Goal: Contribute content: Contribute content

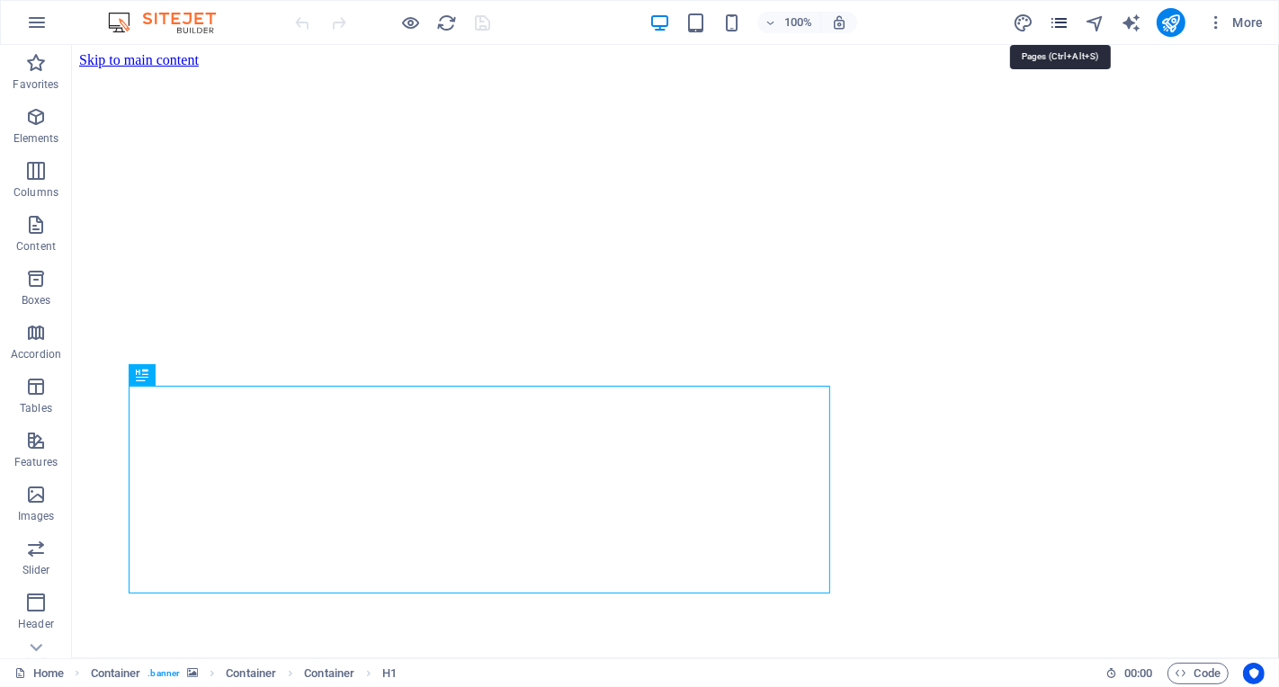
click at [1061, 22] on icon "pages" at bounding box center [1059, 23] width 21 height 21
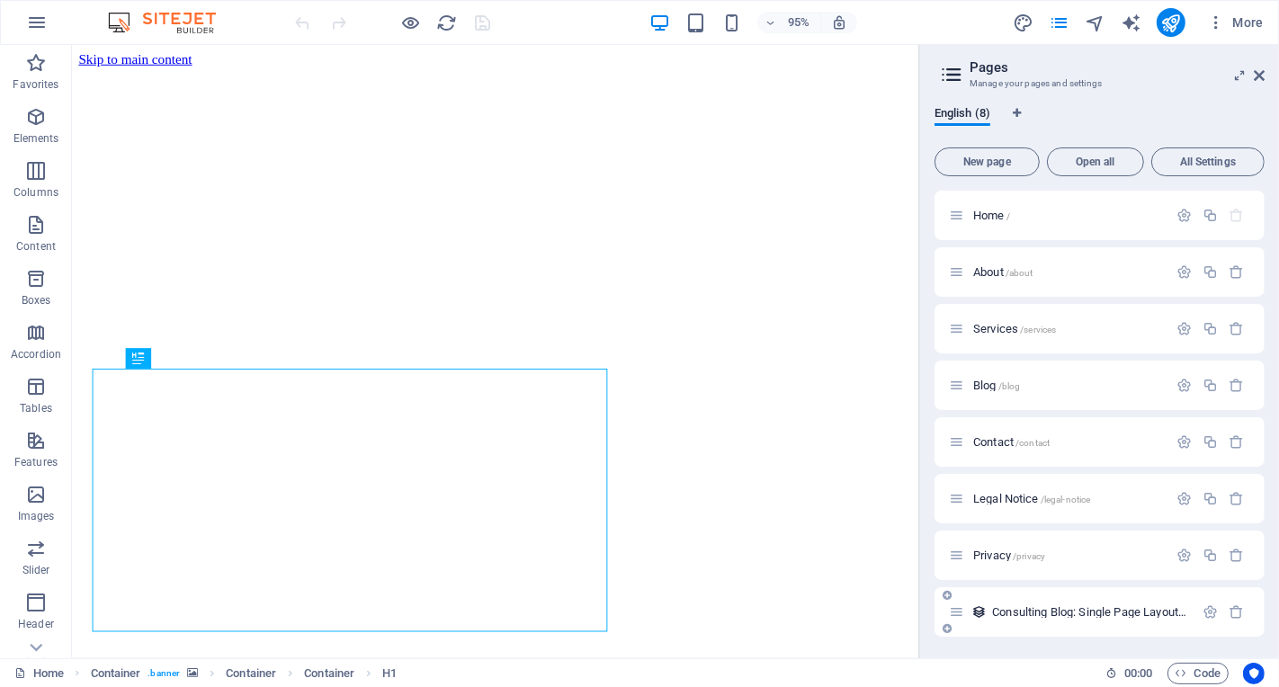
click at [1086, 611] on span "Consulting Blog: Single Page Layout /consulting-blog-single-page-layout" at bounding box center [1159, 611] width 335 height 13
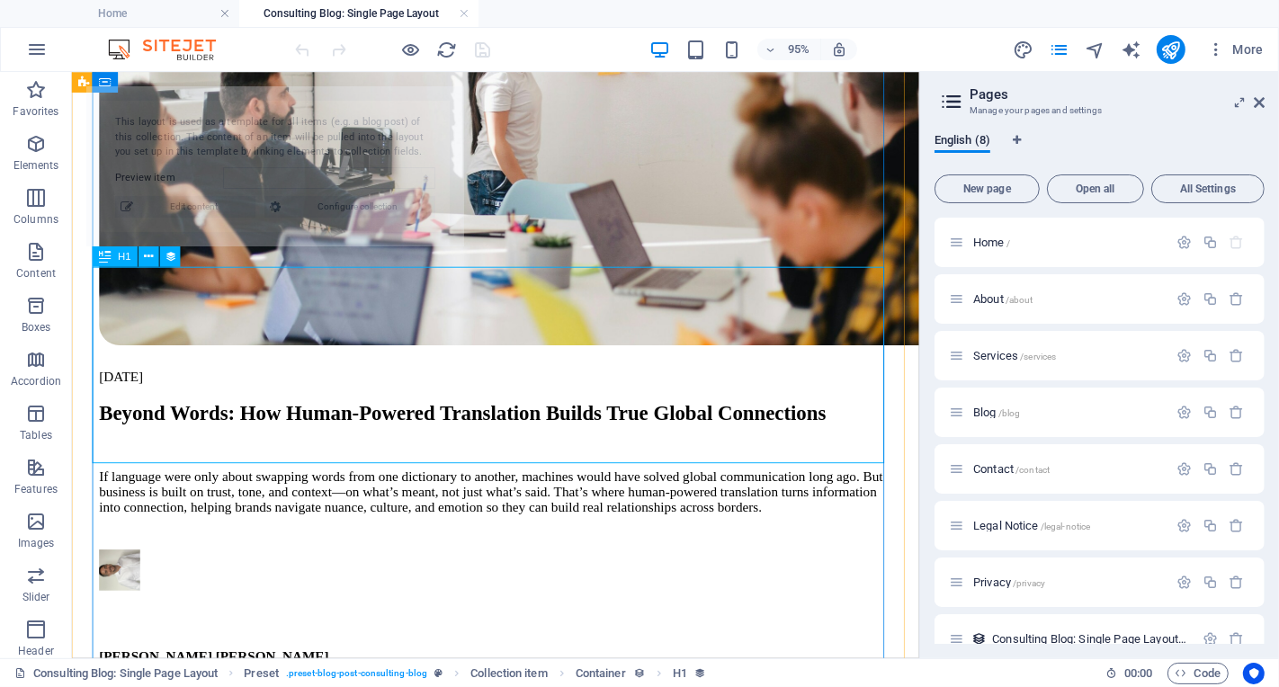
scroll to position [491, 0]
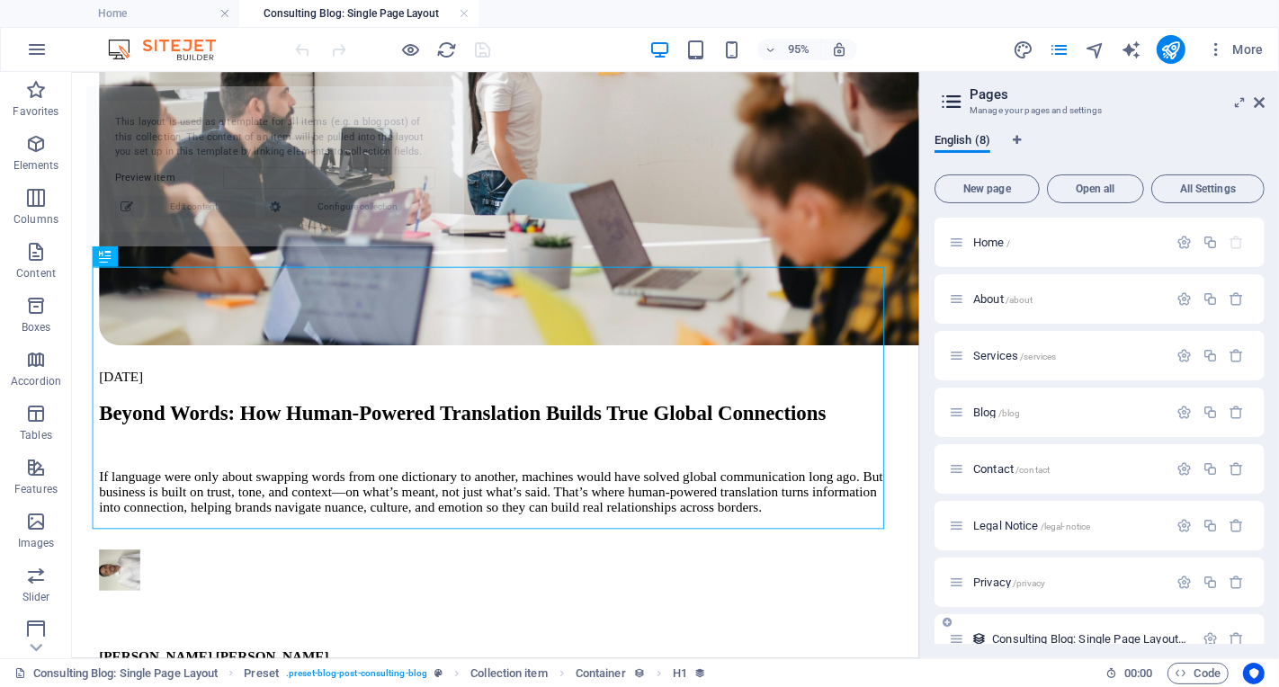
select select "68dac0cd62f0aafbf306ba8a"
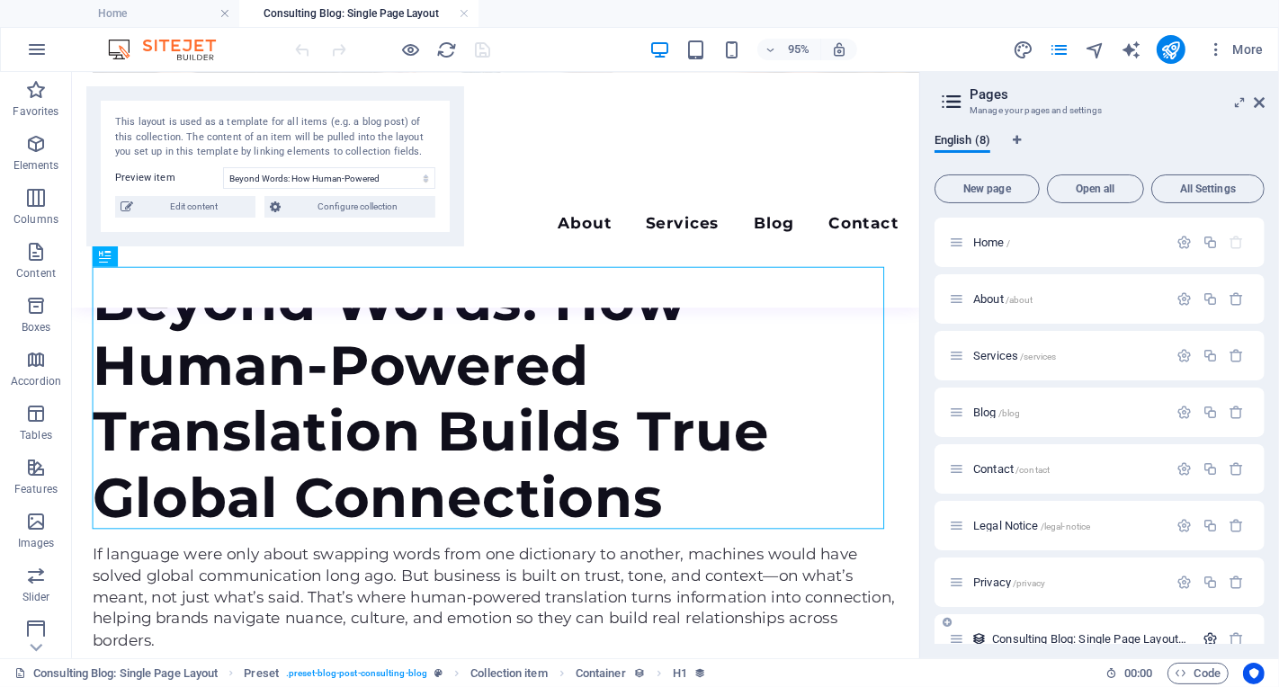
click at [1204, 636] on icon "button" at bounding box center [1210, 639] width 15 height 15
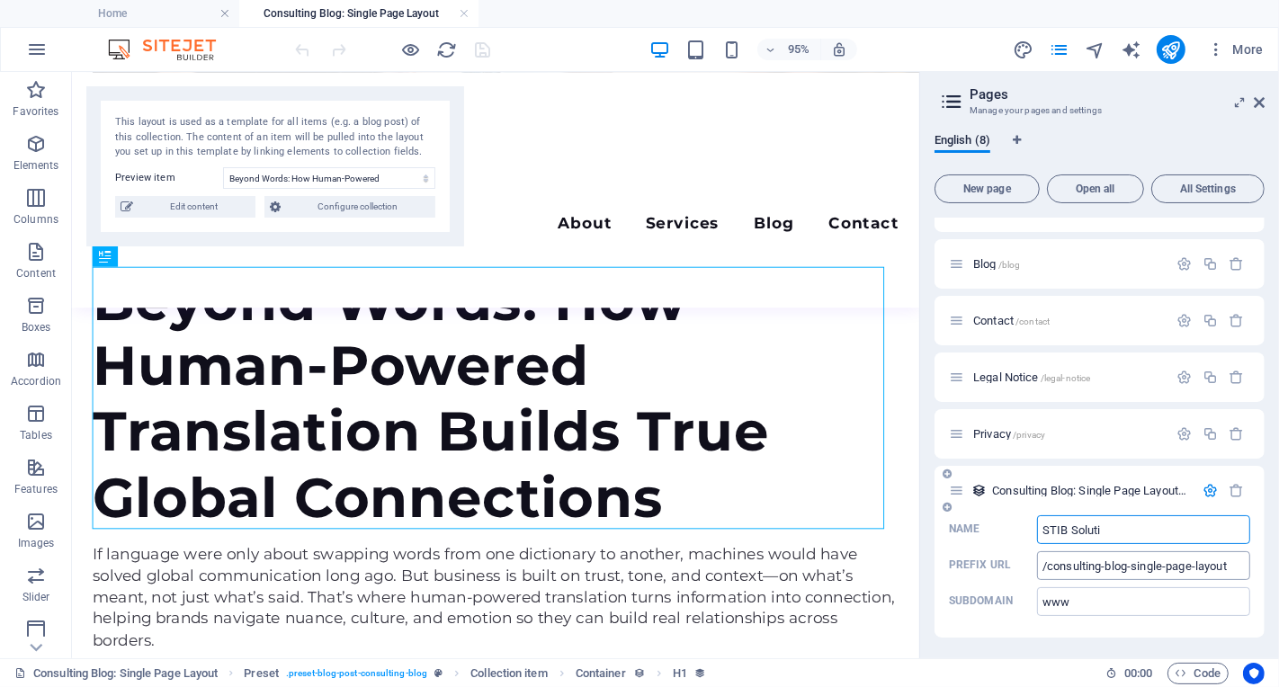
type input "STIB Solutio"
type input "/stib-solu"
type input "STIB Solution"
type input "/stib-solution"
type input "STIB Solutions"
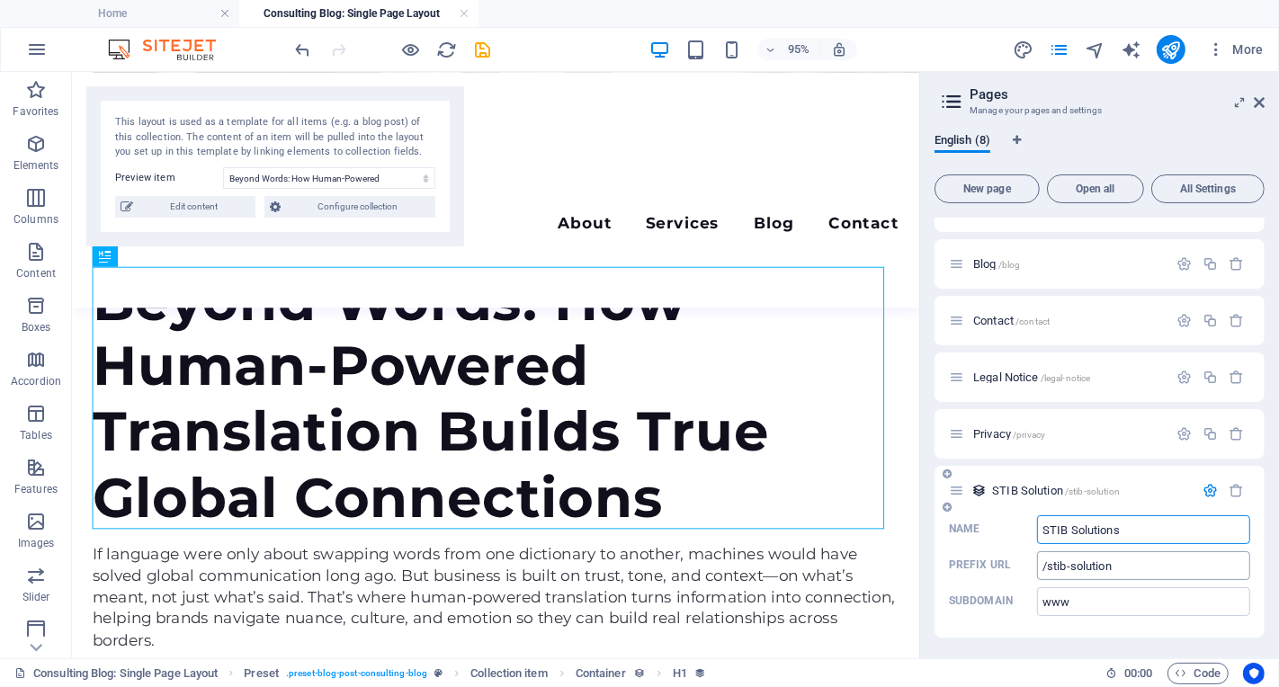
type input "/stib-solutions"
type input "STIB Solutions in Translation an"
type input "/stib-solutions-in-translation"
type input "STIB Solutions in Translation and I"
type input "/stib-solutions-in-translation-and"
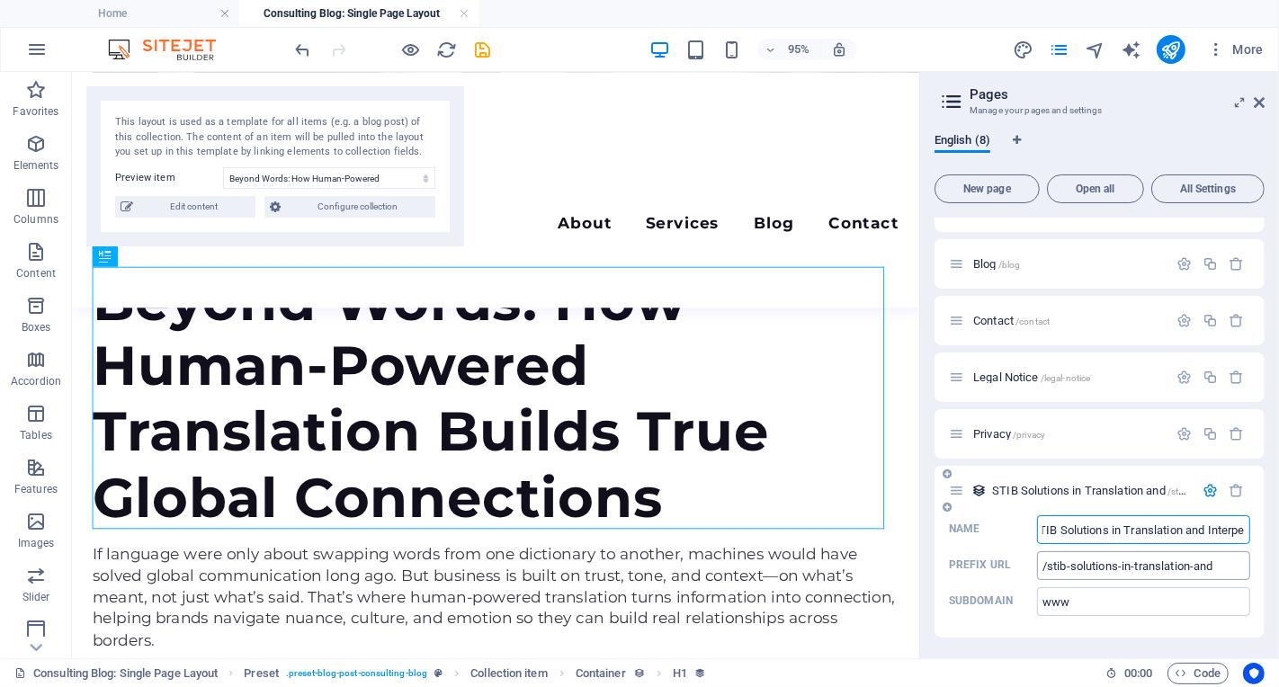
type input "STIB Solutions in Translation and Interp"
type input "/stib-solutions-in-translation-and-interpet"
type input "STIB Solutions in Translation and Interpreation for"
type input "/stib-solutions-in-translation-and-interpreation"
type input "STIB Solutions in Translation and Interpreation for B"
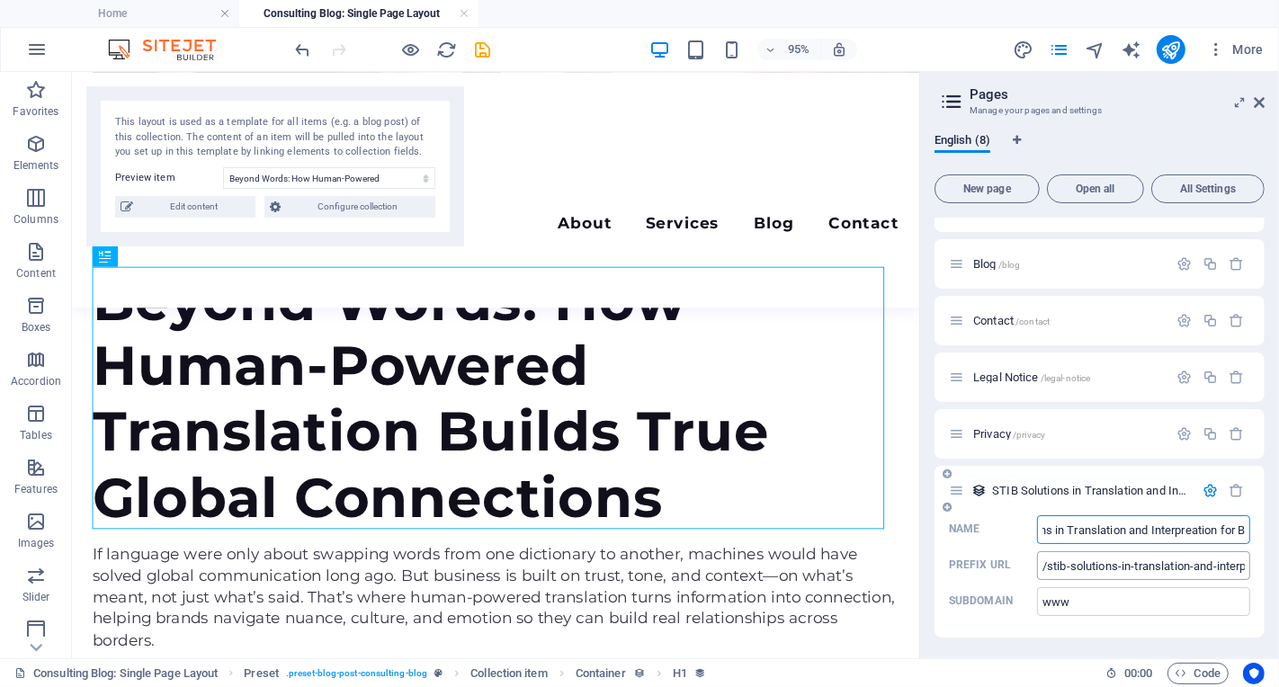
type input "/stib-solutions-in-translation-and-interpreation-for"
type input "STIB Solutions in Translation and Interpreation for Businesse"
type input "/stib-solutions-in-translation-and-interpreation-for-businesse"
type input "STIB Solutions in Translation and Interpreation for Businesses"
type input "/stib-solutions-in-translation-and-interpreation-for-businesses"
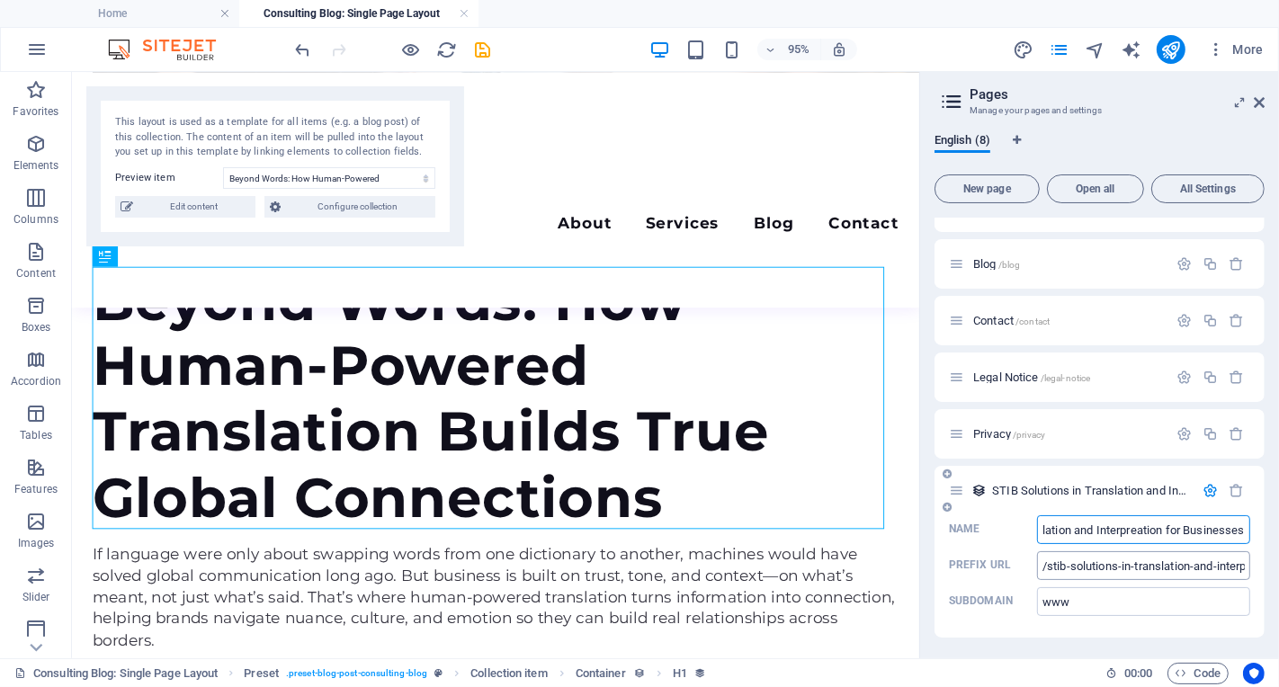
scroll to position [0, 0]
type input "BlogSTIB Solutions in Translation and Interpreation for Businesses"
type input "/blogstib-solutions-in-translation-and-interpreation-for-businesses"
type input "BlogSTIB Solutions in Translation and Interpreation for Businesses:"
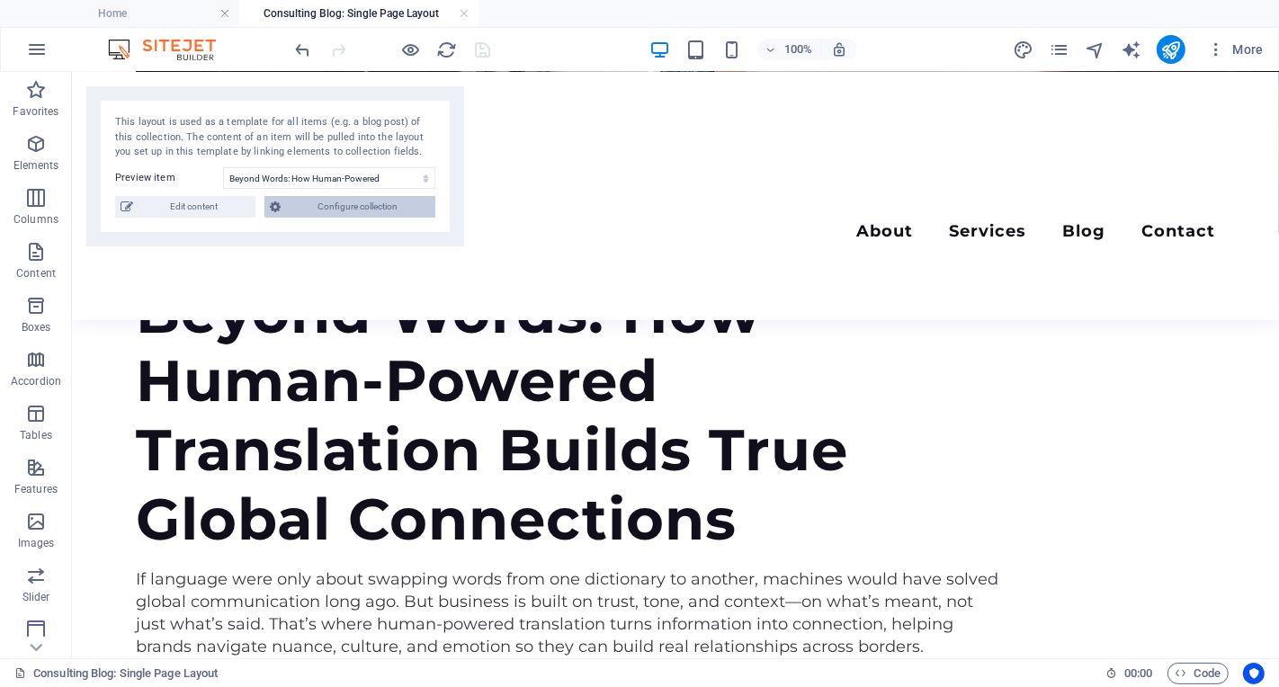
click at [363, 208] on span "Configure collection" at bounding box center [358, 207] width 144 height 22
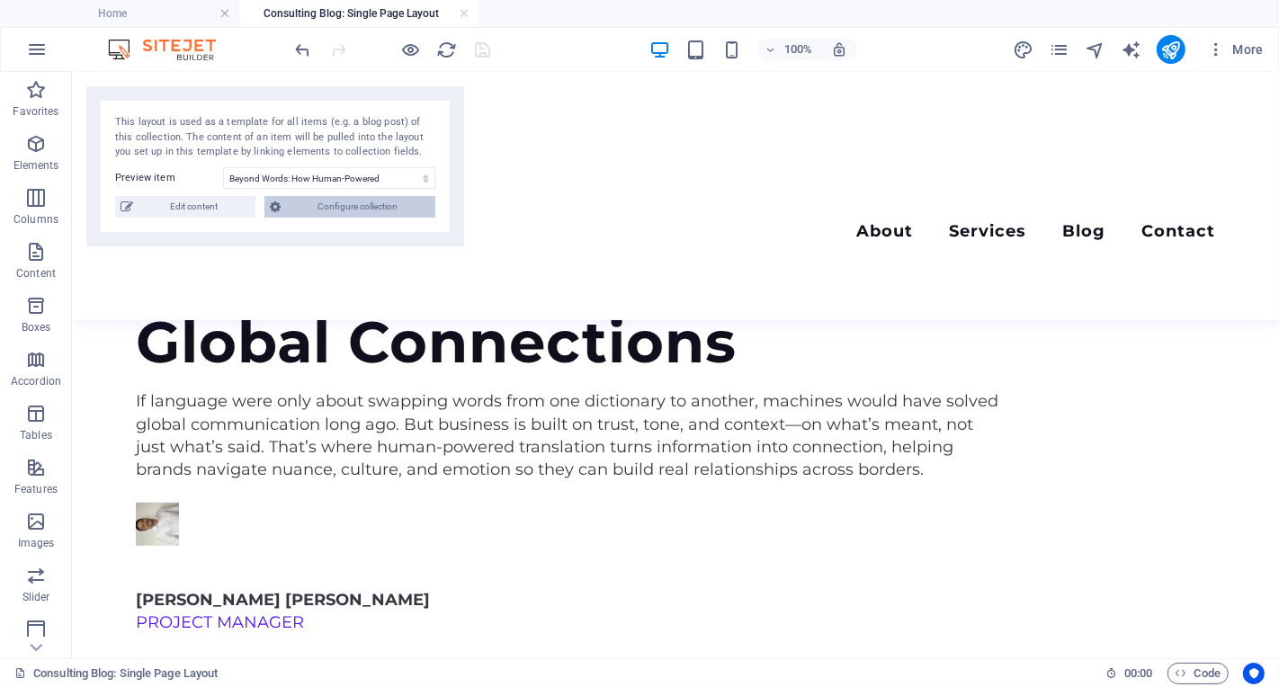
scroll to position [0, 0]
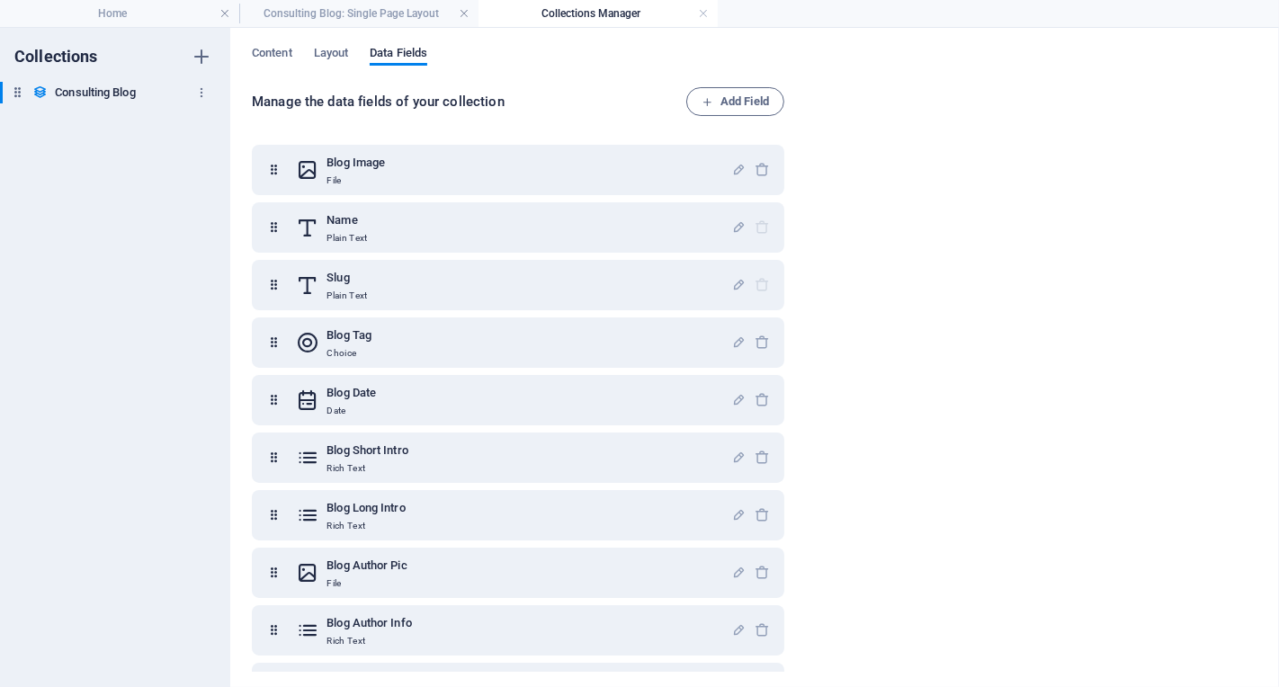
click at [85, 93] on h6 "Consulting Blog" at bounding box center [95, 93] width 80 height 22
click at [202, 94] on icon "button" at bounding box center [201, 92] width 13 height 13
click at [211, 137] on h6 "Rename" at bounding box center [217, 129] width 49 height 22
type input "Blog STIB"
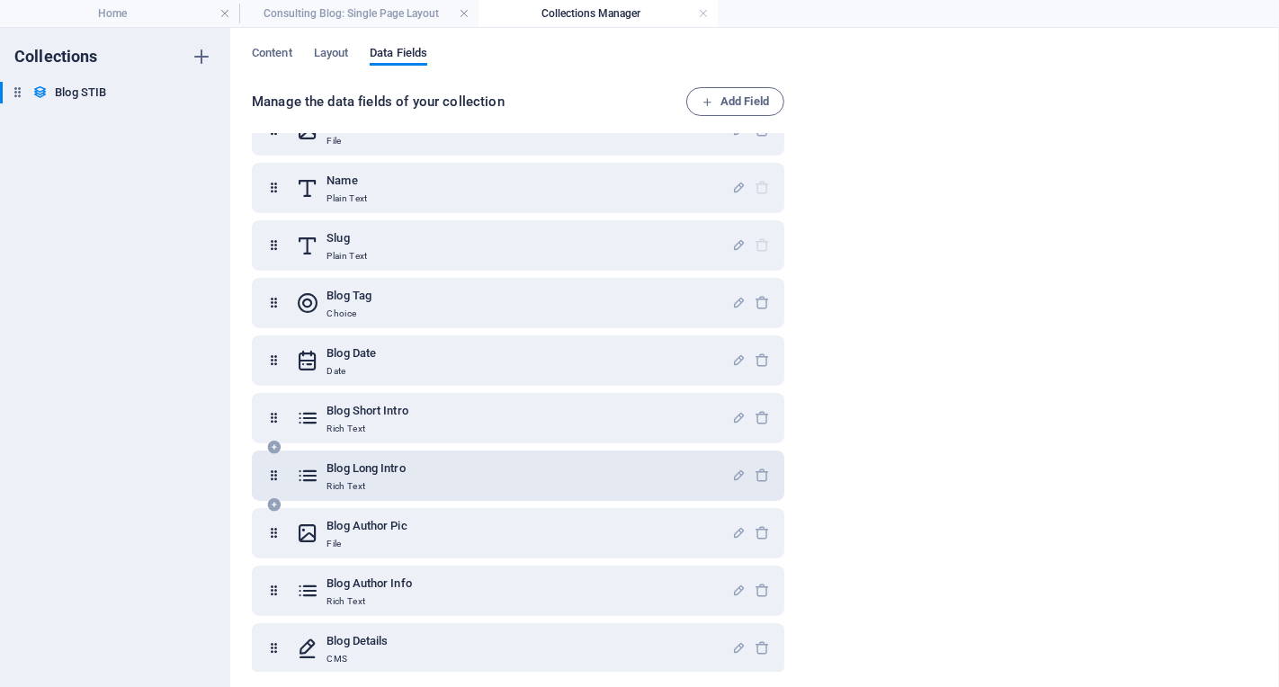
scroll to position [104, 0]
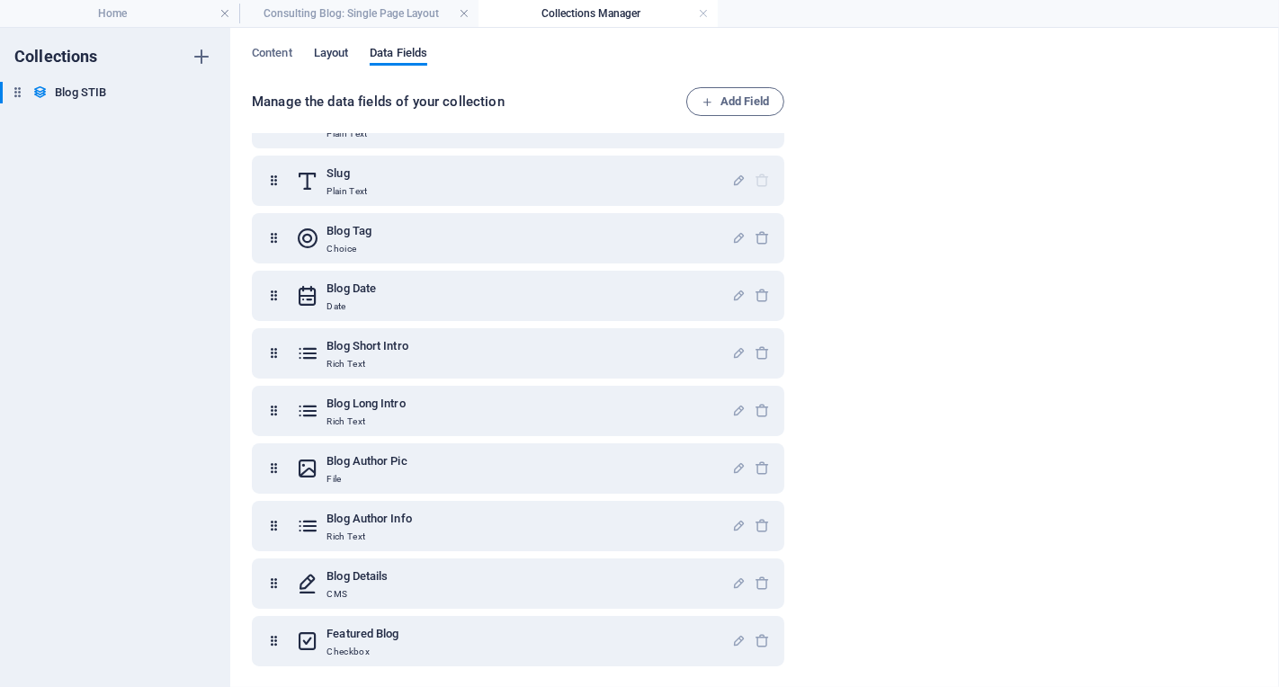
click at [332, 57] on span "Layout" at bounding box center [331, 54] width 35 height 25
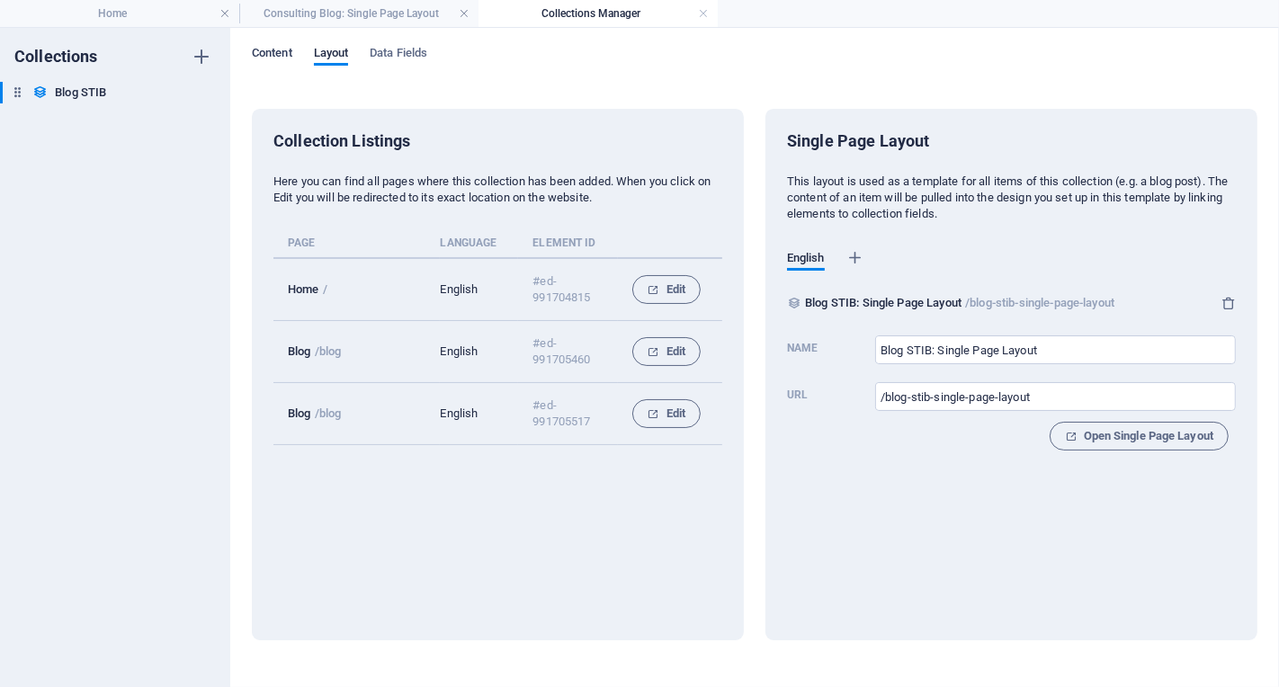
click at [275, 55] on span "Content" at bounding box center [272, 54] width 40 height 25
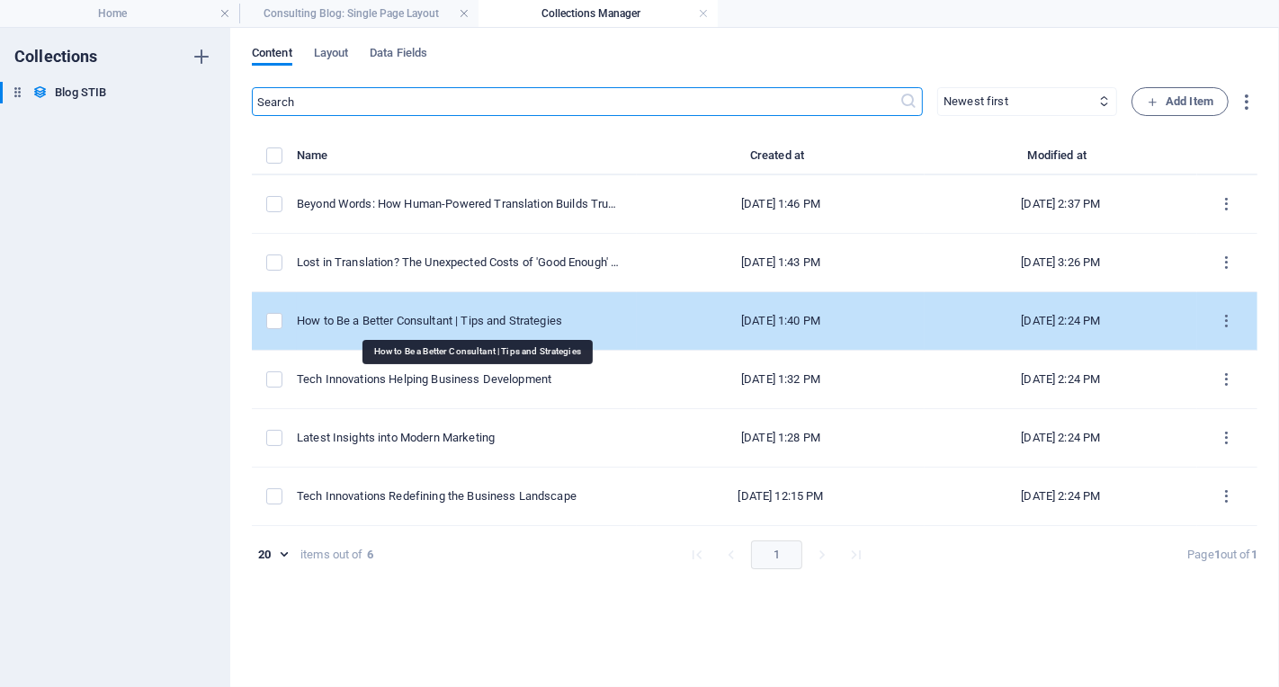
click at [489, 318] on div "How to Be a Better Consultant | Tips and Strategies" at bounding box center [460, 321] width 326 height 16
select select "Consulting Tips"
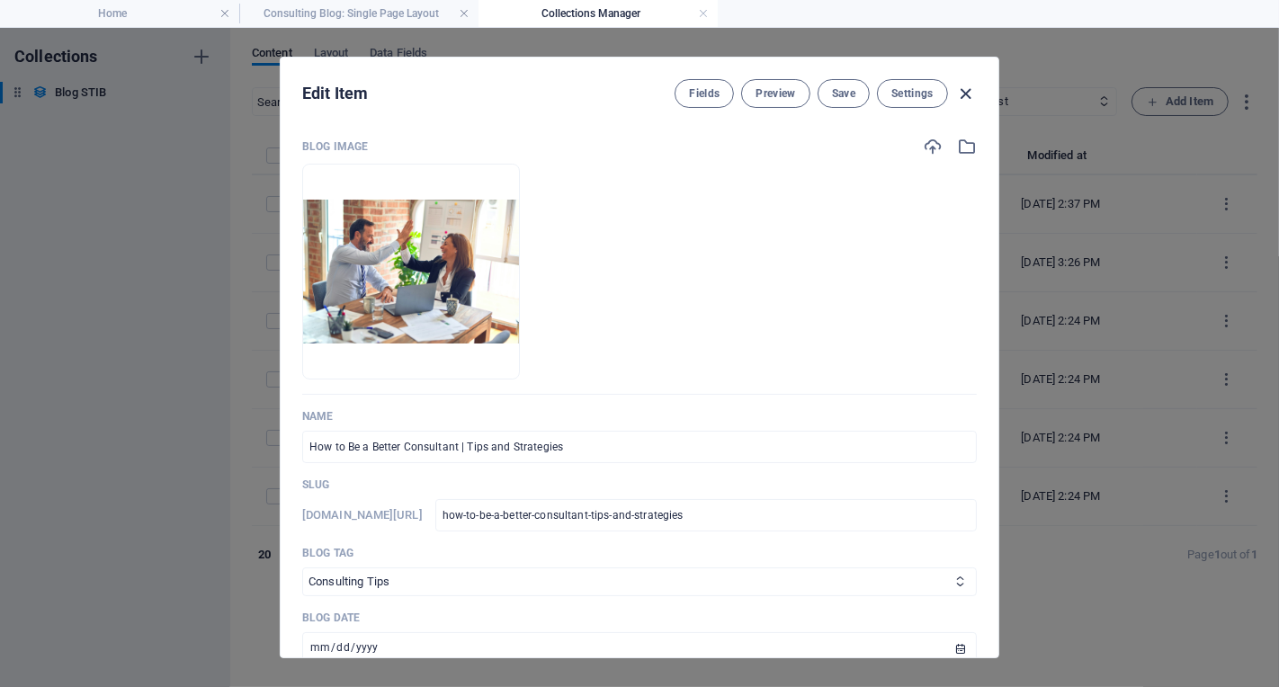
click at [970, 94] on icon "button" at bounding box center [966, 94] width 21 height 21
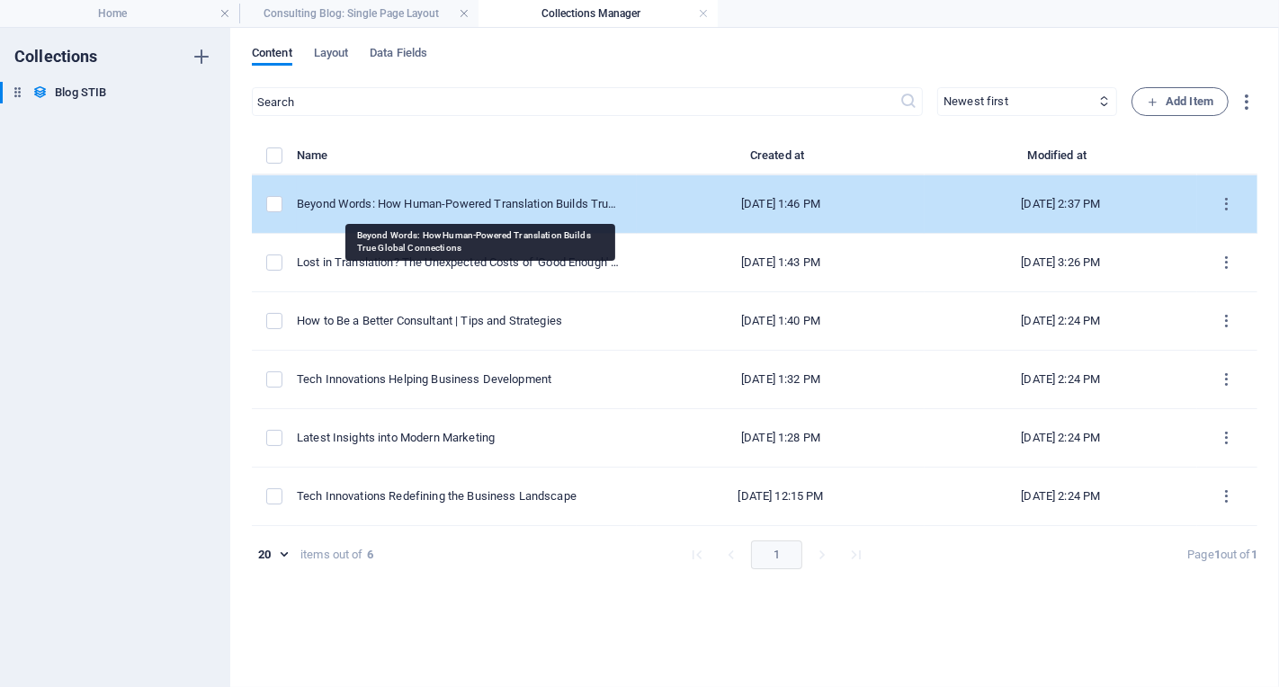
click at [490, 203] on div "Beyond Words: How Human-Powered Translation Builds True Global Connections" at bounding box center [460, 204] width 326 height 16
select select "Modern Marketing"
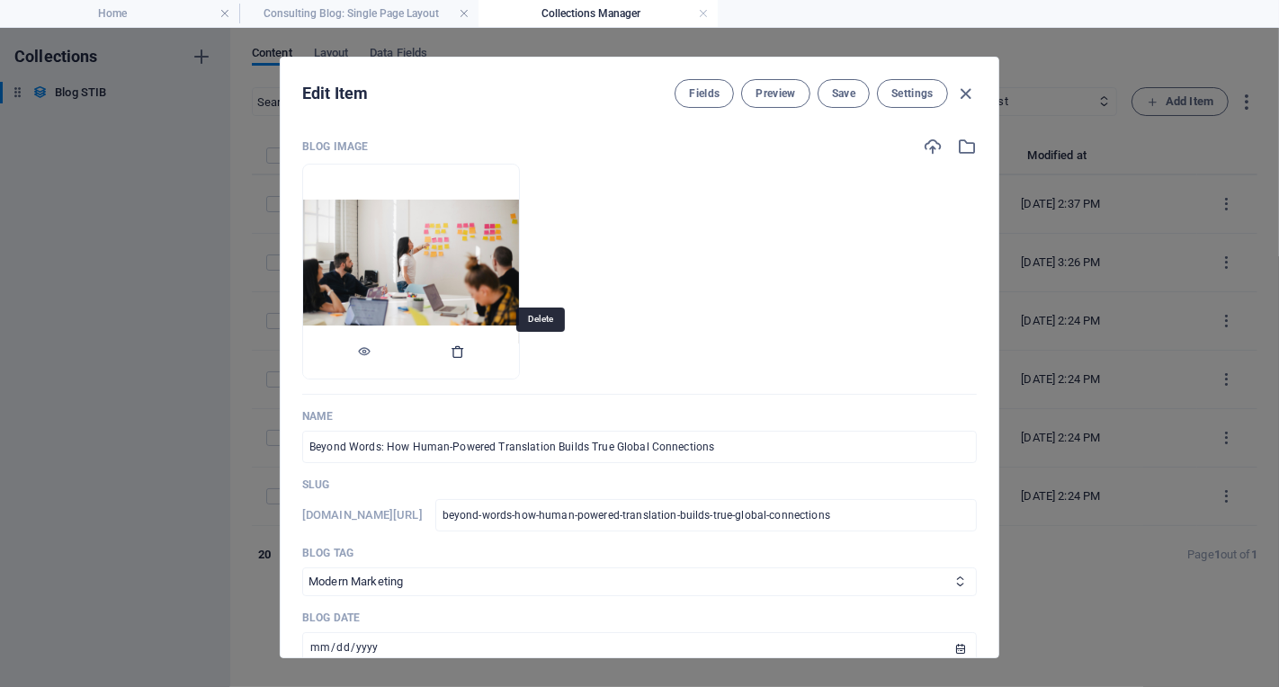
click at [465, 355] on icon "button" at bounding box center [458, 352] width 14 height 14
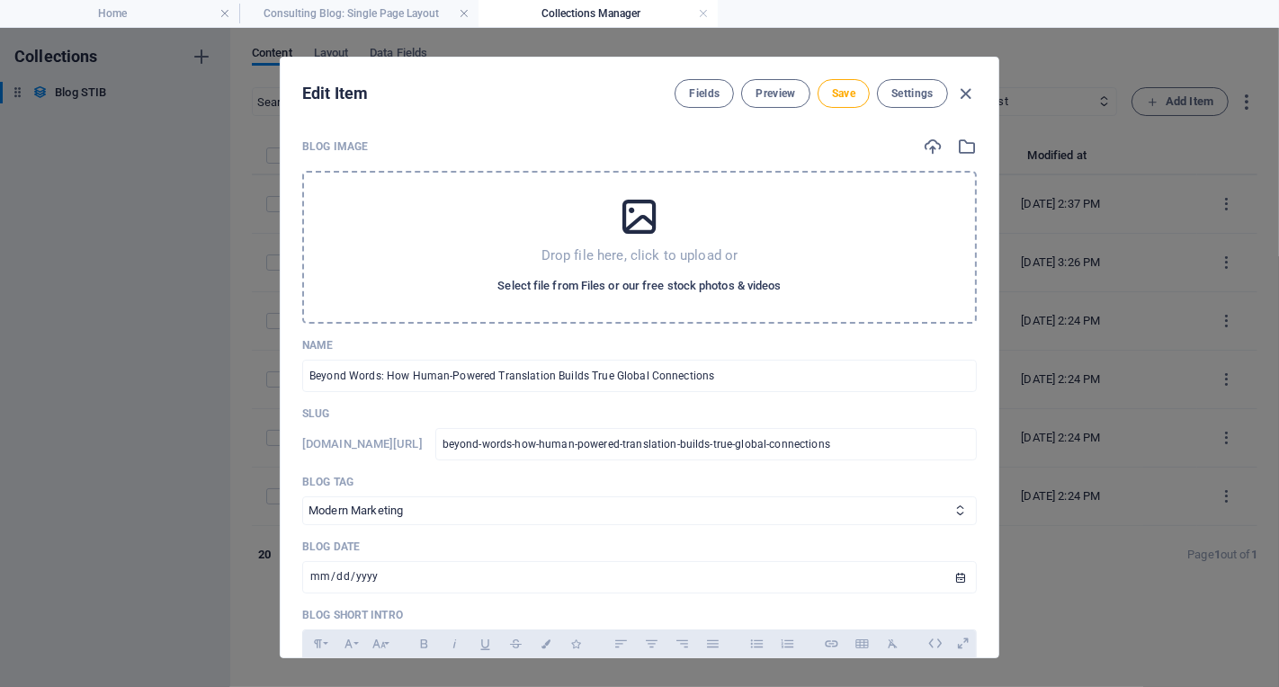
click at [567, 288] on span "Select file from Files or our free stock photos & videos" at bounding box center [639, 286] width 283 height 22
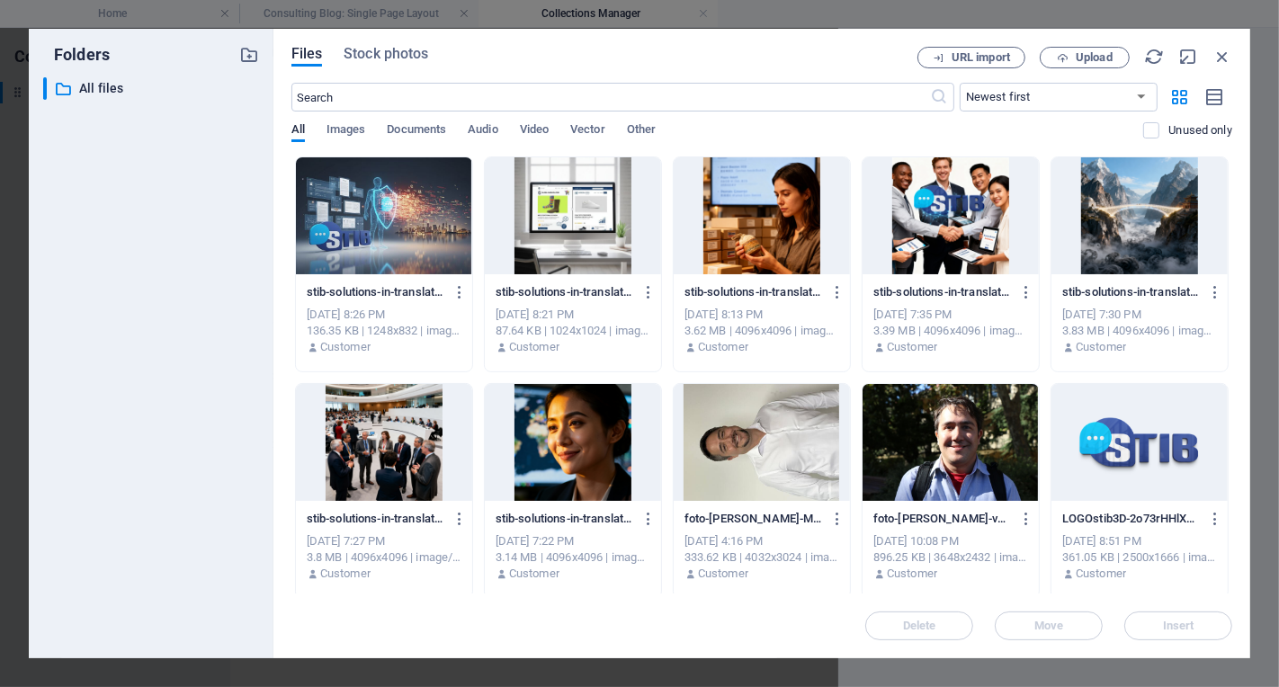
click at [384, 431] on div at bounding box center [384, 442] width 176 height 117
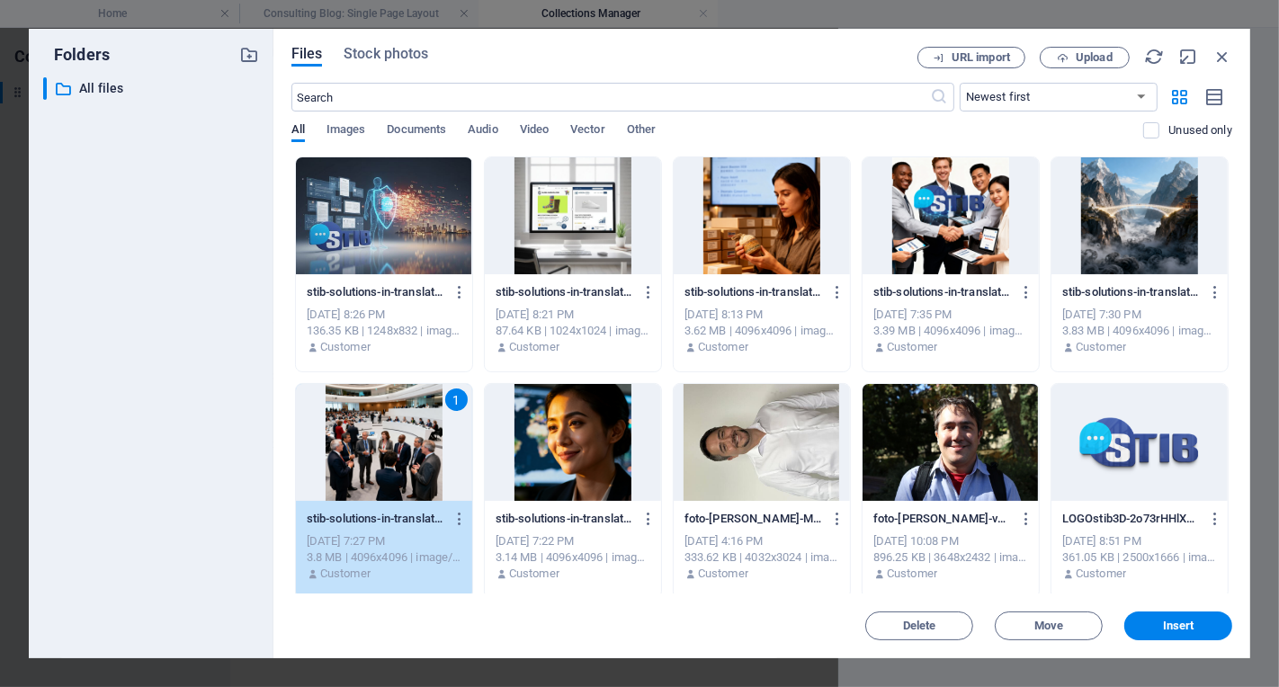
click at [948, 218] on div at bounding box center [951, 215] width 176 height 117
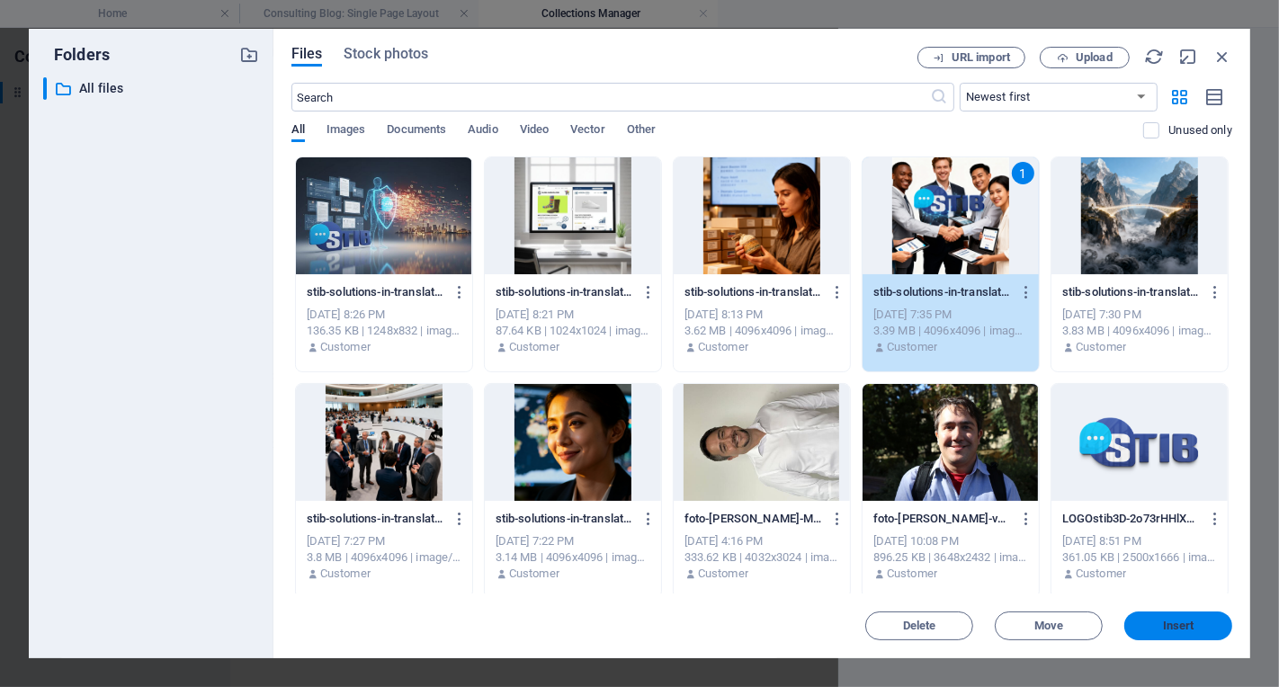
click at [1174, 623] on span "Insert" at bounding box center [1178, 626] width 31 height 11
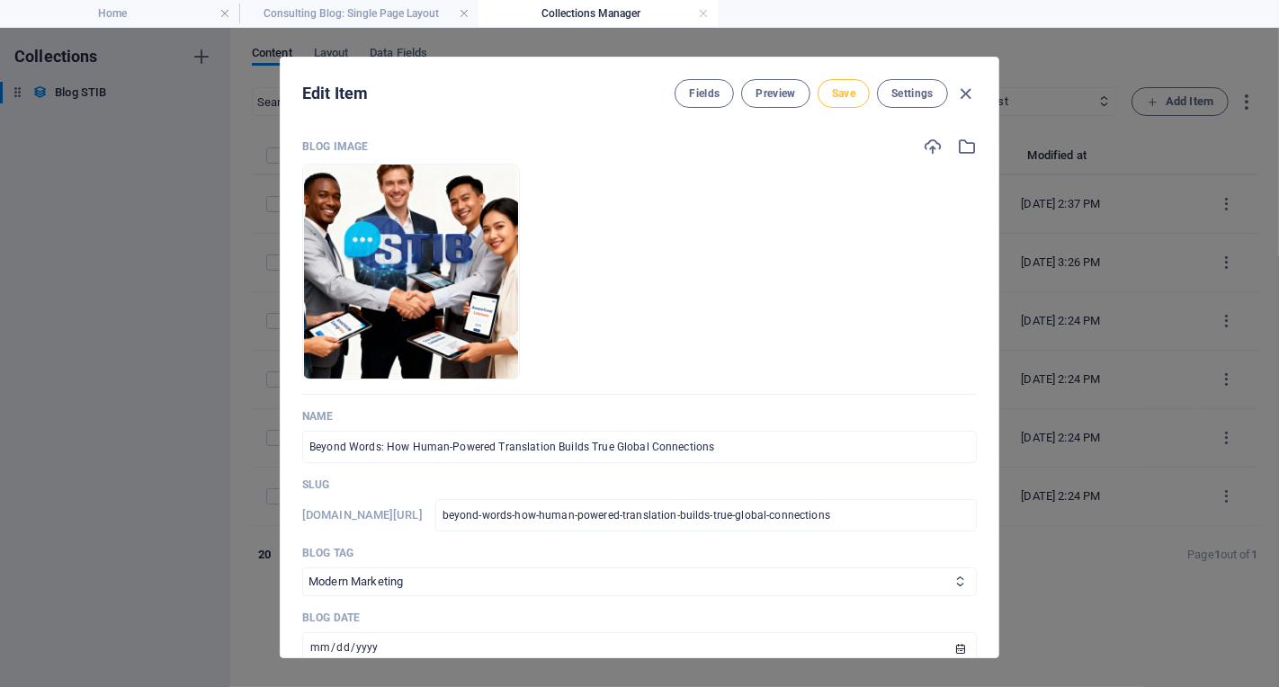
click at [838, 92] on span "Save" at bounding box center [843, 93] width 23 height 14
click at [969, 94] on icon "button" at bounding box center [966, 94] width 21 height 21
type input "[DATE]"
type input "beyond-words-how-human-powered-translation-builds-true-global-connections"
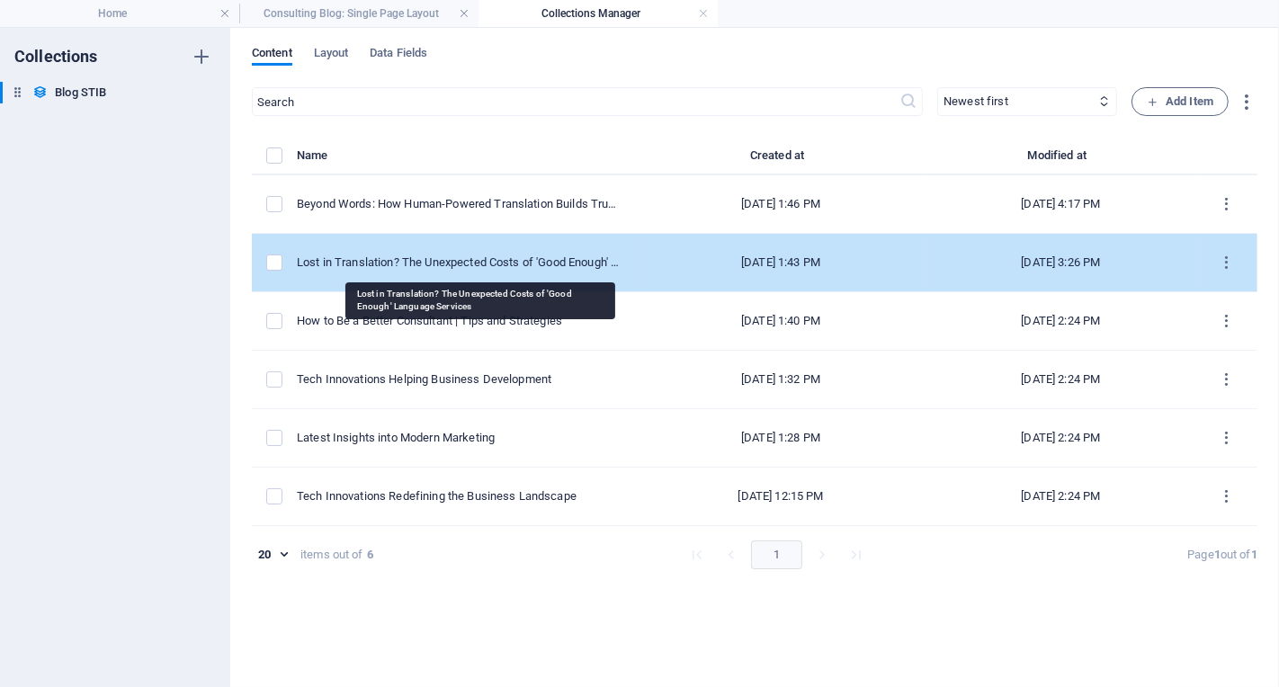
click at [493, 263] on div "Lost in Translation? The Unexpected Costs of 'Good Enough' Language Services" at bounding box center [460, 263] width 326 height 16
select select "Consulting Tips"
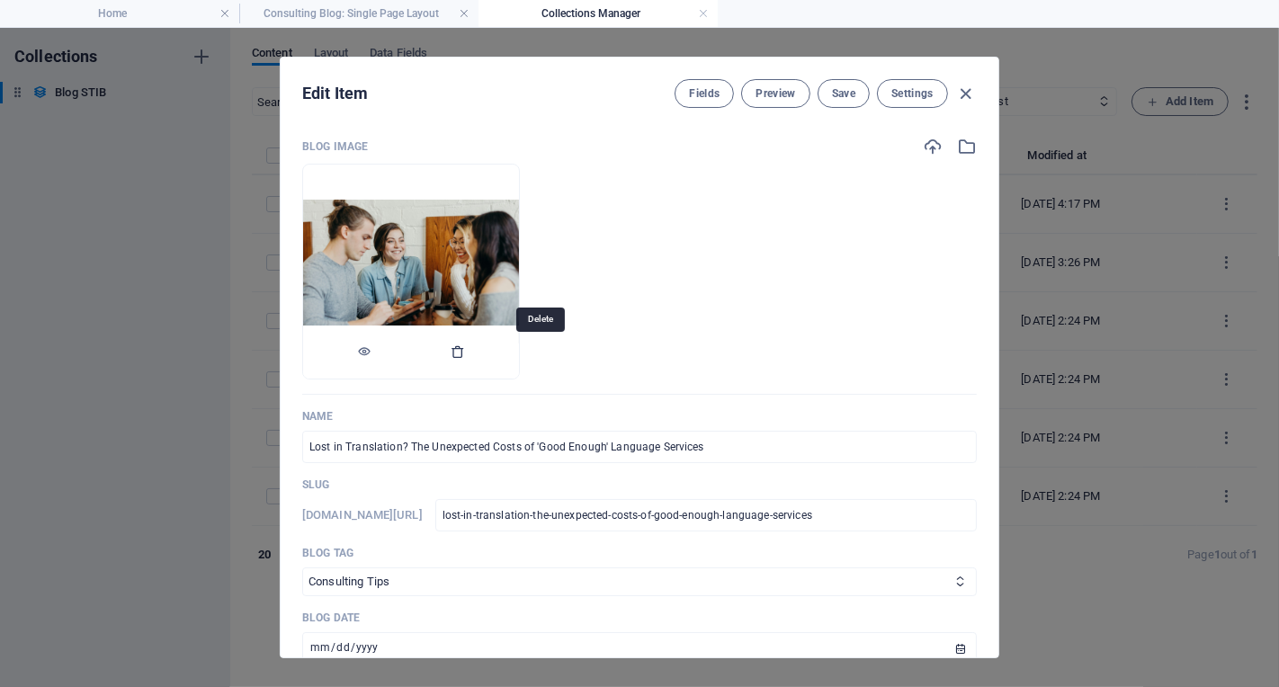
click at [465, 354] on icon "button" at bounding box center [458, 352] width 14 height 14
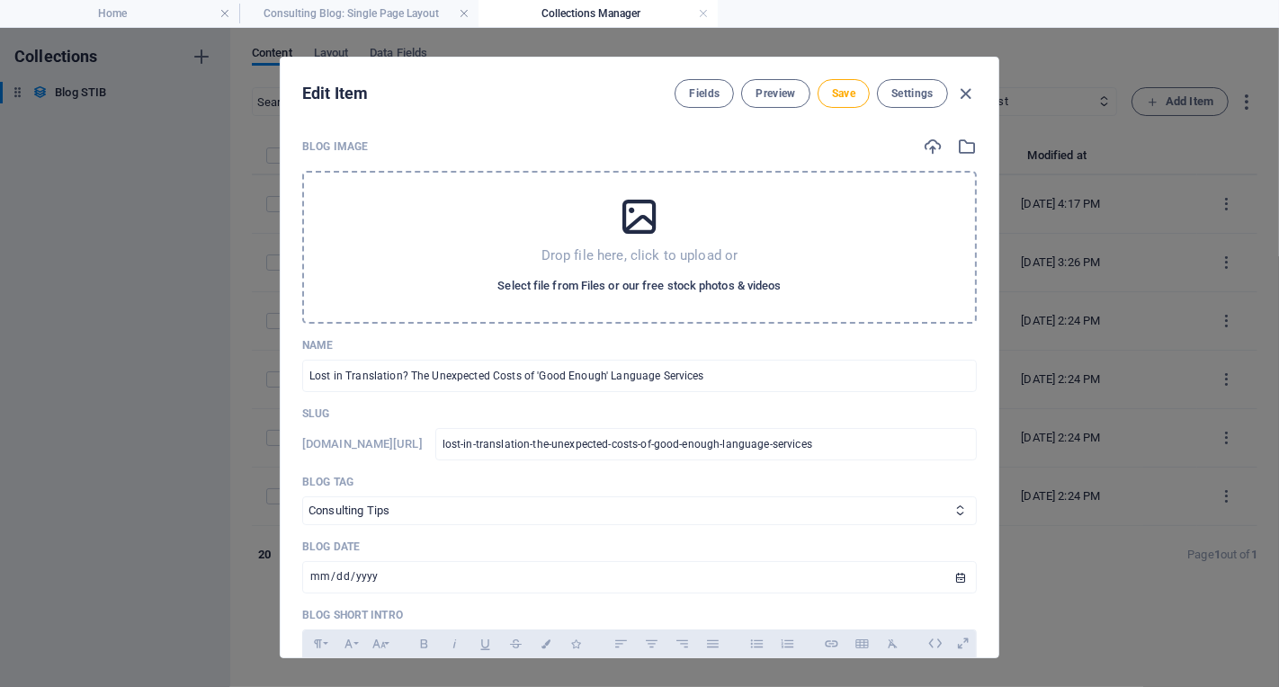
click at [606, 289] on span "Select file from Files or our free stock photos & videos" at bounding box center [639, 286] width 283 height 22
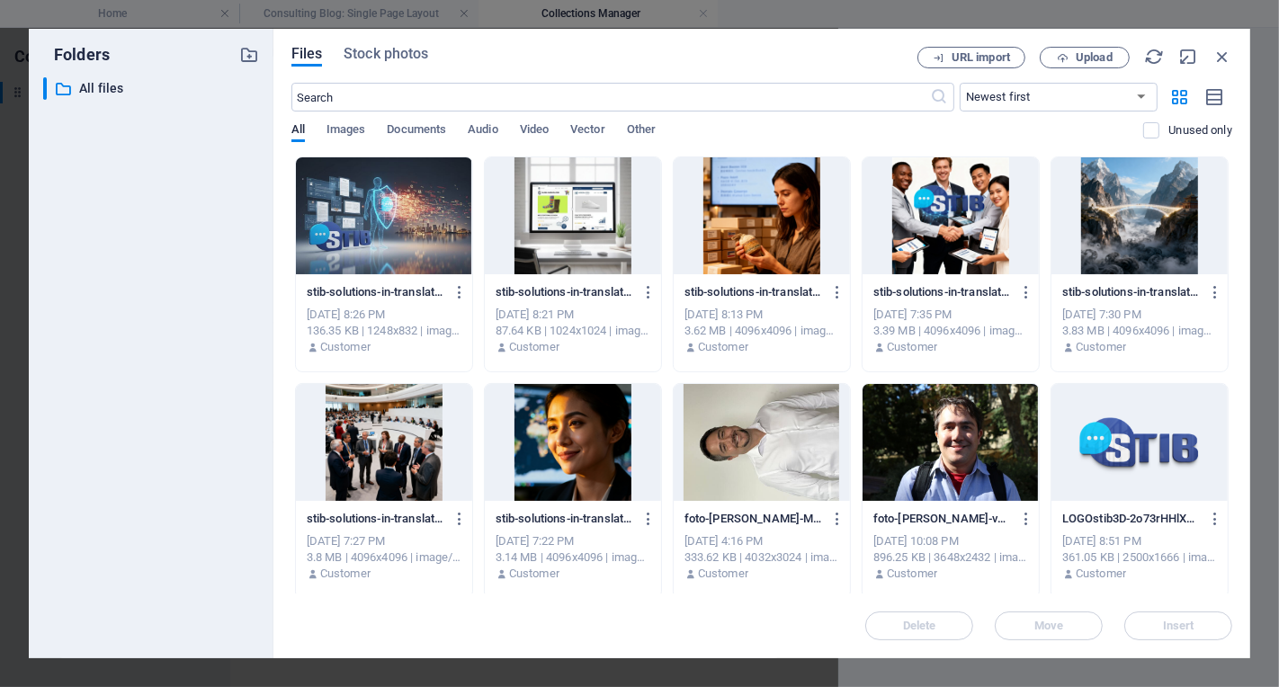
click at [375, 238] on div at bounding box center [384, 215] width 176 height 117
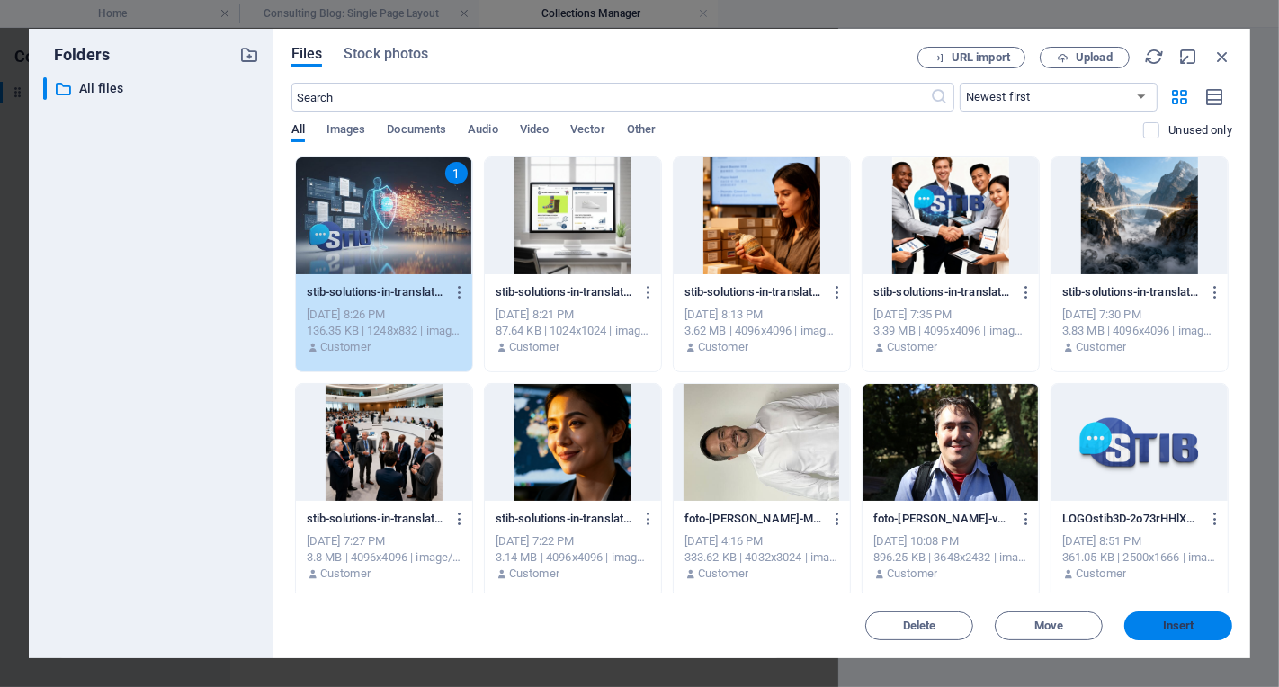
click at [1197, 629] on span "Insert" at bounding box center [1179, 626] width 94 height 11
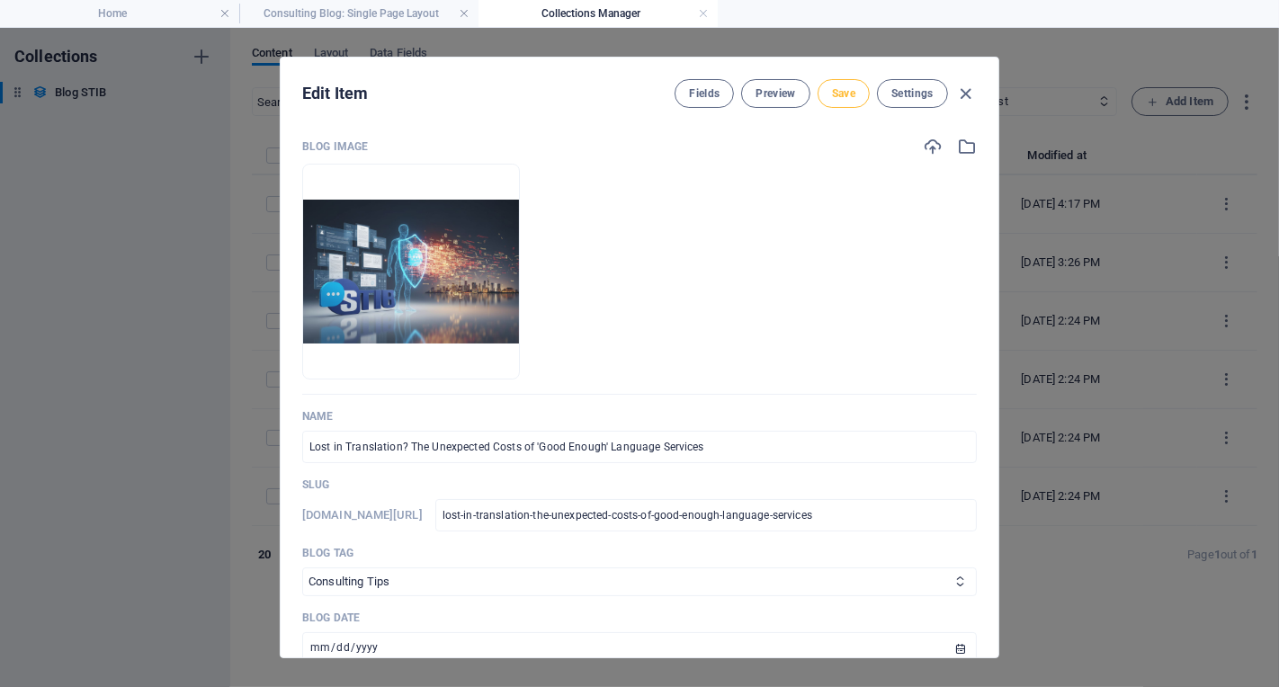
click at [844, 98] on span "Save" at bounding box center [843, 93] width 23 height 14
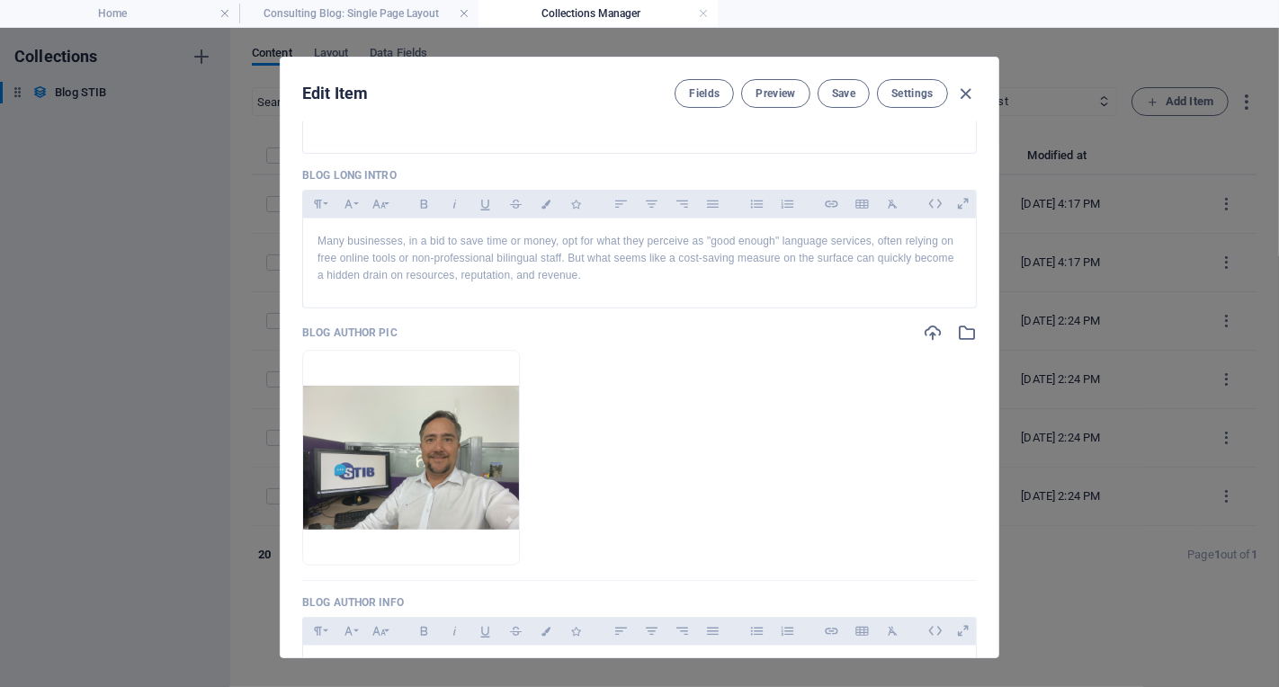
scroll to position [640, 0]
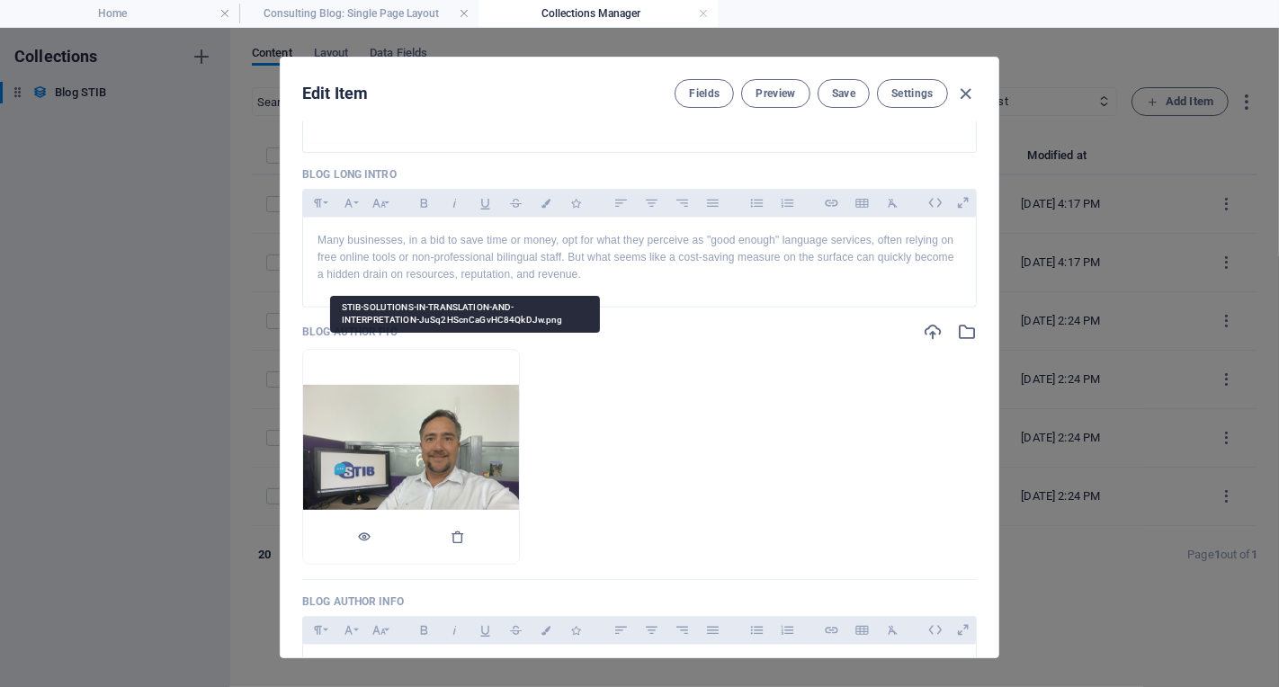
click at [480, 449] on img at bounding box center [411, 457] width 216 height 144
click at [372, 533] on icon "button" at bounding box center [364, 537] width 14 height 14
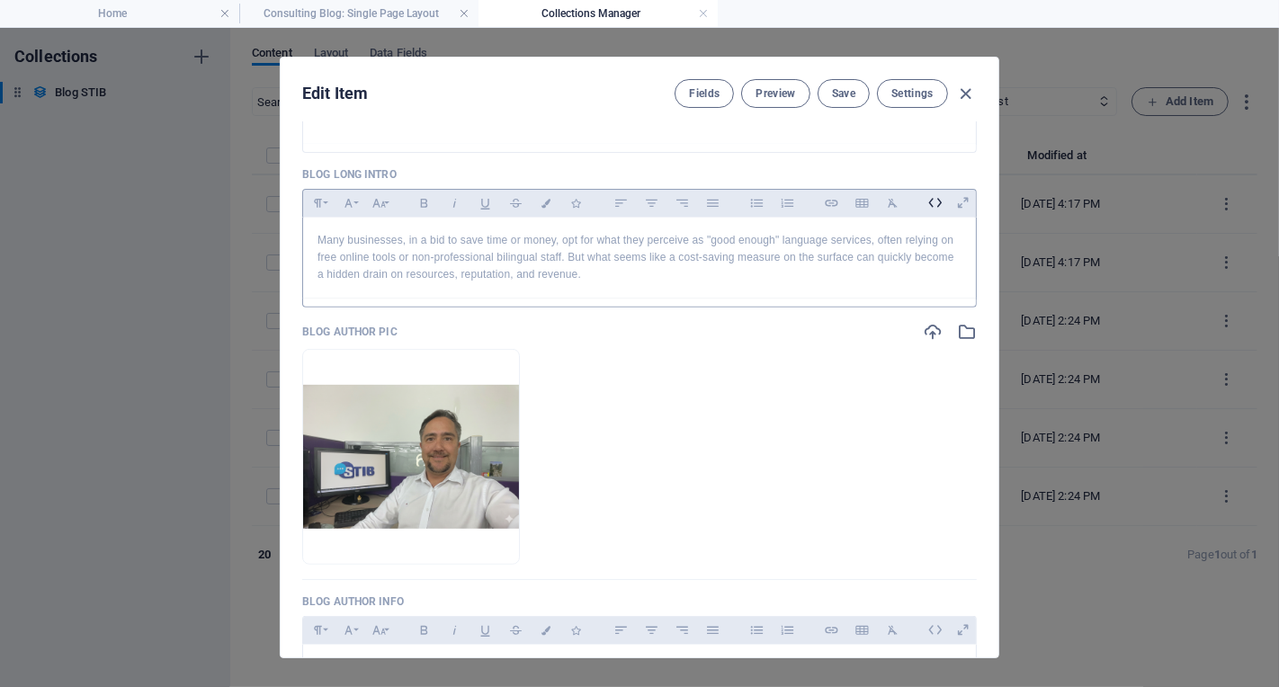
drag, startPoint x: 968, startPoint y: 91, endPoint x: 918, endPoint y: 190, distance: 111.1
click at [967, 91] on icon "button" at bounding box center [966, 94] width 21 height 21
type input "[DATE]"
type input "lost-in-translation-the-unexpected-costs-of-good-enough-language-services"
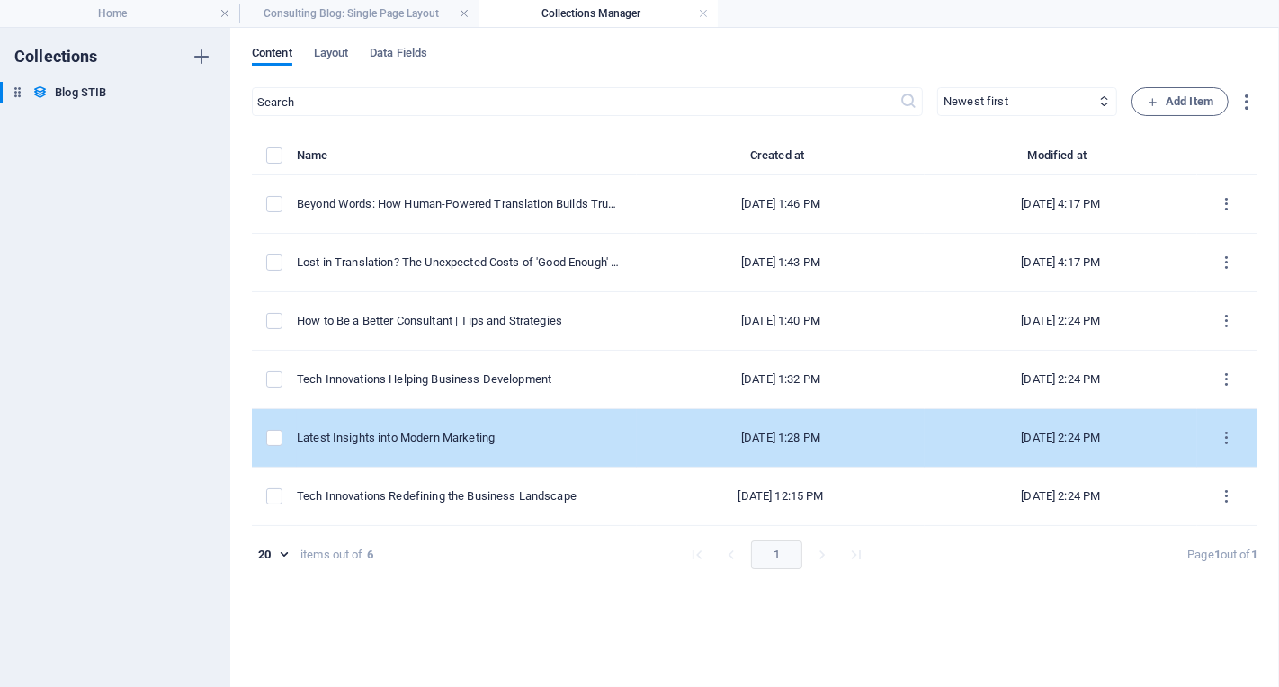
scroll to position [0, 0]
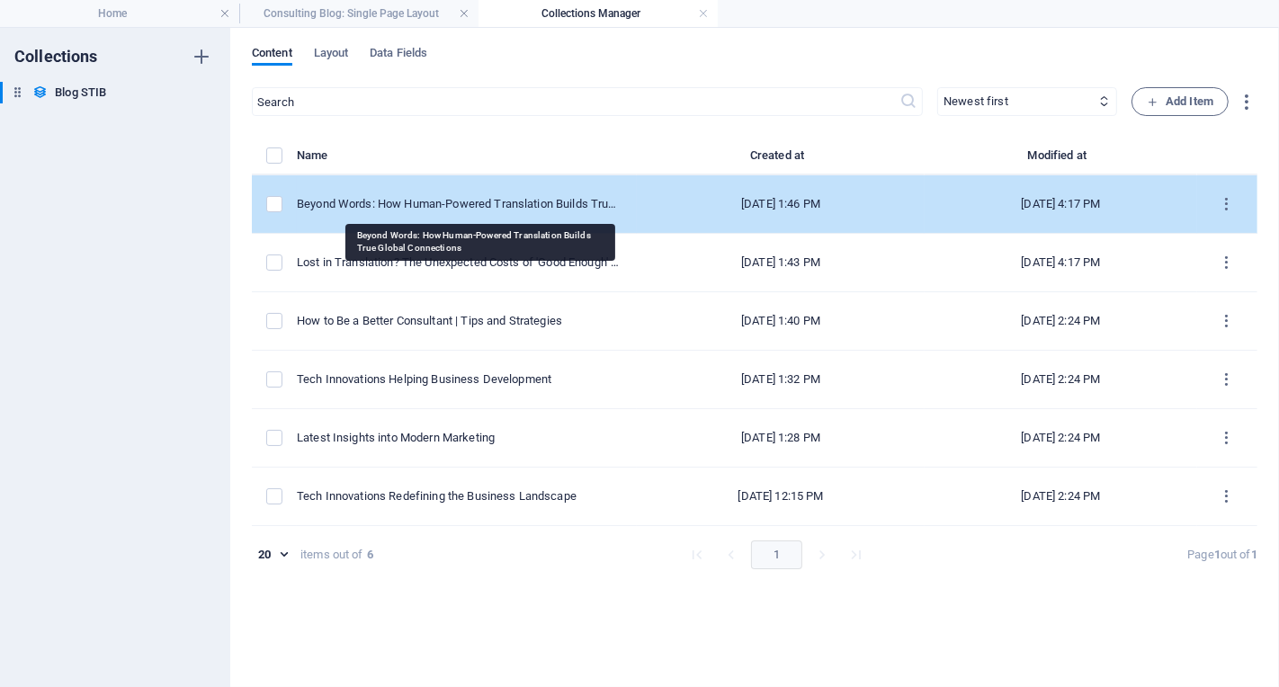
click at [510, 202] on div "Beyond Words: How Human-Powered Translation Builds True Global Connections" at bounding box center [460, 204] width 326 height 16
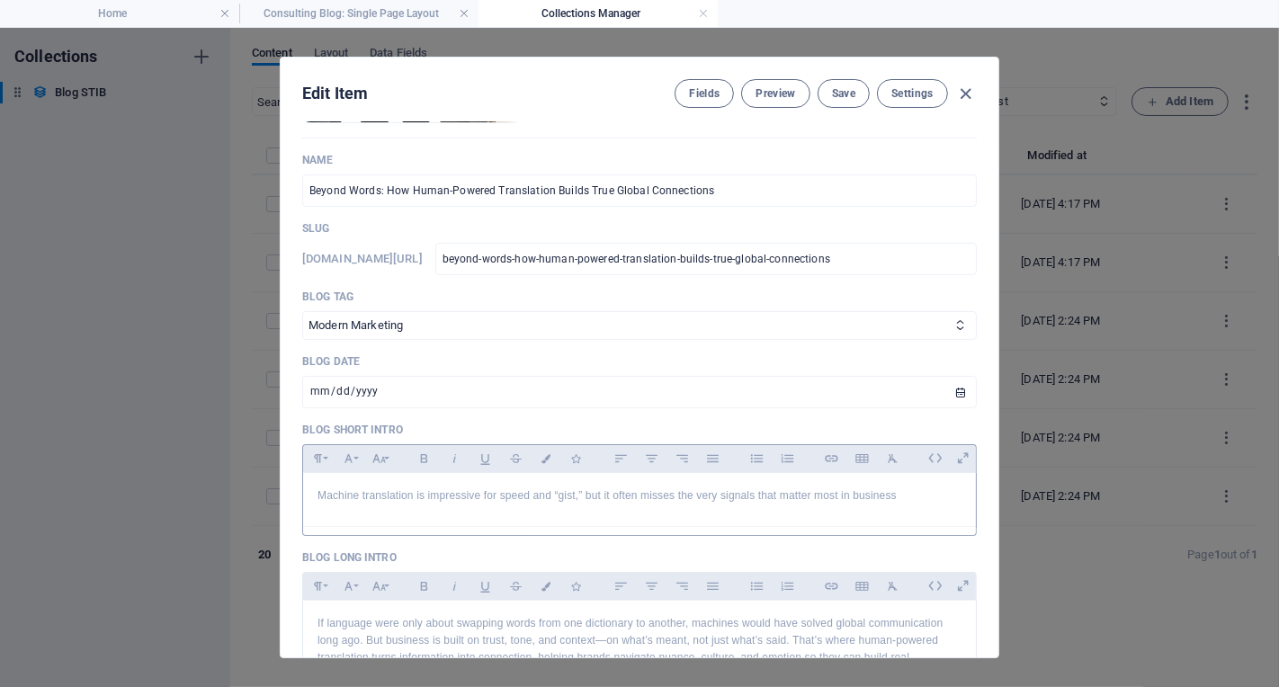
scroll to position [244, 0]
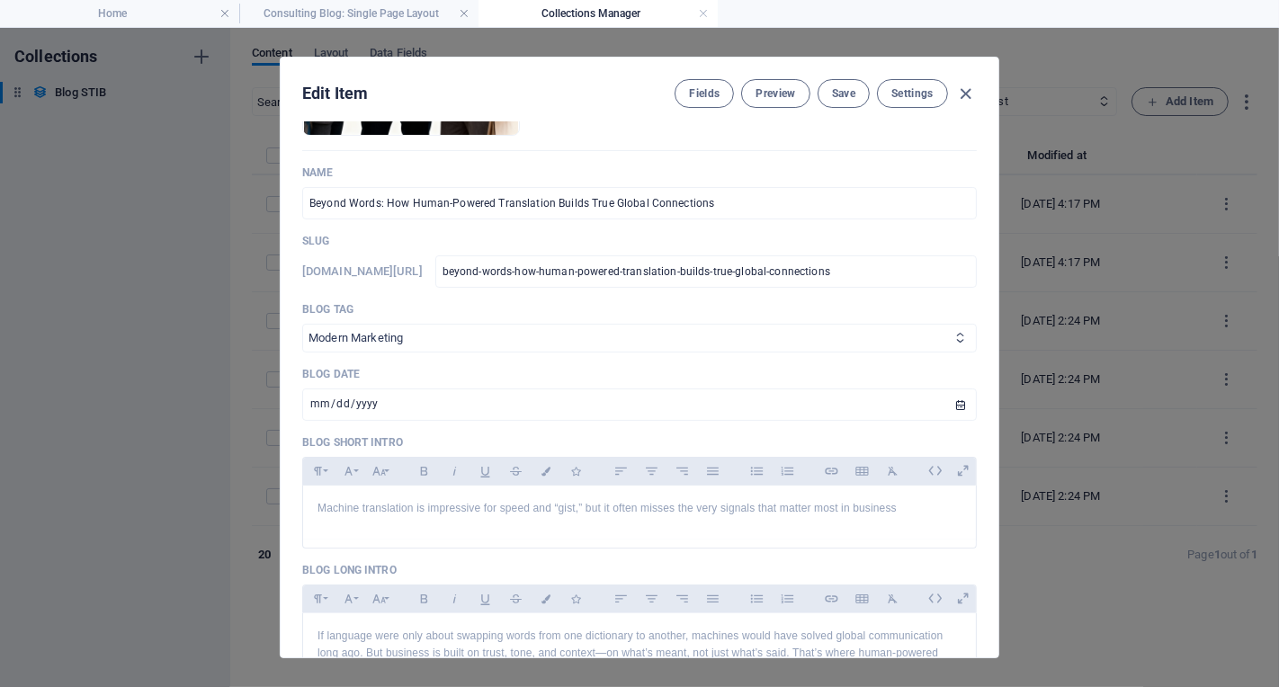
click at [804, 324] on select "Business Strategies Consulting Tips Modern Marketing Tech Innovations" at bounding box center [639, 338] width 675 height 29
select select "Consulting Tips"
click at [302, 324] on select "Business Strategies Consulting Tips Modern Marketing Tech Innovations" at bounding box center [639, 338] width 675 height 29
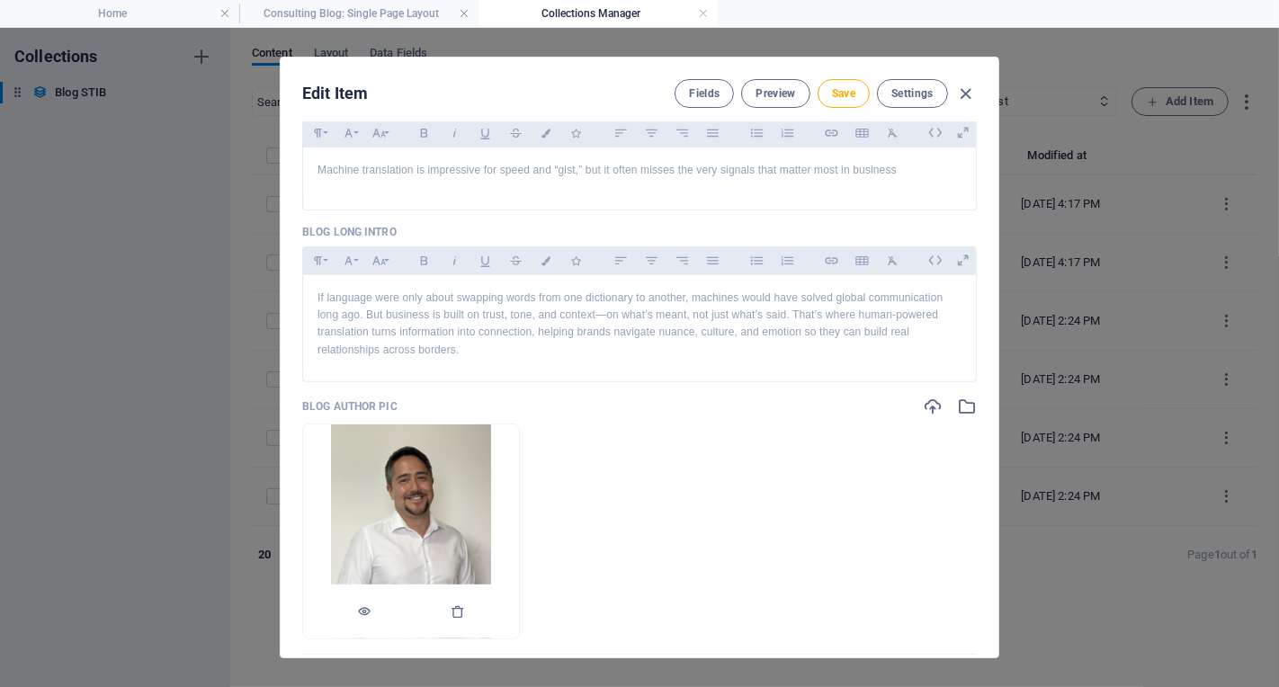
scroll to position [744, 0]
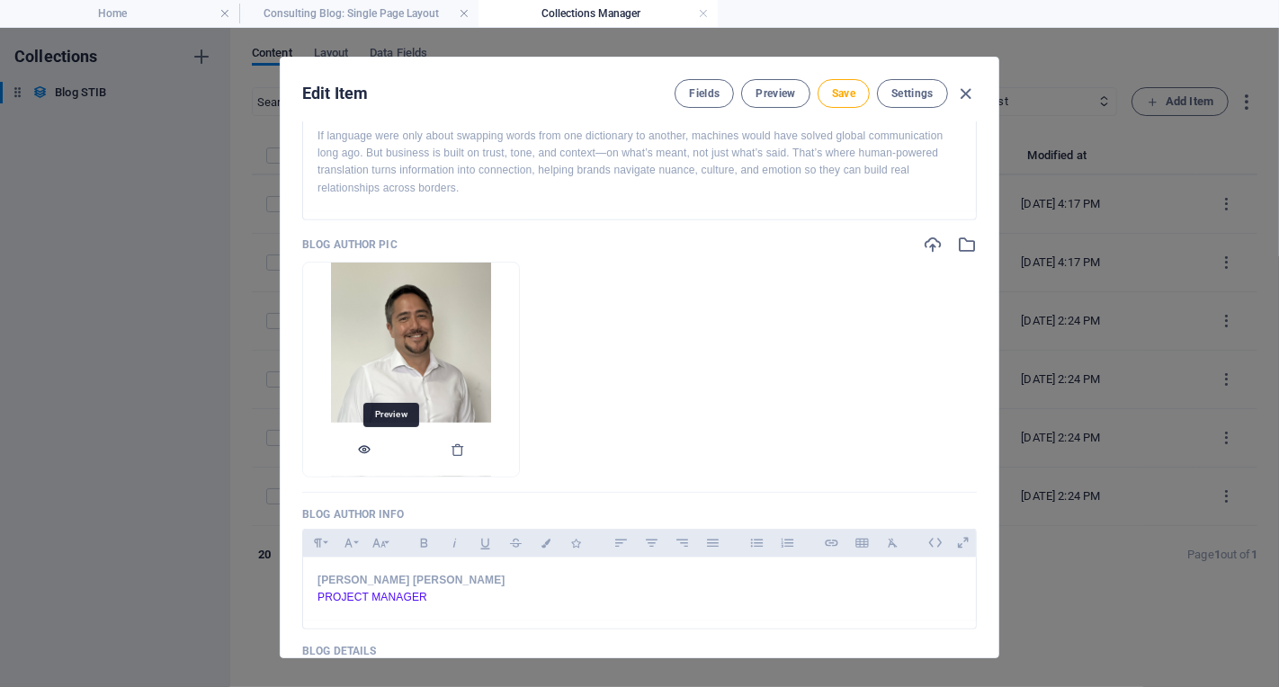
click at [372, 446] on icon "button" at bounding box center [364, 450] width 14 height 14
click at [465, 447] on icon "button" at bounding box center [458, 450] width 14 height 14
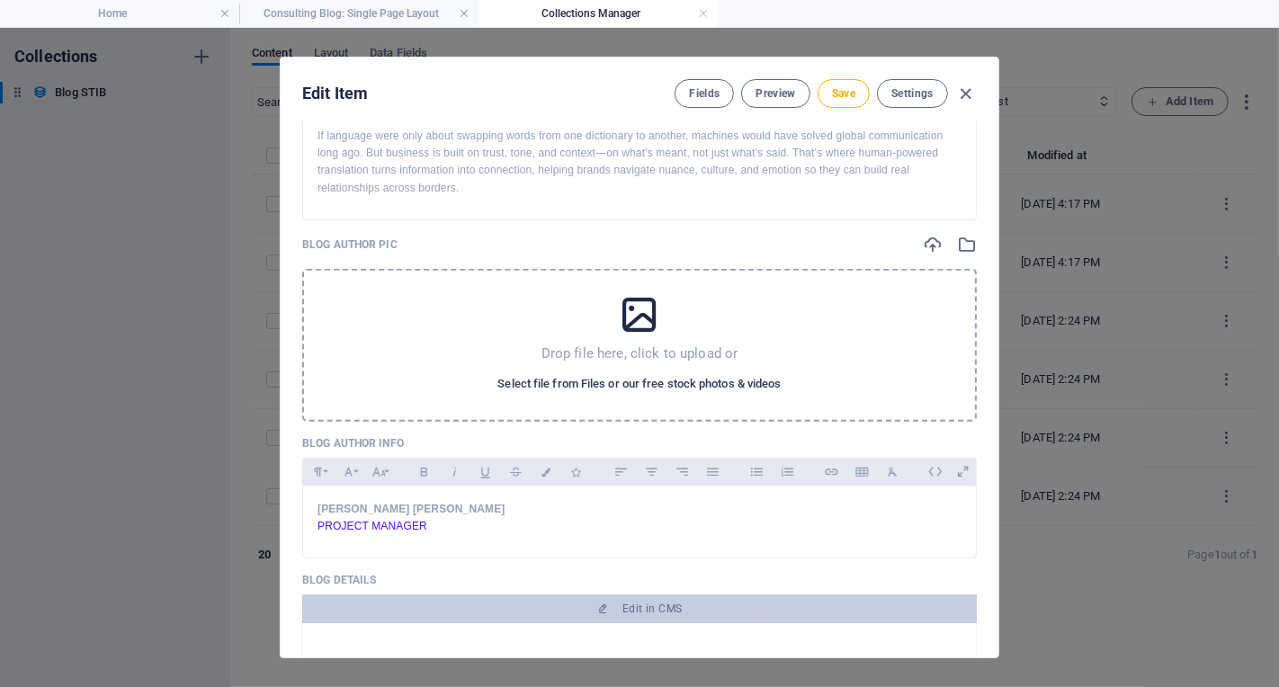
click at [613, 376] on span "Select file from Files or our free stock photos & videos" at bounding box center [639, 384] width 283 height 22
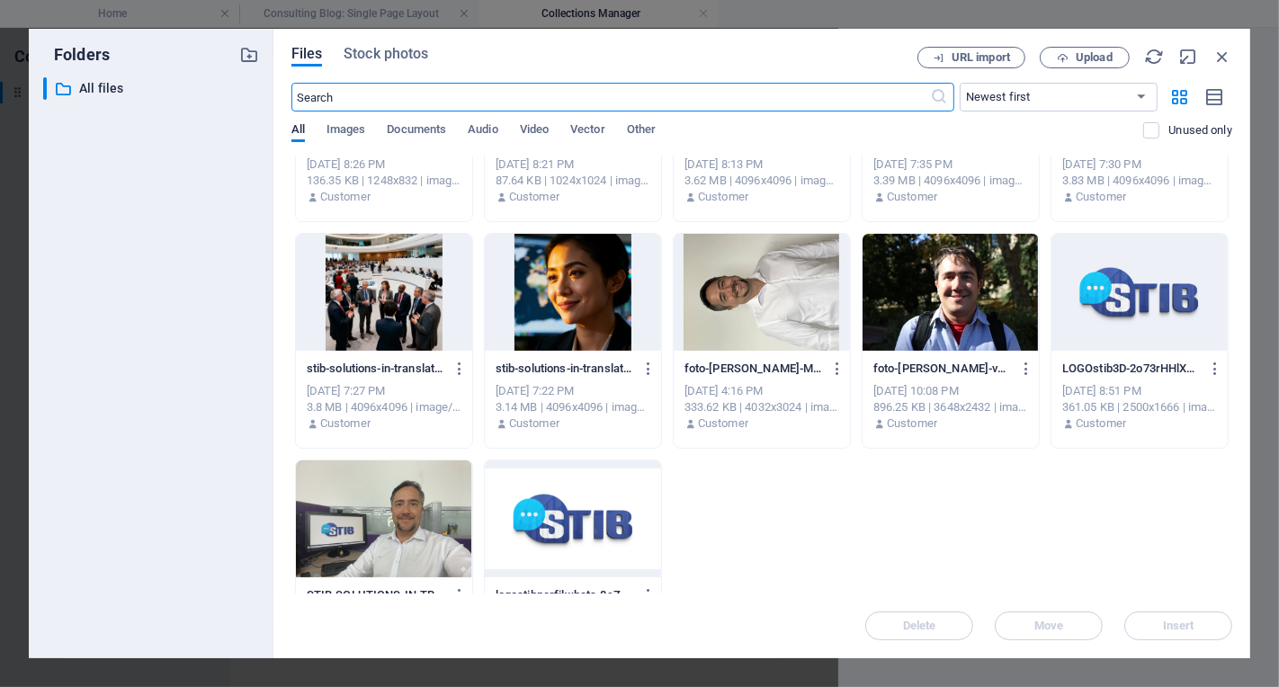
scroll to position [231, 0]
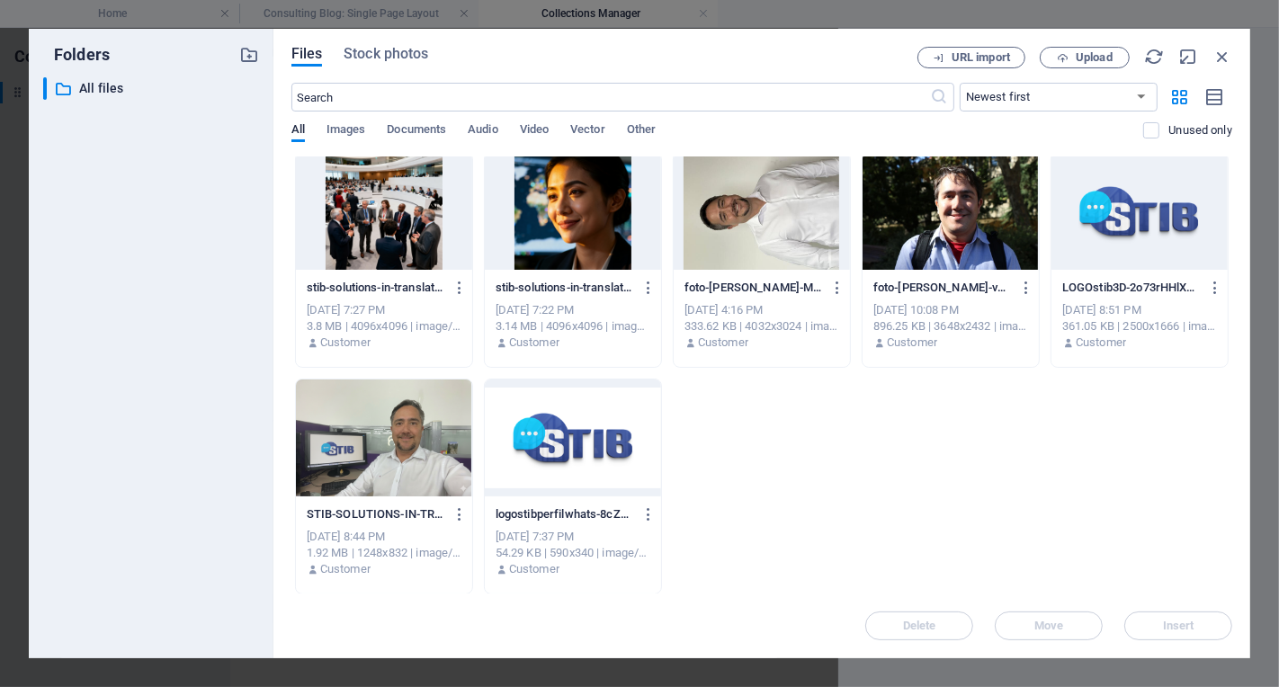
click at [433, 444] on div at bounding box center [384, 438] width 176 height 117
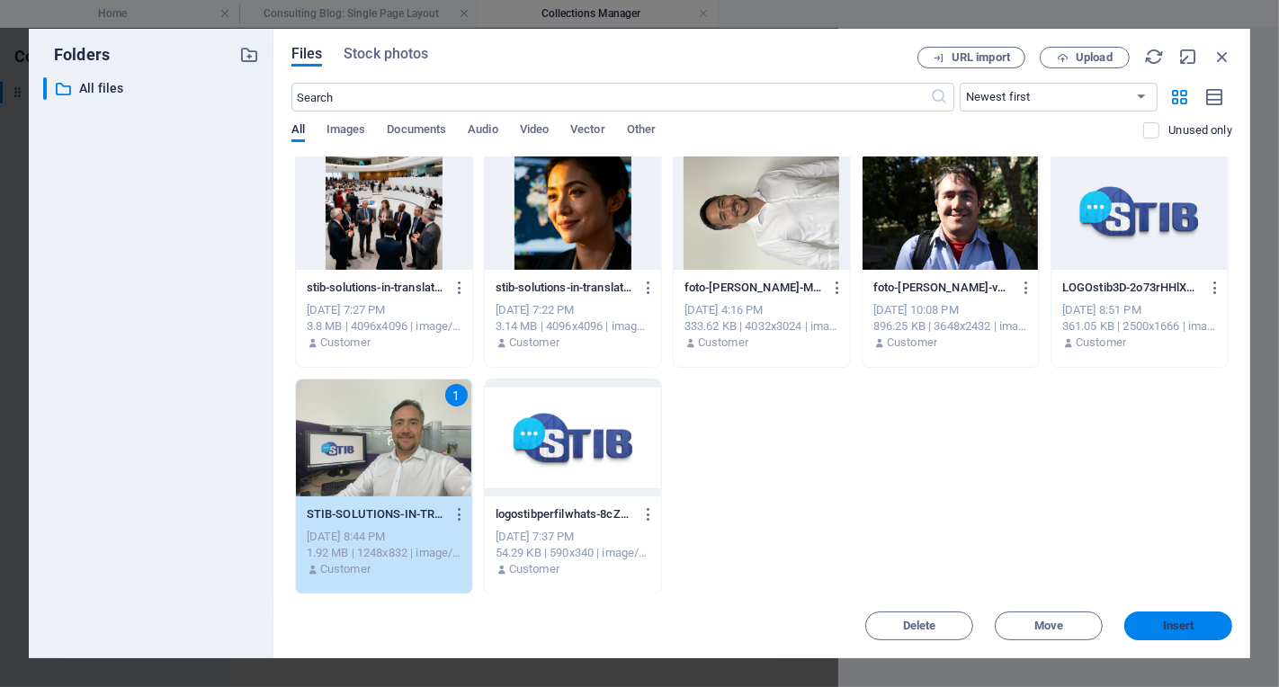
click at [1169, 625] on span "Insert" at bounding box center [1178, 626] width 31 height 11
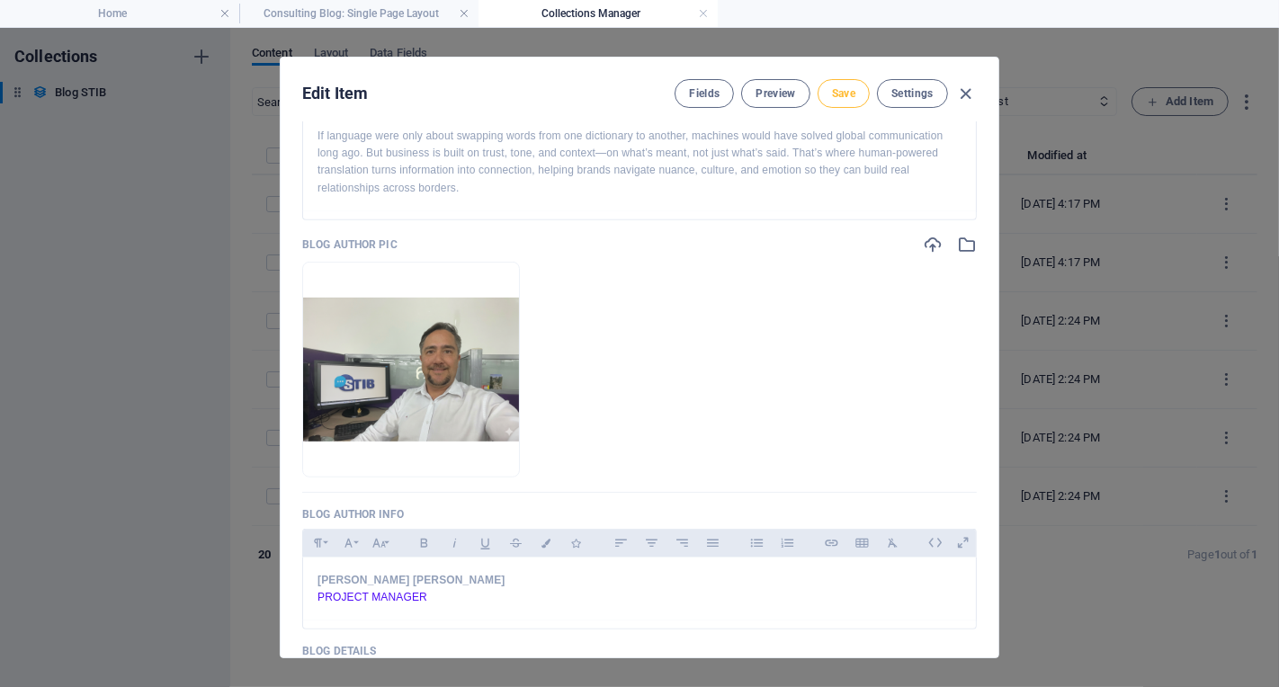
click at [851, 84] on button "Save" at bounding box center [844, 93] width 52 height 29
click at [966, 91] on icon "button" at bounding box center [966, 94] width 21 height 21
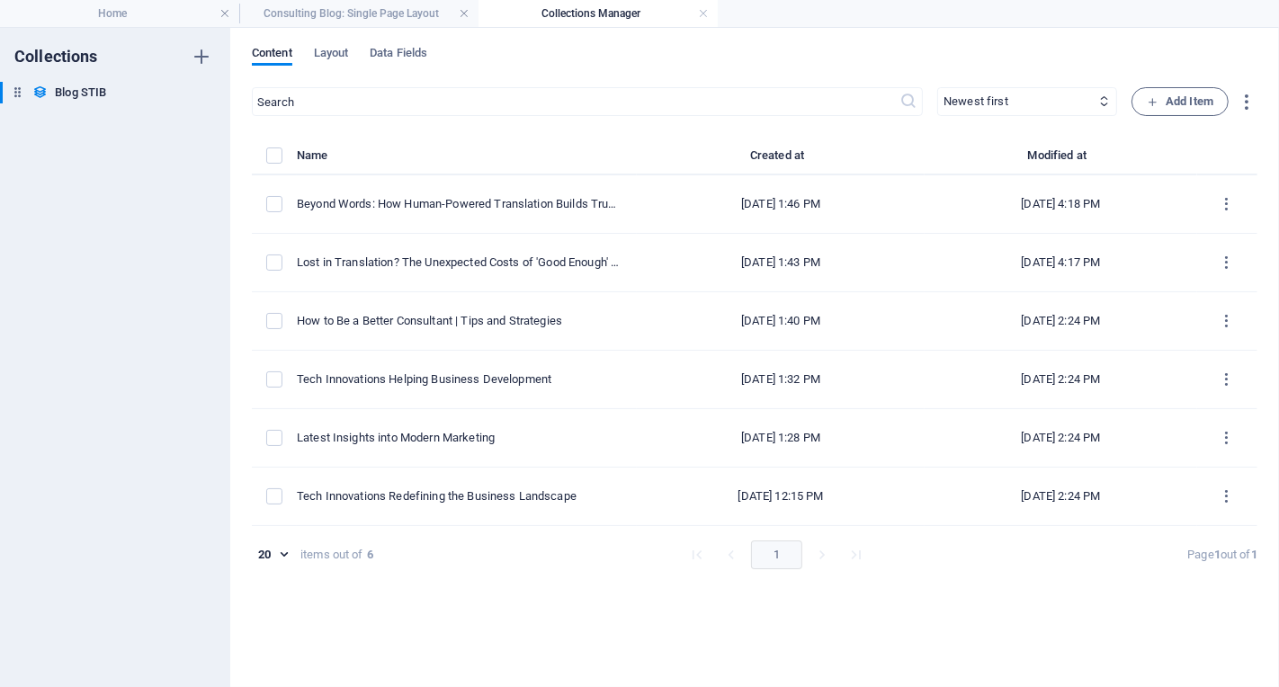
type input "[DATE]"
type input "beyond-words-how-human-powered-translation-builds-true-global-connections"
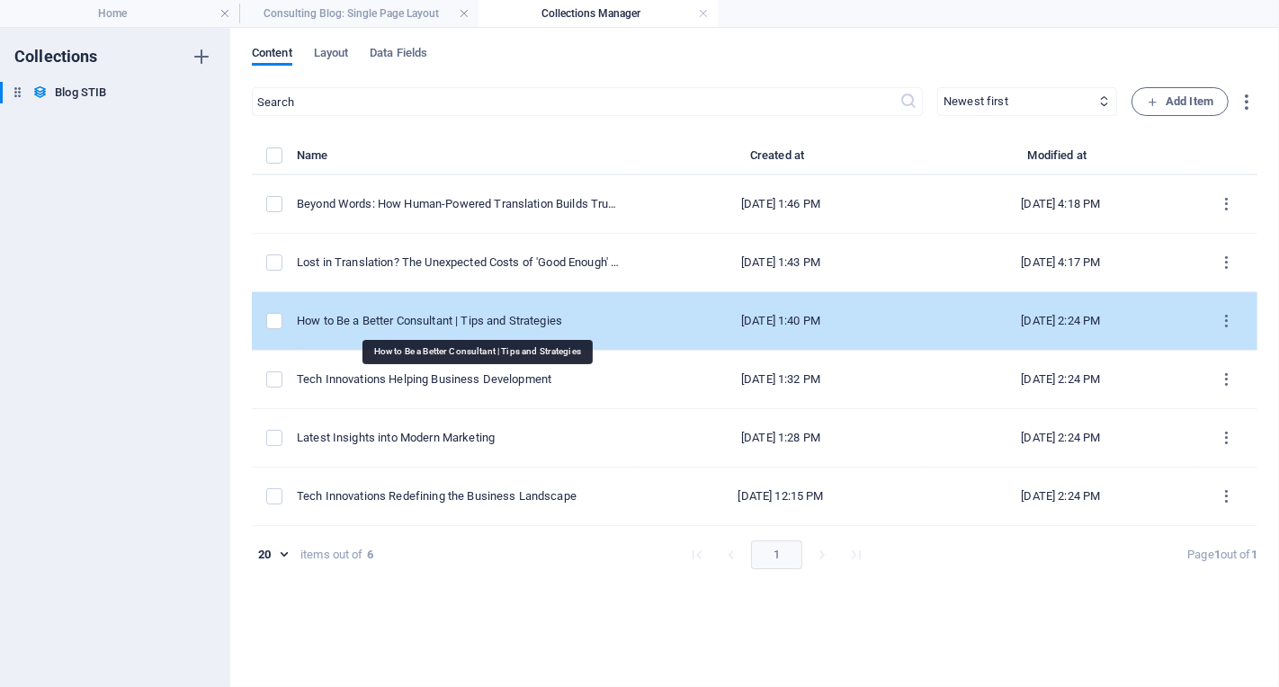
click at [498, 318] on div "How to Be a Better Consultant | Tips and Strategies" at bounding box center [460, 321] width 326 height 16
select select "Consulting Tips"
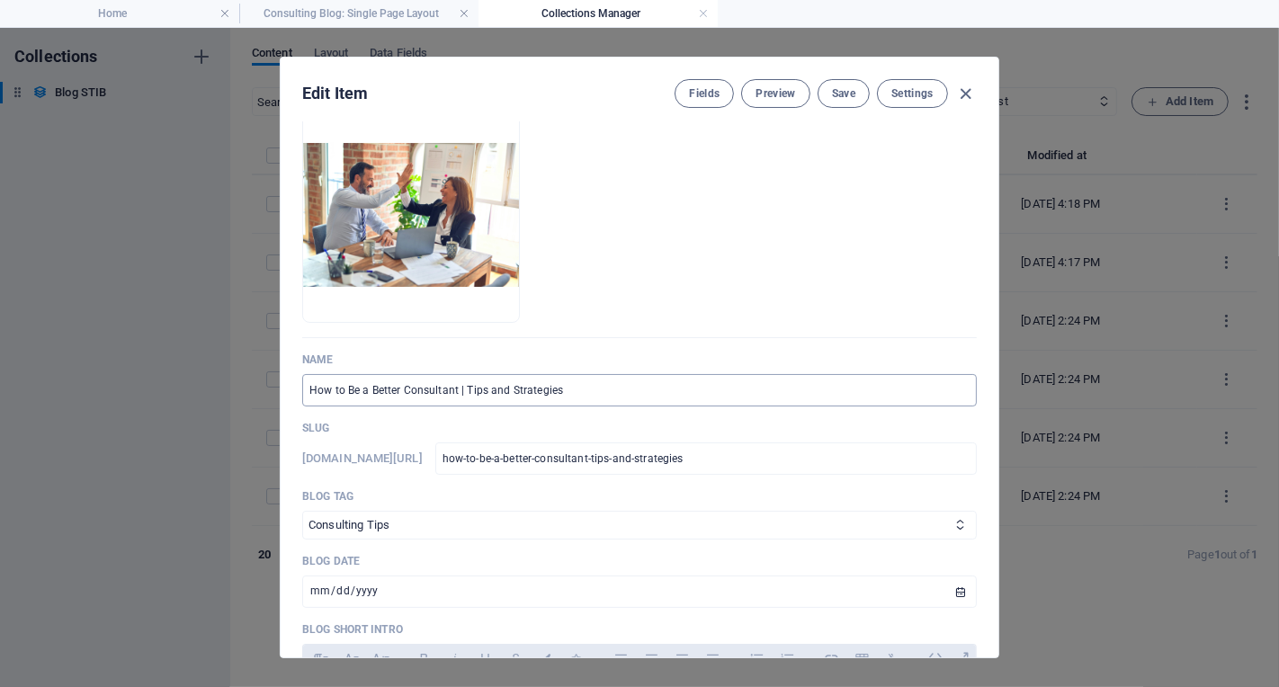
scroll to position [160, 0]
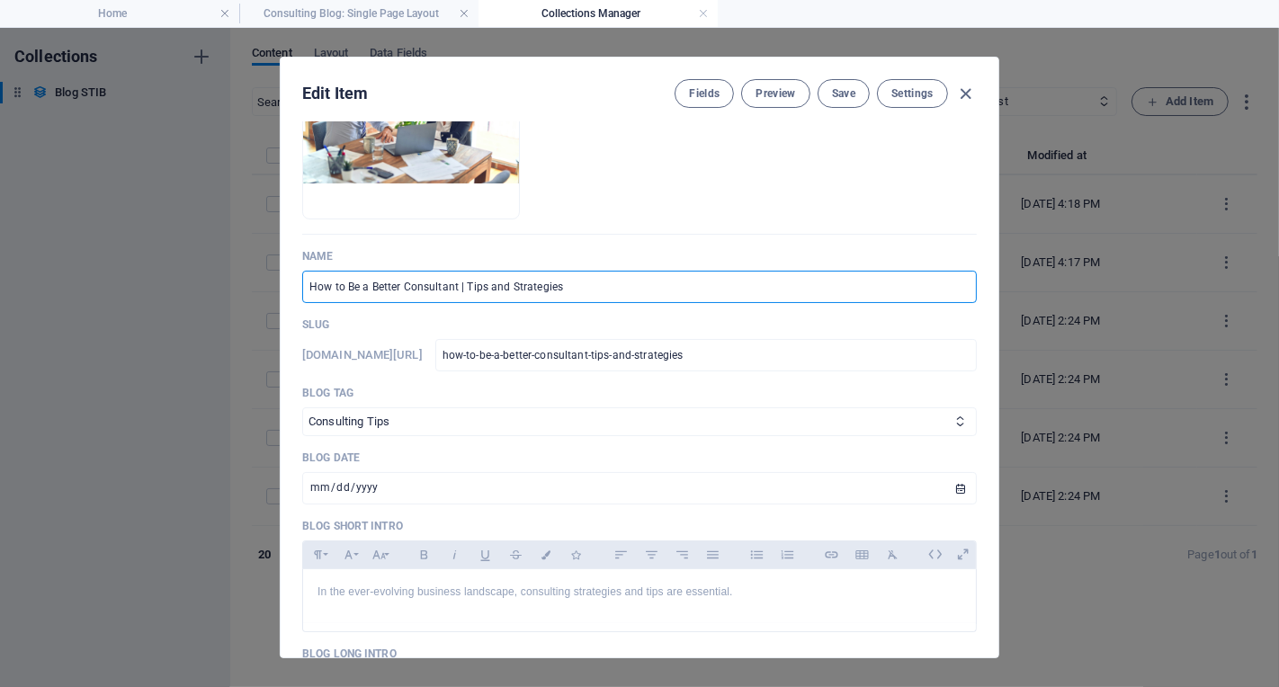
drag, startPoint x: 591, startPoint y: 289, endPoint x: 301, endPoint y: 290, distance: 289.7
click at [301, 290] on div "Blog Image Drop files here to upload them instantly Name How to Be a Better Con…" at bounding box center [640, 389] width 718 height 535
paste input "Decoding Body Language Across Borders: Why Interpreters Are Your Secret Weapon …"
type input "Decoding Body Language Across Borders: Why Interpreters Are Your Secret Weapon …"
type input "decoding-body-language-across-borders-why-interpreters-are-your-secret-weapon-i…"
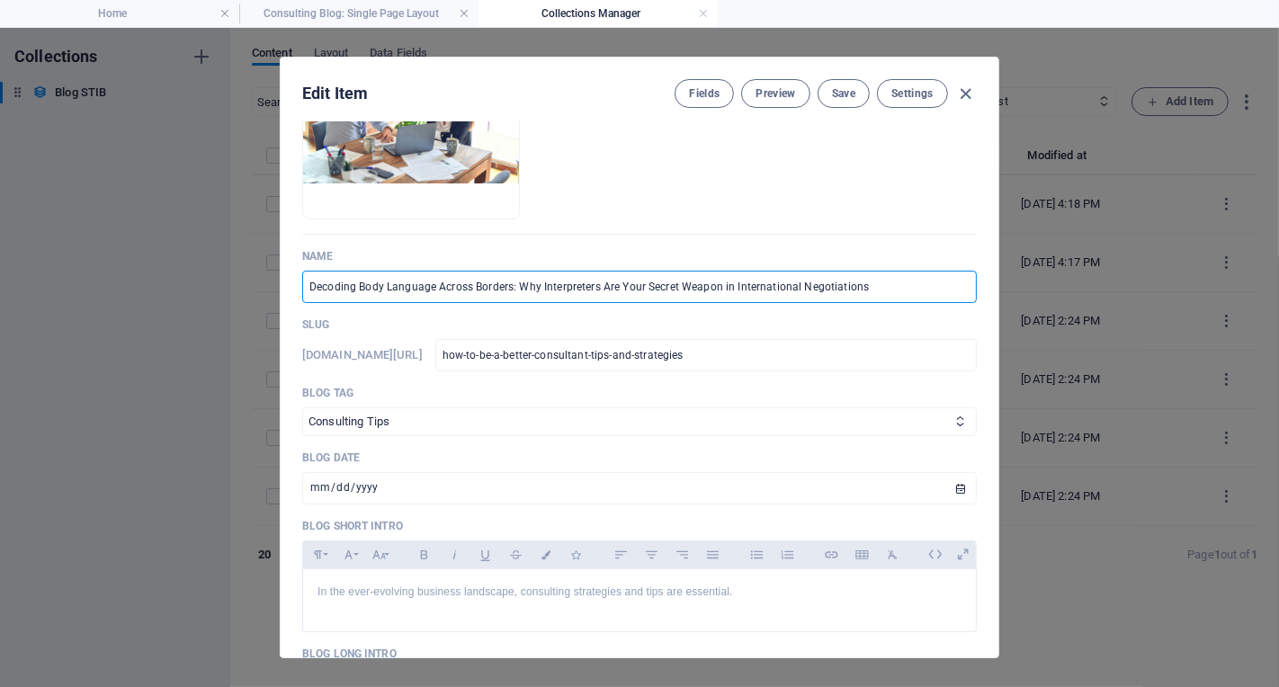
type input "decoding-body-language-across-borders-why-interpreters-are-your-secret-weapon-i…"
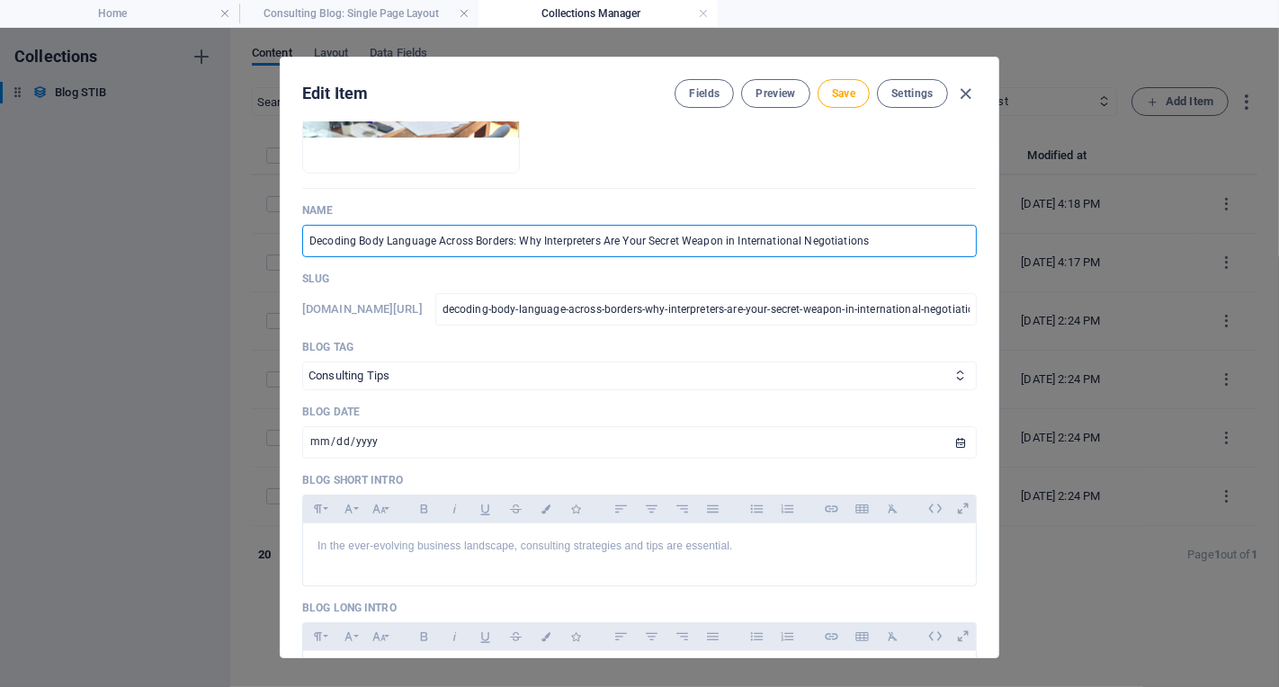
scroll to position [237, 0]
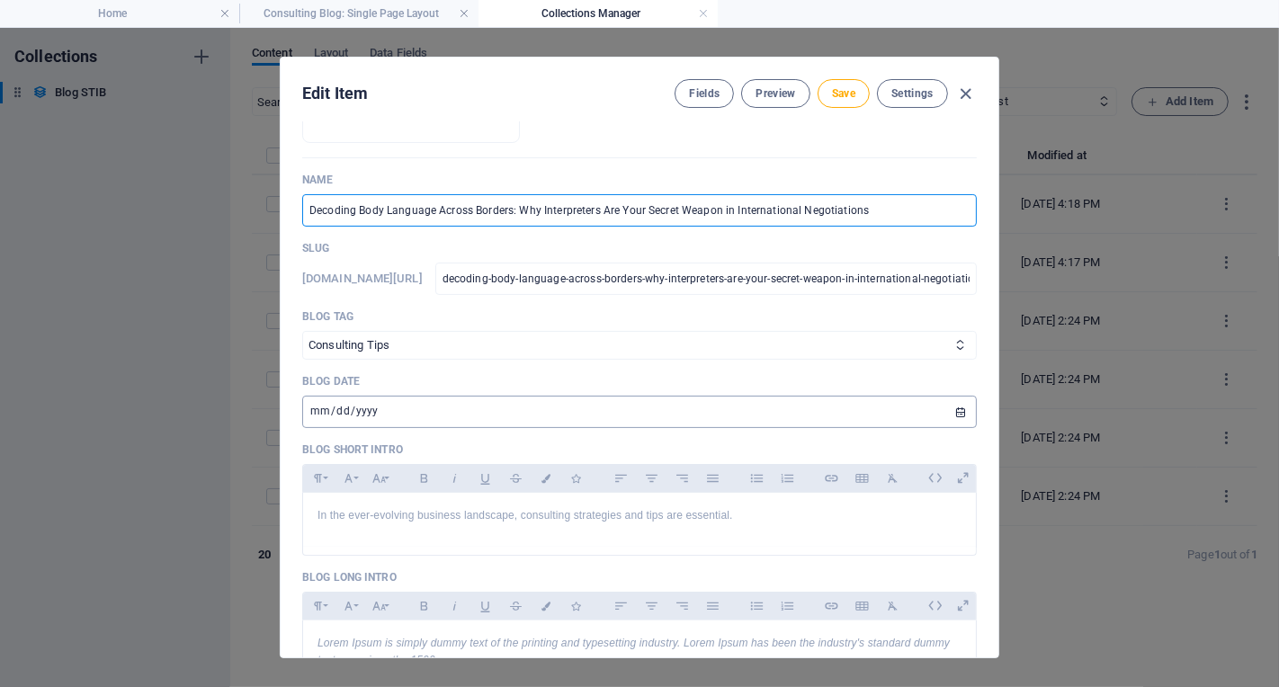
type input "Decoding Body Language Across Borders: Why Interpreters Are Your Secret Weapon …"
click at [321, 411] on input "[DATE]" at bounding box center [639, 412] width 675 height 32
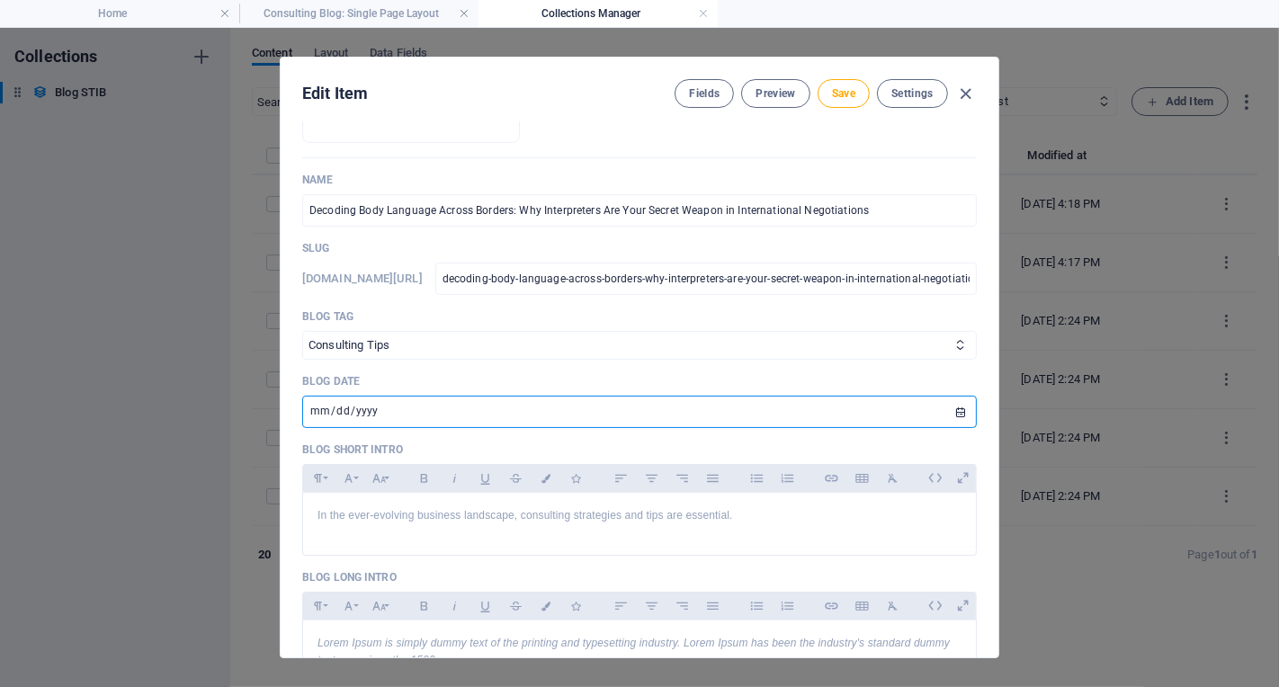
click at [395, 414] on input "[DATE]" at bounding box center [639, 412] width 675 height 32
click at [378, 408] on input "[DATE]" at bounding box center [639, 412] width 675 height 32
click at [367, 408] on input "[DATE]" at bounding box center [639, 412] width 675 height 32
type input "[DATE]"
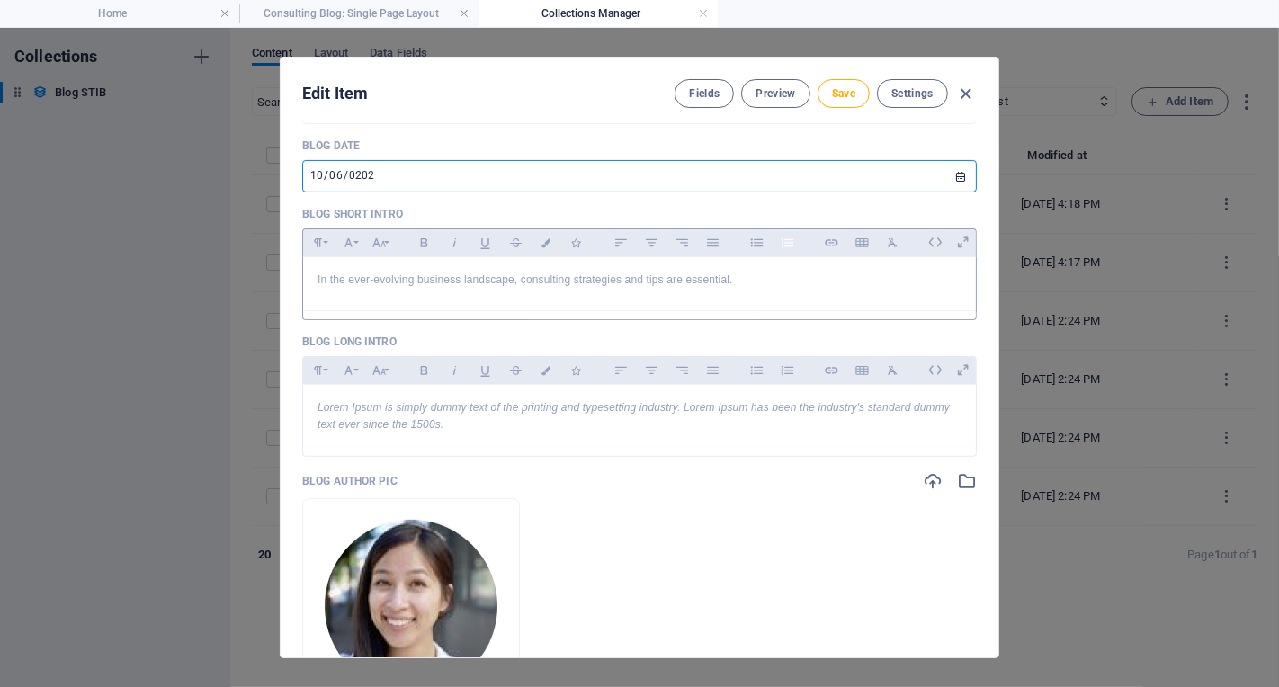
scroll to position [493, 0]
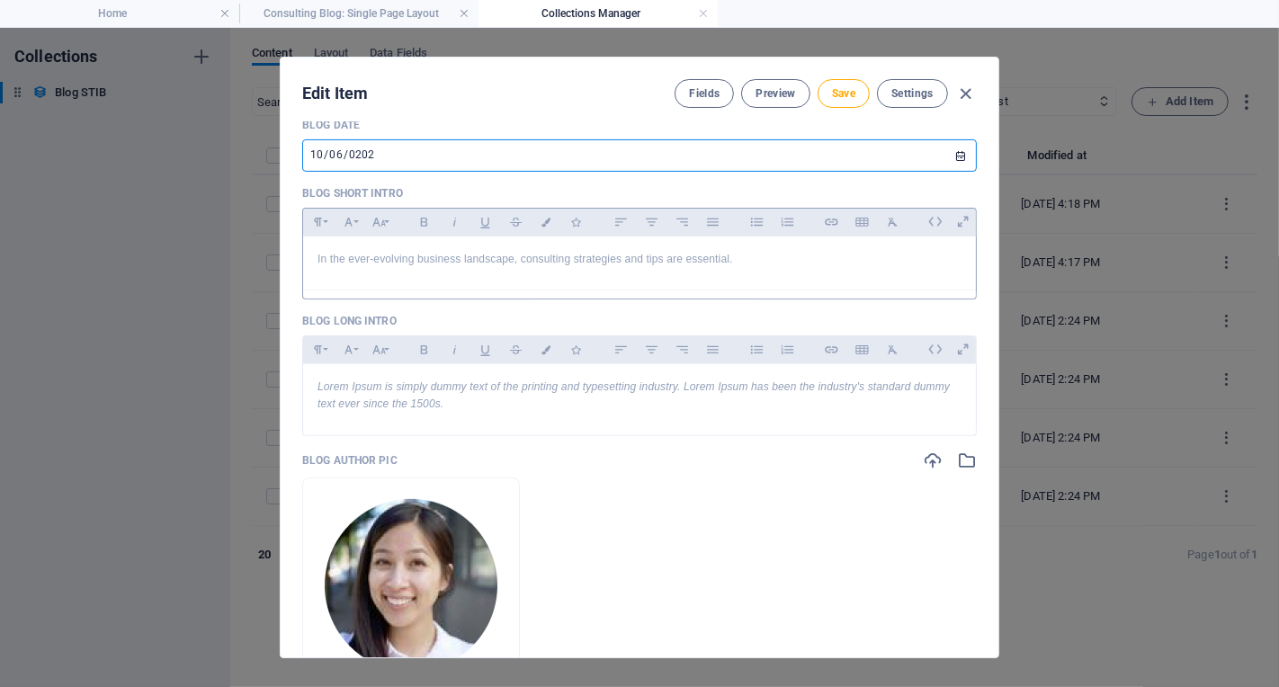
click at [736, 256] on p "In the ever-evolving business landscape, consulting strategies and tips are ess…" at bounding box center [640, 259] width 644 height 17
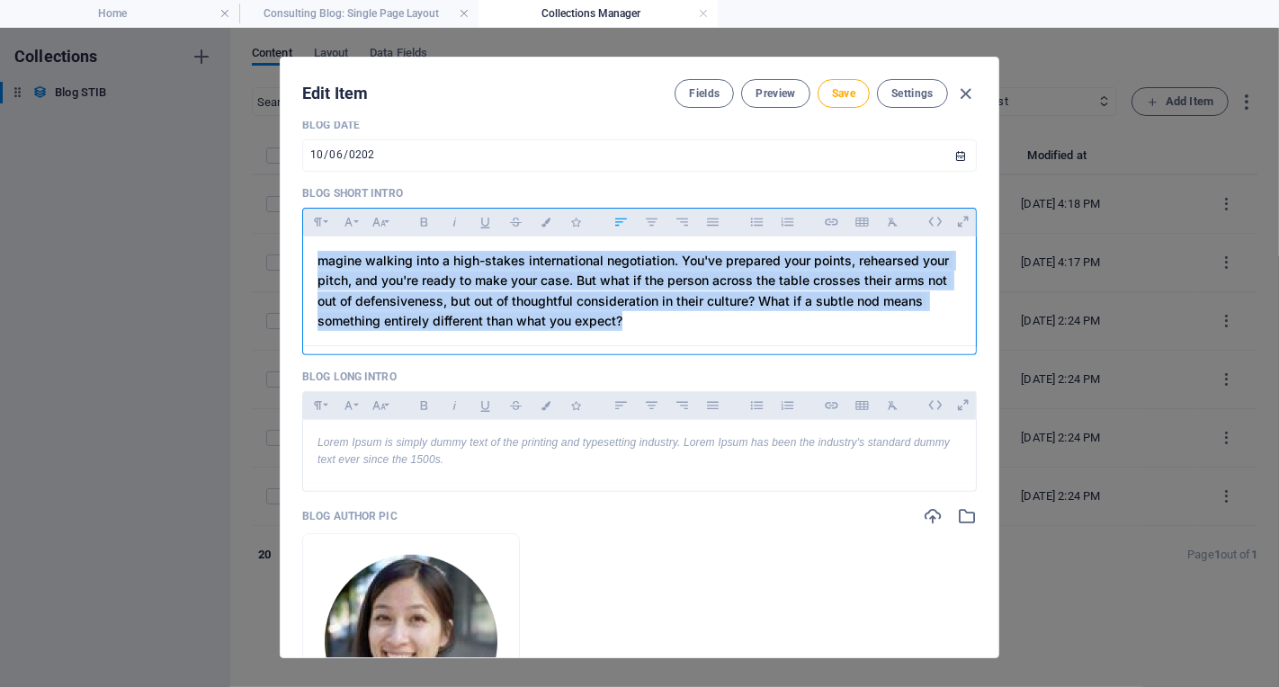
drag, startPoint x: 669, startPoint y: 323, endPoint x: 292, endPoint y: 241, distance: 385.8
click at [292, 241] on div "Blog Image Drop files here to upload them instantly Name Decoding Body Language…" at bounding box center [640, 389] width 718 height 535
click at [892, 224] on icon "button" at bounding box center [892, 222] width 15 height 22
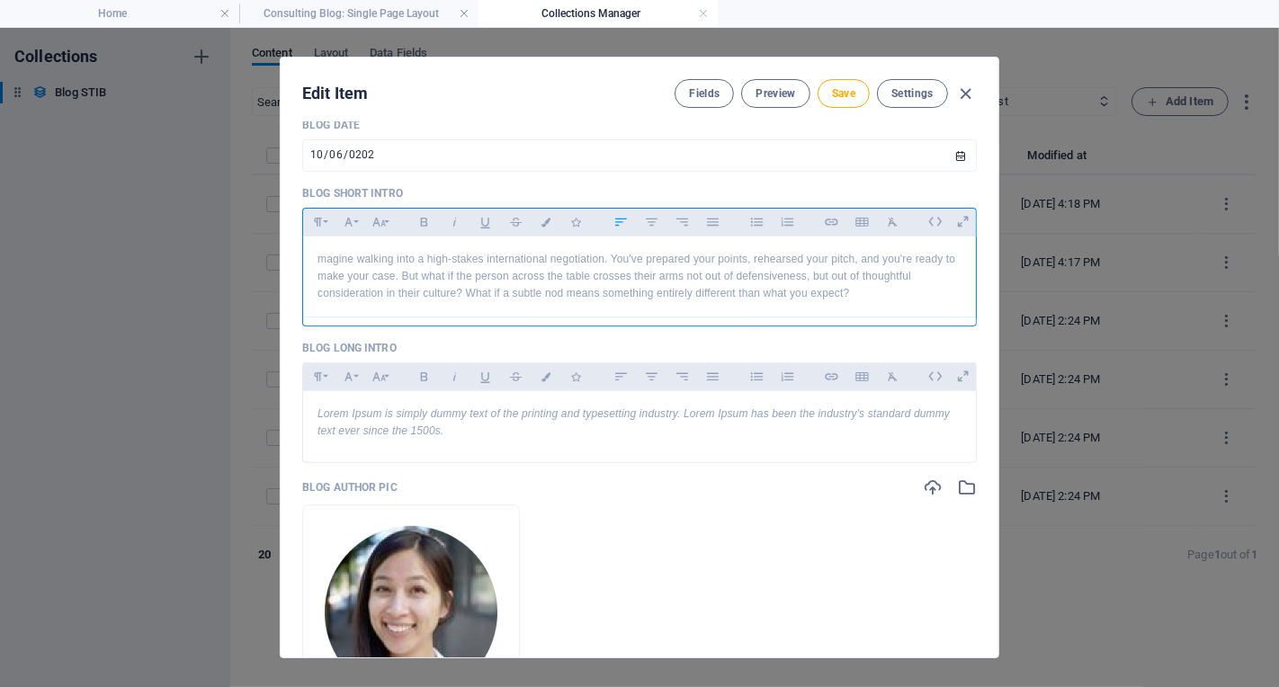
click at [749, 261] on p "​magine walking into a high-stakes international negotiation. You've prepared y…" at bounding box center [640, 277] width 644 height 52
click at [689, 429] on p "Lorem Ipsum is simply dummy text of the printing and typesetting industry. Lore…" at bounding box center [640, 423] width 644 height 34
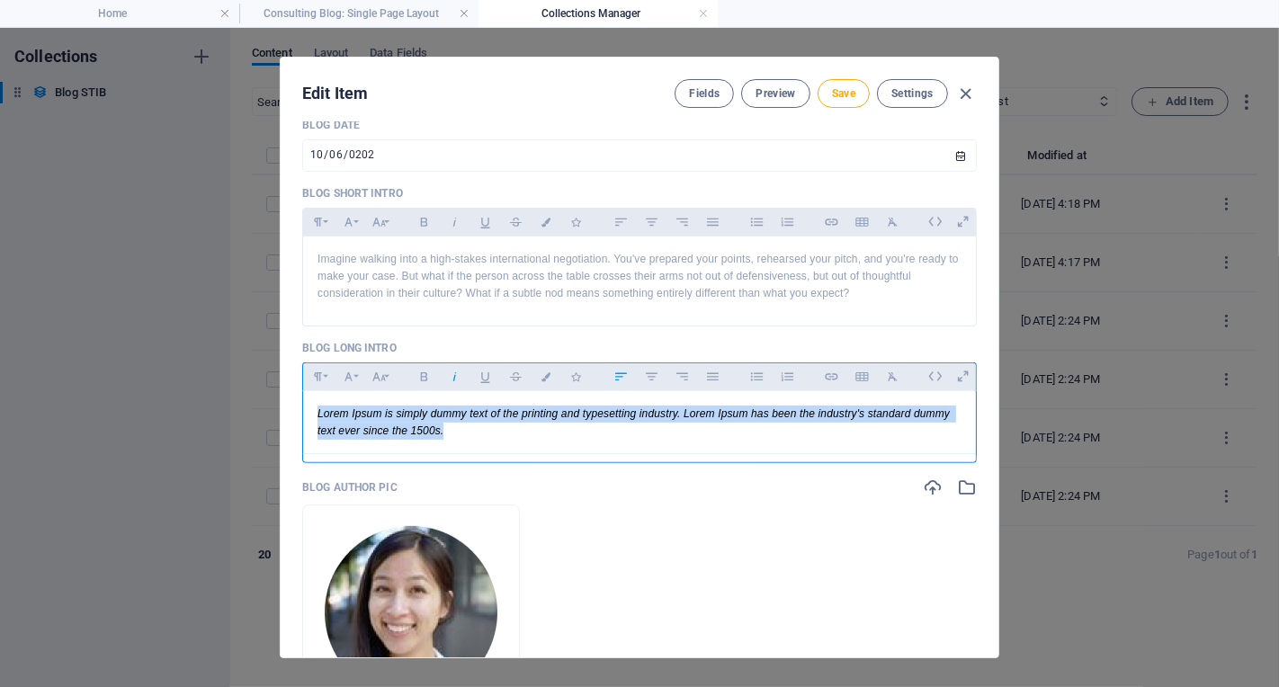
drag, startPoint x: 483, startPoint y: 435, endPoint x: 298, endPoint y: 399, distance: 188.6
click at [298, 399] on div "Blog Image Drop files here to upload them instantly Name Decoding Body Language…" at bounding box center [640, 389] width 718 height 535
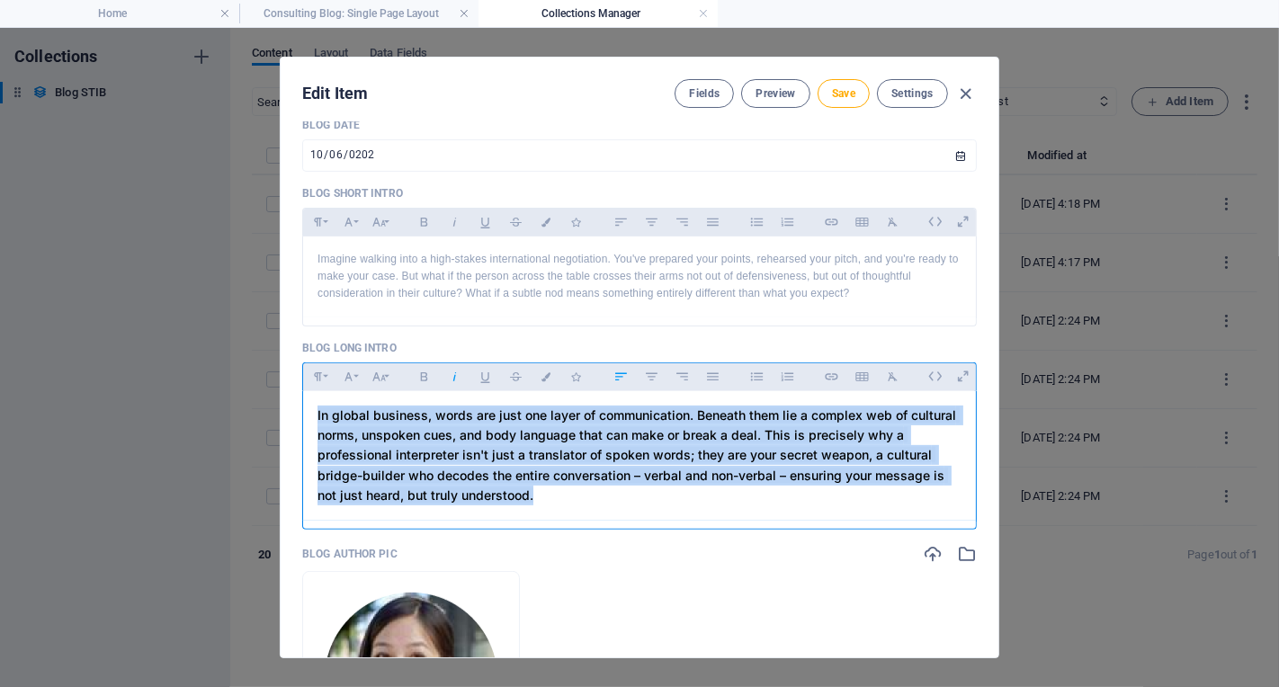
drag, startPoint x: 518, startPoint y: 490, endPoint x: 289, endPoint y: 406, distance: 244.5
click at [289, 406] on div "Blog Image Drop files here to upload them instantly Name Decoding Body Language…" at bounding box center [640, 389] width 718 height 535
click at [892, 369] on icon "button" at bounding box center [892, 377] width 15 height 22
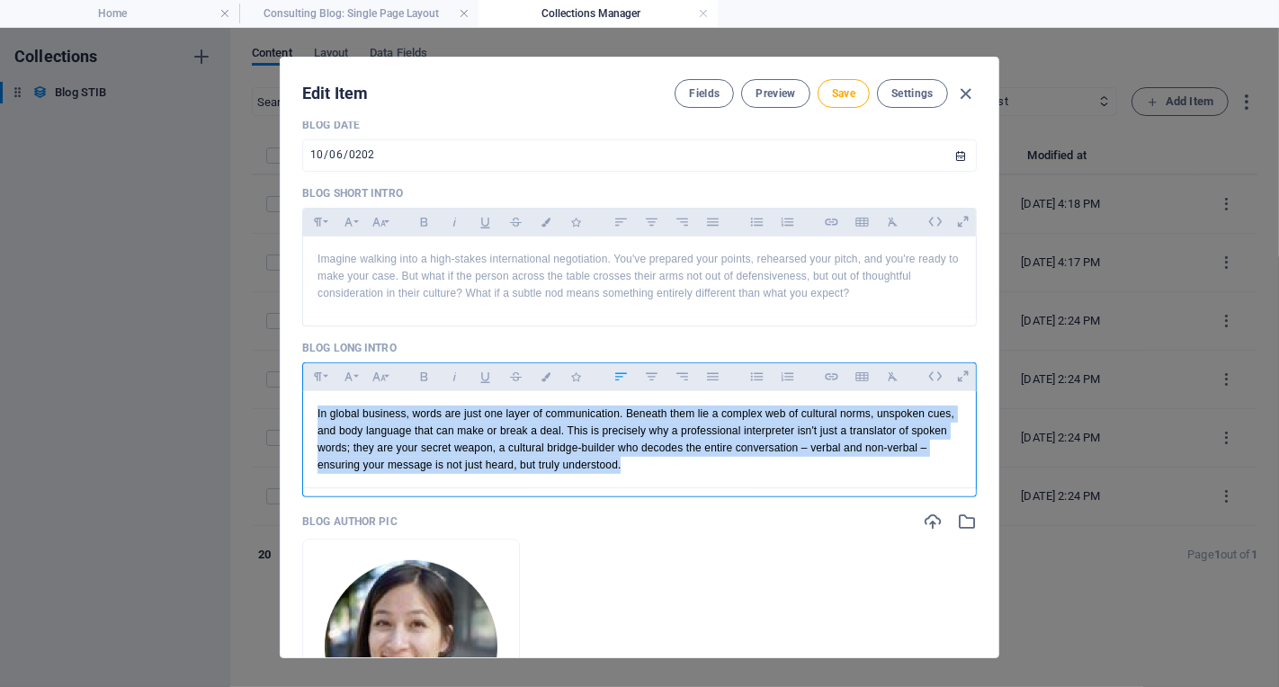
scroll to position [641, 0]
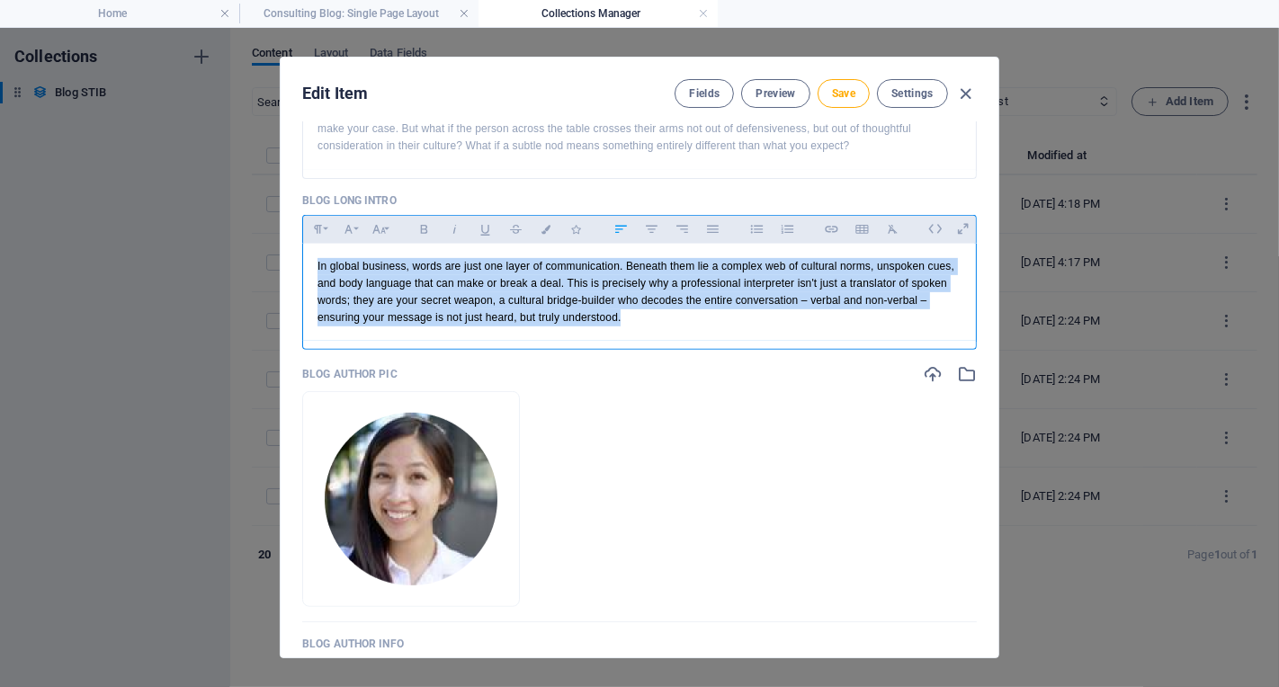
click at [692, 326] on div "​In global business, words are just one layer of communication. Beneath them li…" at bounding box center [639, 293] width 673 height 98
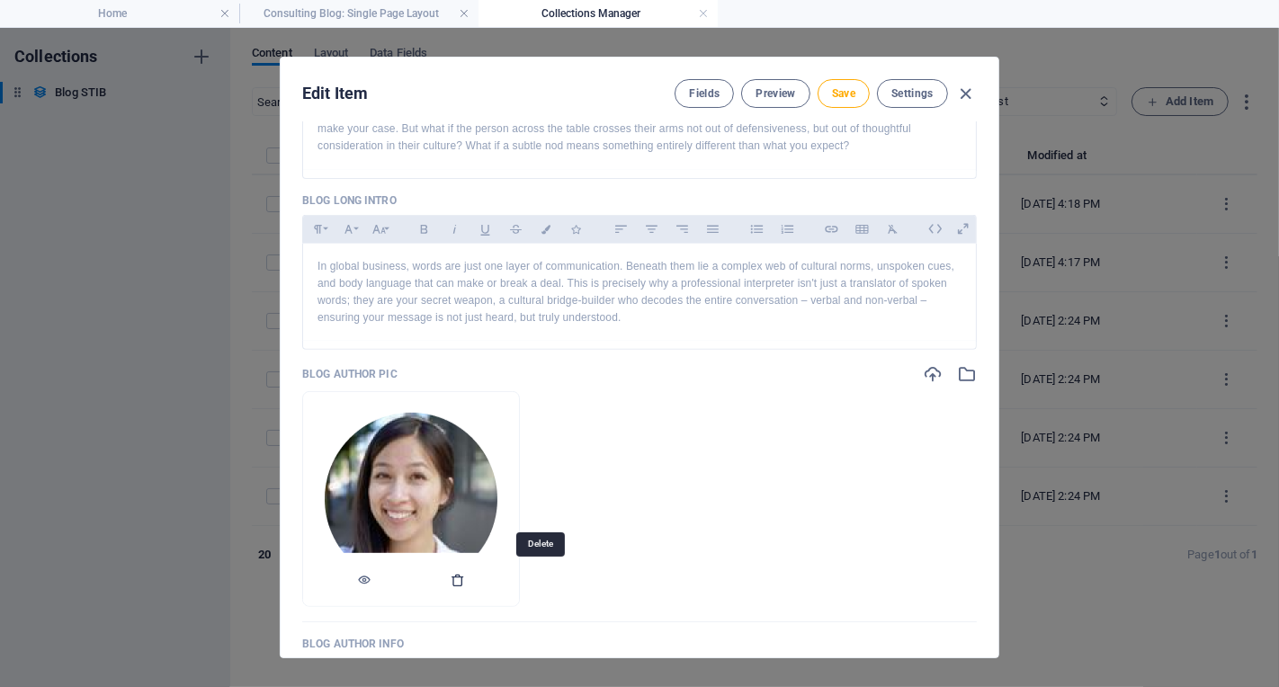
click at [465, 574] on icon "button" at bounding box center [458, 580] width 14 height 14
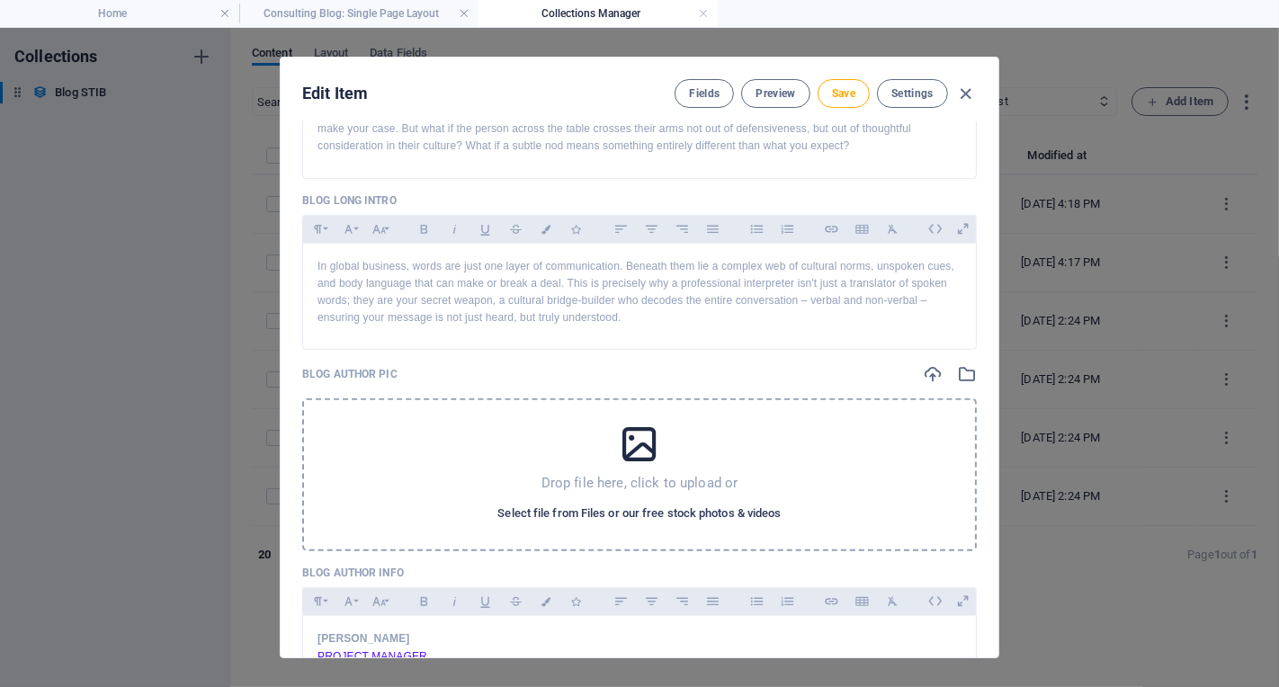
click at [658, 516] on span "Select file from Files or our free stock photos & videos" at bounding box center [639, 514] width 283 height 22
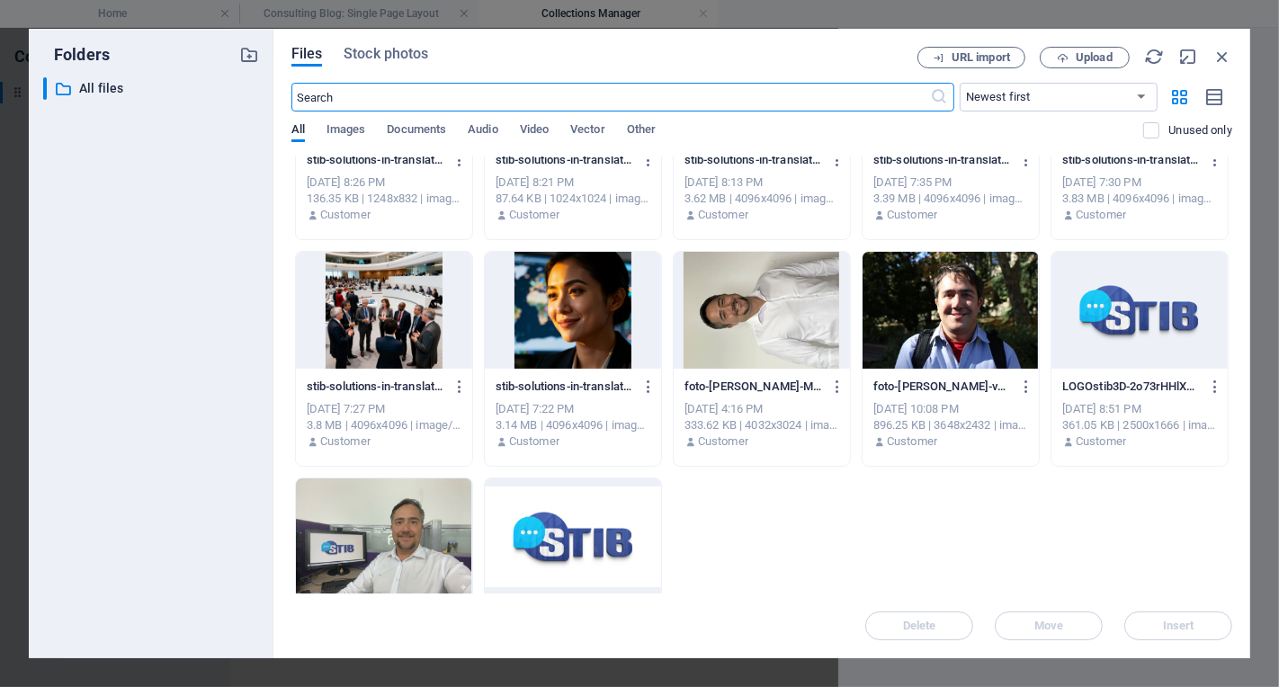
scroll to position [231, 0]
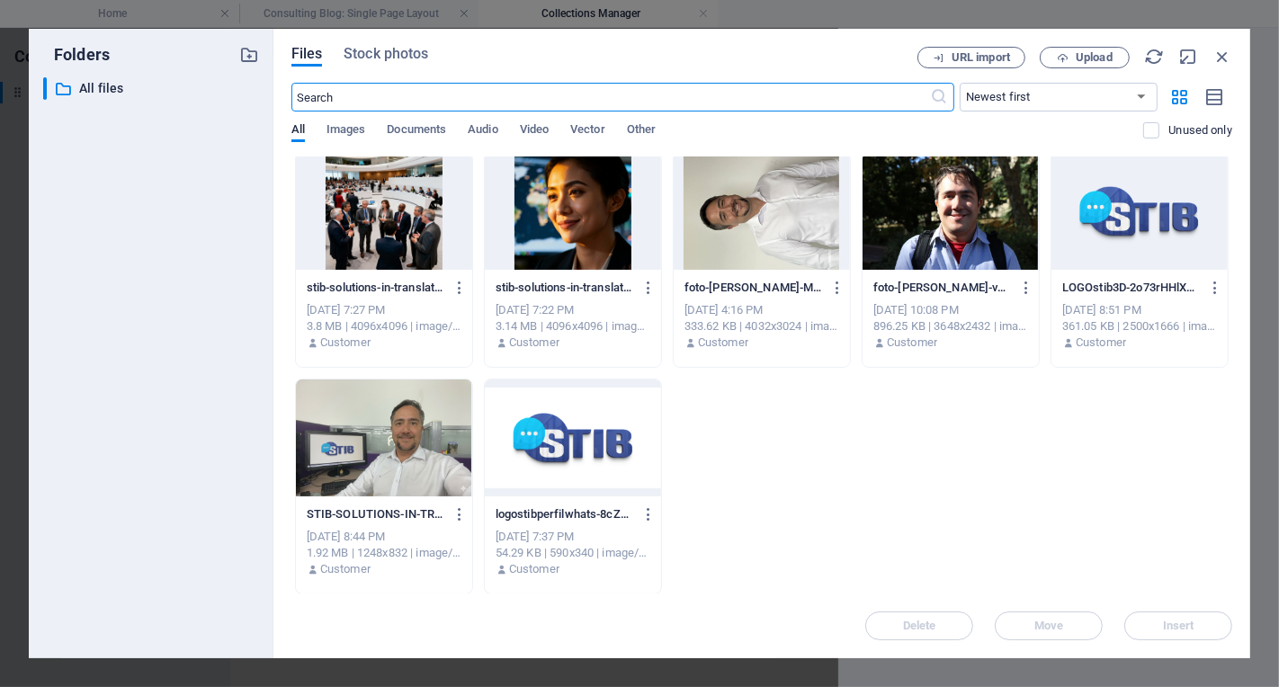
click at [390, 442] on div at bounding box center [384, 438] width 176 height 117
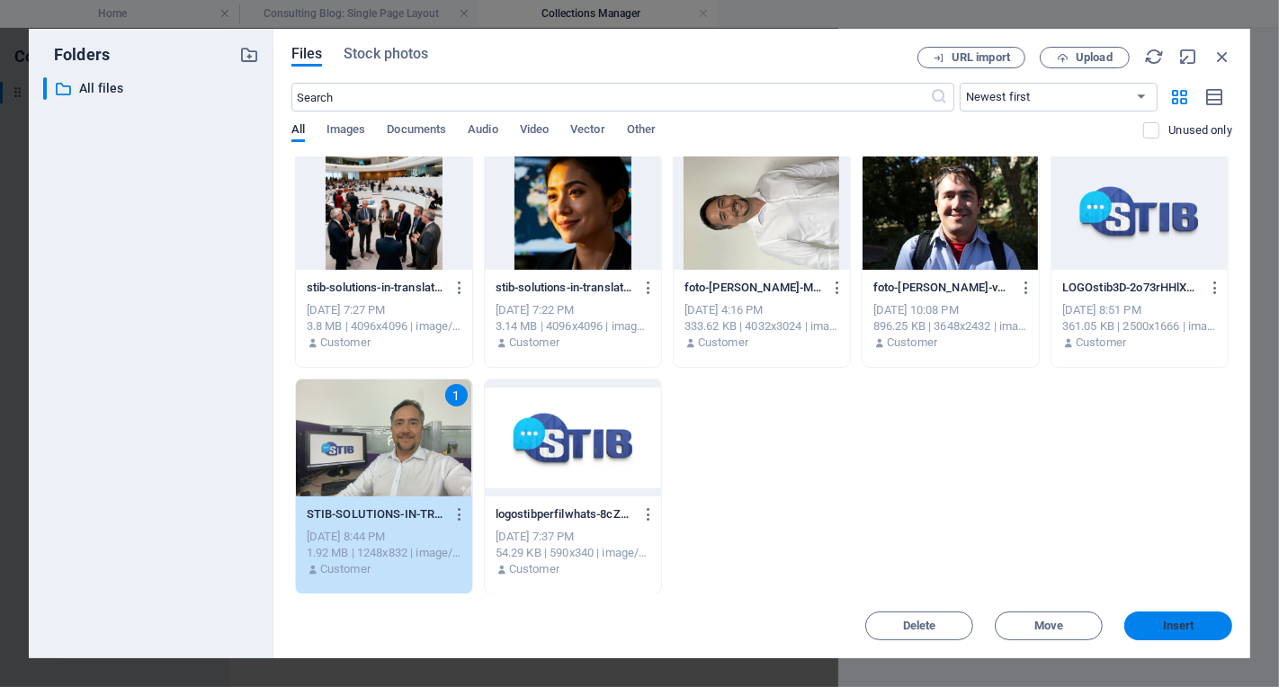
click at [1174, 635] on button "Insert" at bounding box center [1179, 626] width 108 height 29
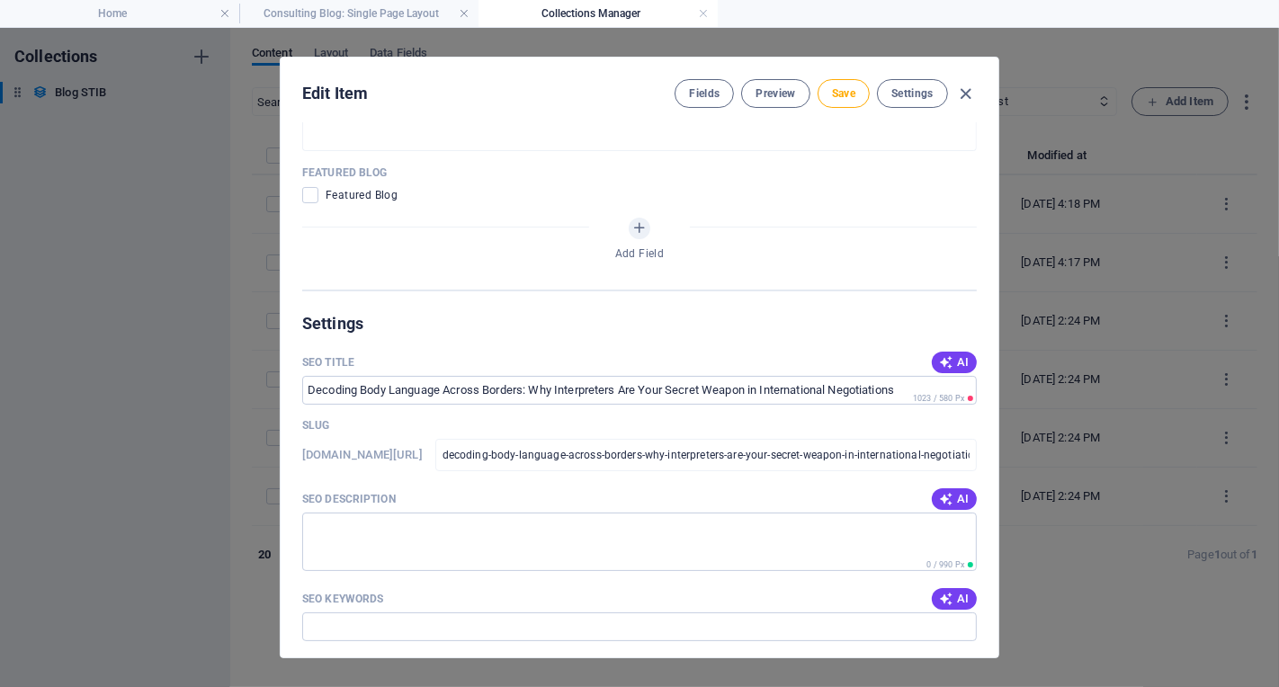
scroll to position [1470, 0]
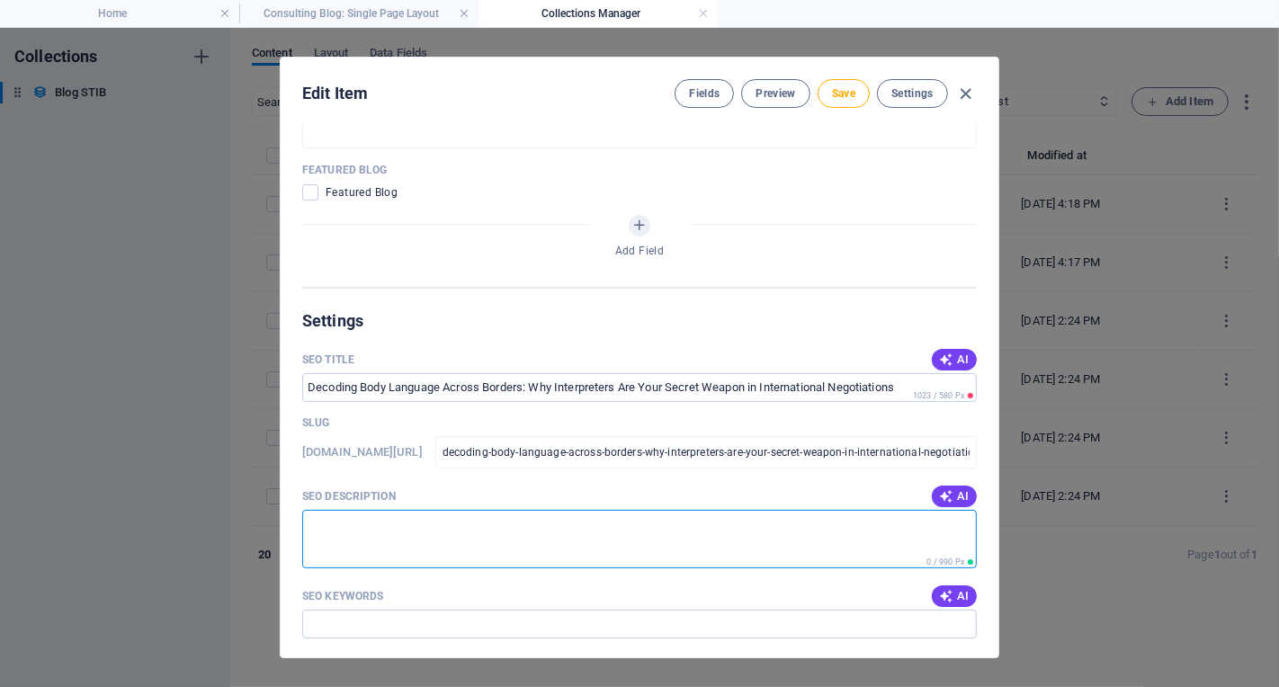
click at [713, 546] on textarea "SEO Description" at bounding box center [639, 539] width 675 height 58
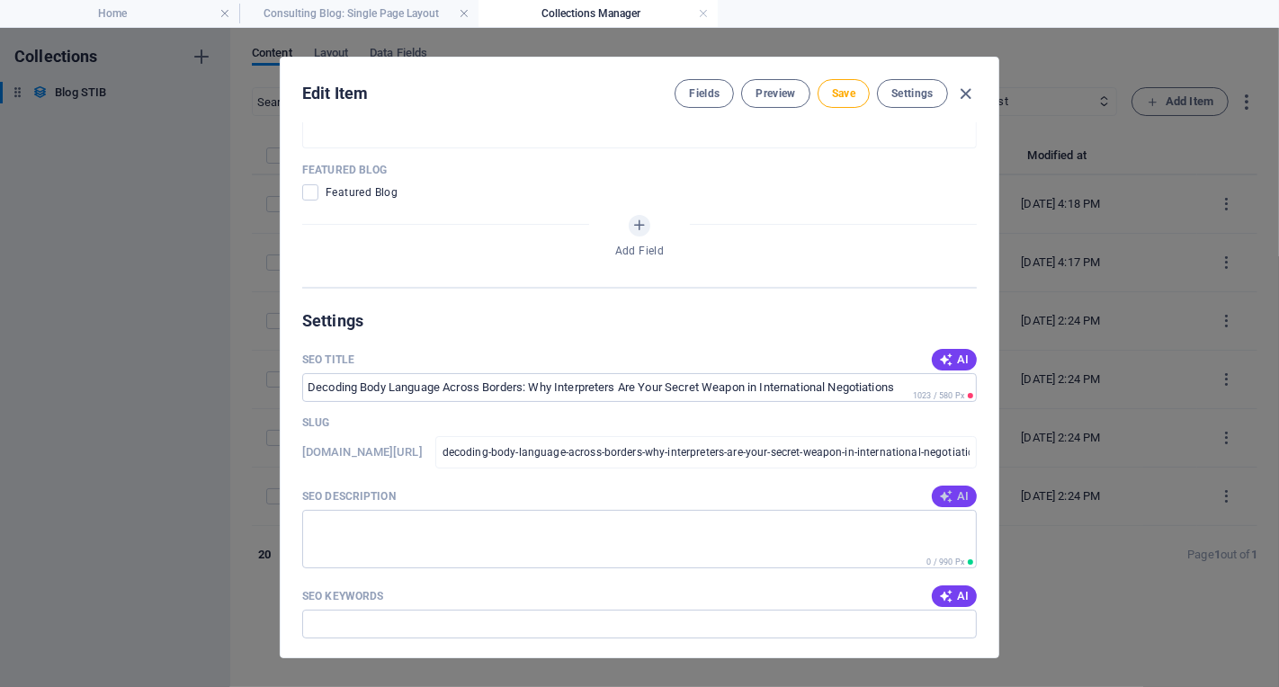
click at [939, 492] on icon "button" at bounding box center [946, 496] width 14 height 14
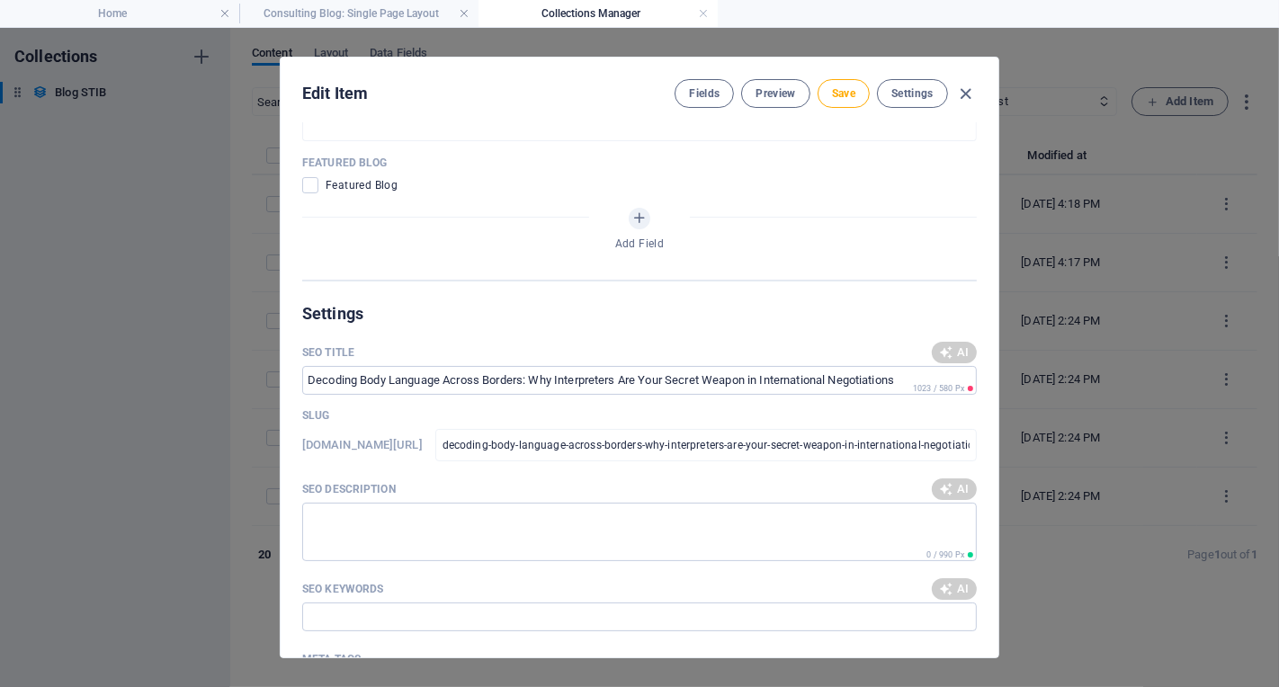
type textarea "Unlock successful international negotiations with expert interpreters who decod…"
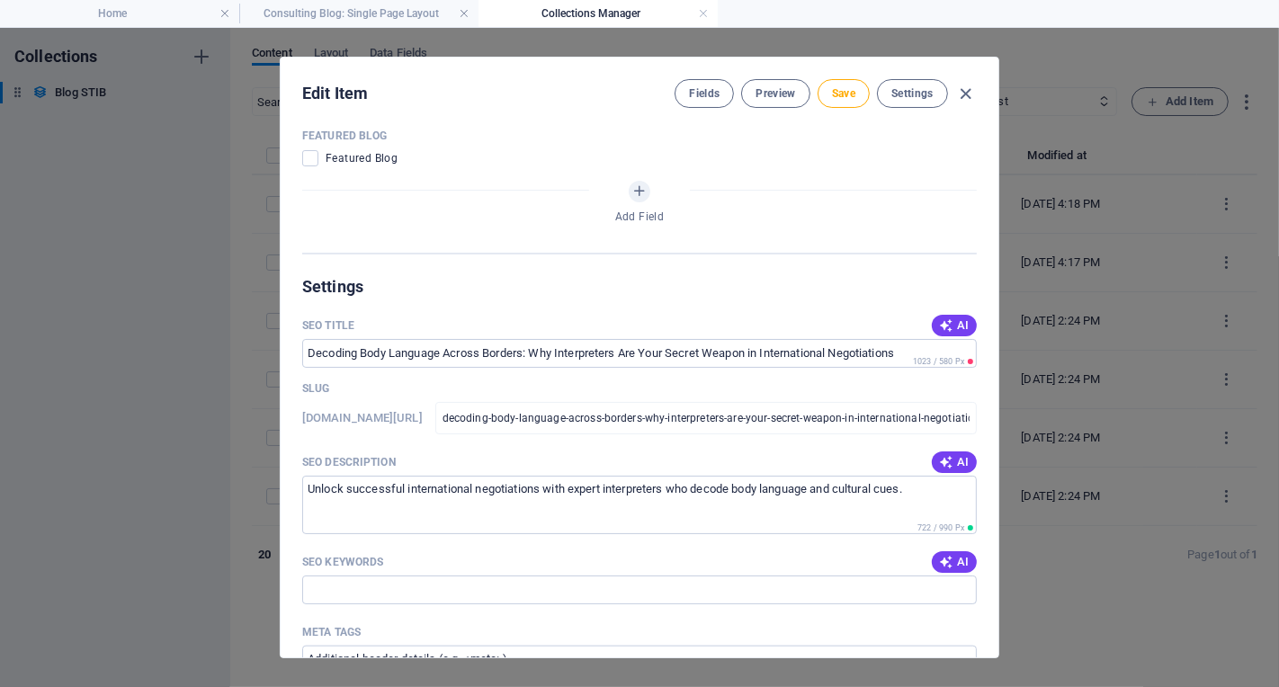
scroll to position [1504, 0]
click at [946, 560] on icon "button" at bounding box center [946, 562] width 14 height 14
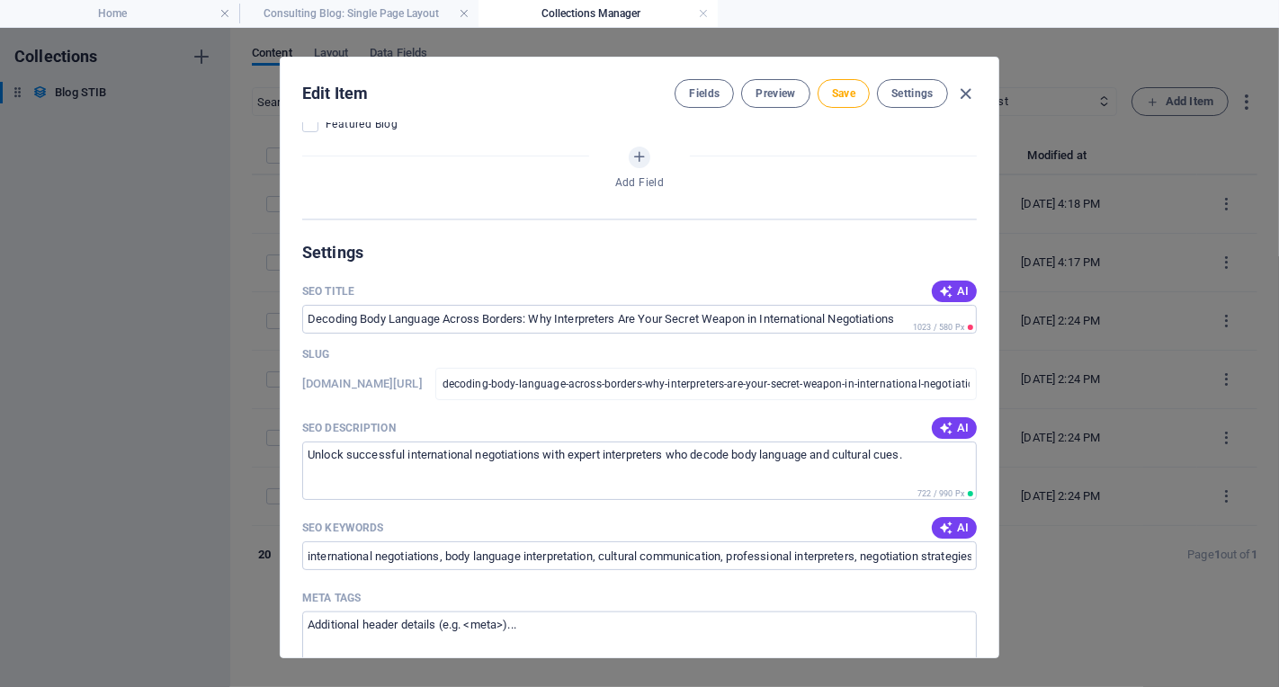
scroll to position [1544, 0]
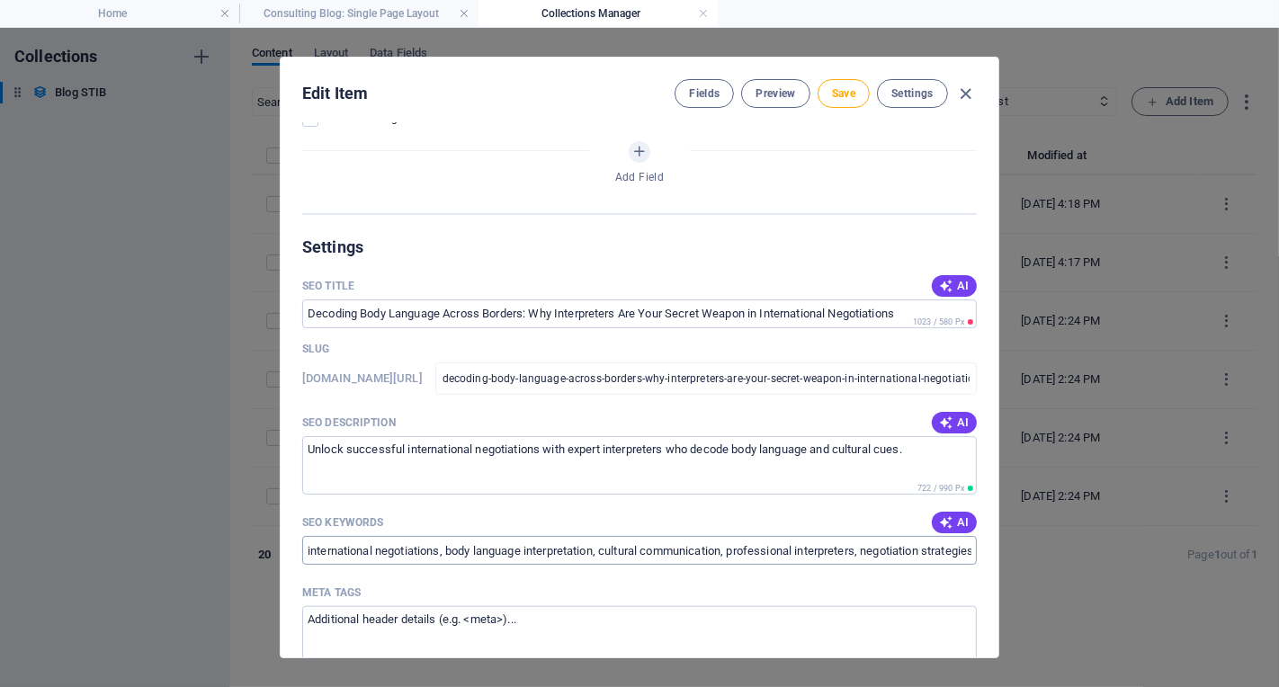
click at [922, 544] on input "international negotiations, body language interpretation, cultural communicatio…" at bounding box center [639, 550] width 675 height 29
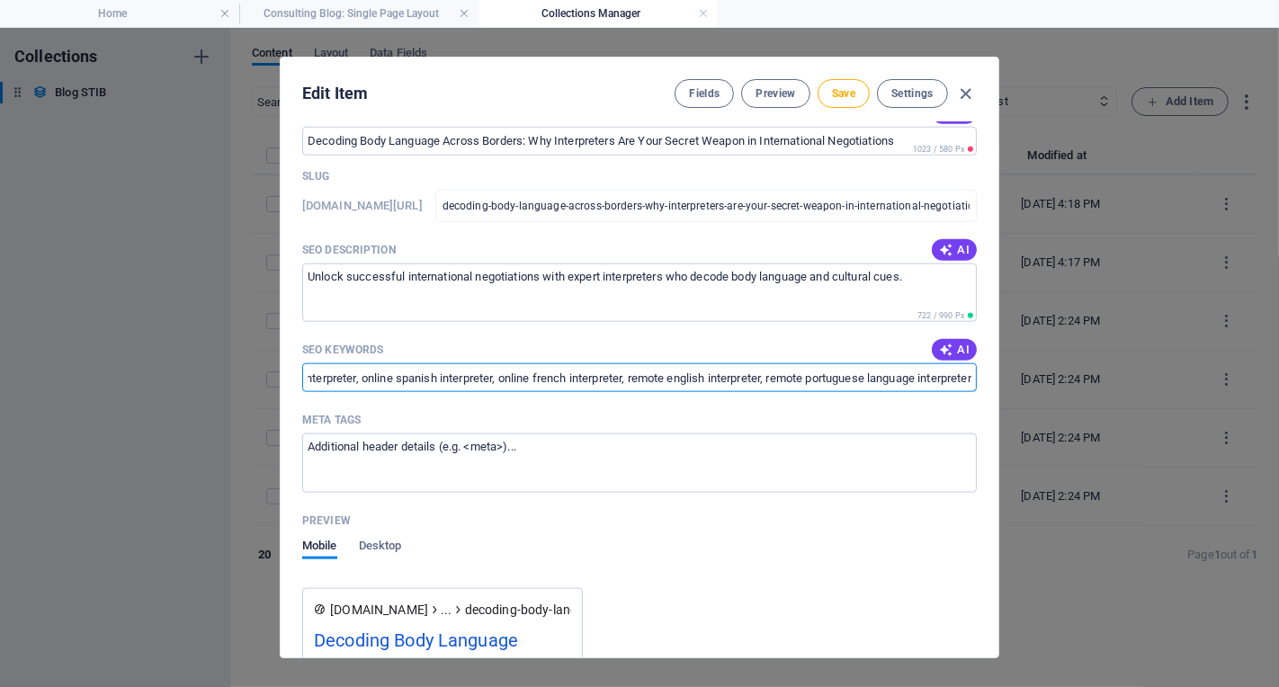
scroll to position [1874, 0]
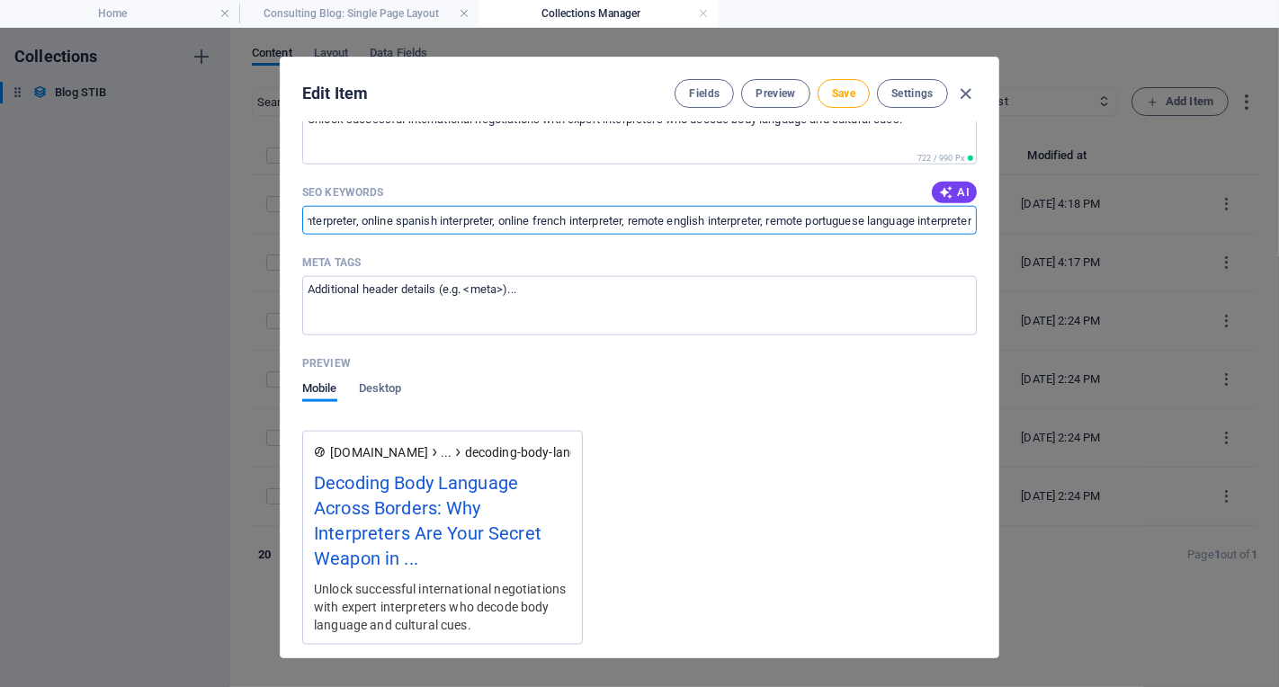
type input "international negotiations, body language interpretation, cultural communicatio…"
click at [840, 507] on div "[DOMAIN_NAME] ... decoding-body-language-across-borders-why-interpreters-are-yo…" at bounding box center [639, 545] width 675 height 200
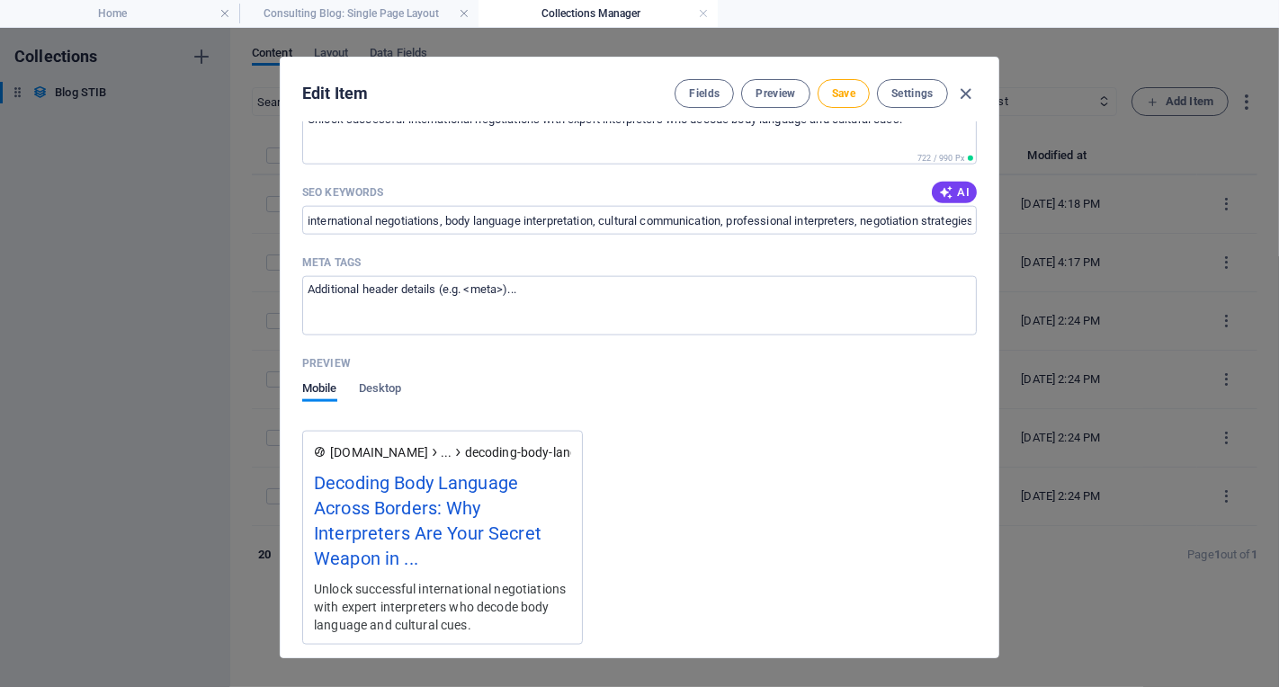
scroll to position [2039, 0]
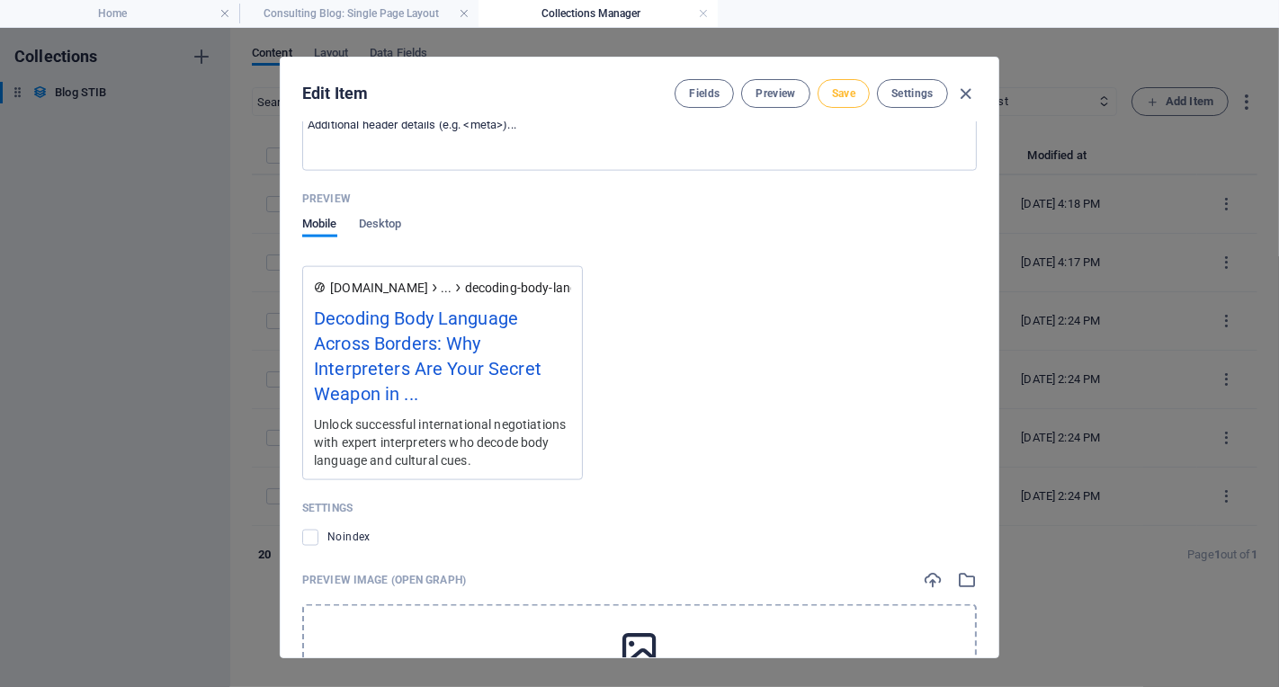
click at [851, 95] on span "Save" at bounding box center [843, 93] width 23 height 14
drag, startPoint x: 303, startPoint y: 572, endPoint x: 462, endPoint y: 572, distance: 159.2
click at [462, 573] on p "Preview Image (Open Graph)" at bounding box center [384, 580] width 164 height 14
copy p "Preview Image (Open Graph)"
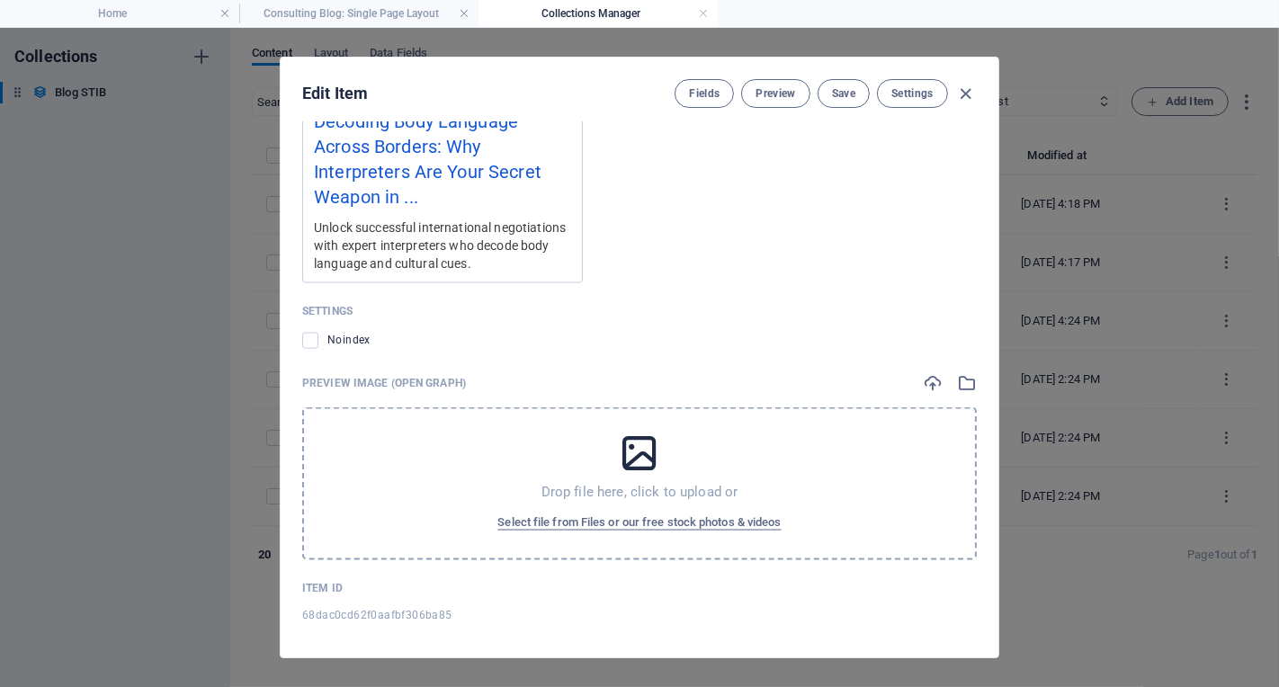
scroll to position [2237, 0]
click at [853, 92] on span "Save" at bounding box center [843, 93] width 23 height 14
click at [968, 95] on icon "button" at bounding box center [966, 94] width 21 height 21
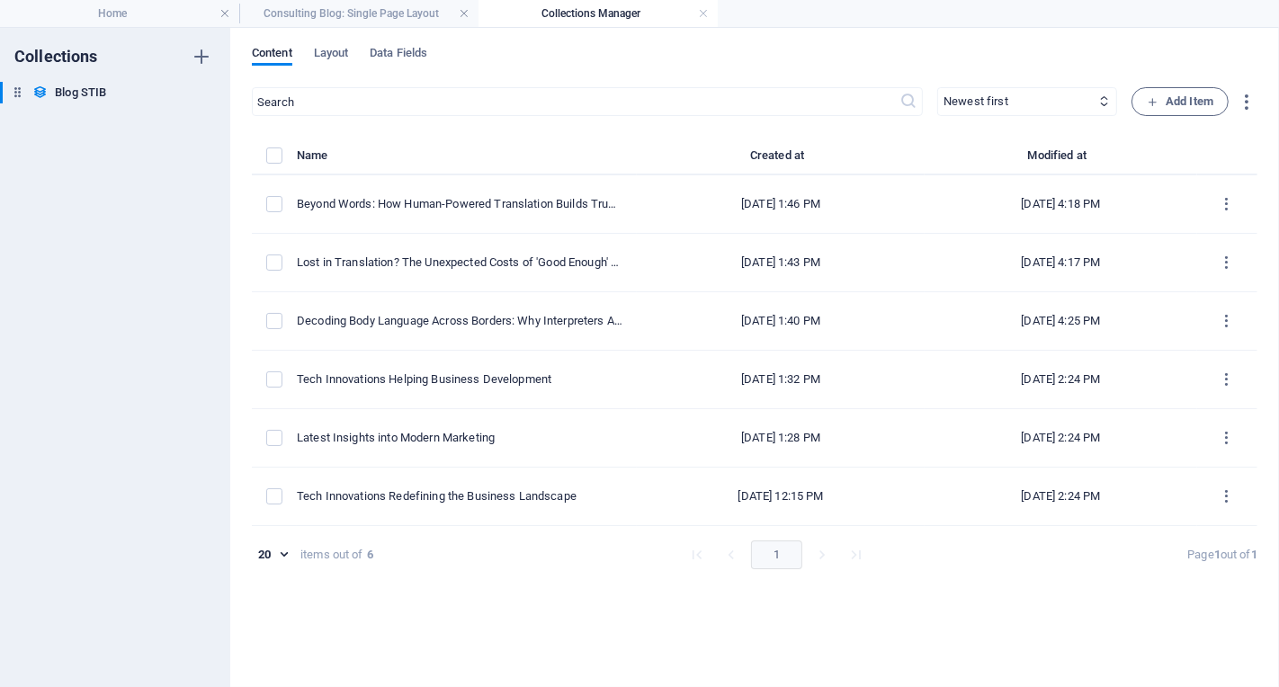
type input "decoding-body-language-across-borders-why-interpreters-are-your-secret-weapon-i…"
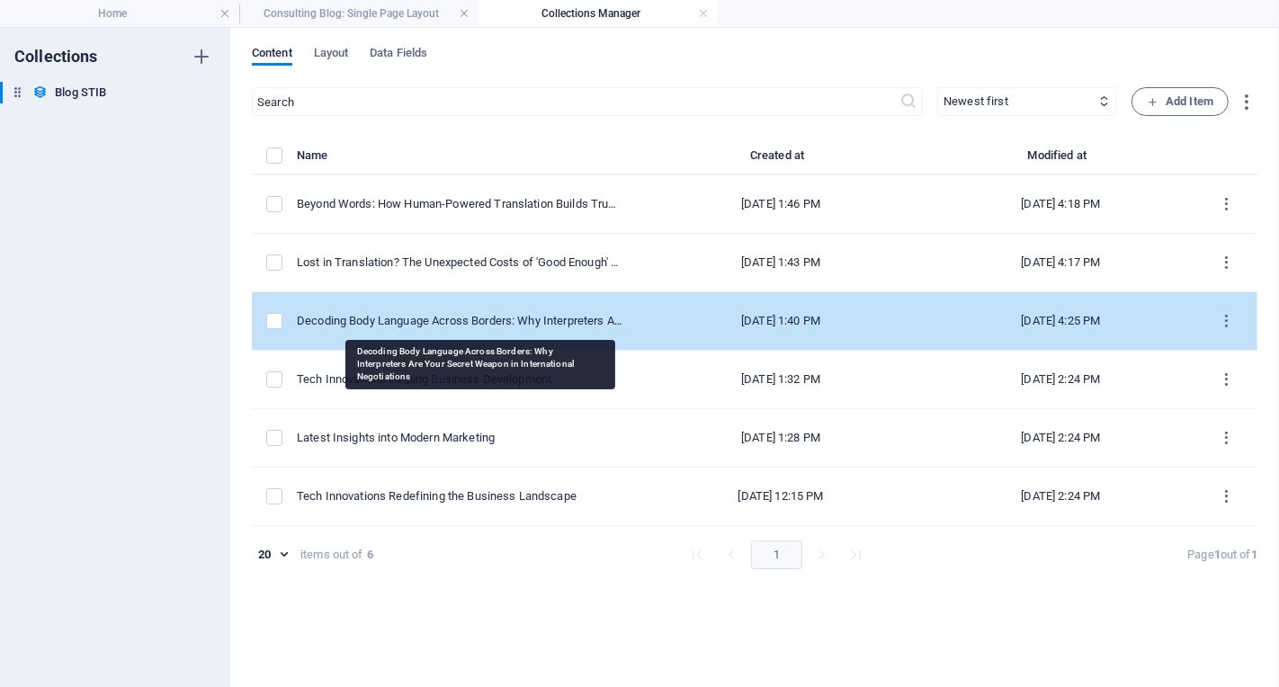
click at [533, 318] on div "Decoding Body Language Across Borders: Why Interpreters Are Your Secret Weapon …" at bounding box center [460, 321] width 326 height 16
select select "Consulting Tips"
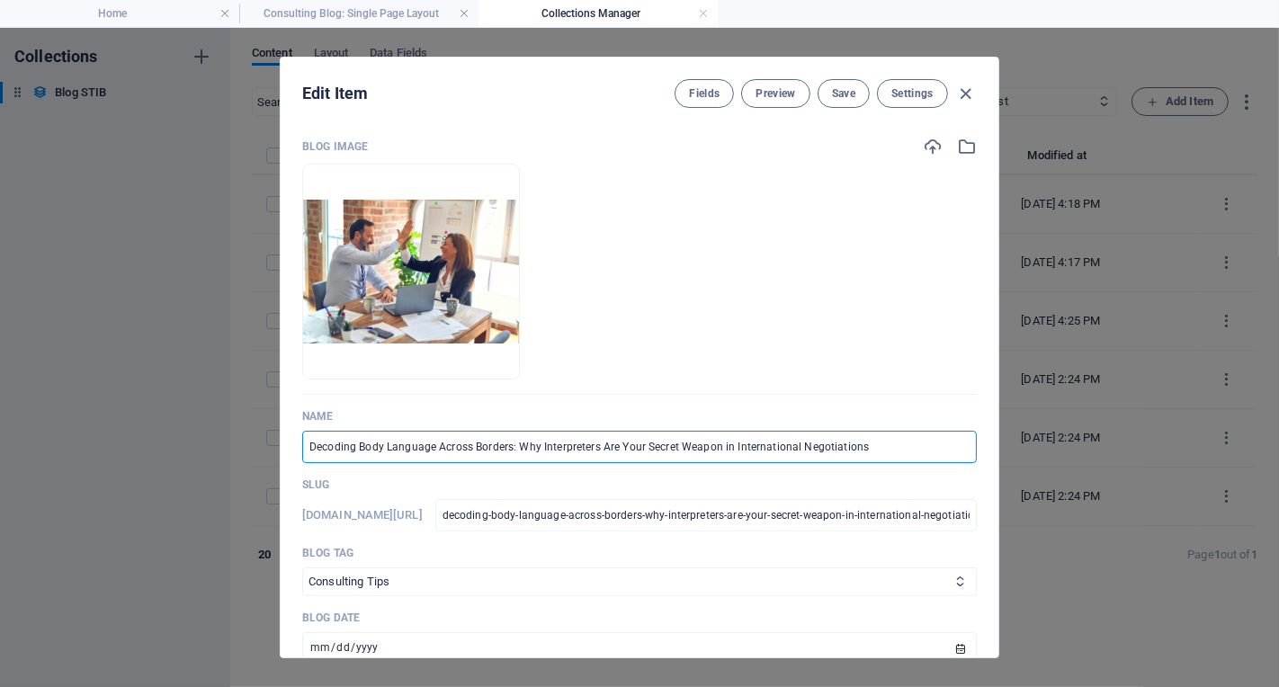
drag, startPoint x: 310, startPoint y: 449, endPoint x: 841, endPoint y: 461, distance: 530.9
click at [841, 461] on input "Decoding Body Language Across Borders: Why Interpreters Are Your Secret Weapon …" at bounding box center [639, 447] width 675 height 32
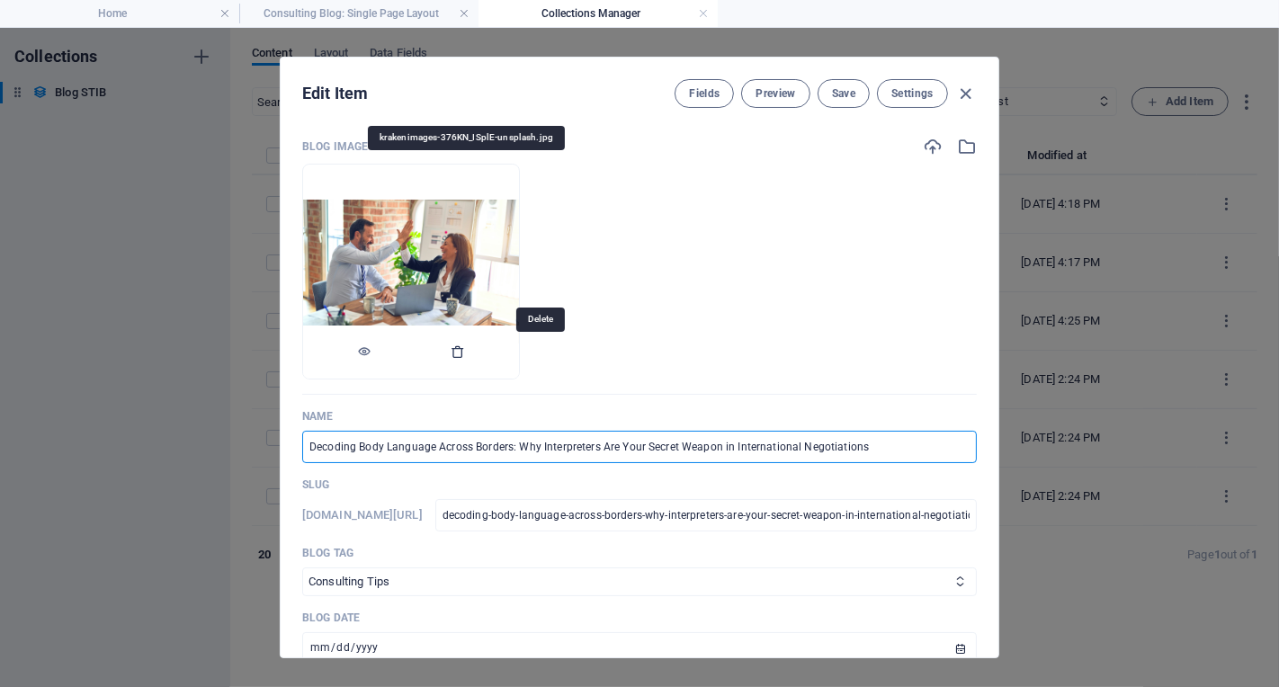
click at [465, 351] on icon "button" at bounding box center [458, 352] width 14 height 14
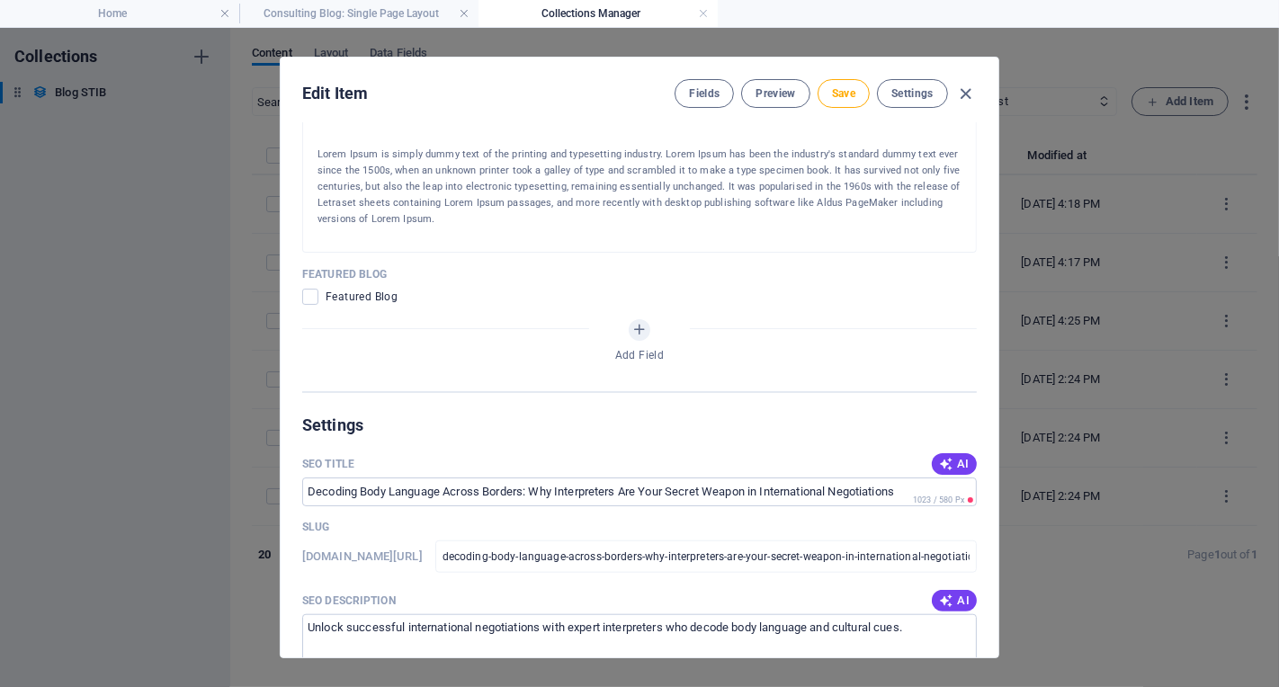
scroll to position [0, 0]
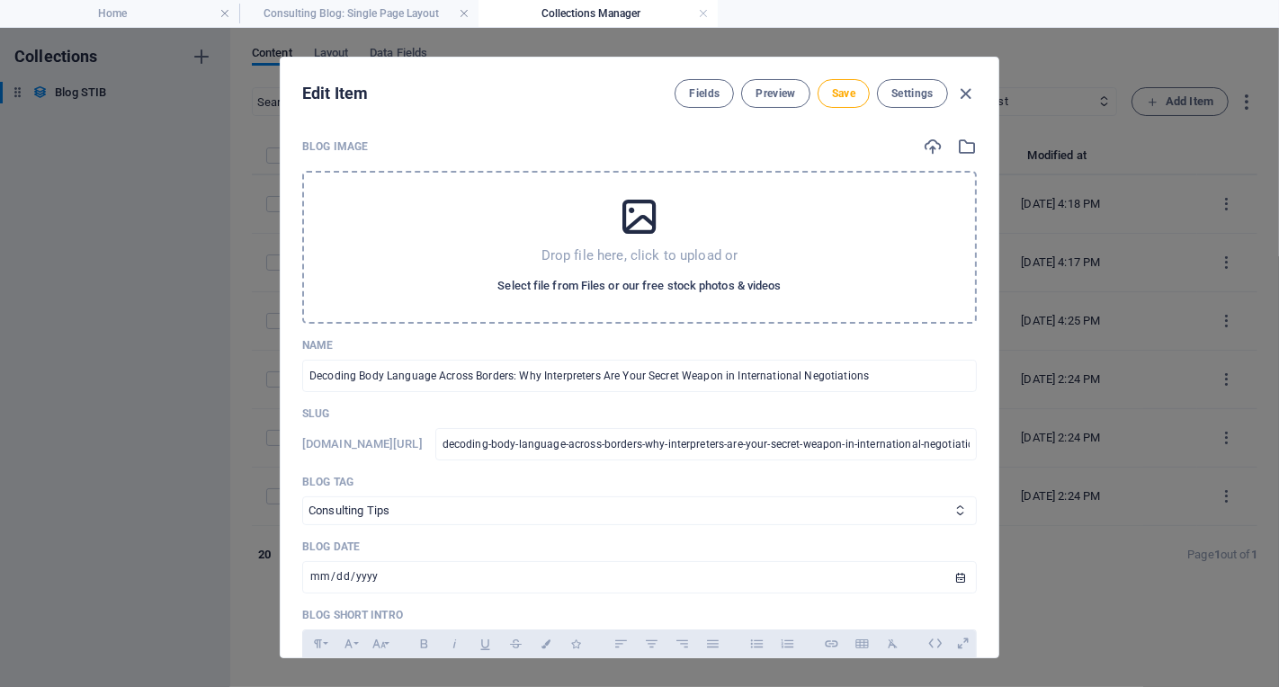
click at [695, 291] on span "Select file from Files or our free stock photos & videos" at bounding box center [639, 286] width 283 height 22
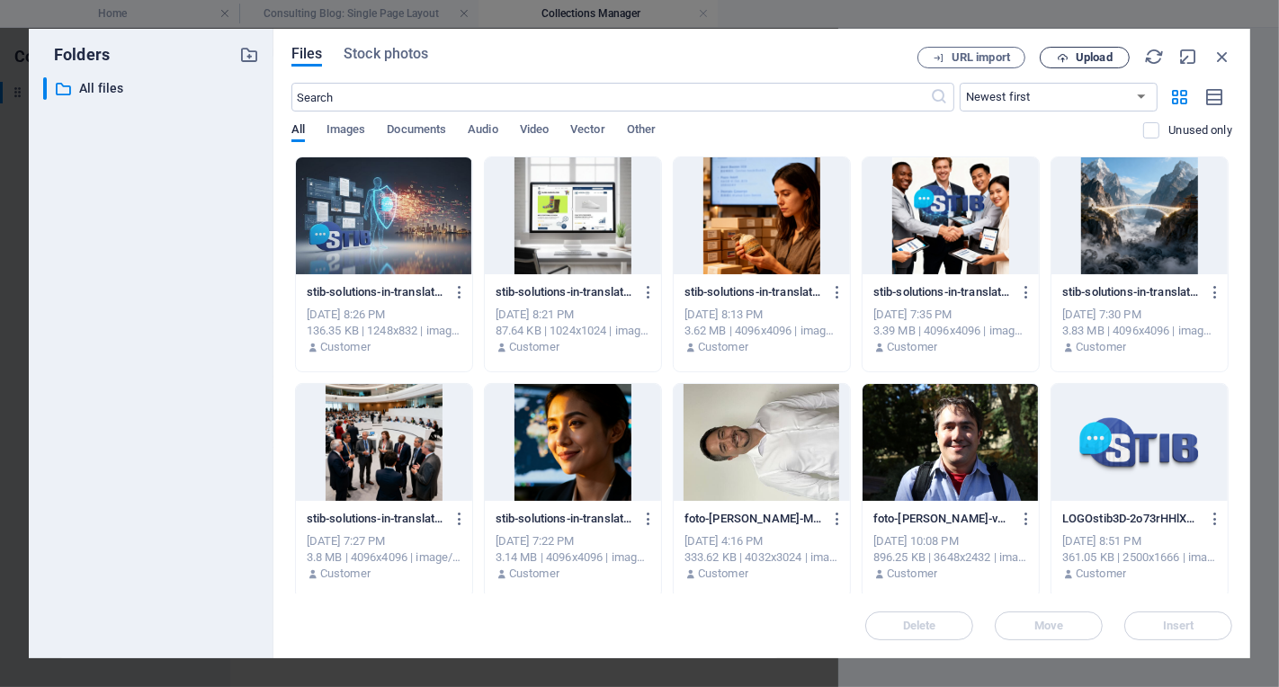
click at [1103, 61] on span "Upload" at bounding box center [1094, 57] width 37 height 11
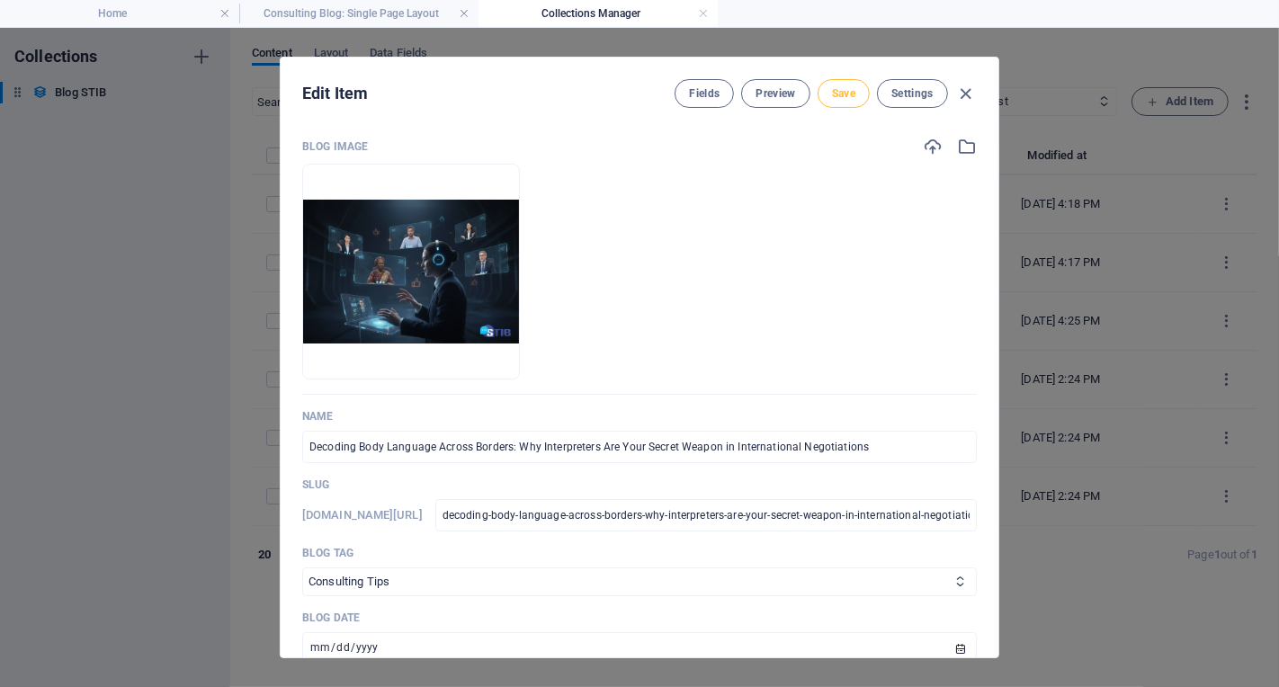
click at [860, 102] on button "Save" at bounding box center [844, 93] width 52 height 29
click at [927, 88] on span "Settings" at bounding box center [913, 93] width 42 height 14
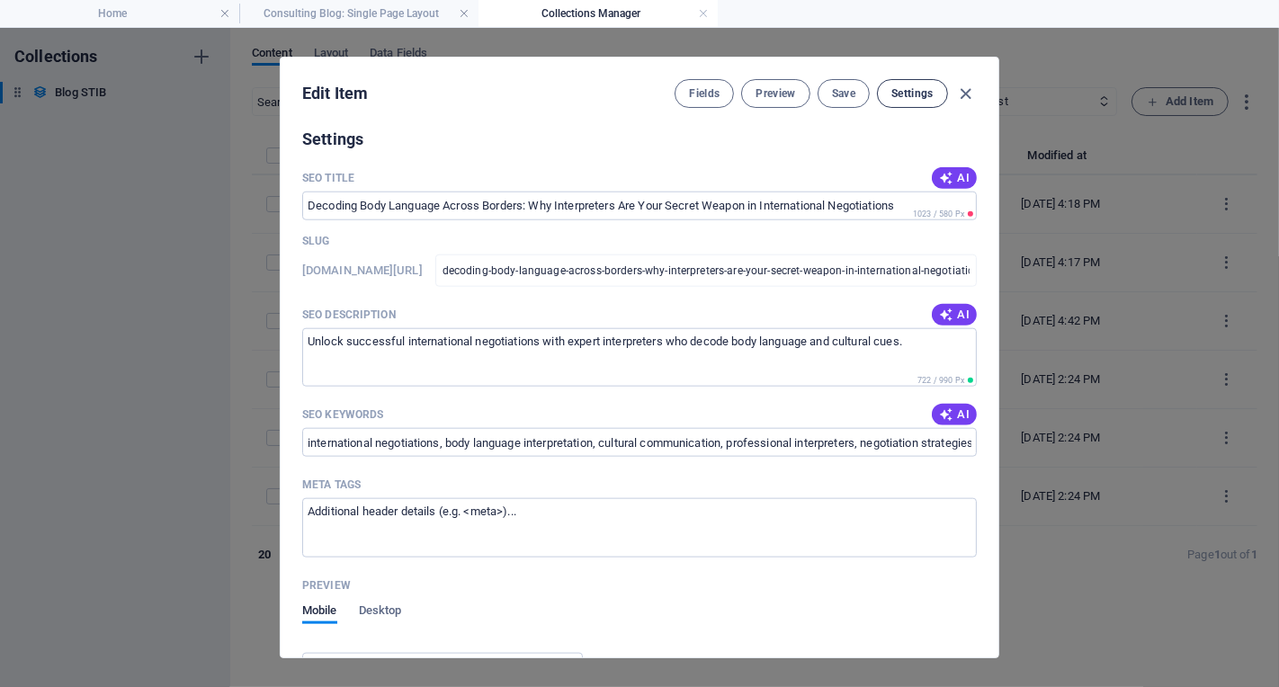
scroll to position [1654, 0]
click at [966, 94] on icon "button" at bounding box center [966, 94] width 21 height 21
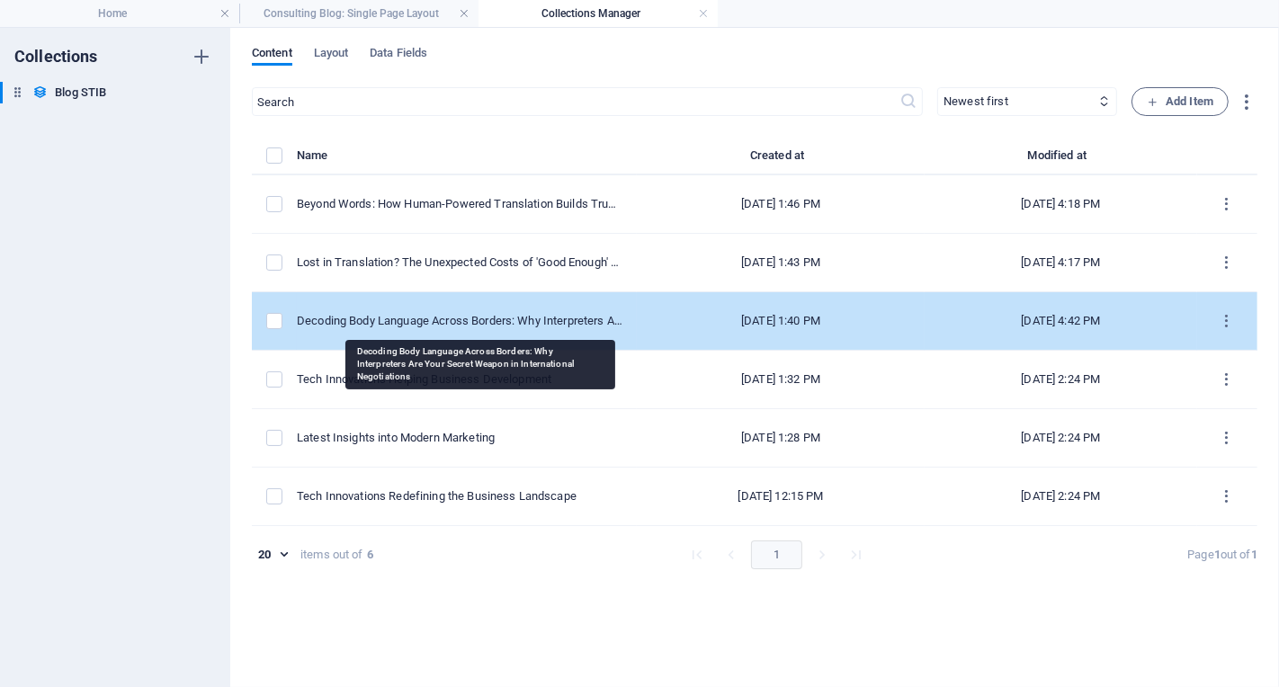
click at [455, 314] on div "Decoding Body Language Across Borders: Why Interpreters Are Your Secret Weapon …" at bounding box center [460, 321] width 326 height 16
select select "Consulting Tips"
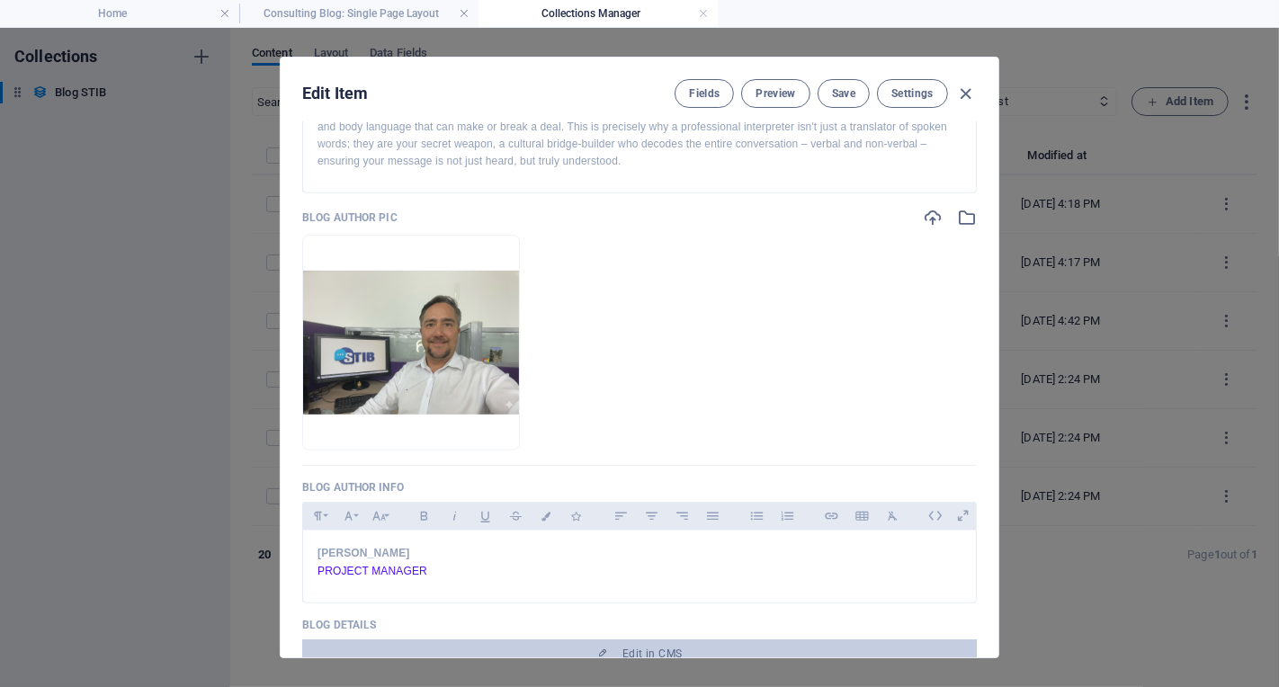
scroll to position [1063, 0]
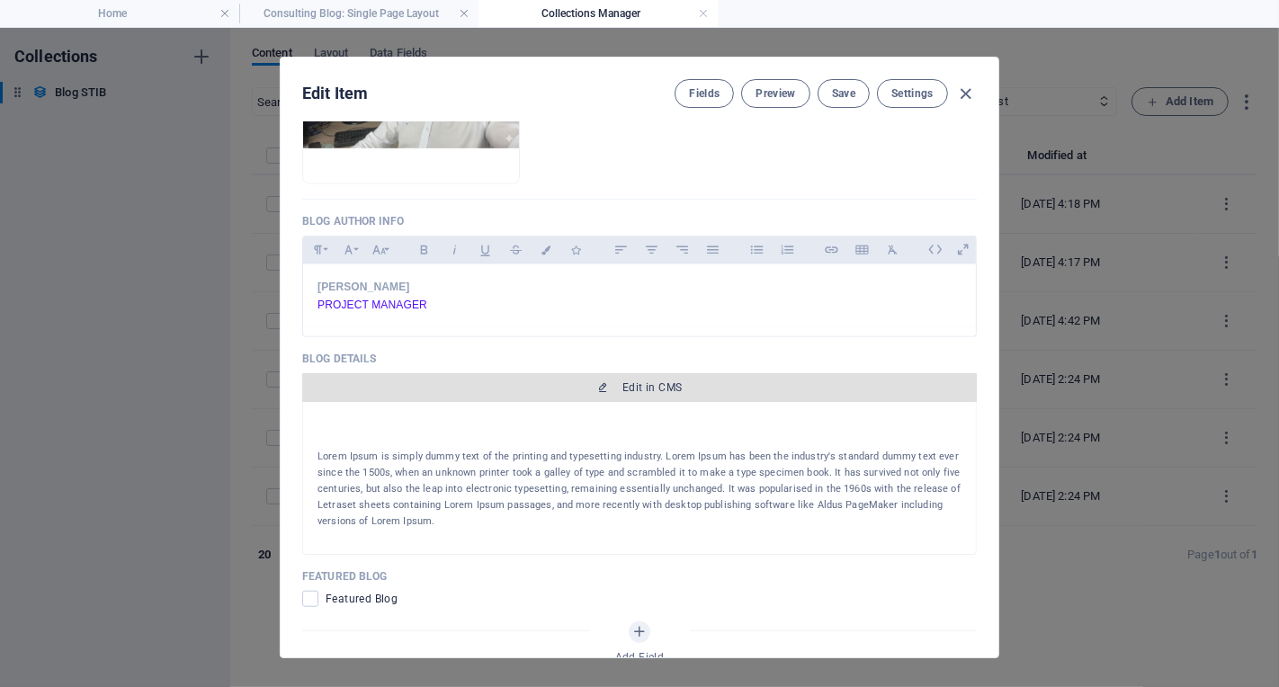
click at [628, 382] on span "Edit in CMS" at bounding box center [652, 388] width 59 height 14
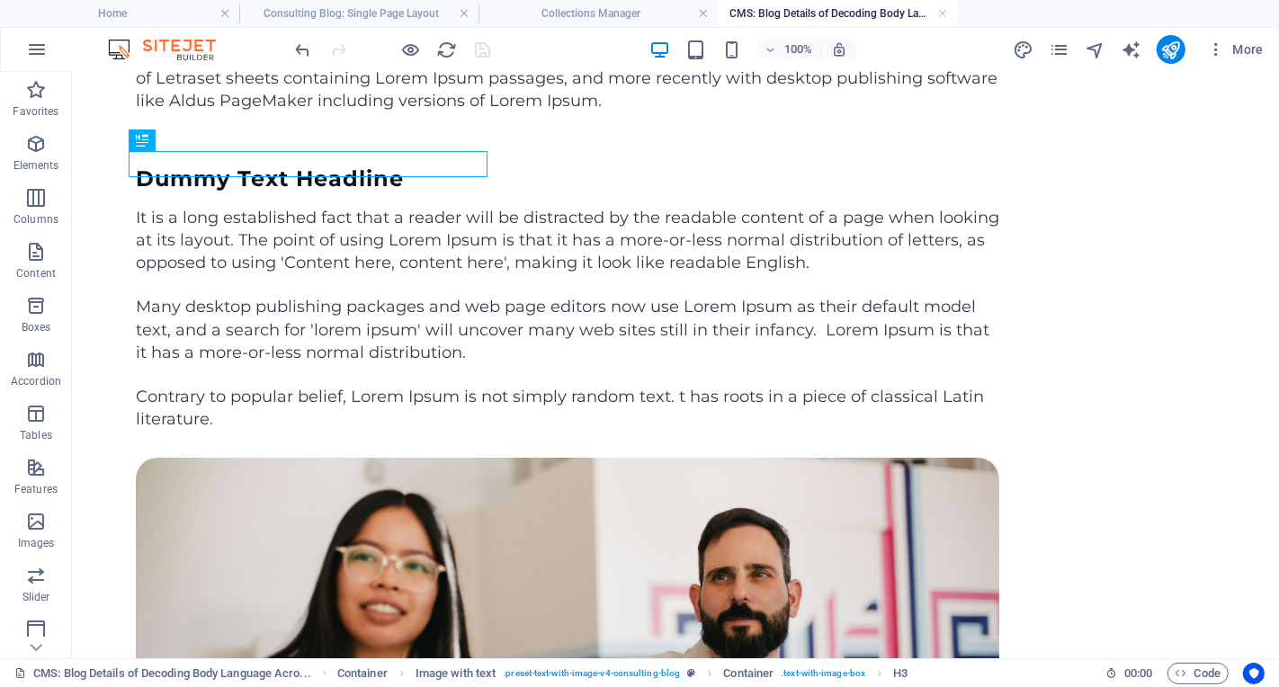
scroll to position [223, 0]
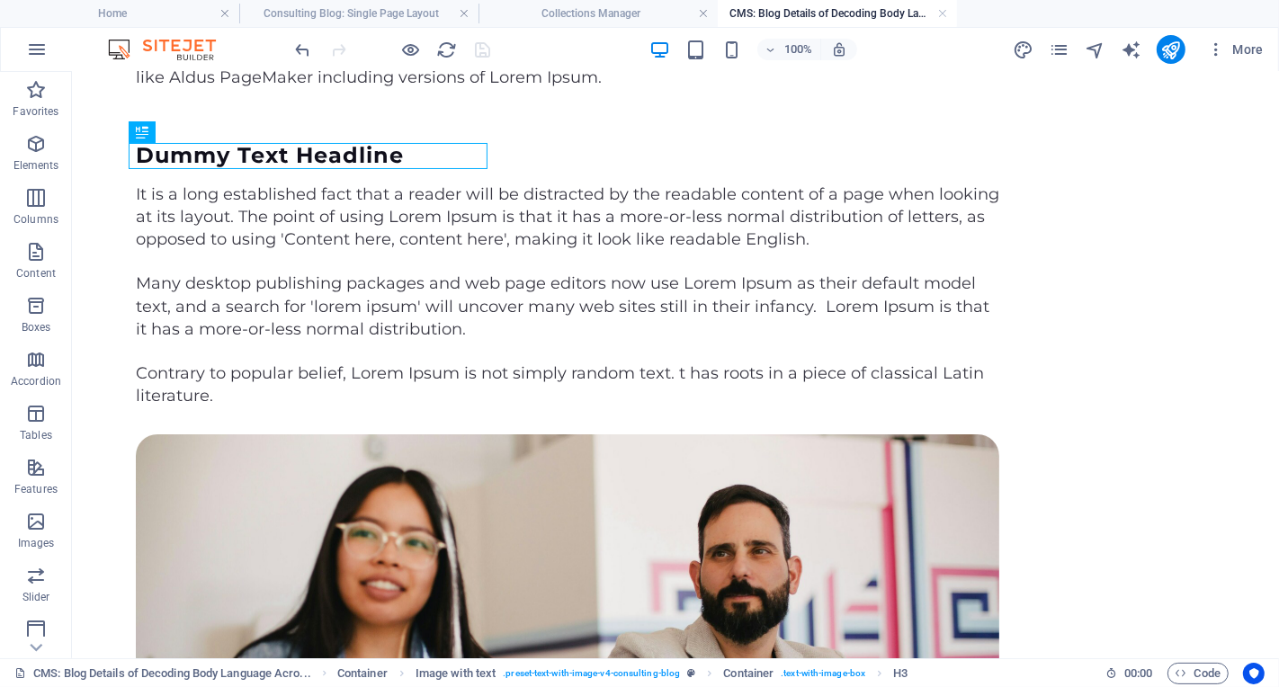
click at [776, 434] on figure at bounding box center [567, 659] width 864 height 450
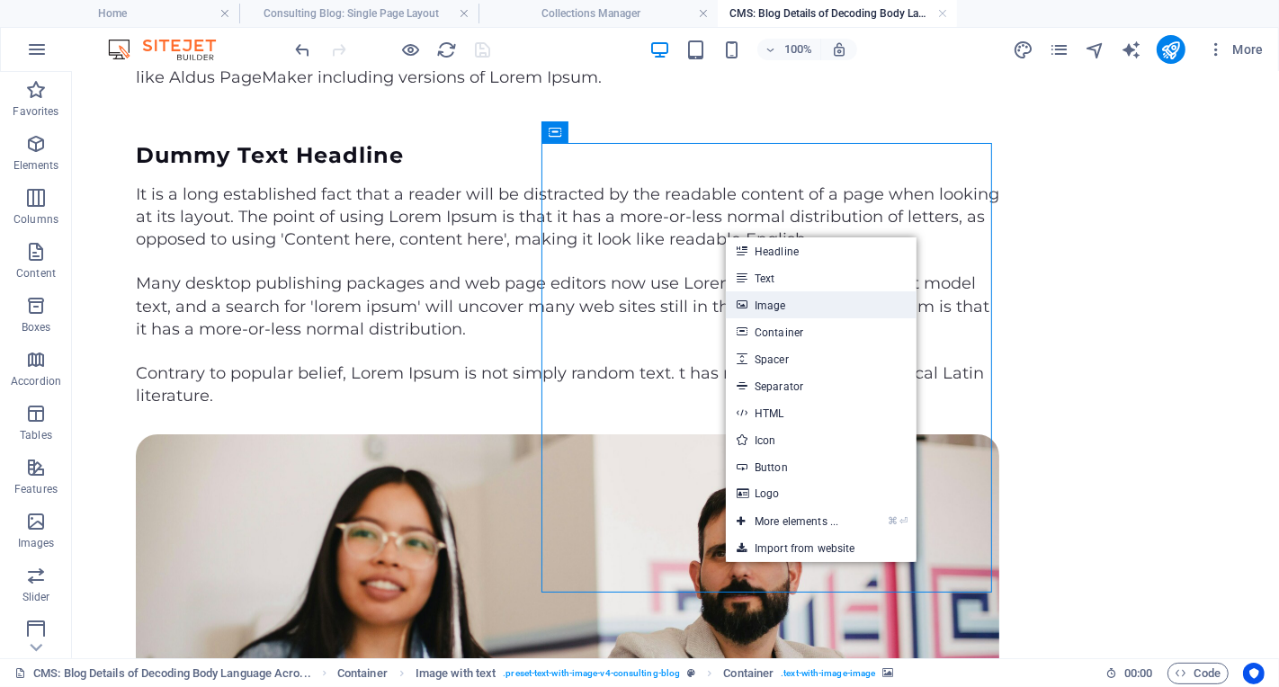
click at [788, 304] on link "Image" at bounding box center [821, 304] width 191 height 27
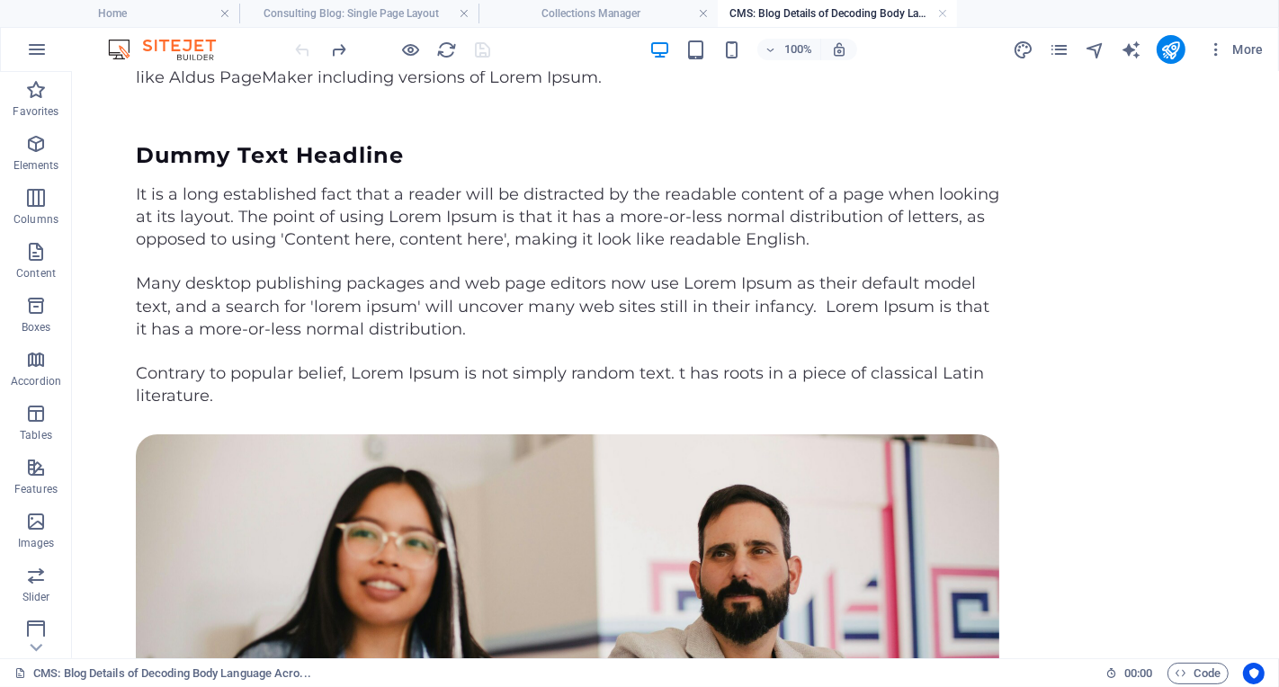
click at [813, 434] on figure at bounding box center [567, 659] width 864 height 450
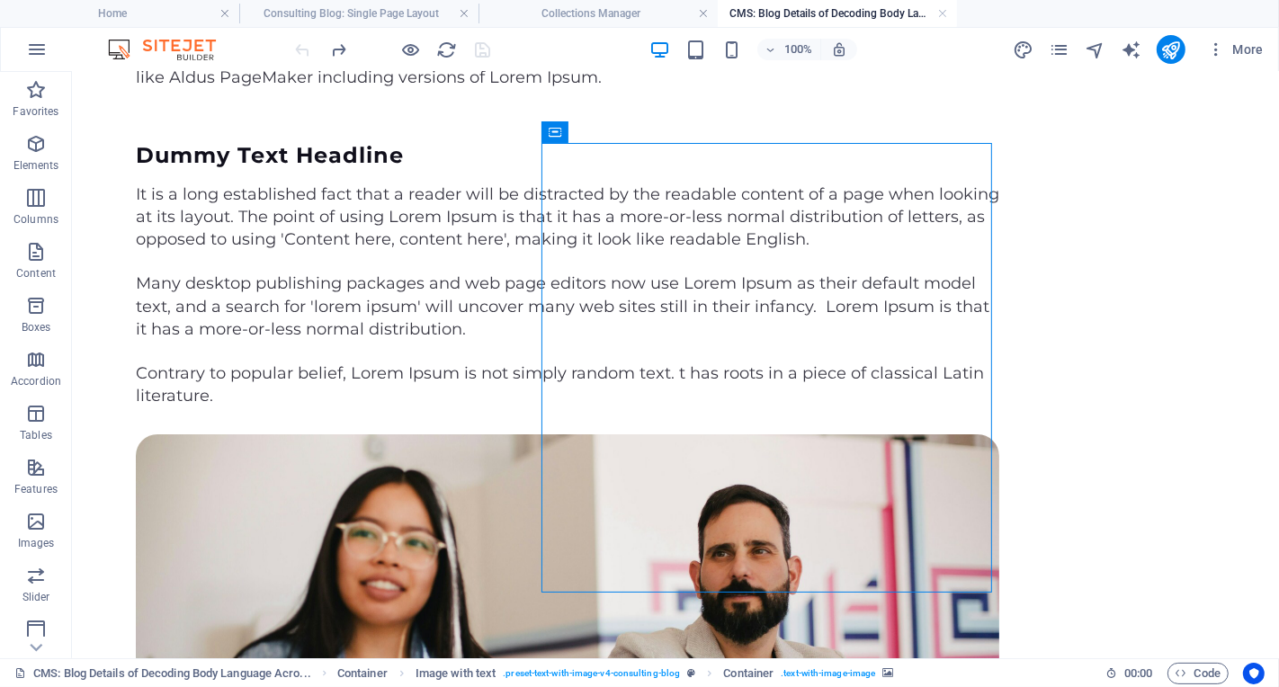
click at [785, 434] on figure at bounding box center [567, 659] width 864 height 450
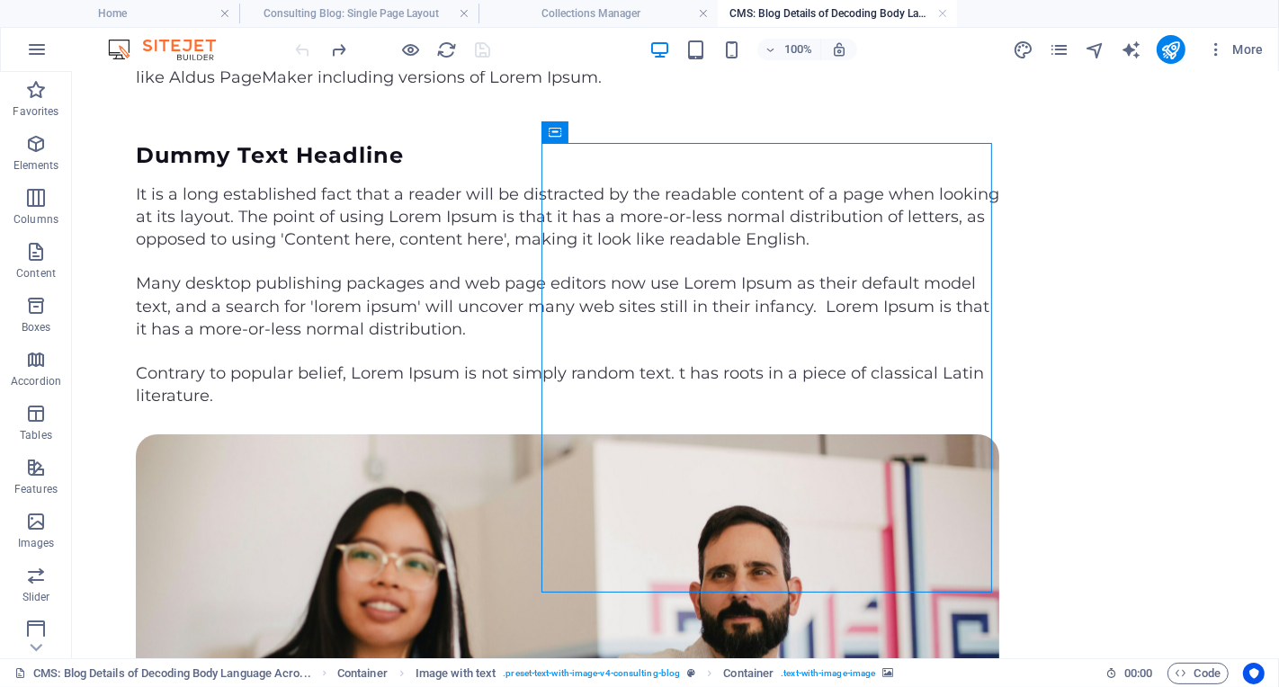
select select "px"
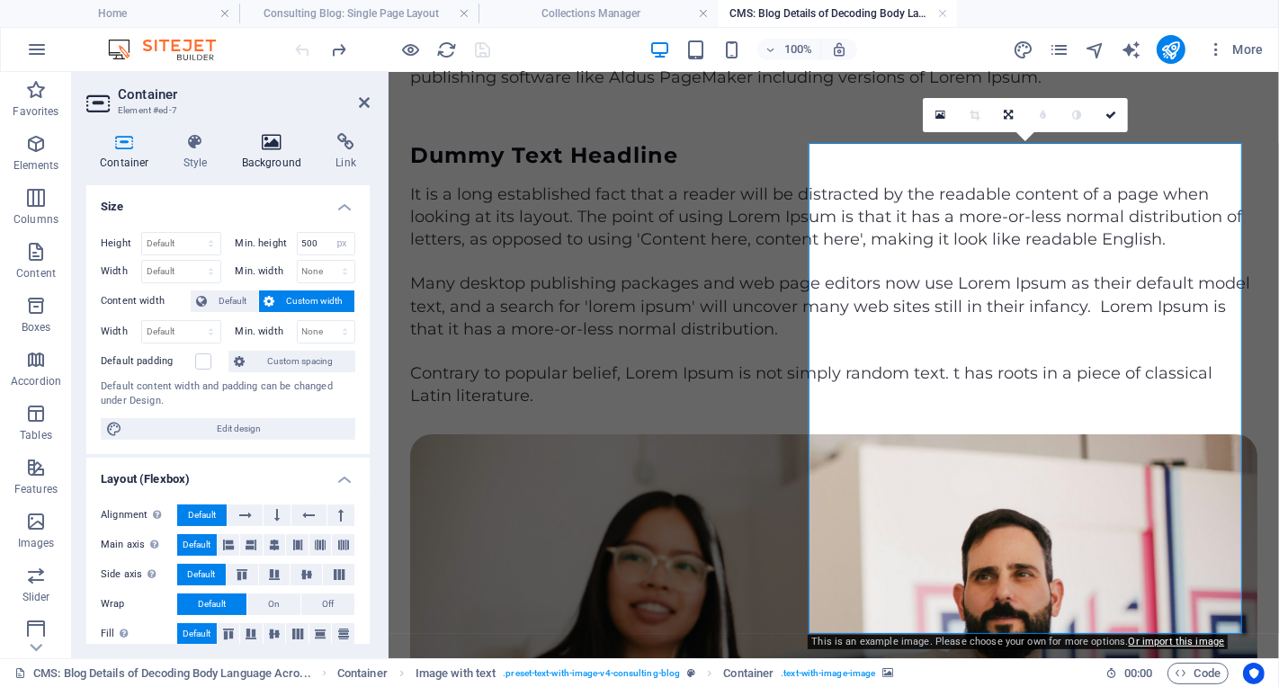
click at [265, 152] on h4 "Background" at bounding box center [276, 152] width 94 height 38
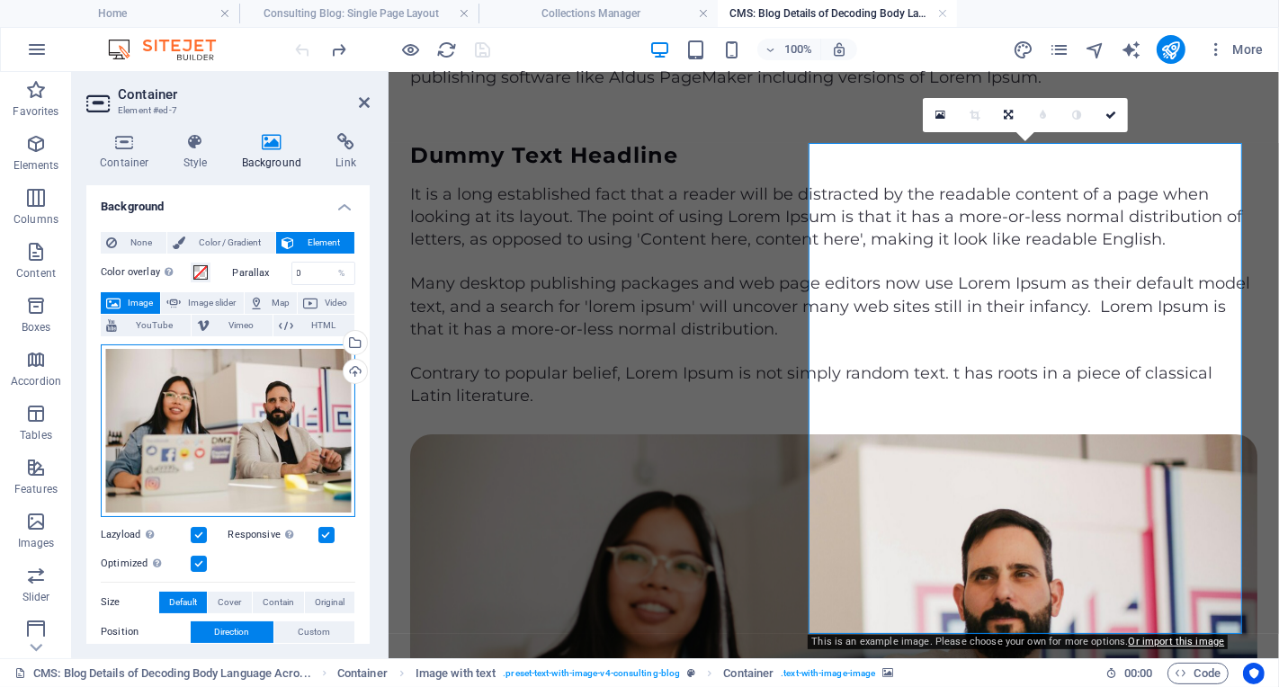
click at [210, 465] on div "Drag files here, click to choose files or select files from Files or our free s…" at bounding box center [228, 431] width 255 height 173
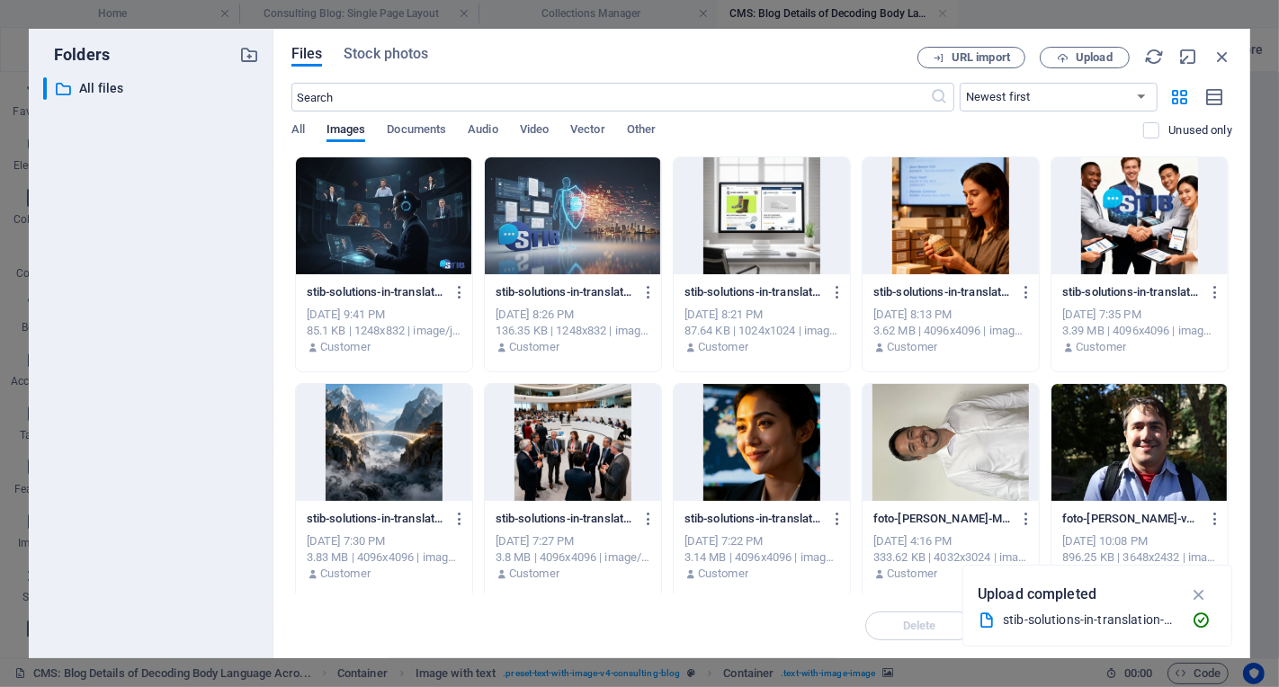
click at [404, 218] on div at bounding box center [384, 215] width 176 height 117
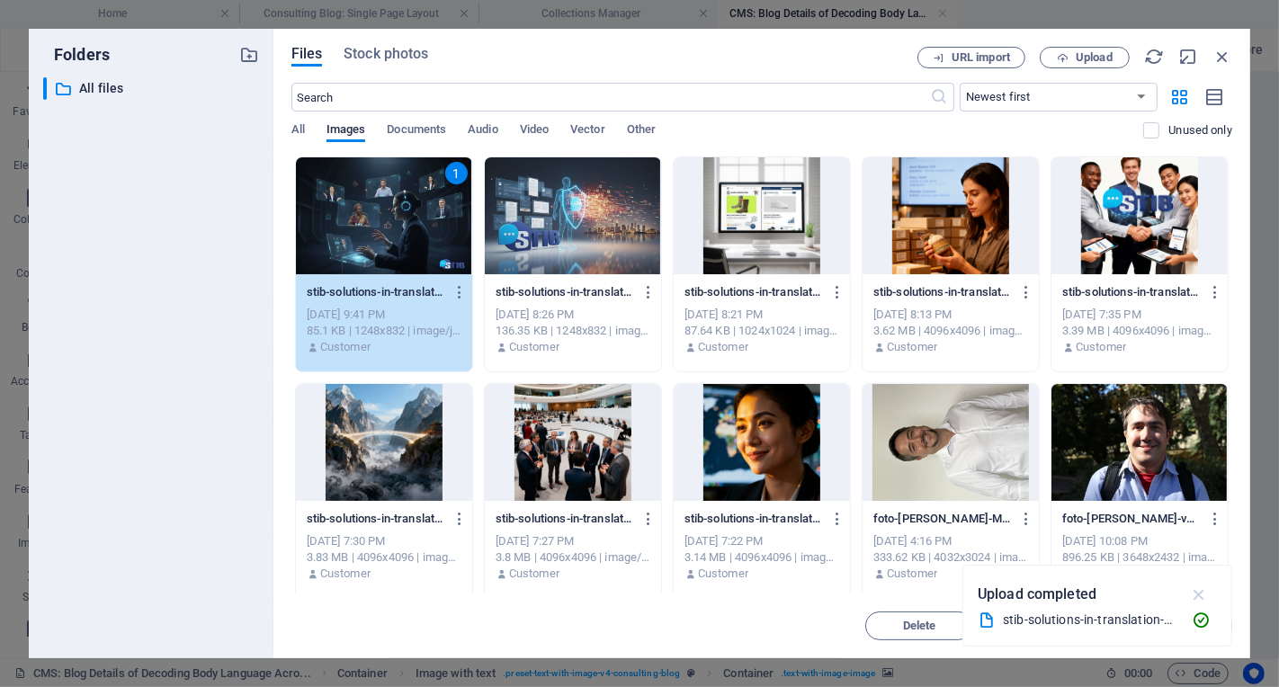
click at [1198, 598] on icon "button" at bounding box center [1199, 595] width 21 height 20
click at [1192, 641] on div "Files Stock photos URL import Upload ​ Newest first Oldest first Name (A-Z) Nam…" at bounding box center [762, 344] width 977 height 630
click at [1192, 634] on button "Insert" at bounding box center [1179, 626] width 108 height 29
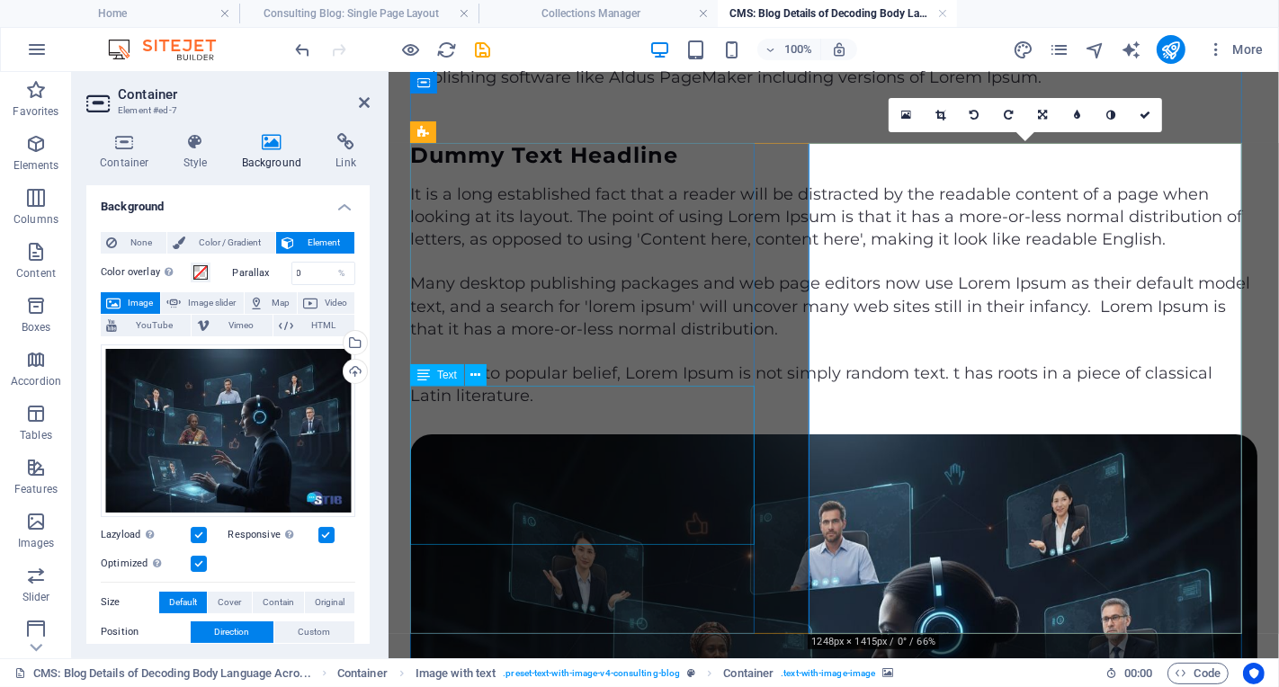
click at [724, 340] on div "Many desktop publishing packages and web page editors now use Lorem Ipsum as th…" at bounding box center [832, 306] width 847 height 68
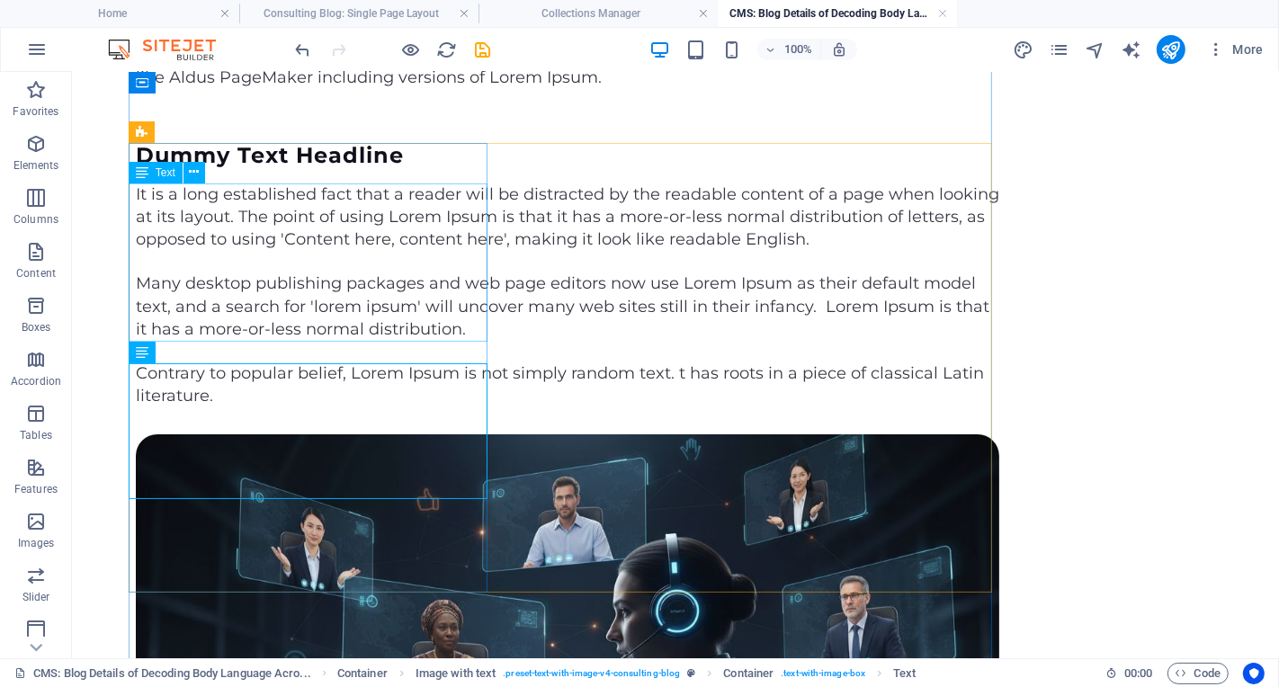
click at [444, 251] on div "It is a long established fact that a reader will be distracted by the readable …" at bounding box center [567, 217] width 864 height 68
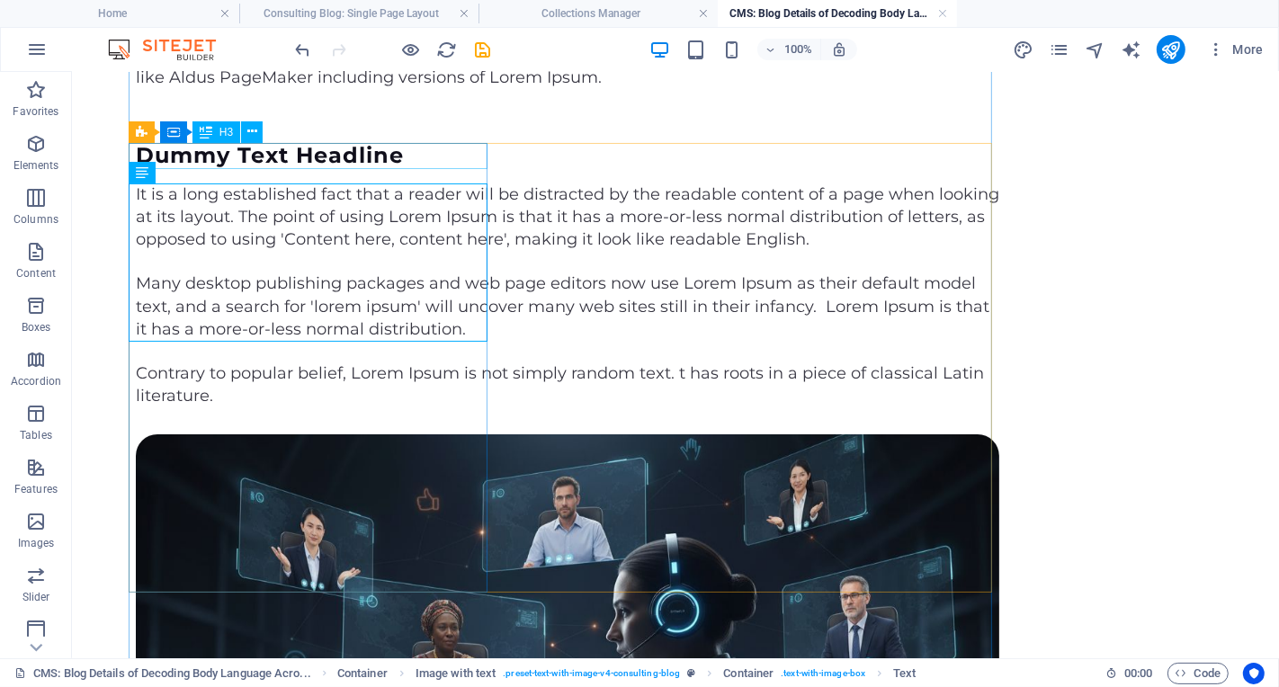
click at [336, 157] on div "Dummy Text Headline" at bounding box center [567, 155] width 864 height 26
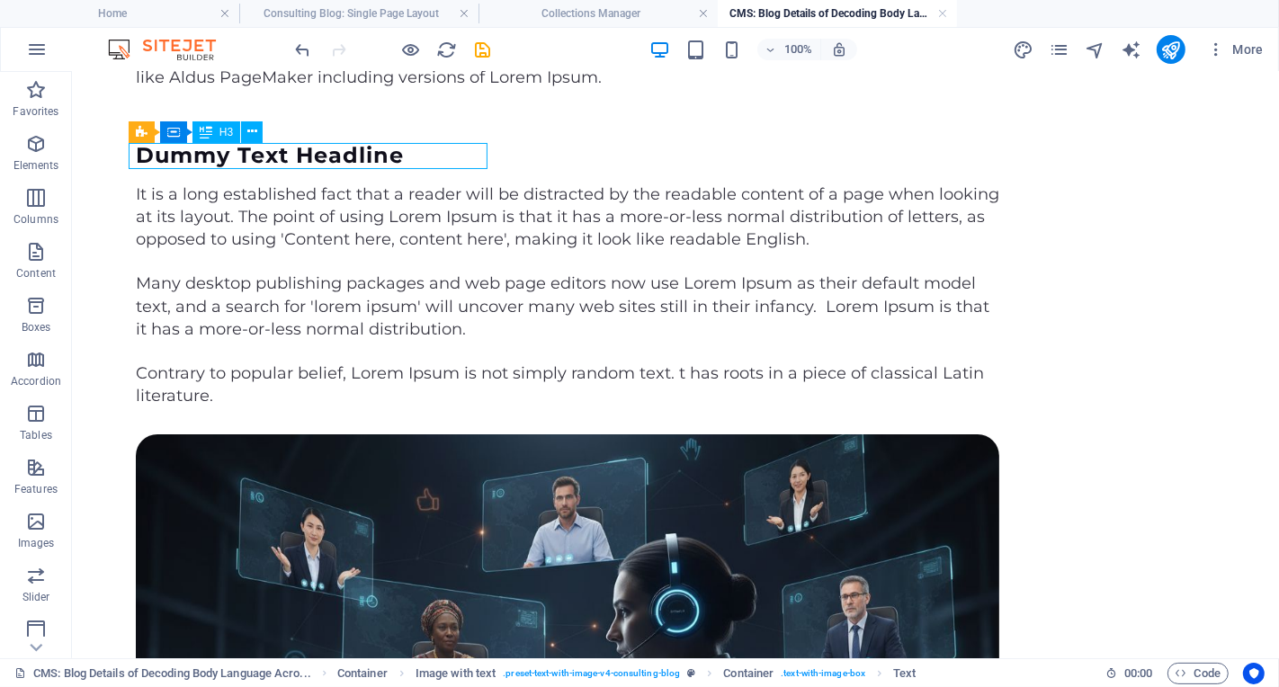
click at [336, 157] on div "Dummy Text Headline" at bounding box center [567, 155] width 864 height 26
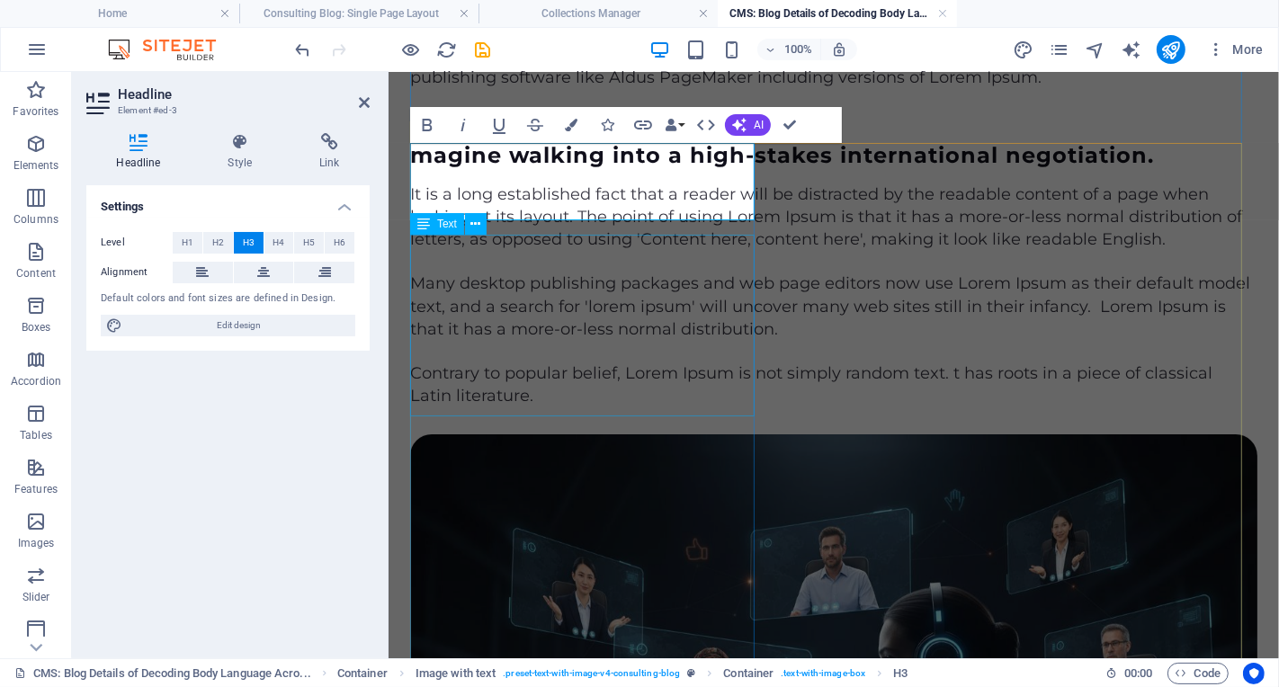
click at [613, 251] on div "It is a long established fact that a reader will be distracted by the readable …" at bounding box center [832, 217] width 847 height 68
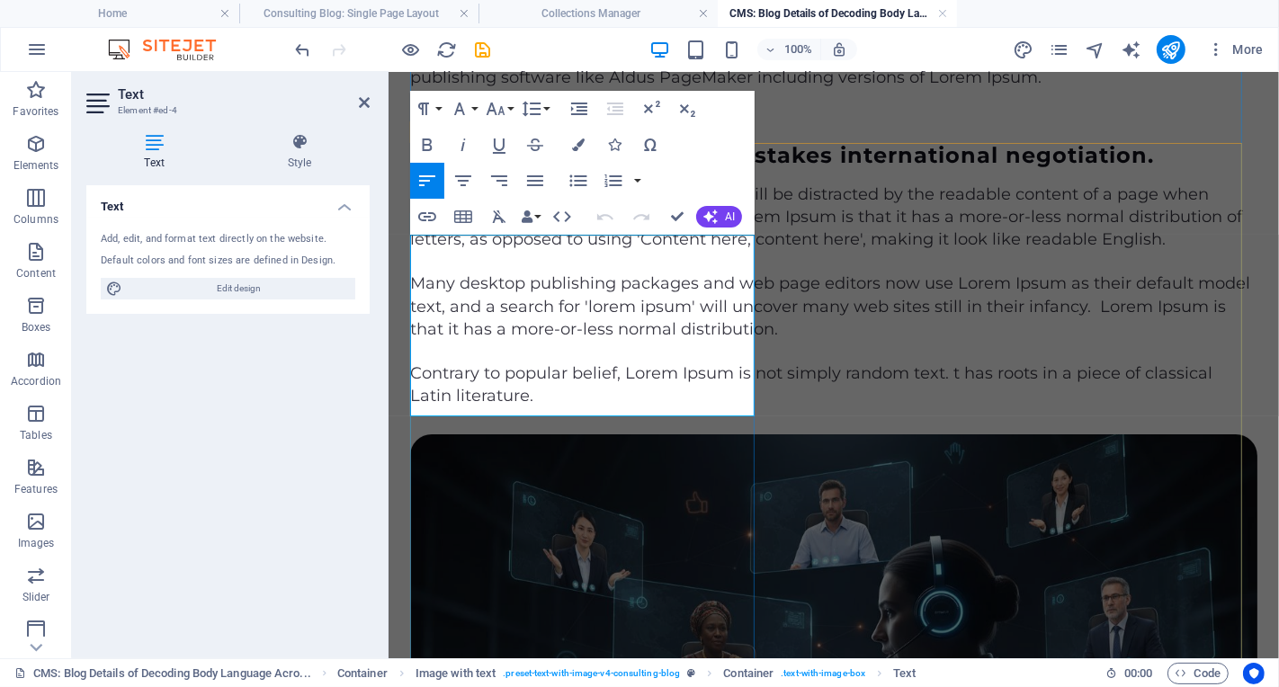
click at [548, 251] on p "It is a long established fact that a reader will be distracted by the readable …" at bounding box center [832, 217] width 847 height 68
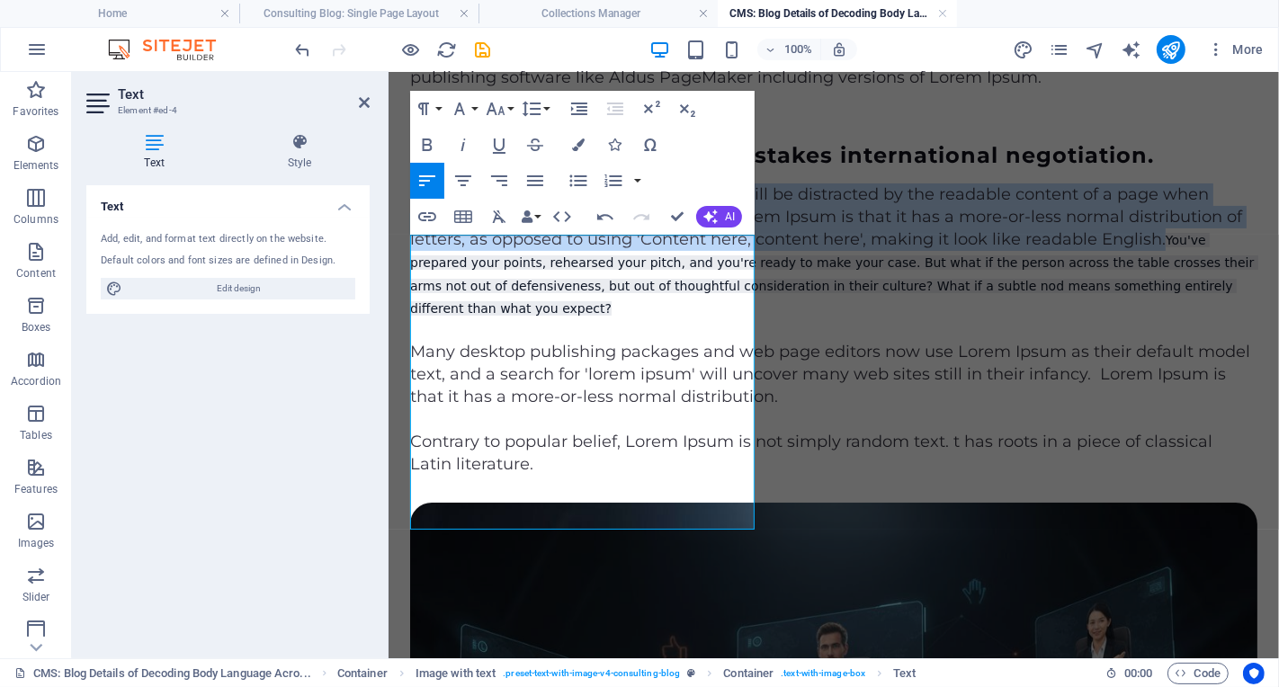
drag, startPoint x: 474, startPoint y: 407, endPoint x: 398, endPoint y: 239, distance: 184.0
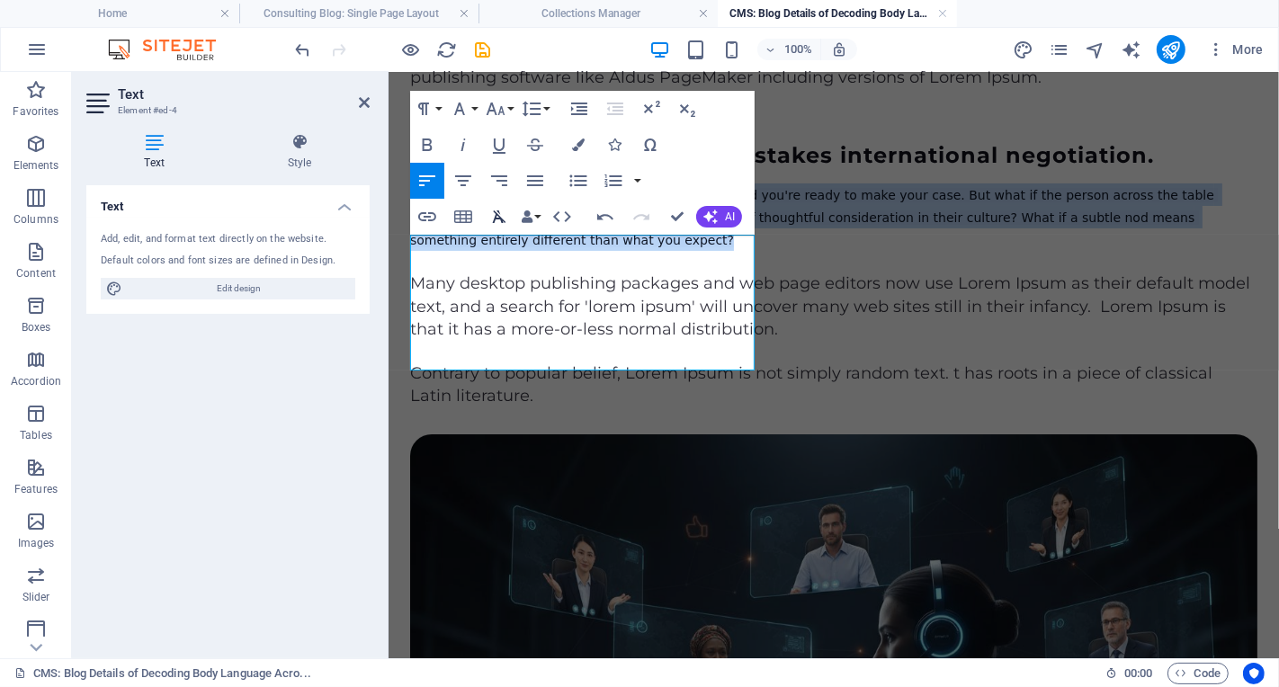
click at [495, 222] on icon "button" at bounding box center [500, 217] width 22 height 22
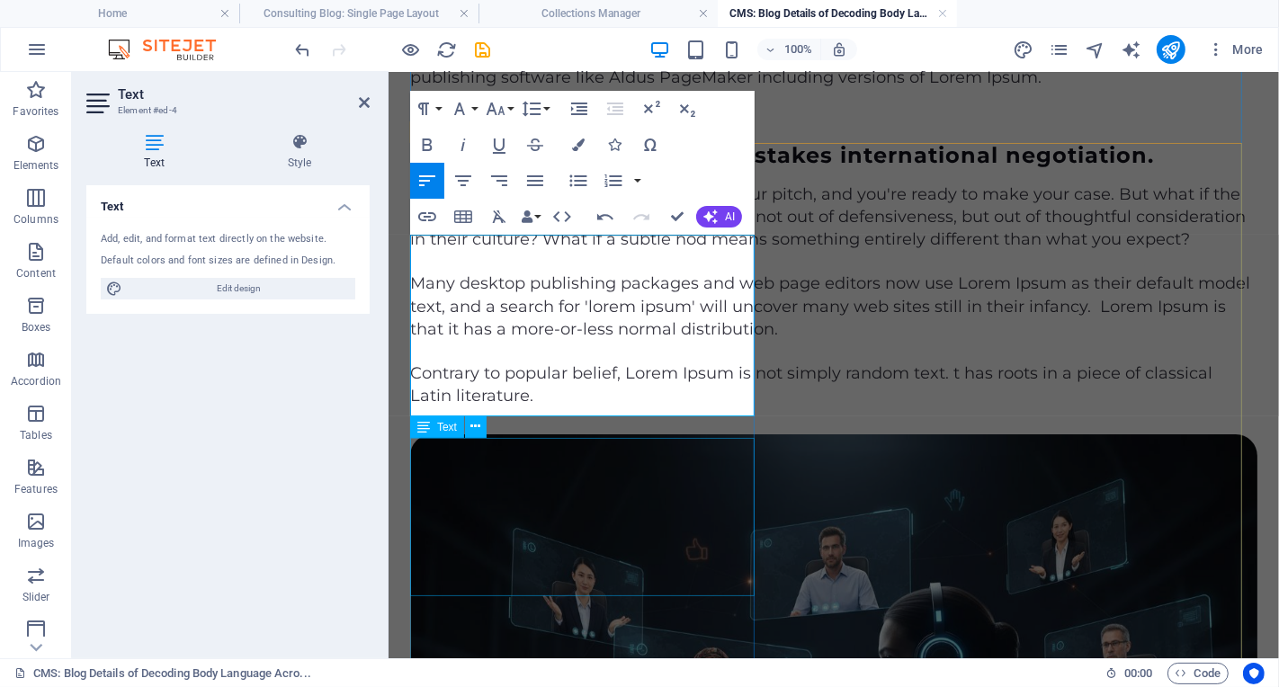
click at [617, 340] on div "Many desktop publishing packages and web page editors now use Lorem Ipsum as th…" at bounding box center [832, 306] width 847 height 68
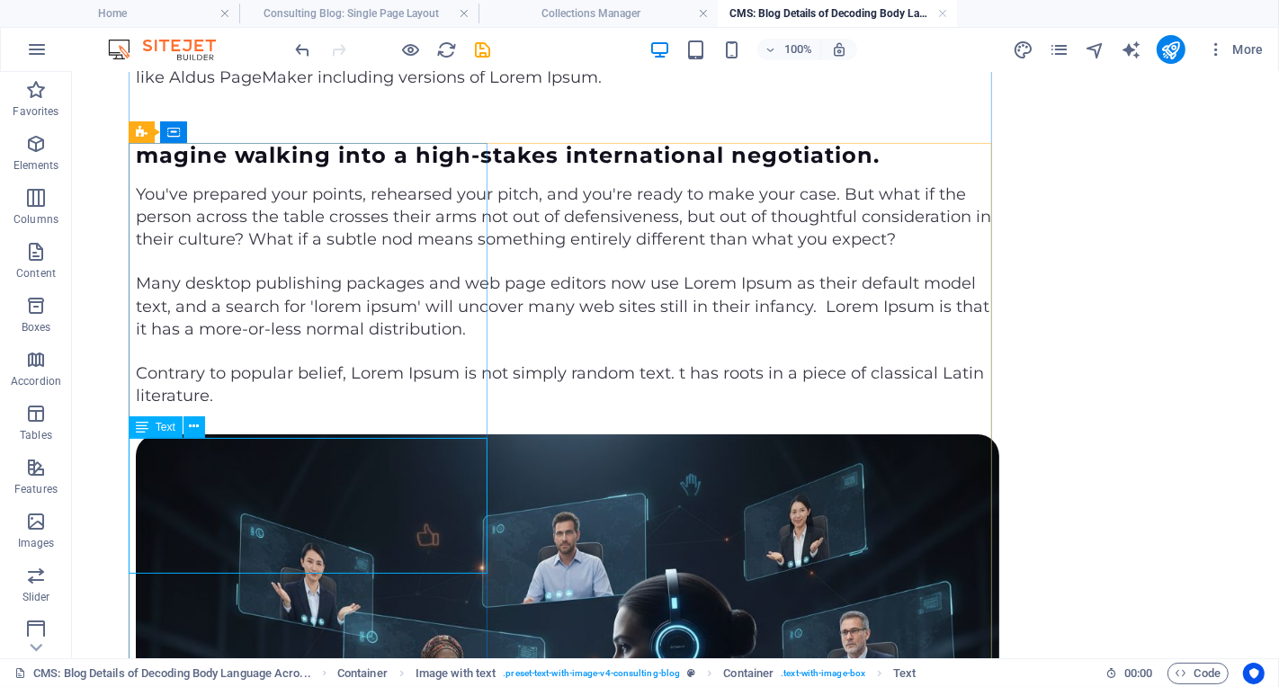
click at [367, 340] on div "Many desktop publishing packages and web page editors now use Lorem Ipsum as th…" at bounding box center [567, 306] width 864 height 68
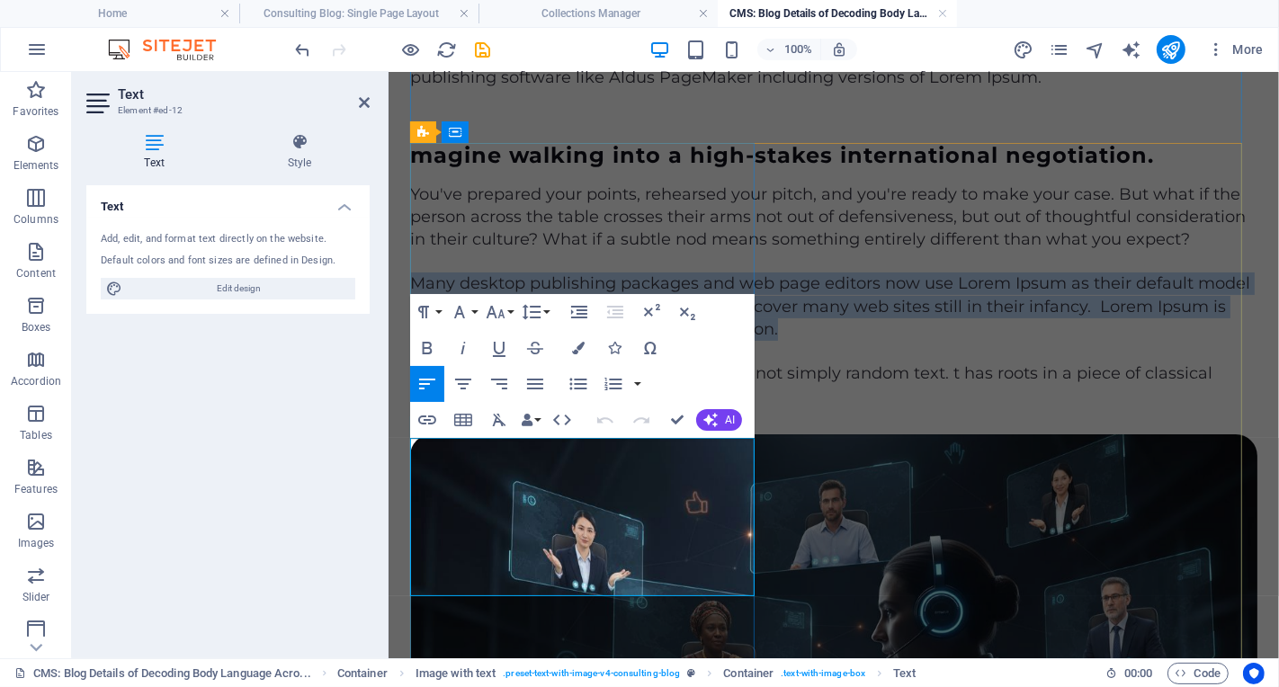
drag, startPoint x: 537, startPoint y: 587, endPoint x: 408, endPoint y: 446, distance: 191.1
click at [409, 340] on p "Many desktop publishing packages and web page editors now use Lorem Ipsum as th…" at bounding box center [832, 306] width 847 height 68
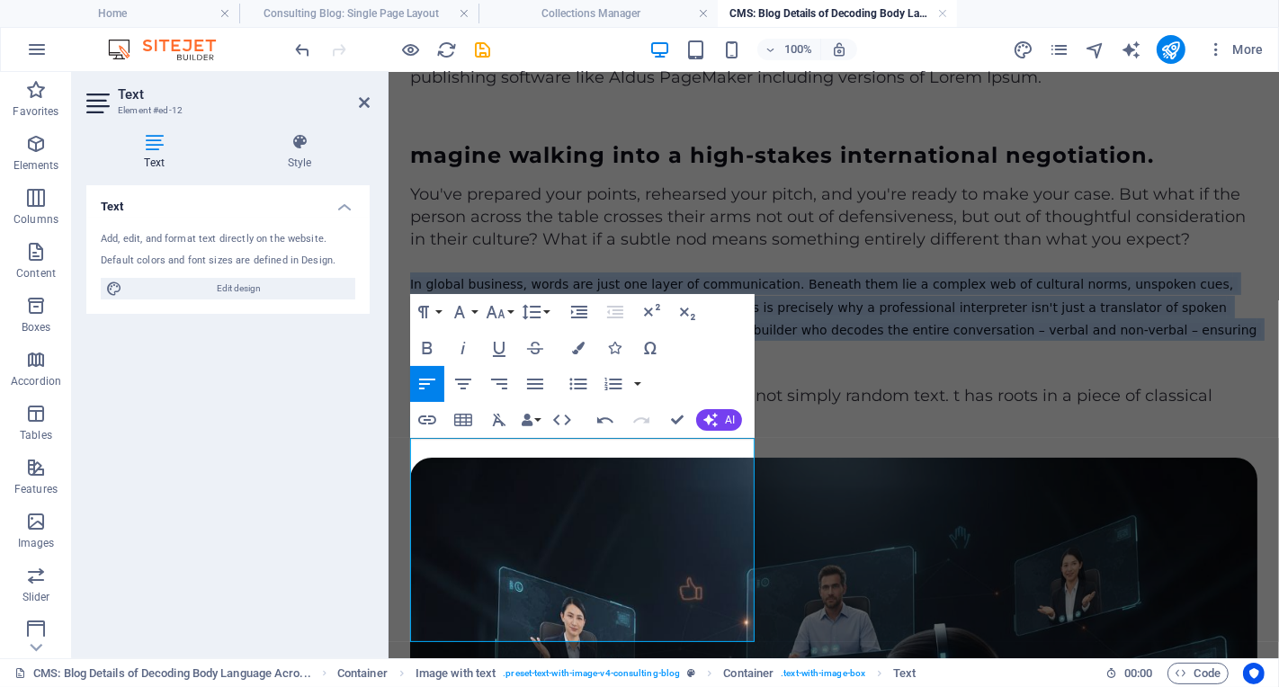
drag, startPoint x: 574, startPoint y: 636, endPoint x: 395, endPoint y: 446, distance: 260.9
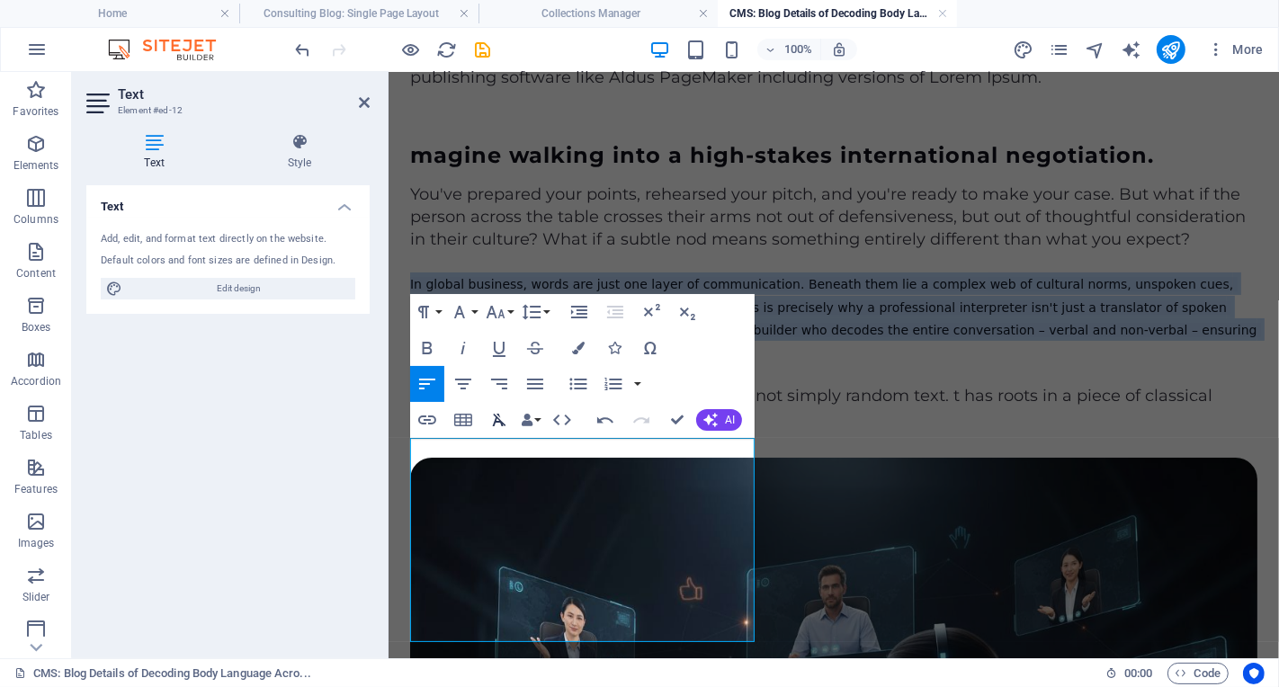
click at [499, 421] on icon "button" at bounding box center [499, 420] width 13 height 13
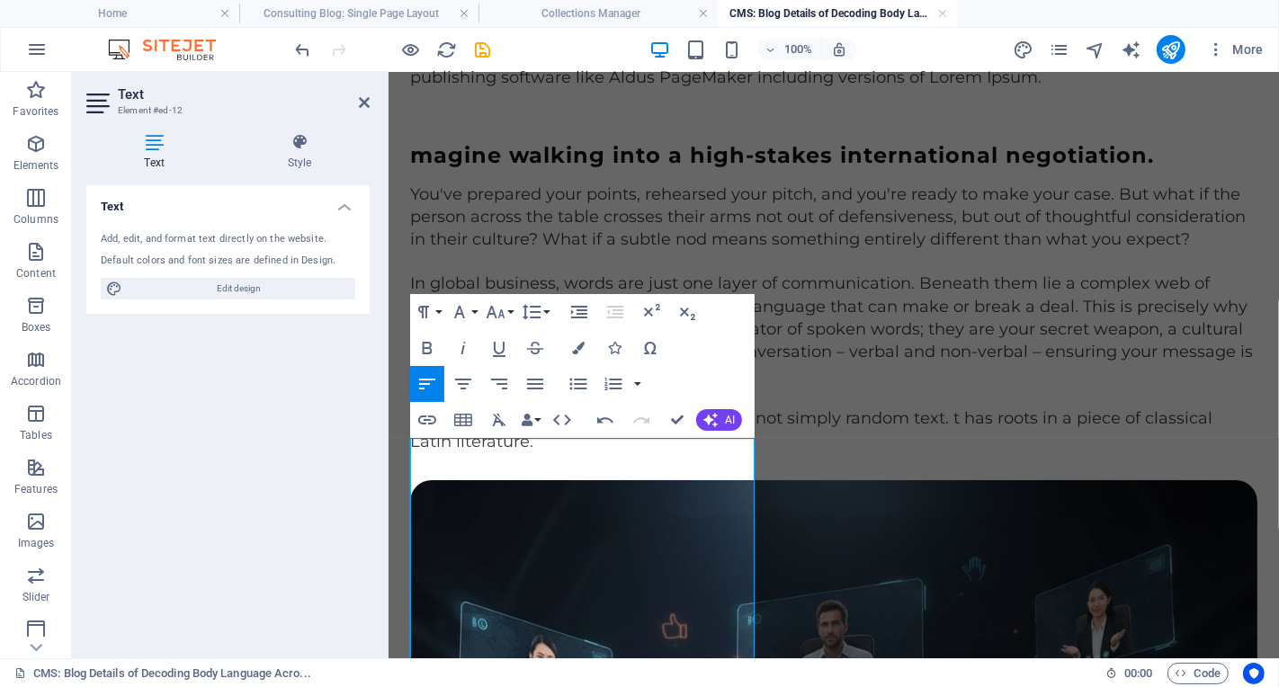
click at [349, 512] on div "Text Add, edit, and format text directly on the website. Default colors and fon…" at bounding box center [227, 414] width 283 height 459
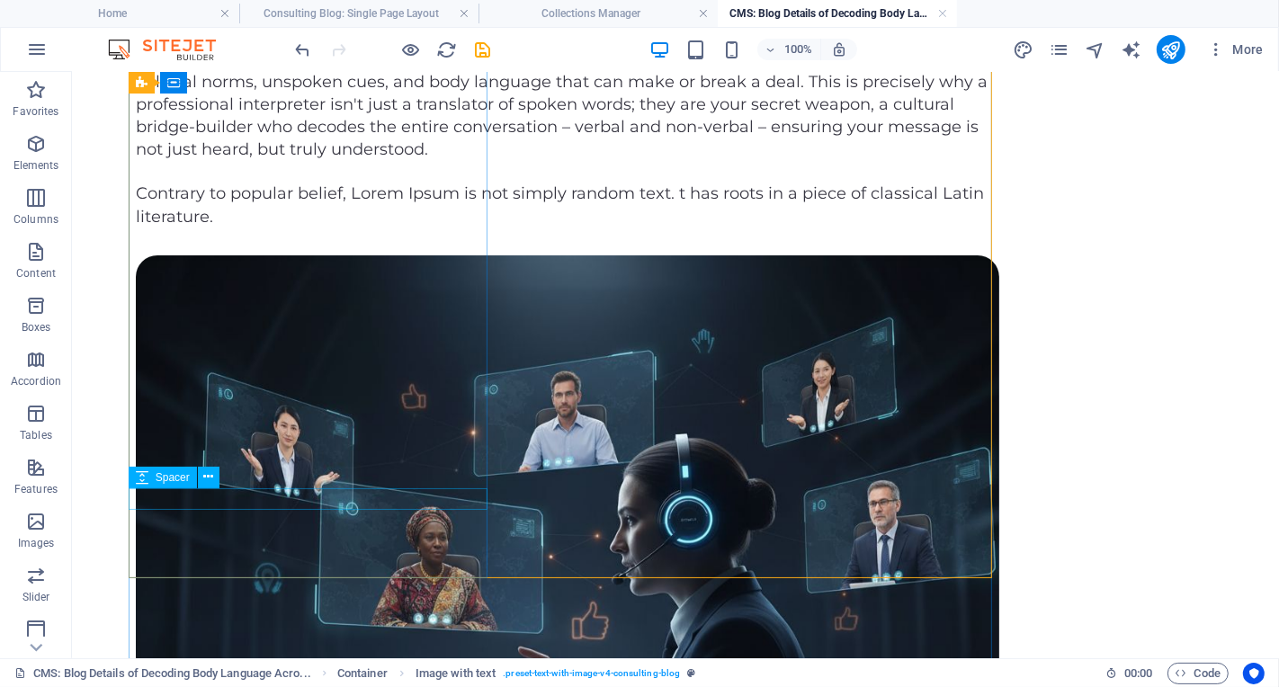
scroll to position [453, 0]
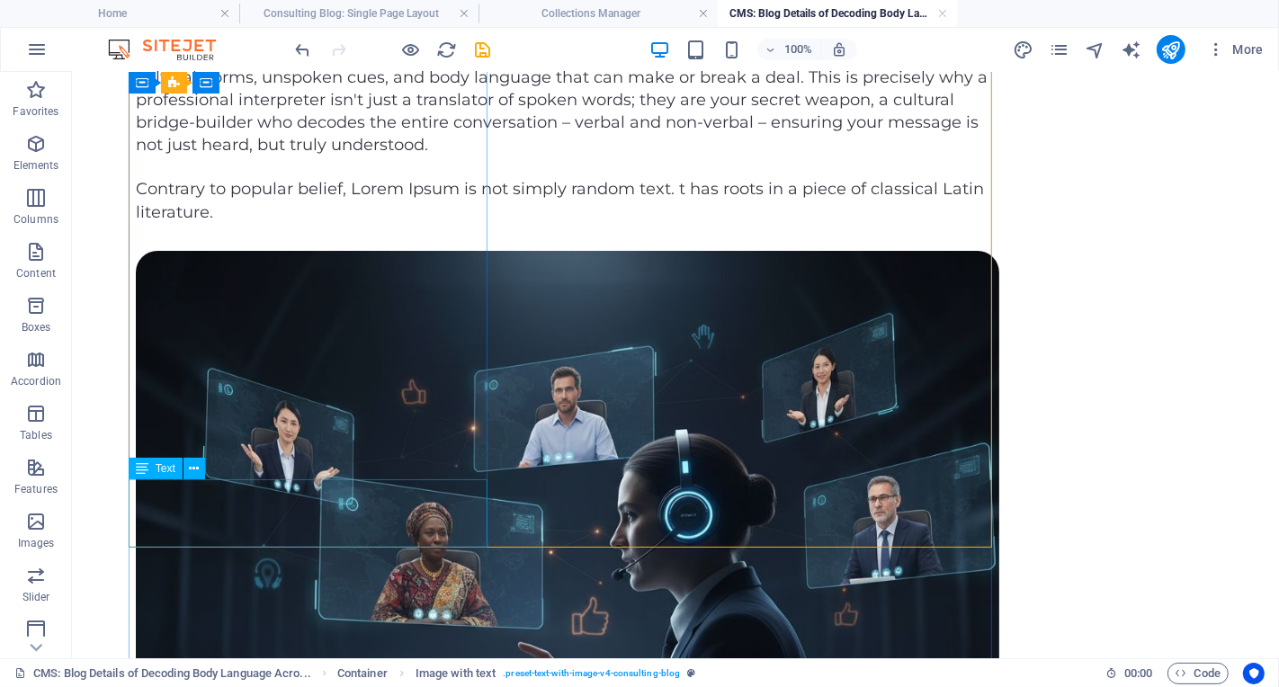
click at [385, 222] on div "Contrary to popular belief, Lorem Ipsum is not simply random text. t has roots …" at bounding box center [567, 199] width 864 height 45
click at [199, 473] on icon at bounding box center [194, 469] width 10 height 19
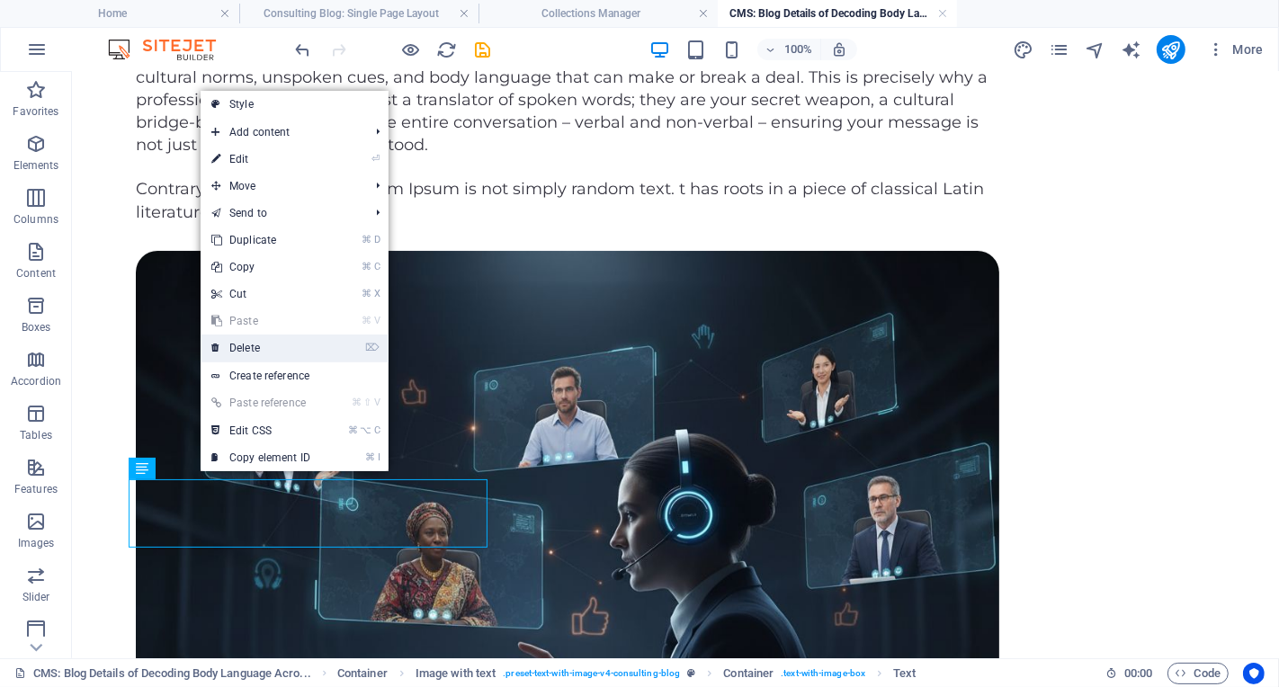
click at [285, 350] on link "⌦ Delete" at bounding box center [261, 348] width 121 height 27
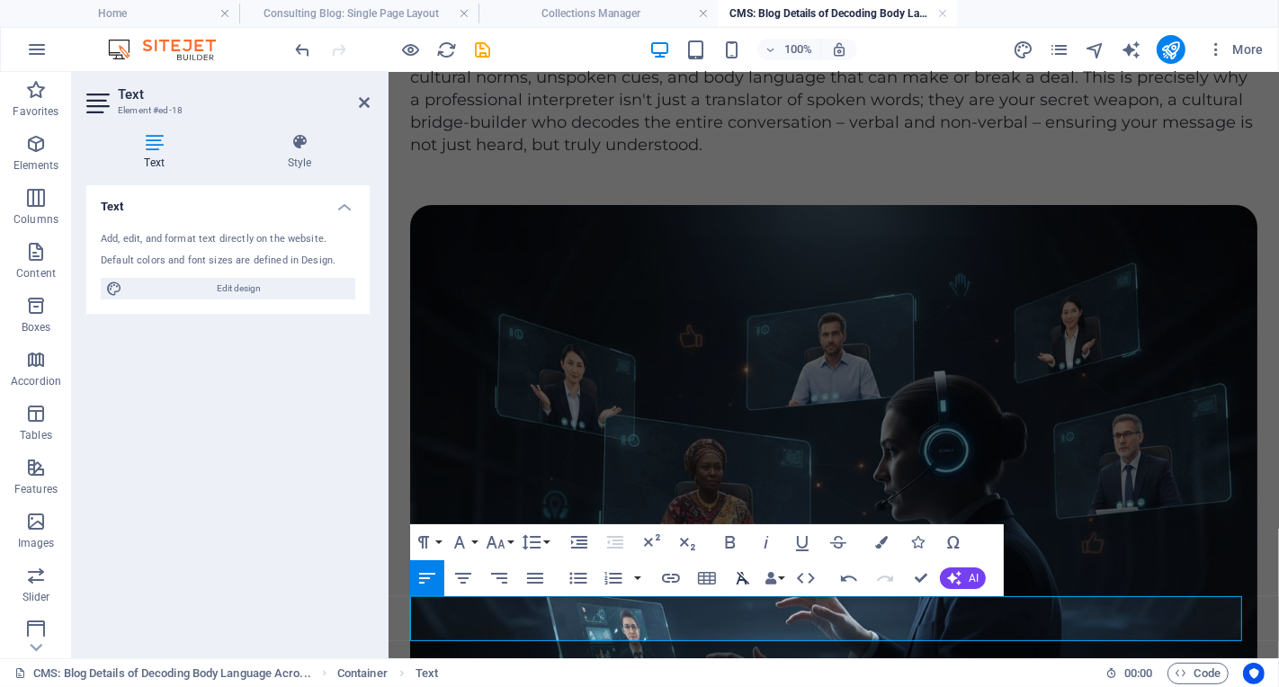
click at [745, 579] on icon "button" at bounding box center [743, 579] width 22 height 22
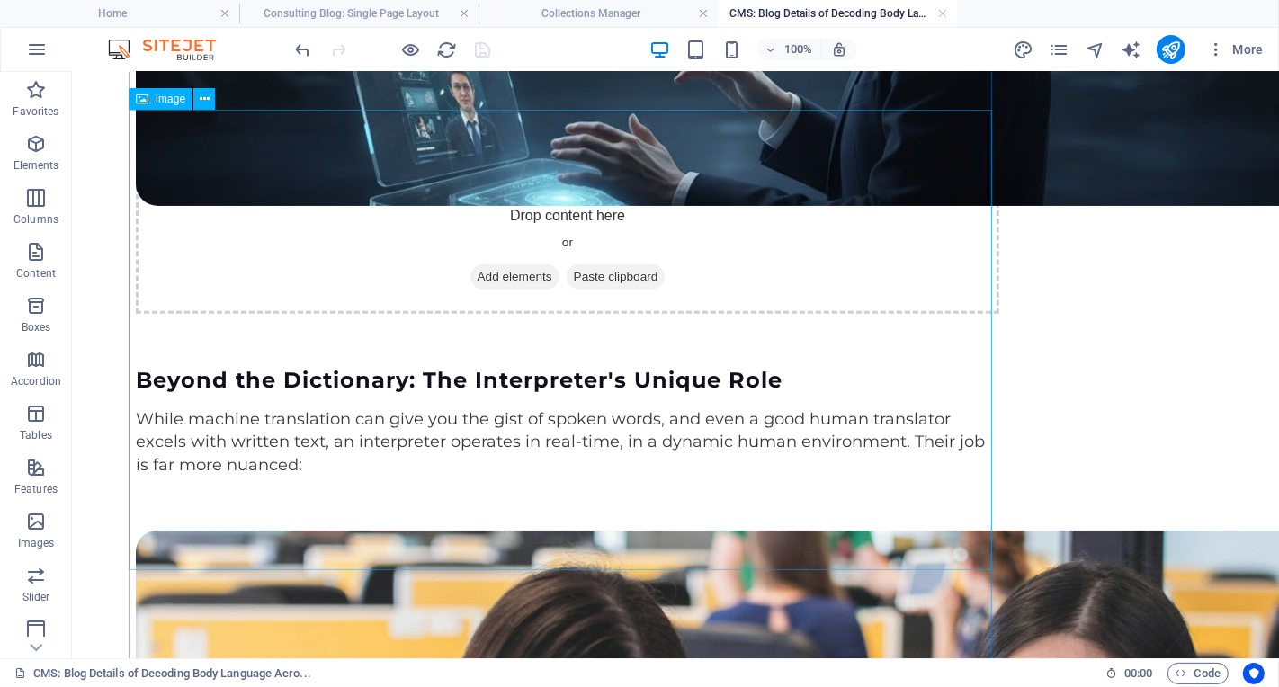
scroll to position [1210, 0]
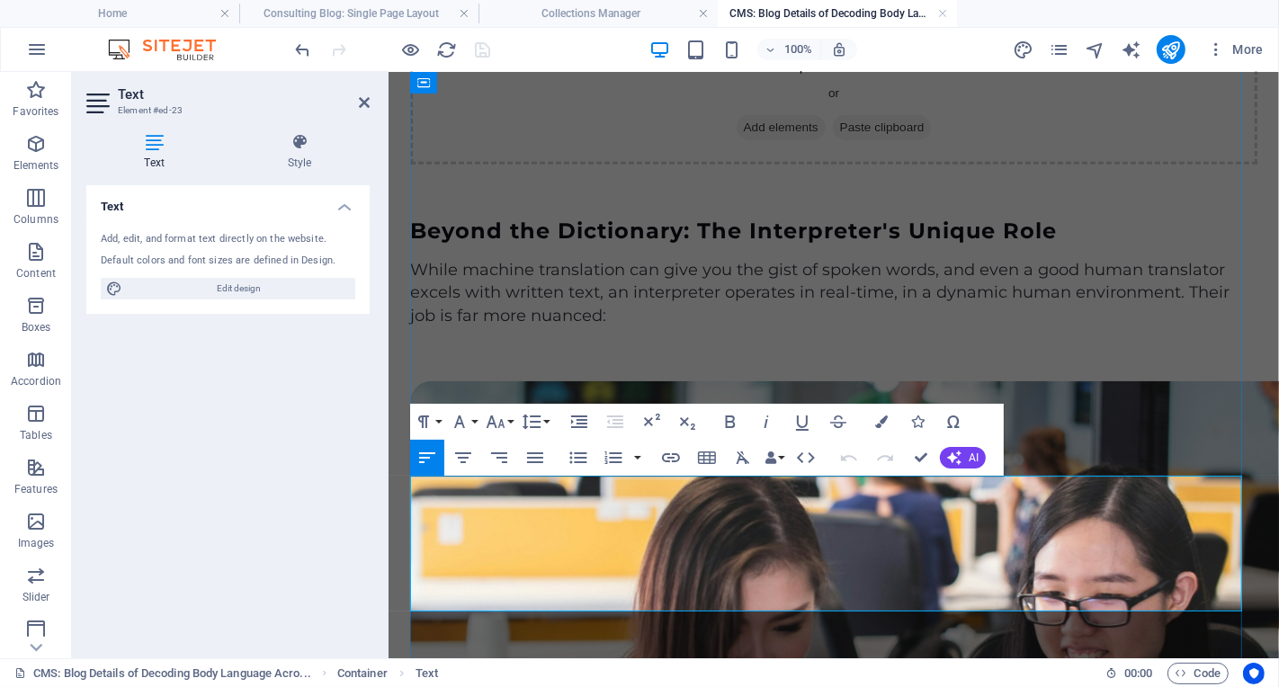
drag, startPoint x: 859, startPoint y: 603, endPoint x: 409, endPoint y: 481, distance: 465.9
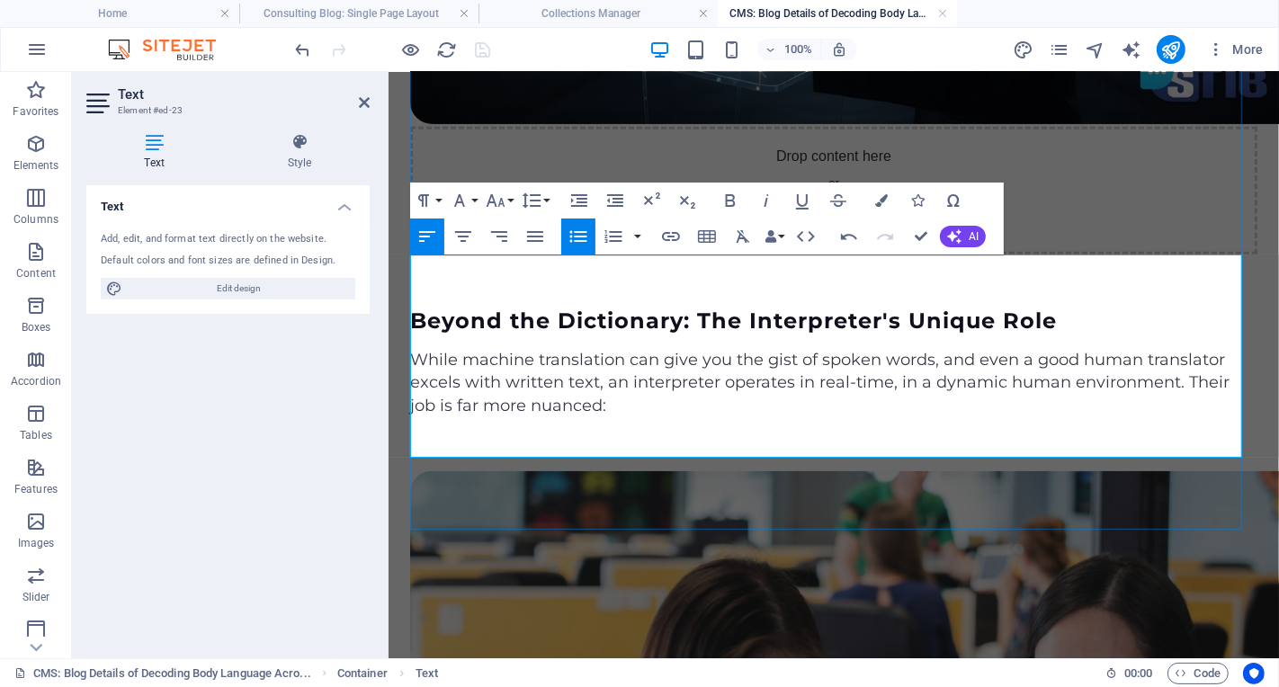
scroll to position [1430, 0]
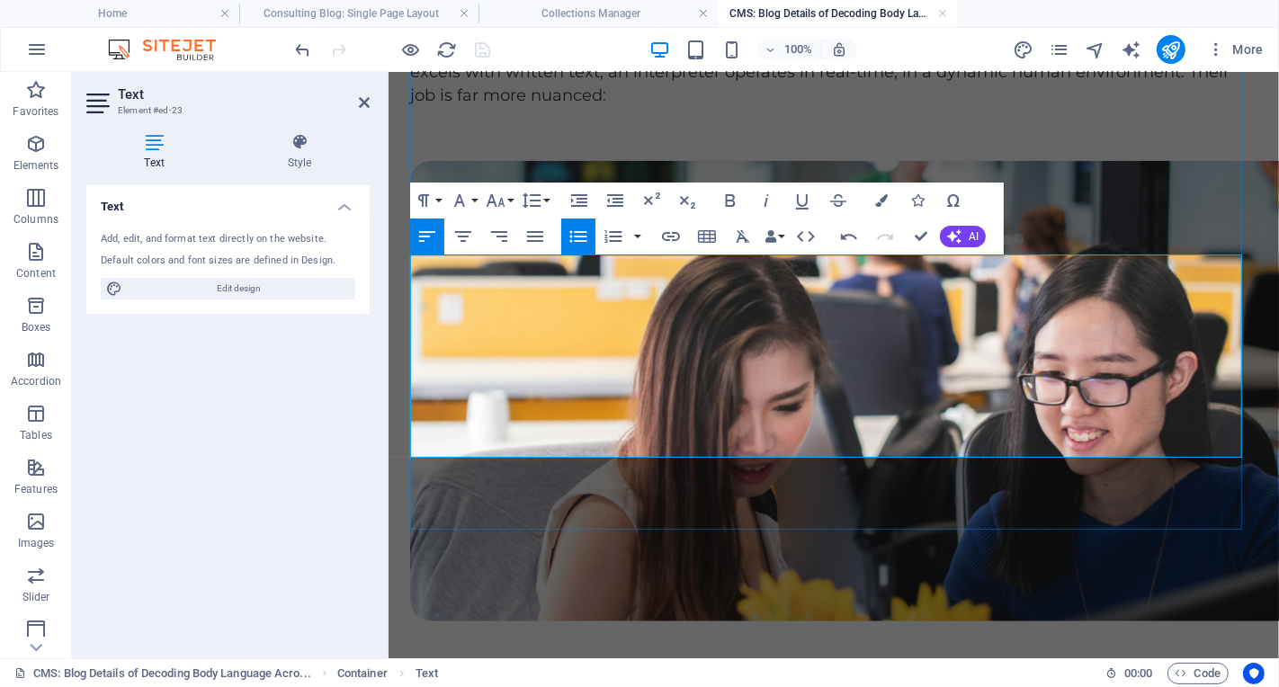
click at [742, 236] on icon "button" at bounding box center [743, 236] width 13 height 13
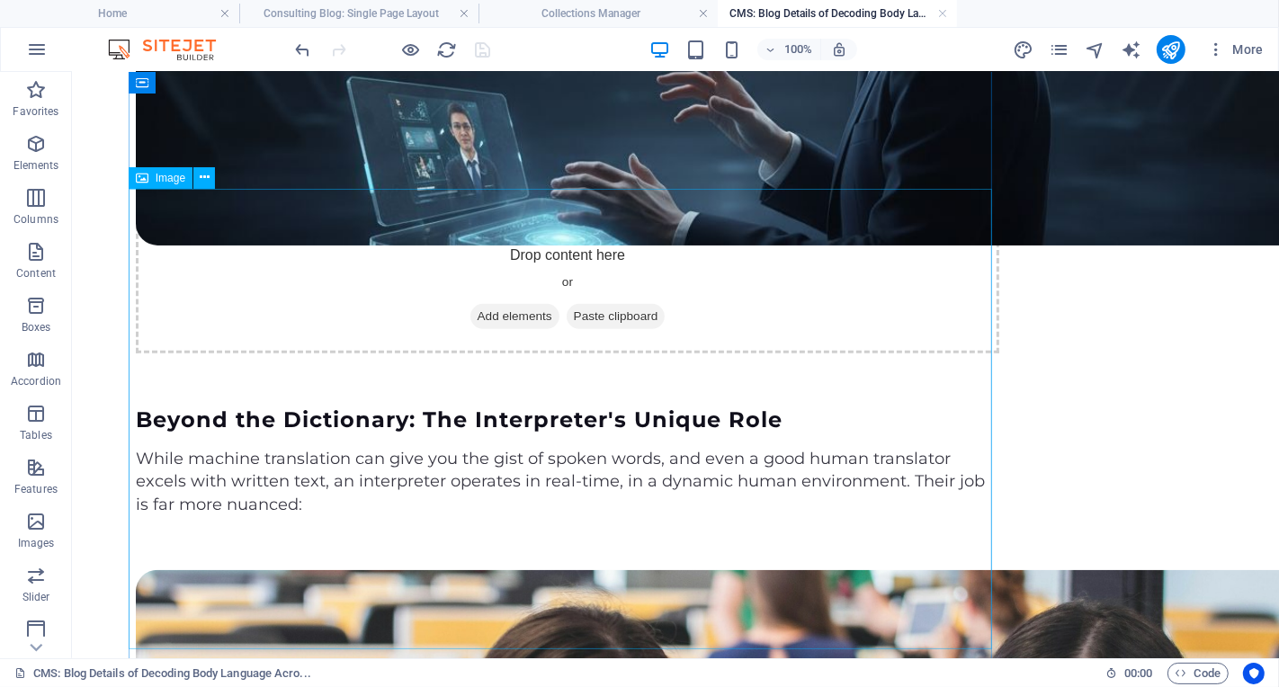
scroll to position [1025, 0]
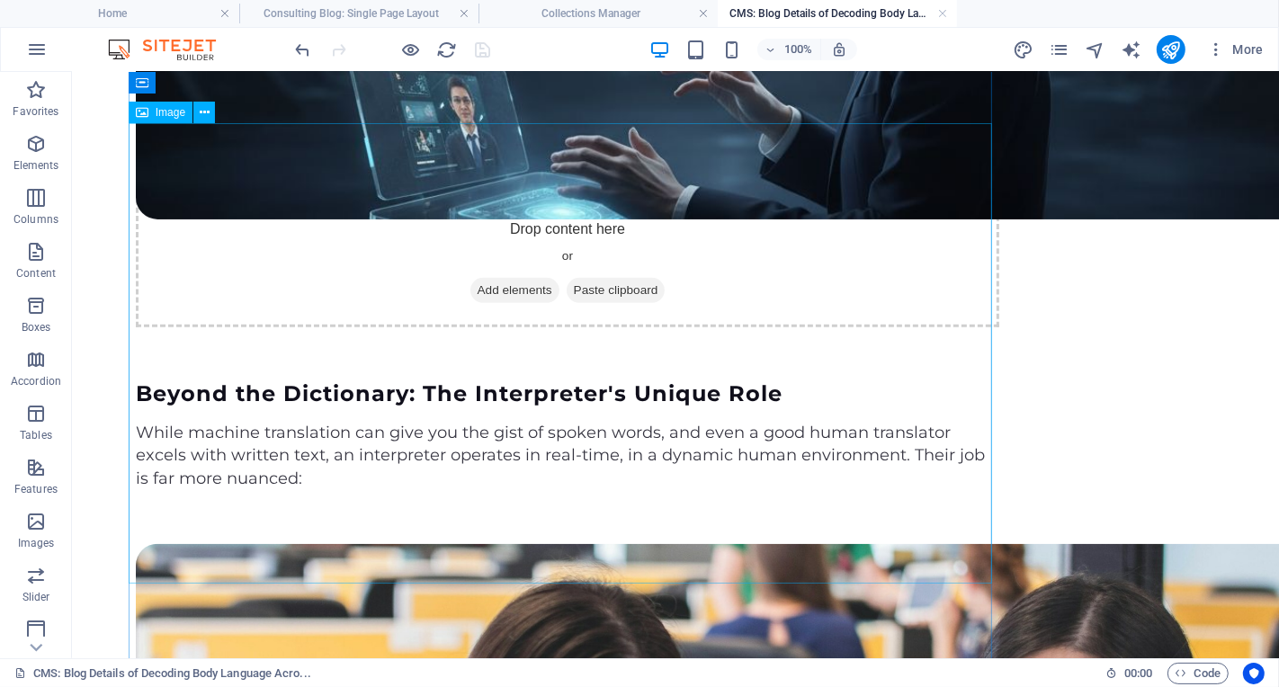
click at [173, 114] on span "Image" at bounding box center [171, 112] width 30 height 11
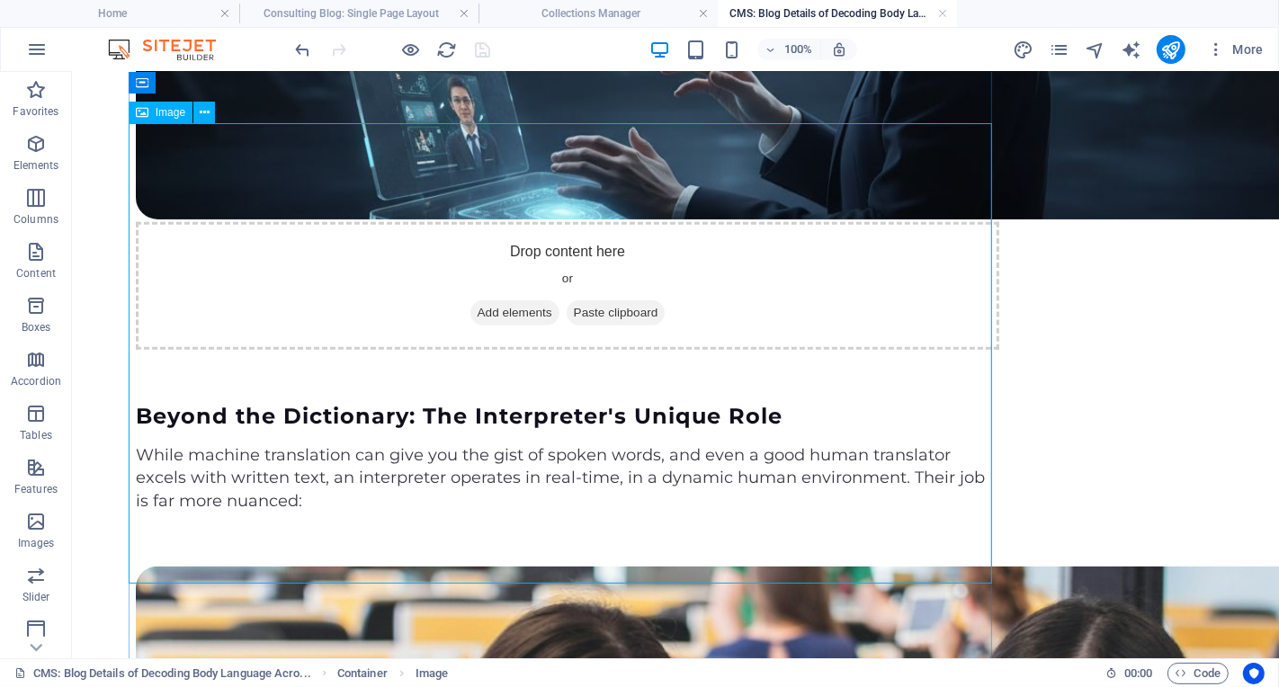
select select "vw"
select select "px"
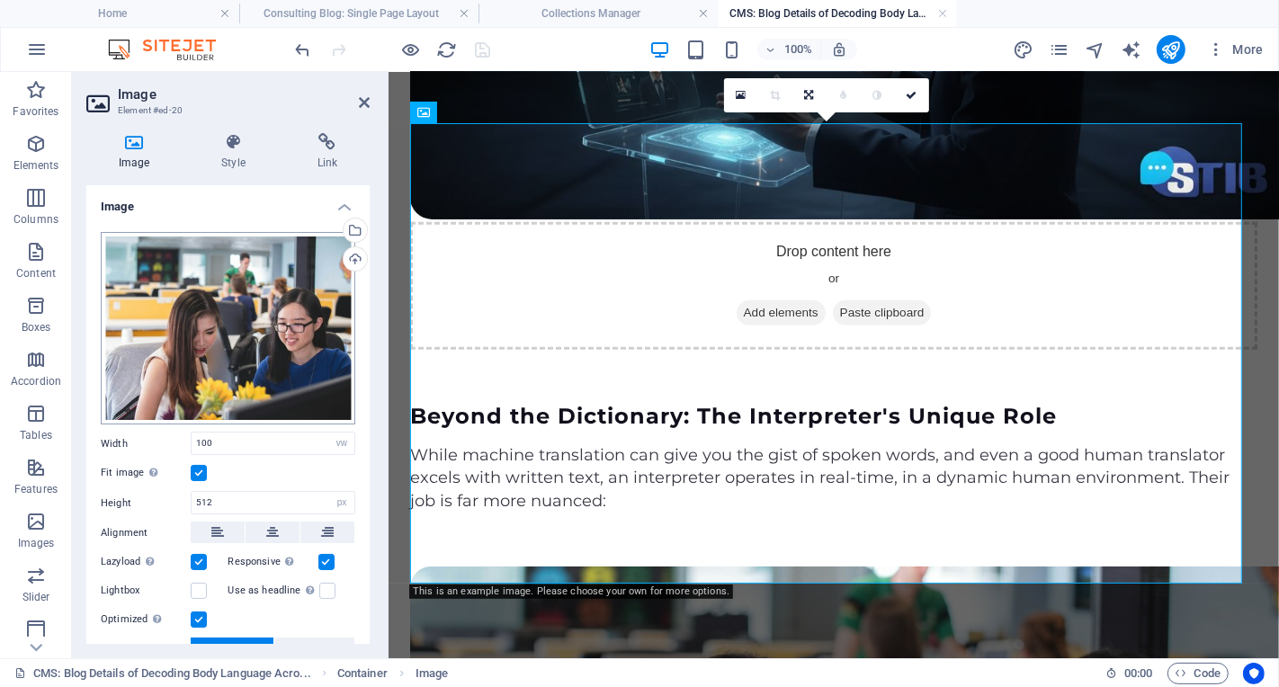
scroll to position [1048, 0]
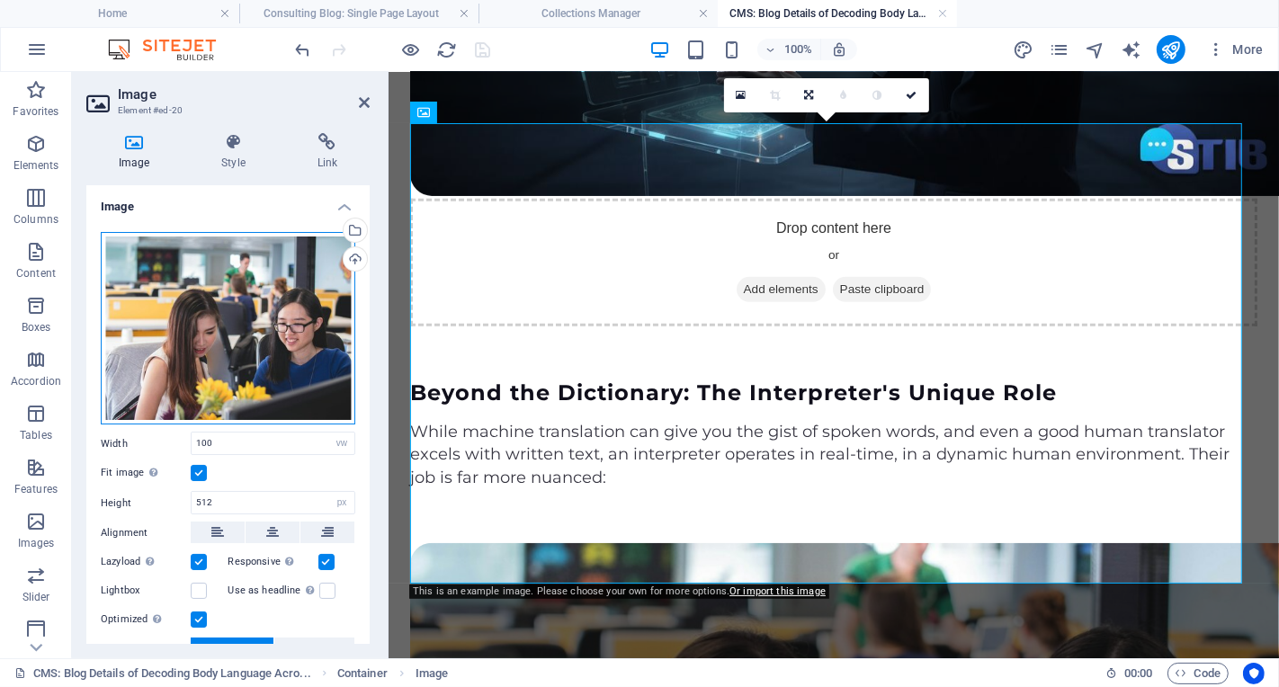
click at [251, 344] on div "Drag files here, click to choose files or select files from Files or our free s…" at bounding box center [228, 328] width 255 height 193
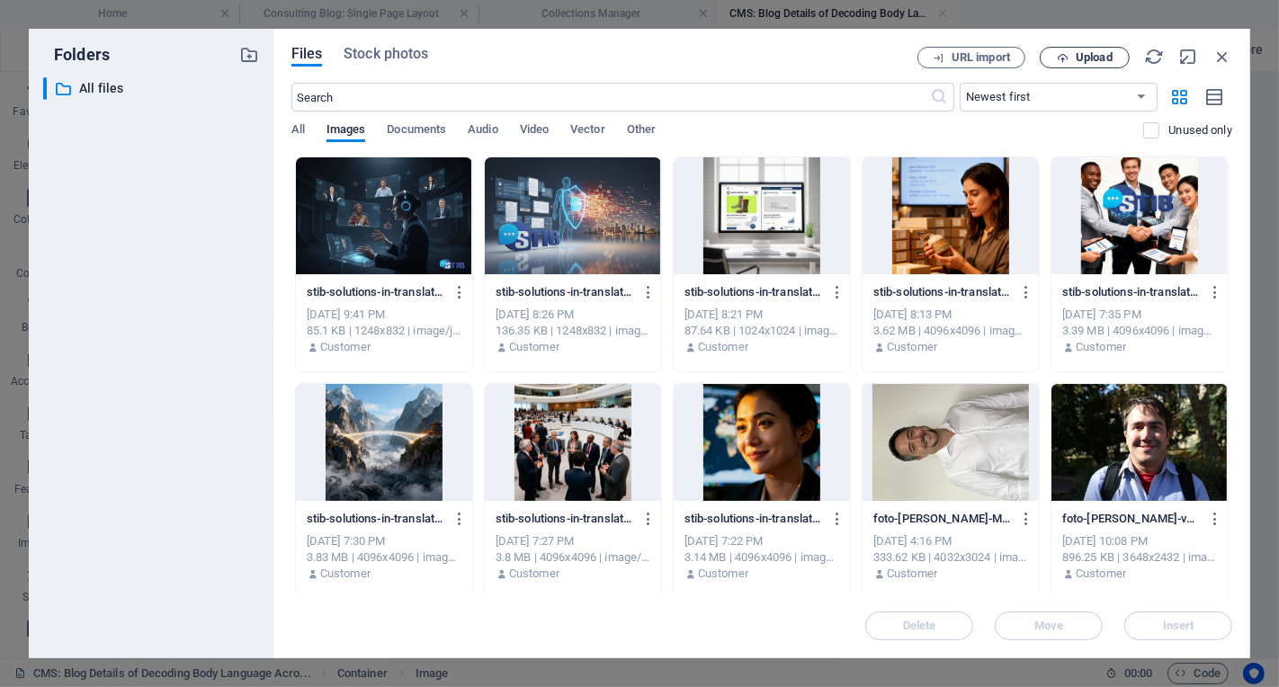
click at [1102, 58] on span "Upload" at bounding box center [1094, 57] width 37 height 11
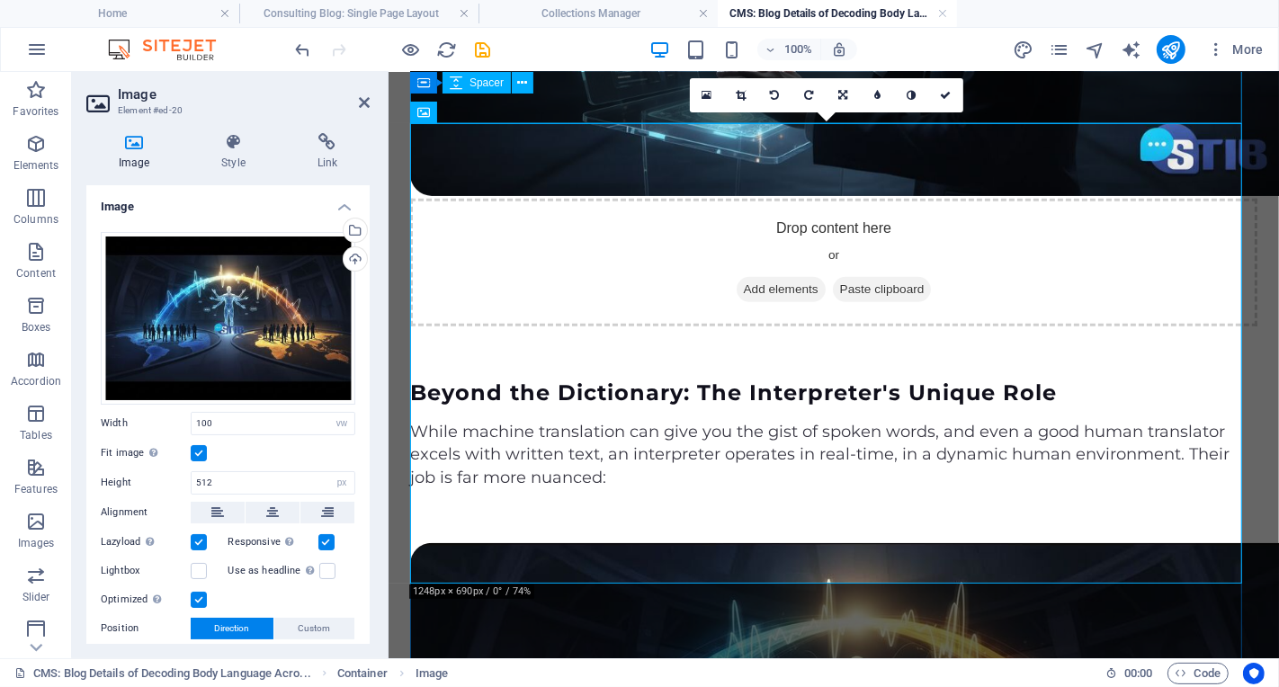
click at [1042, 489] on div at bounding box center [832, 516] width 847 height 54
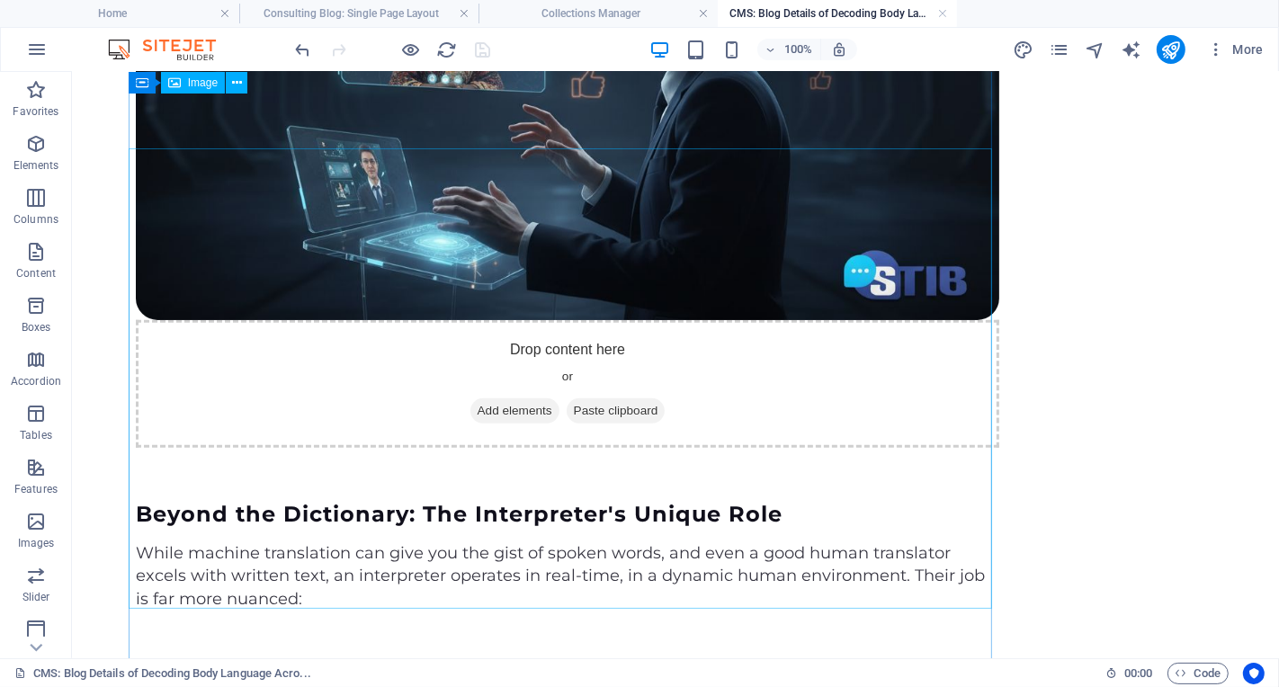
scroll to position [826, 0]
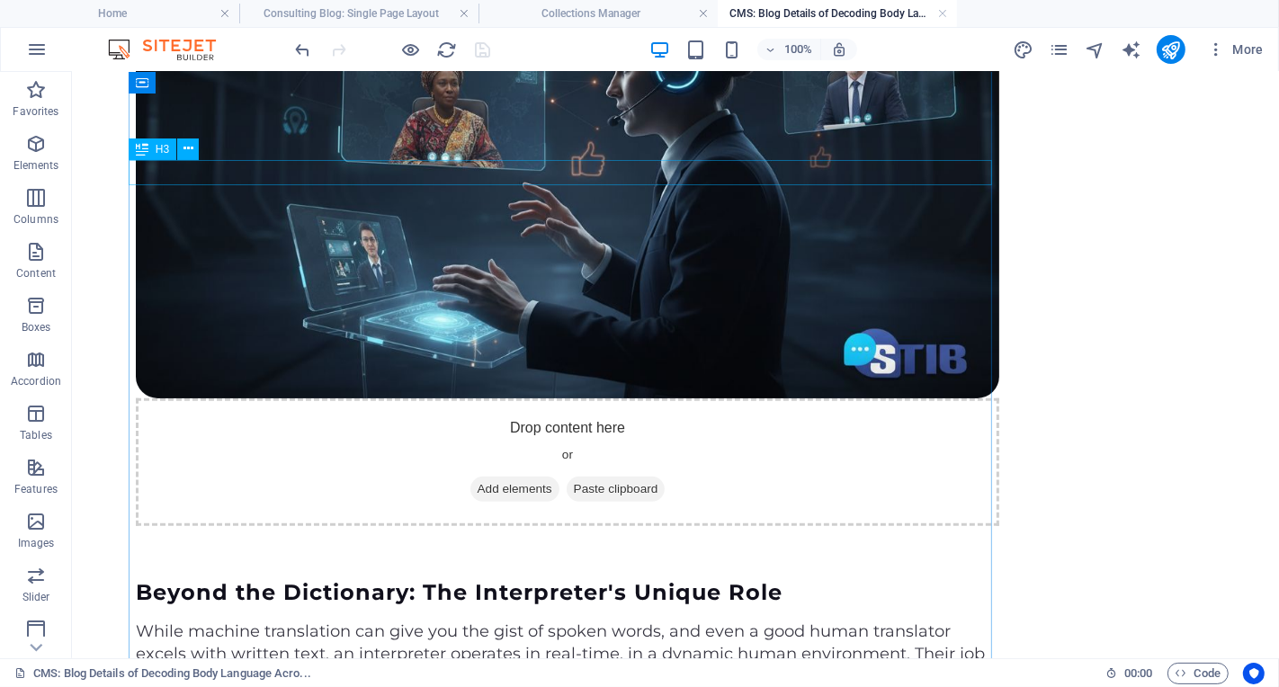
click at [705, 579] on div "Beyond the Dictionary: The Interpreter's Unique Role" at bounding box center [567, 592] width 864 height 26
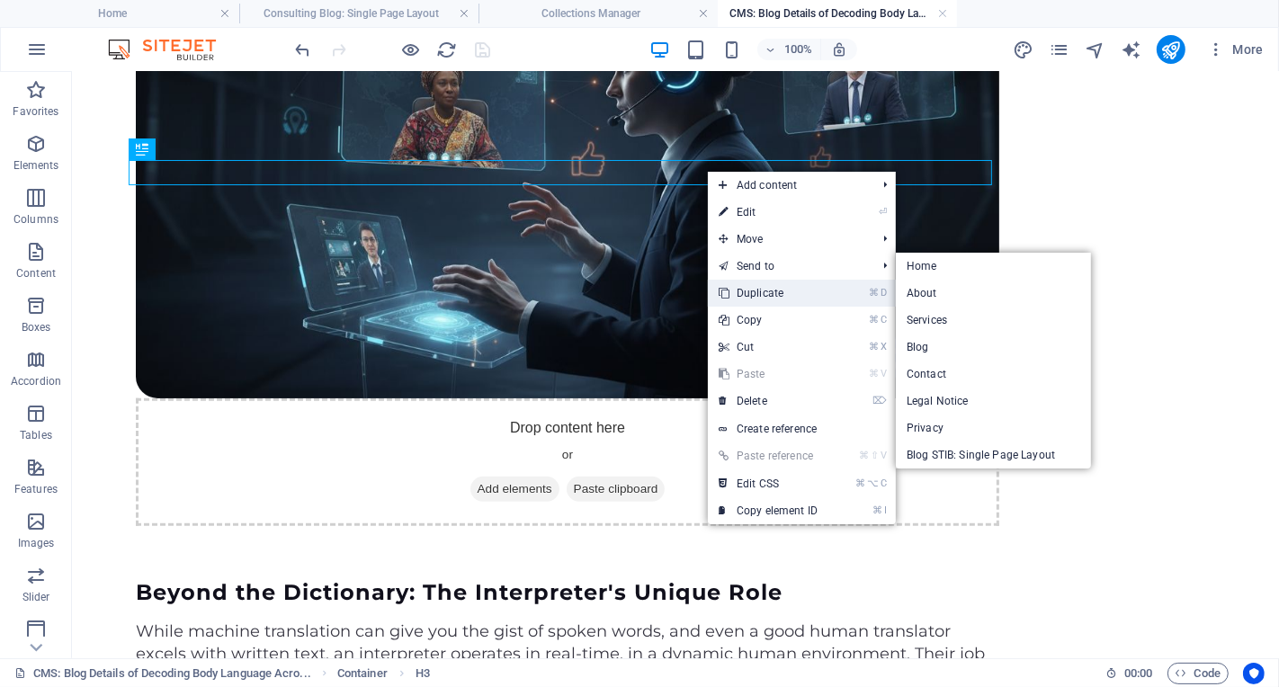
click at [783, 302] on link "⌘ D Duplicate" at bounding box center [768, 293] width 121 height 27
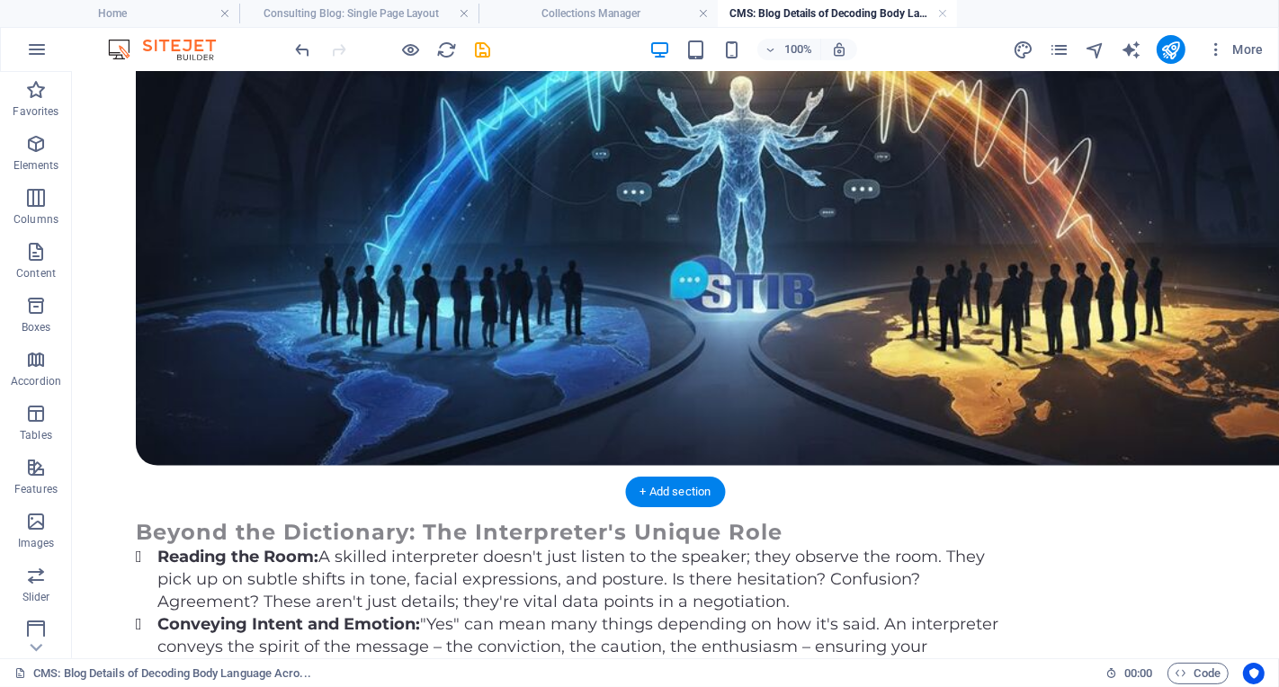
scroll to position [1590, 0]
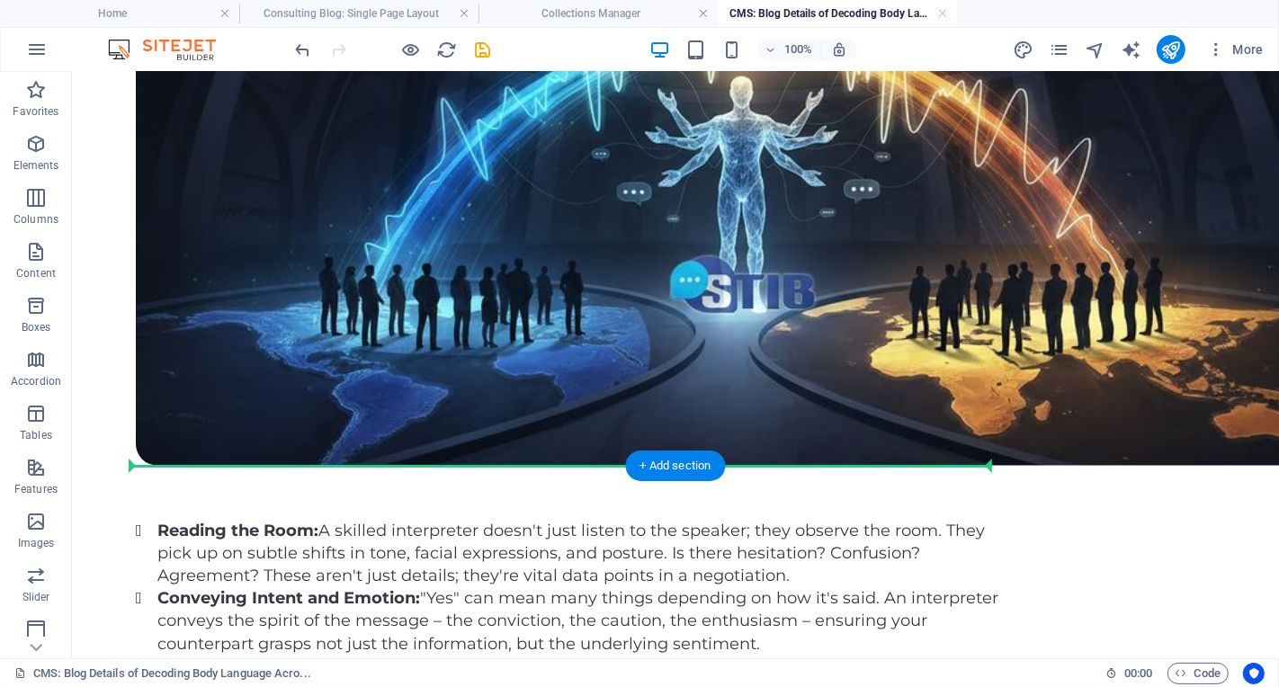
drag, startPoint x: 791, startPoint y: 200, endPoint x: 700, endPoint y: 419, distance: 237.6
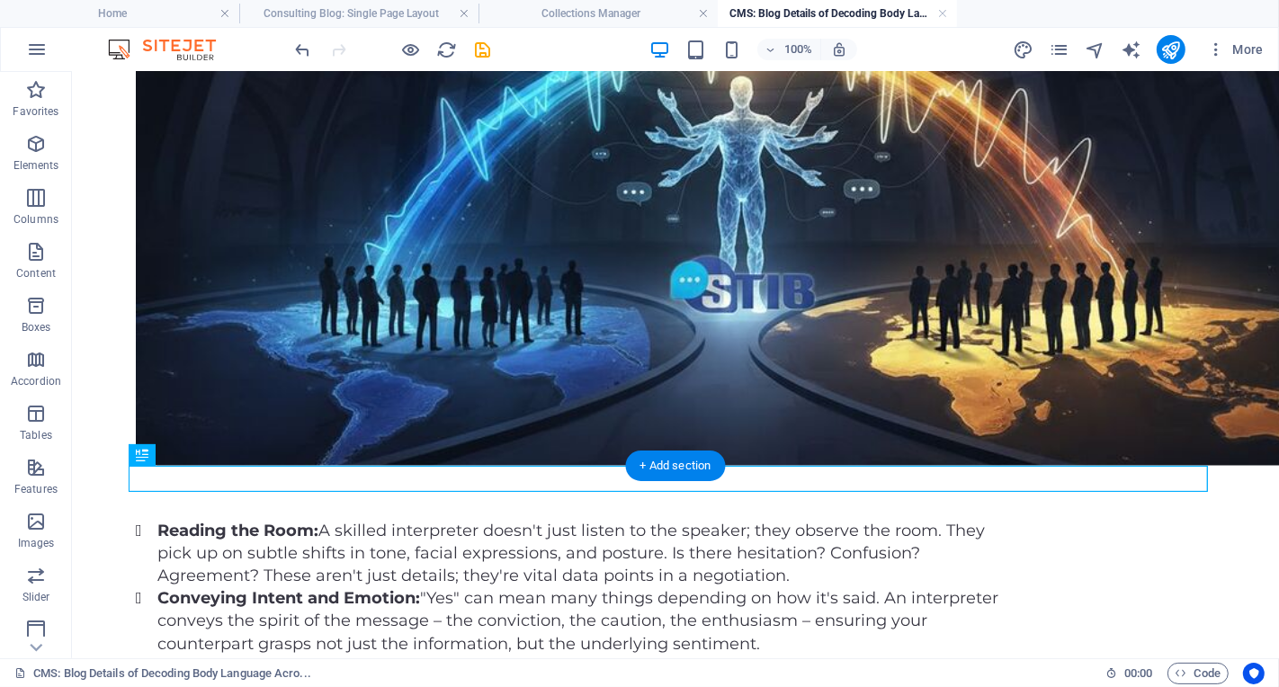
scroll to position [1564, 0]
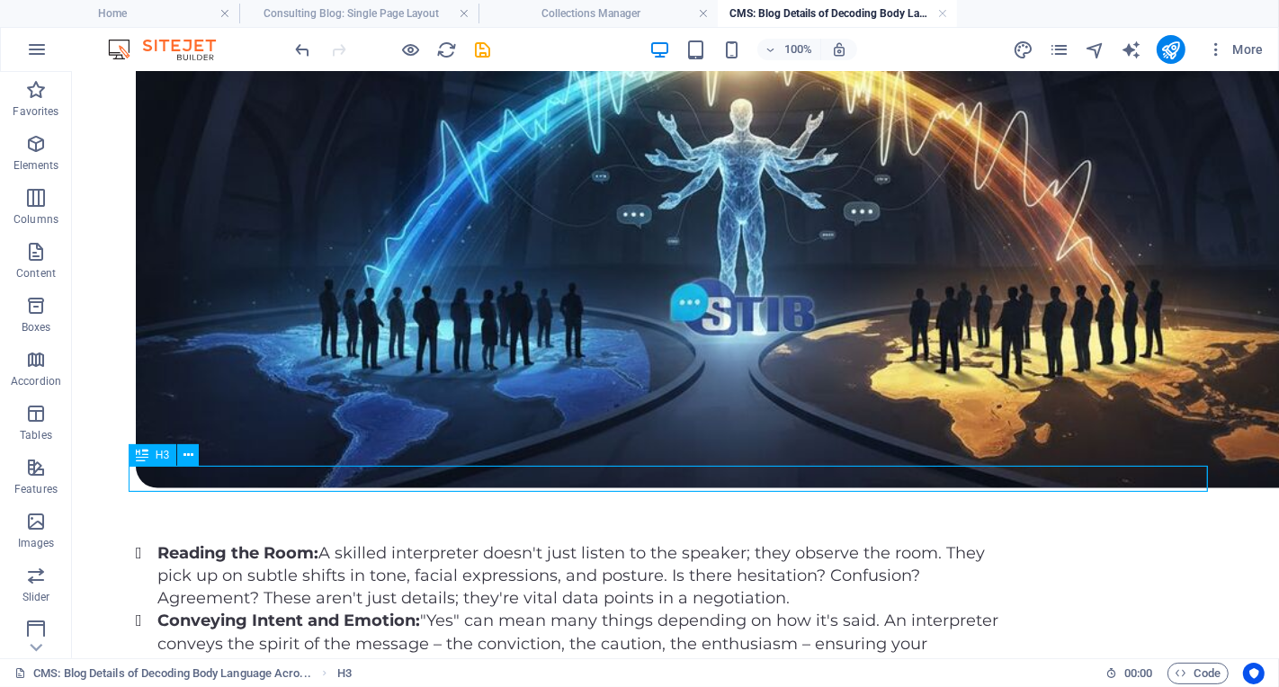
scroll to position [1586, 0]
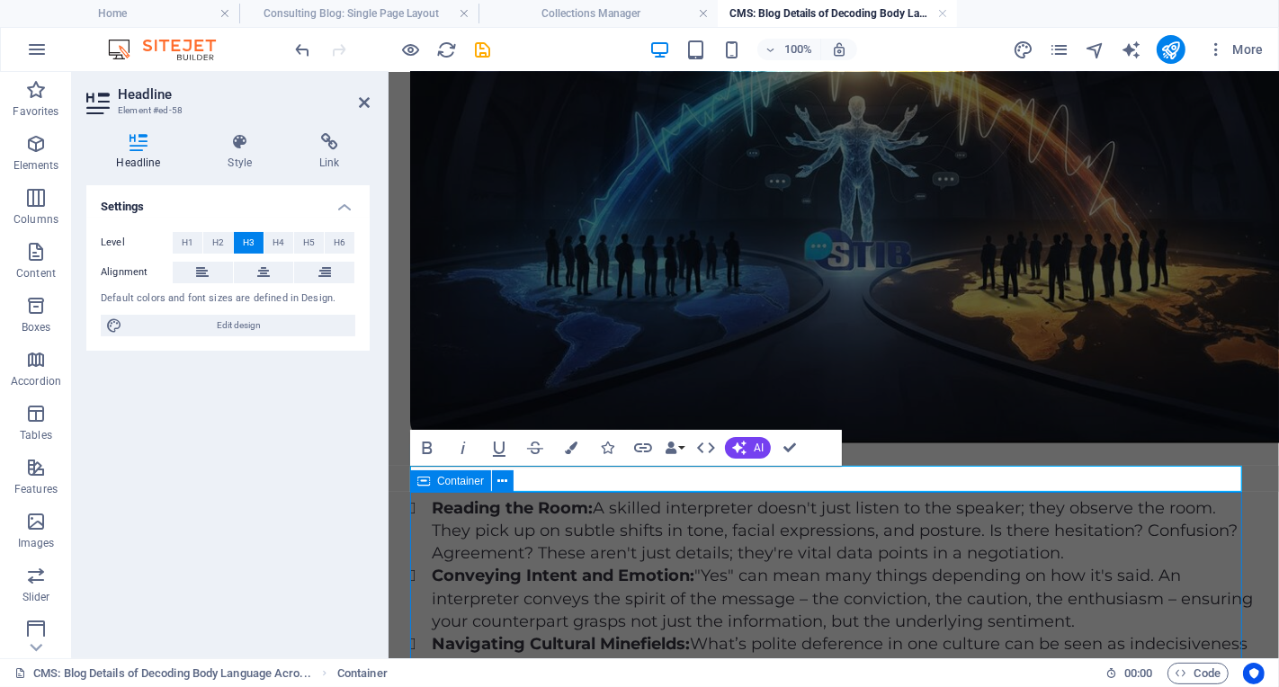
scroll to position [1564, 0]
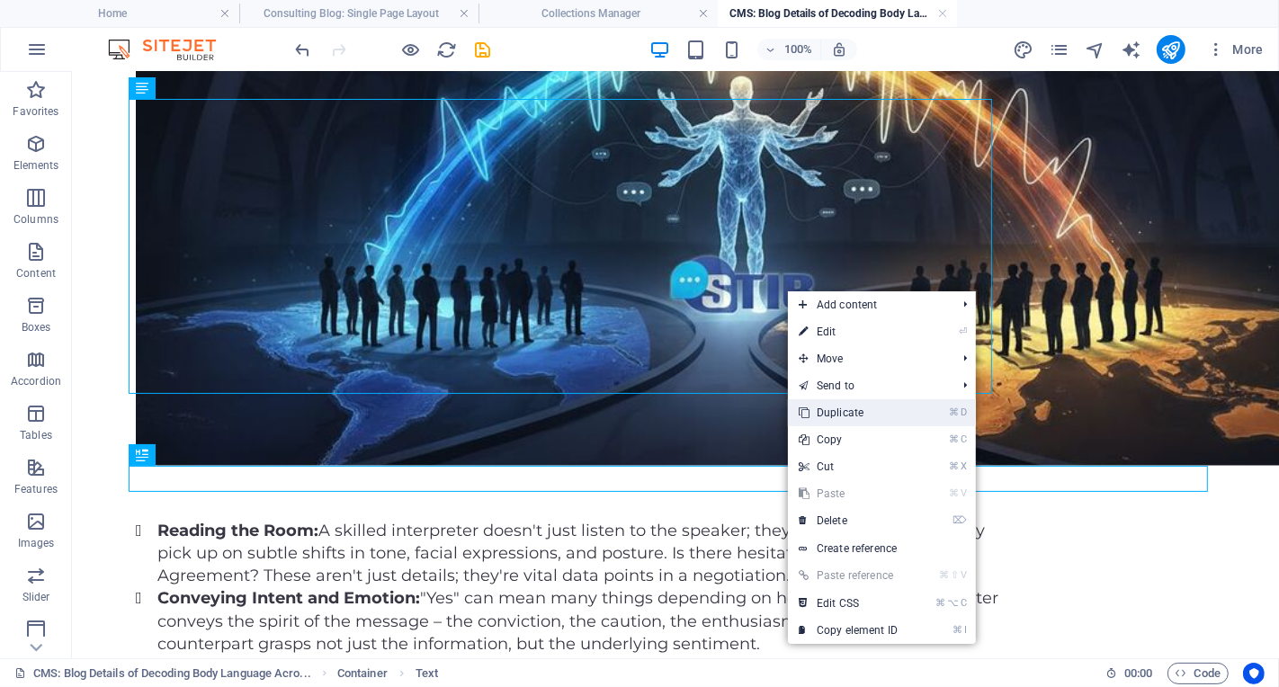
click at [865, 414] on link "⌘ D Duplicate" at bounding box center [848, 412] width 121 height 27
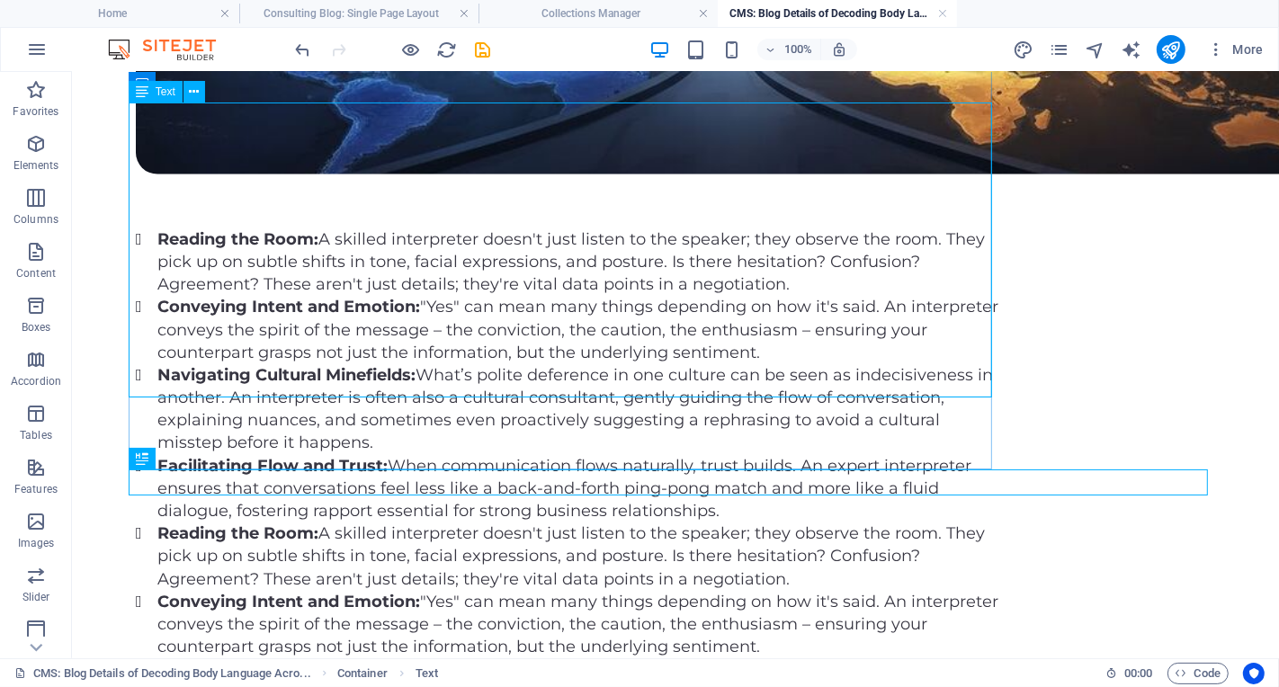
scroll to position [1849, 0]
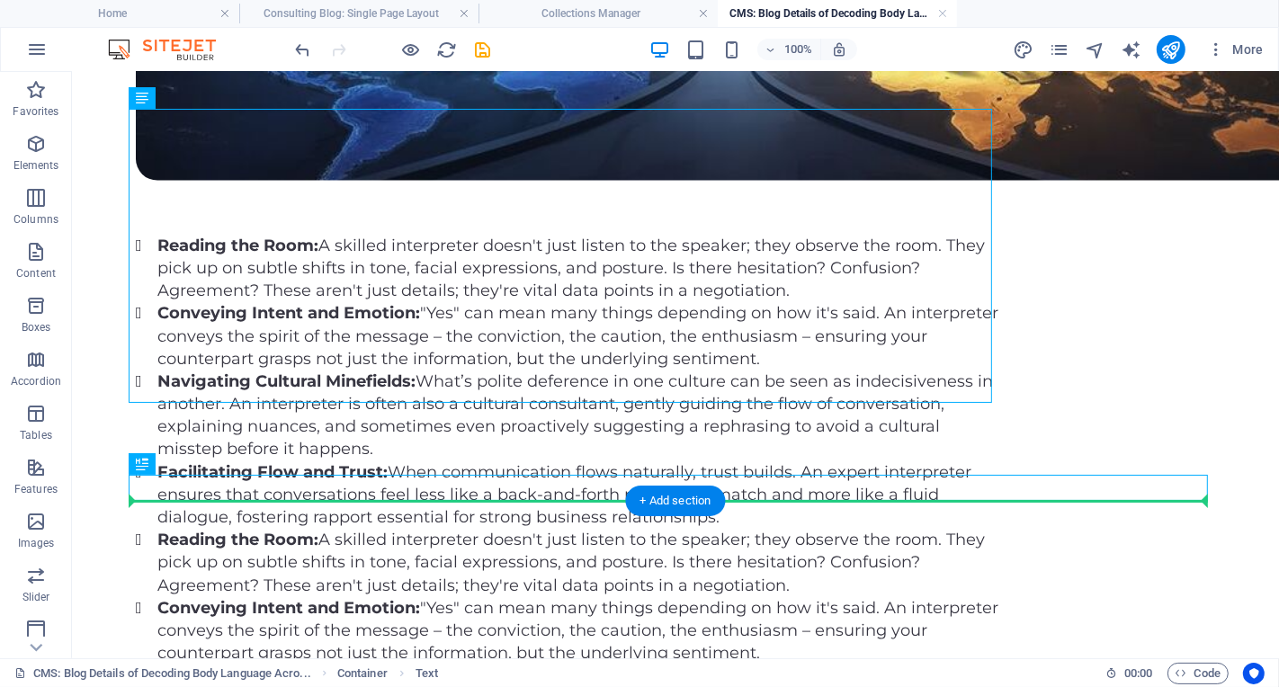
drag, startPoint x: 240, startPoint y: 164, endPoint x: 284, endPoint y: 526, distance: 365.2
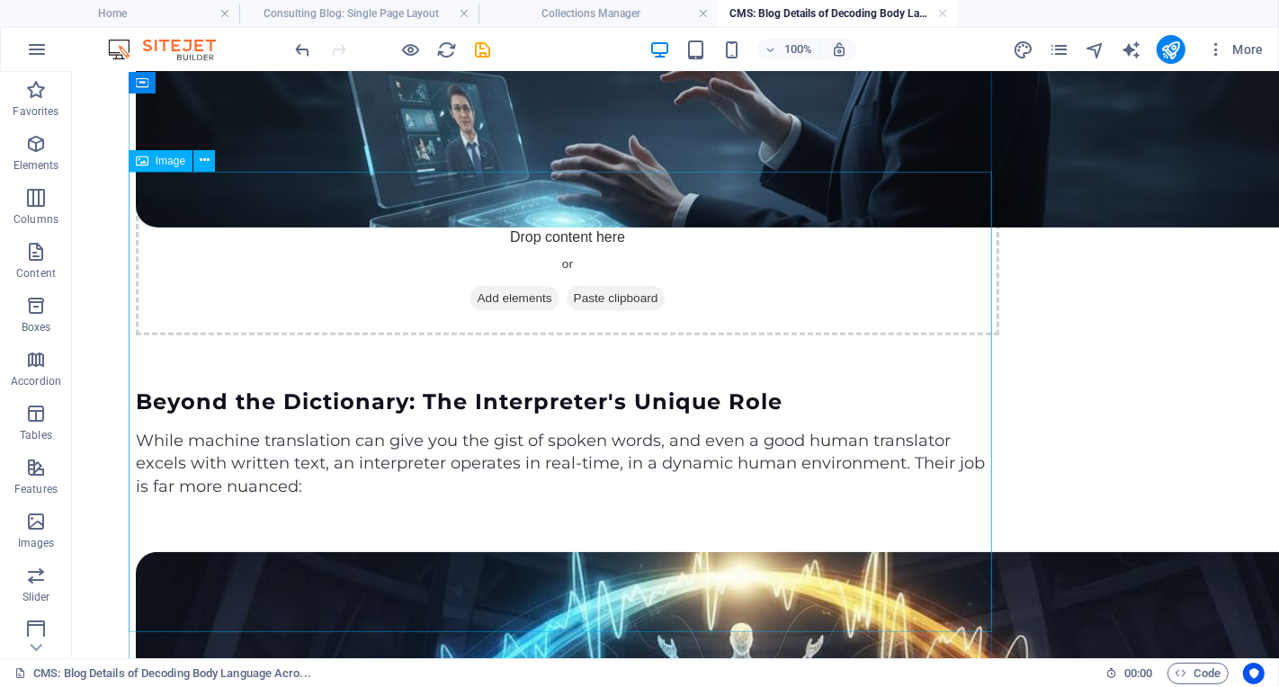
scroll to position [838, 0]
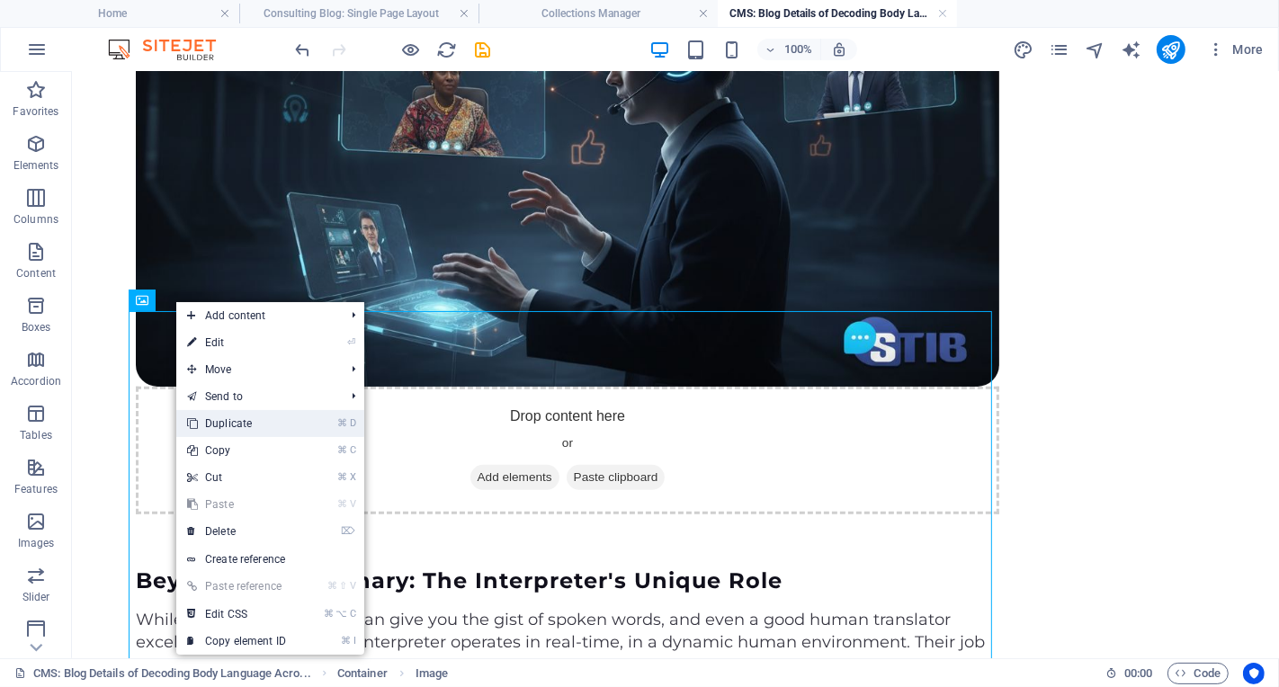
click at [247, 418] on link "⌘ D Duplicate" at bounding box center [236, 423] width 121 height 27
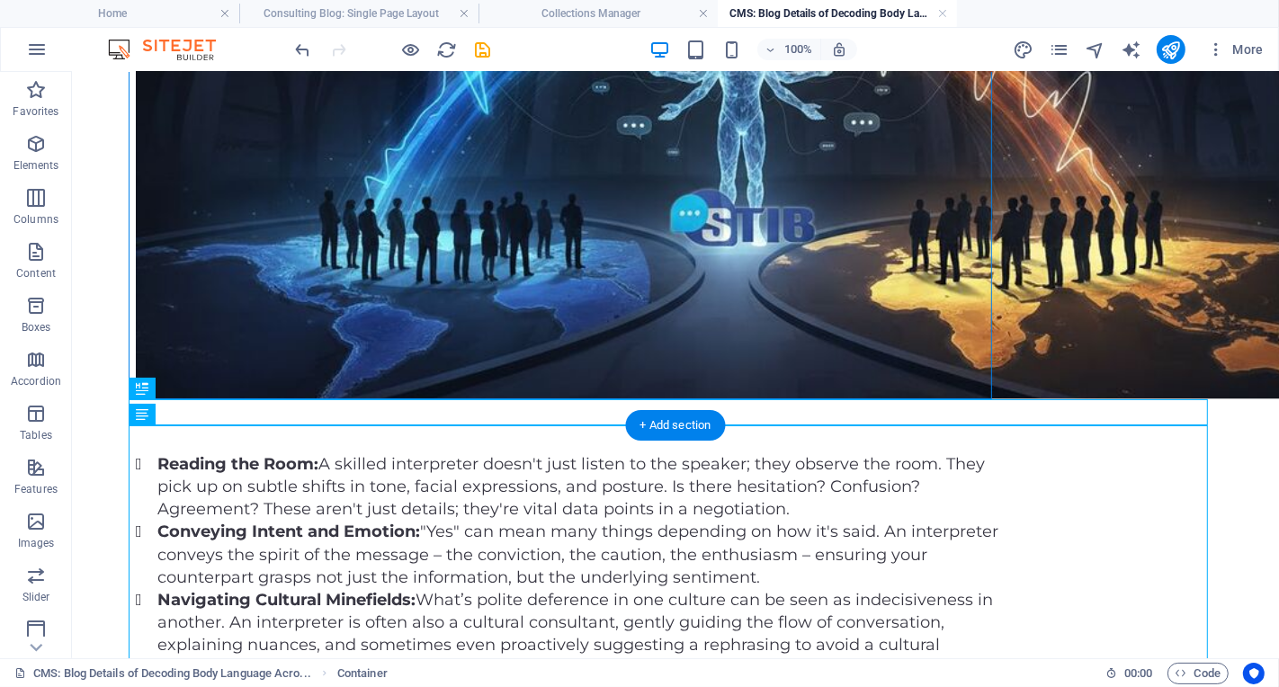
scroll to position [2098, 0]
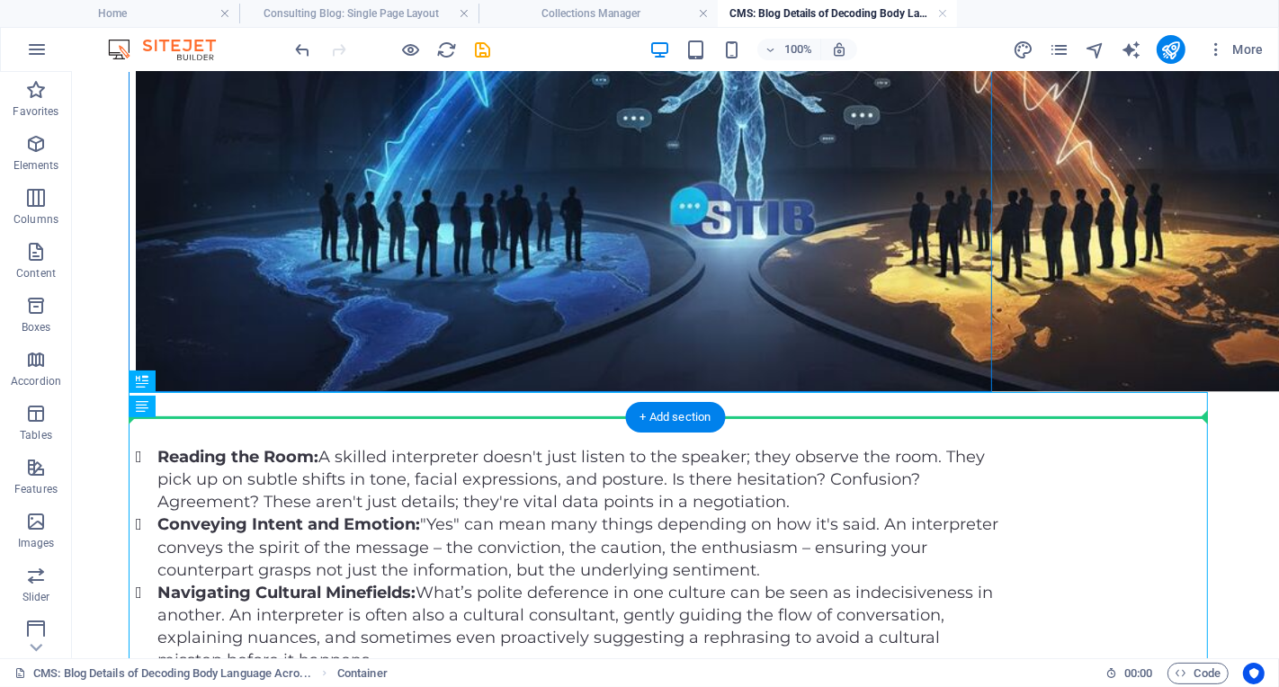
drag, startPoint x: 233, startPoint y: 184, endPoint x: 282, endPoint y: 425, distance: 246.1
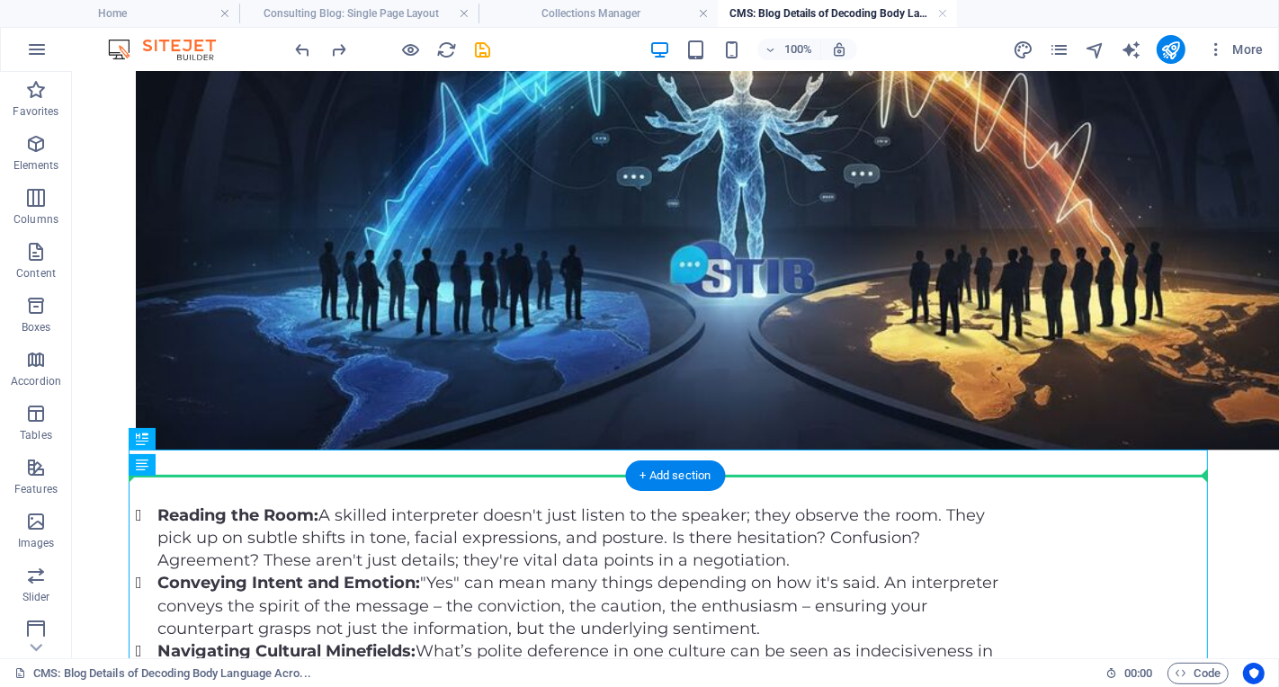
scroll to position [2040, 0]
drag, startPoint x: 229, startPoint y: 273, endPoint x: 362, endPoint y: 472, distance: 239.5
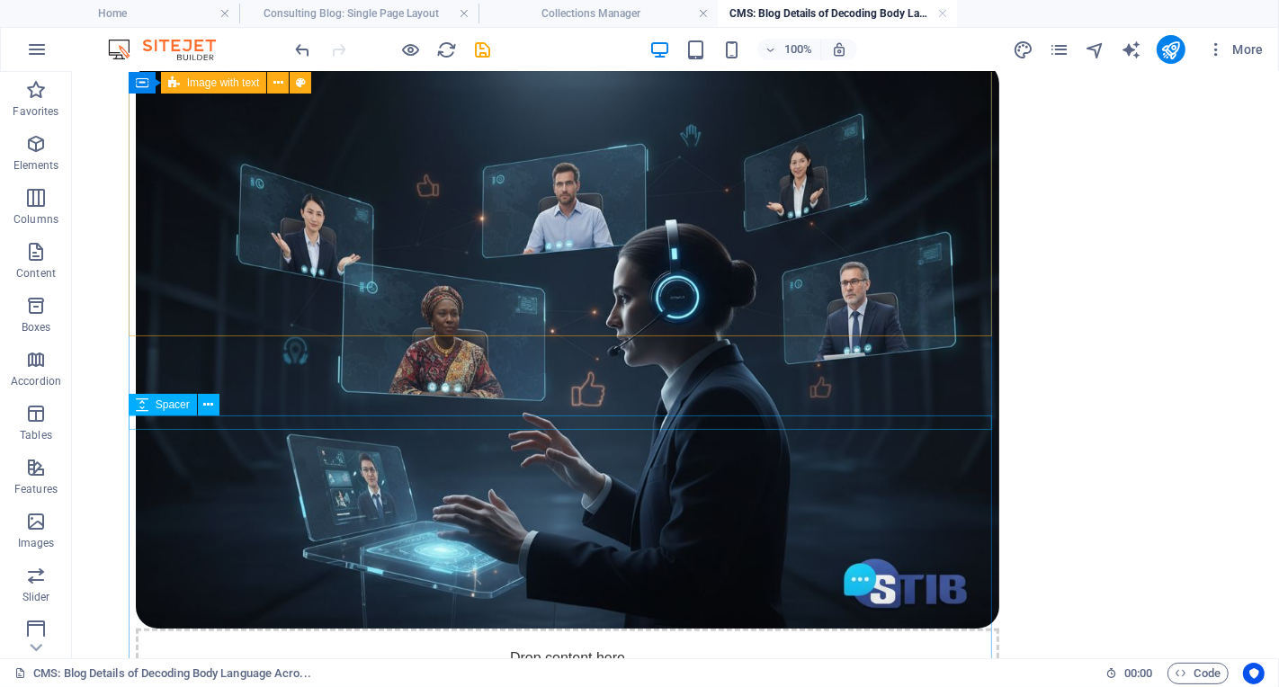
scroll to position [754, 0]
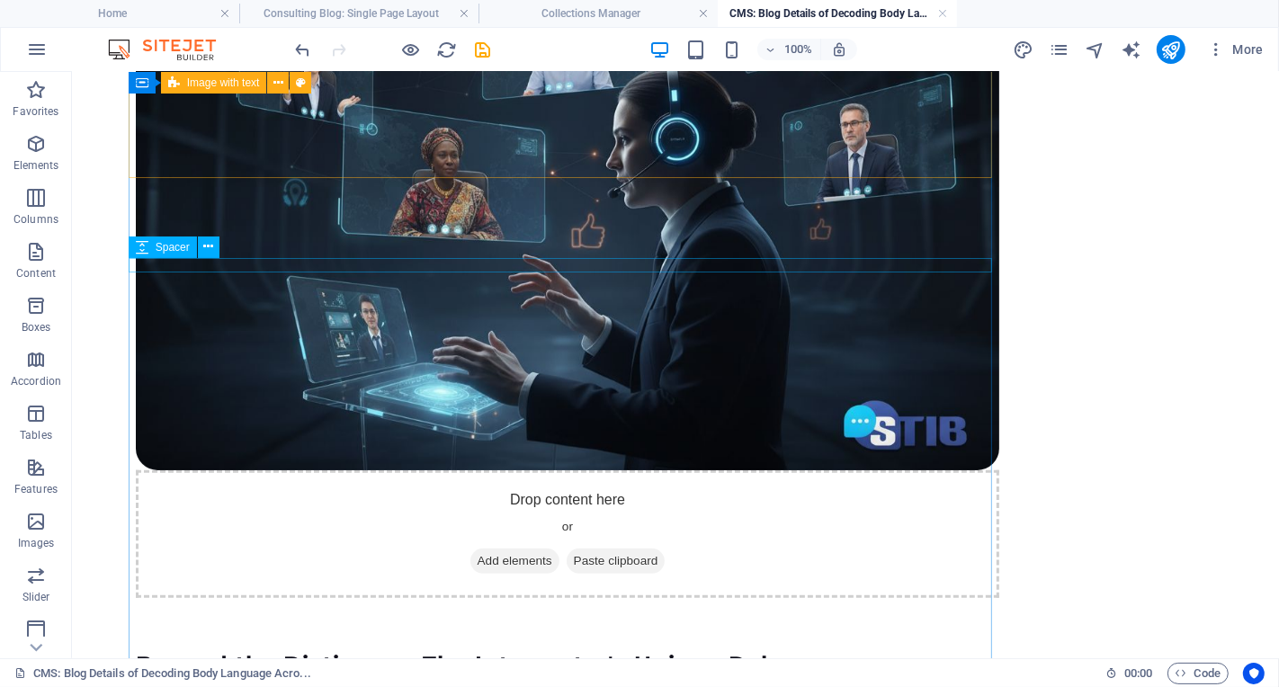
click at [456, 677] on div at bounding box center [567, 684] width 864 height 14
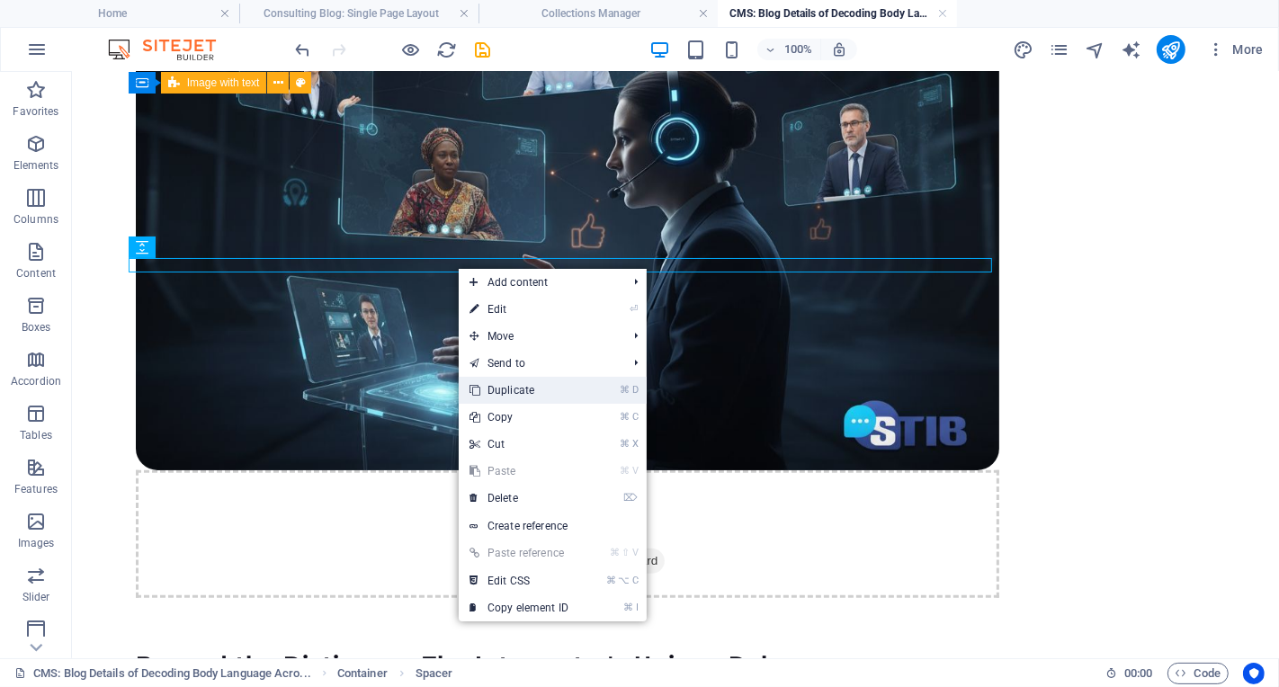
click at [535, 395] on link "⌘ D Duplicate" at bounding box center [519, 390] width 121 height 27
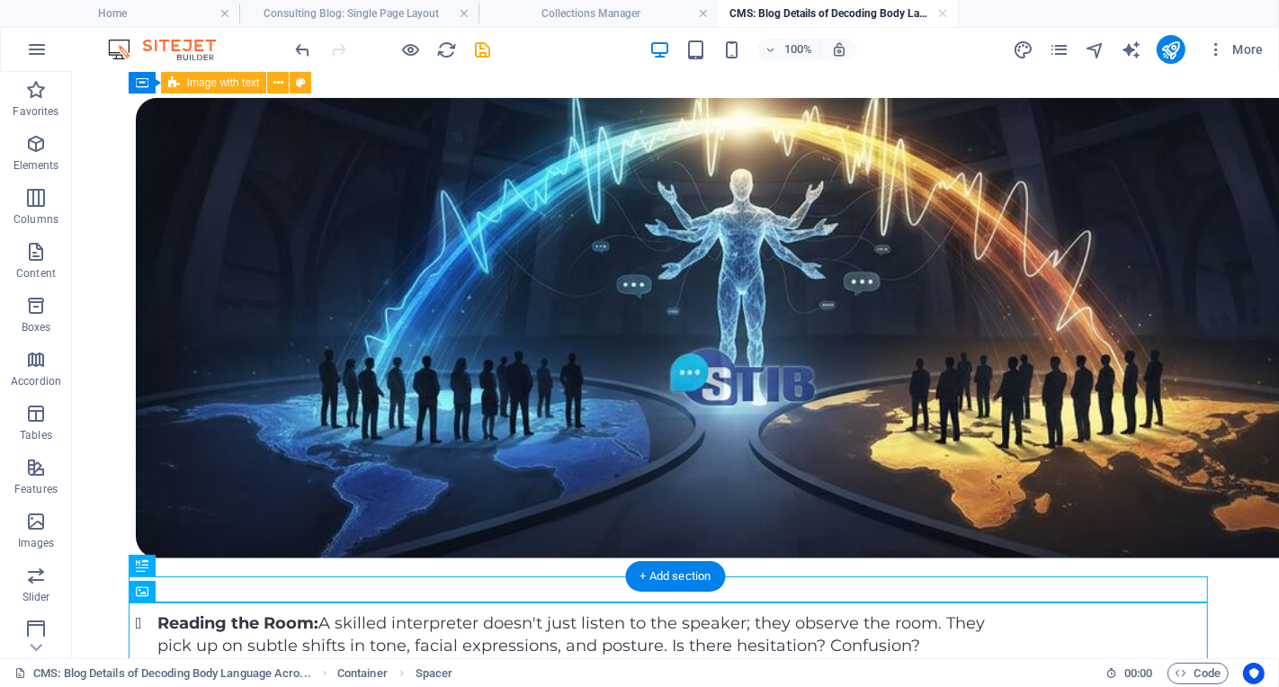
scroll to position [1528, 0]
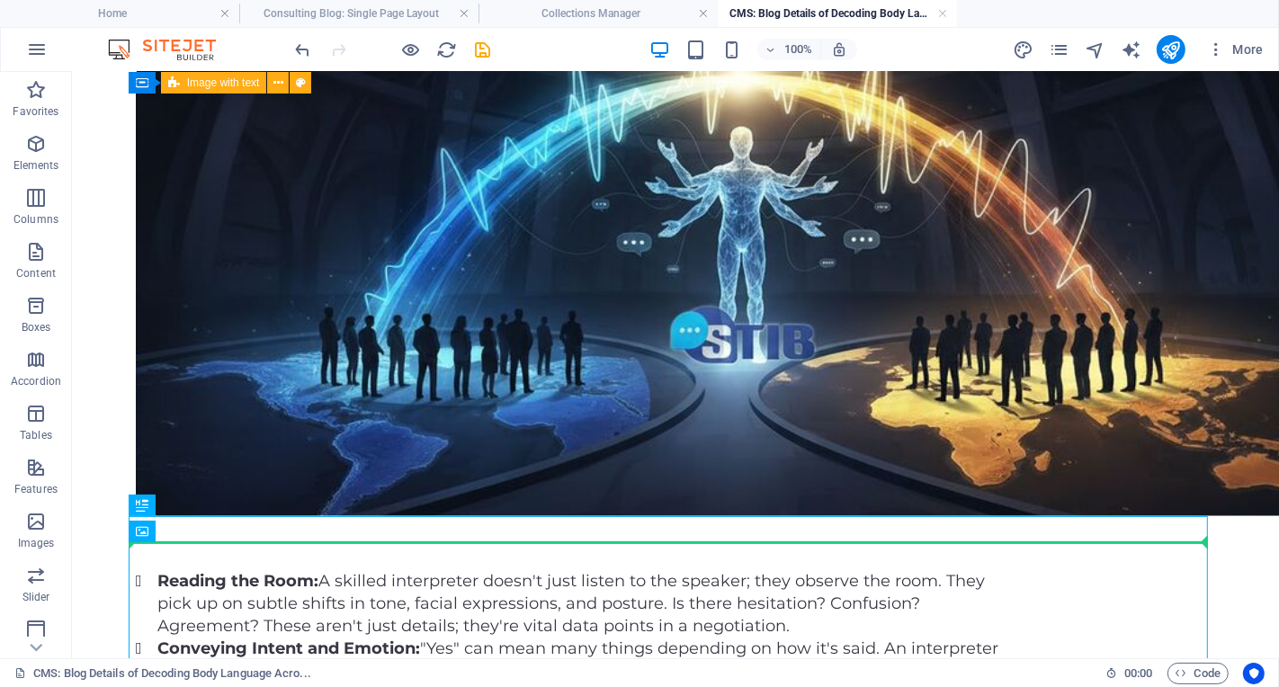
drag, startPoint x: 739, startPoint y: 280, endPoint x: 615, endPoint y: 534, distance: 282.1
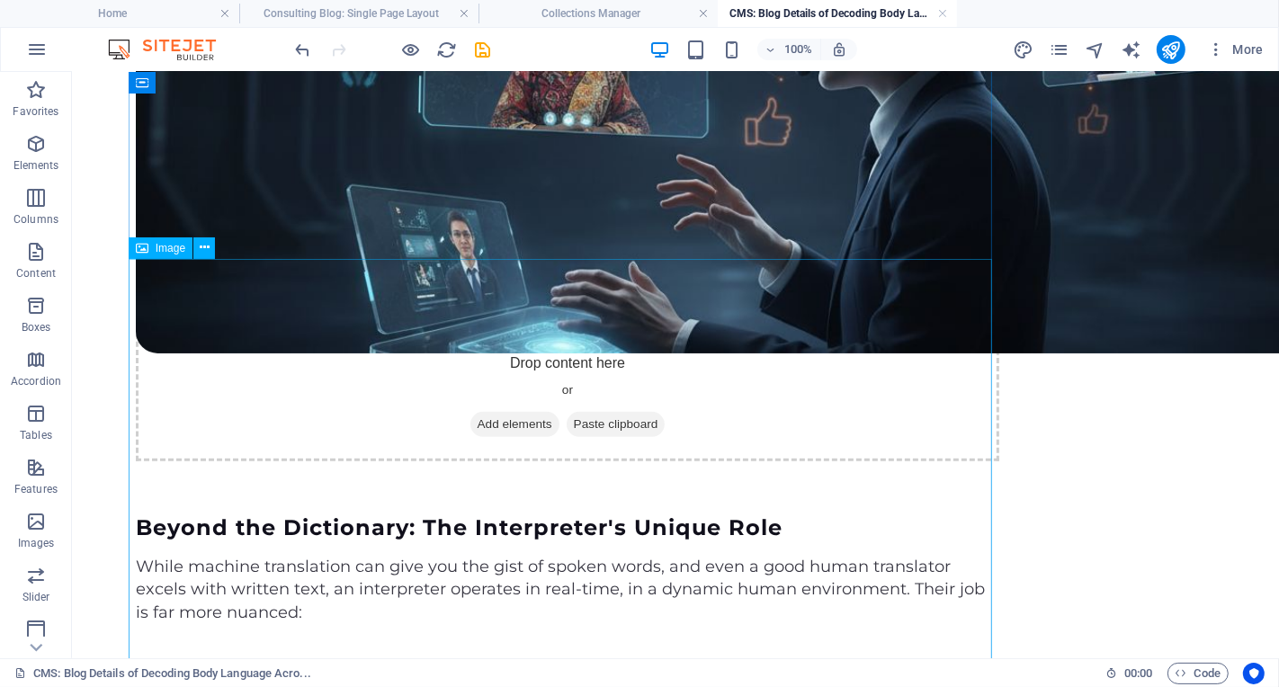
scroll to position [889, 0]
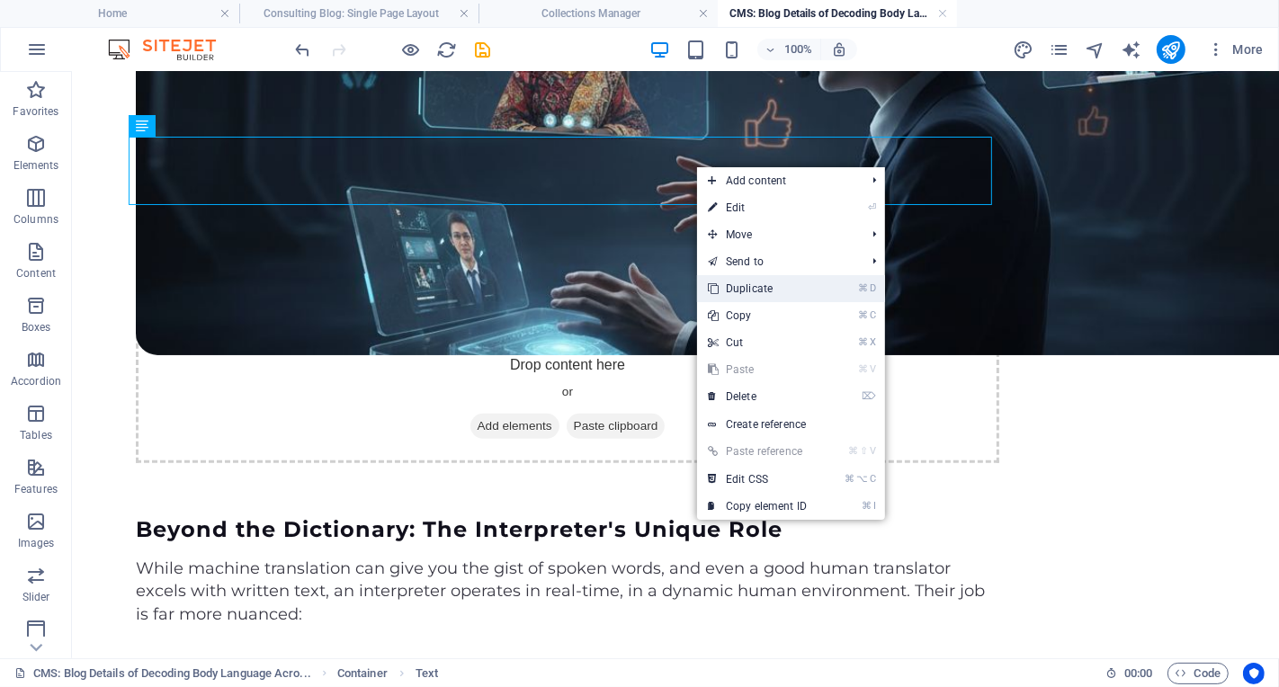
click at [756, 291] on link "⌘ D Duplicate" at bounding box center [757, 288] width 121 height 27
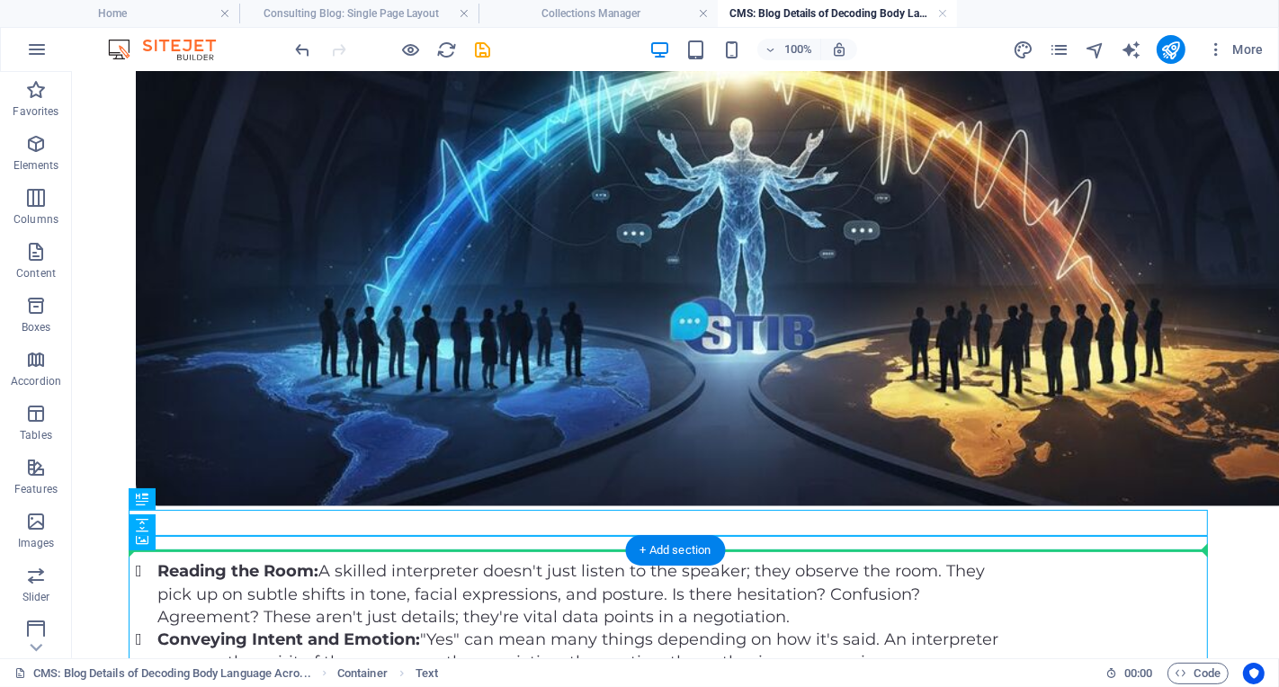
scroll to position [1593, 0]
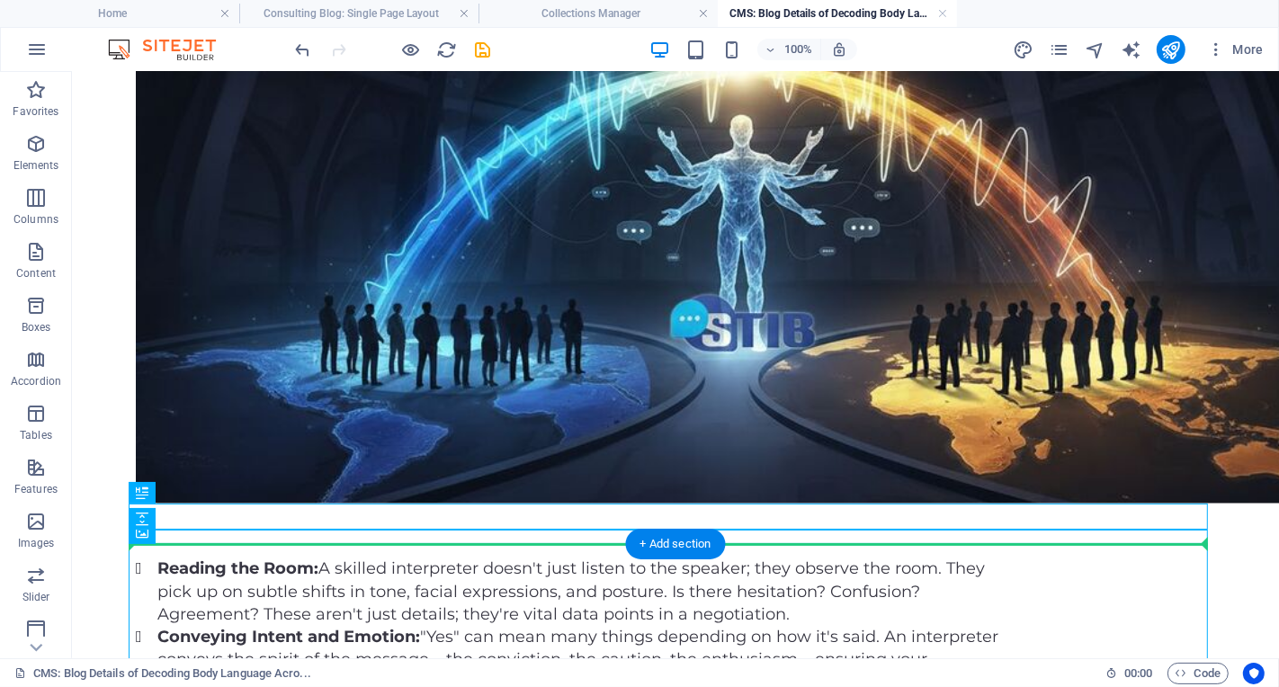
drag, startPoint x: 241, startPoint y: 265, endPoint x: 216, endPoint y: 543, distance: 279.1
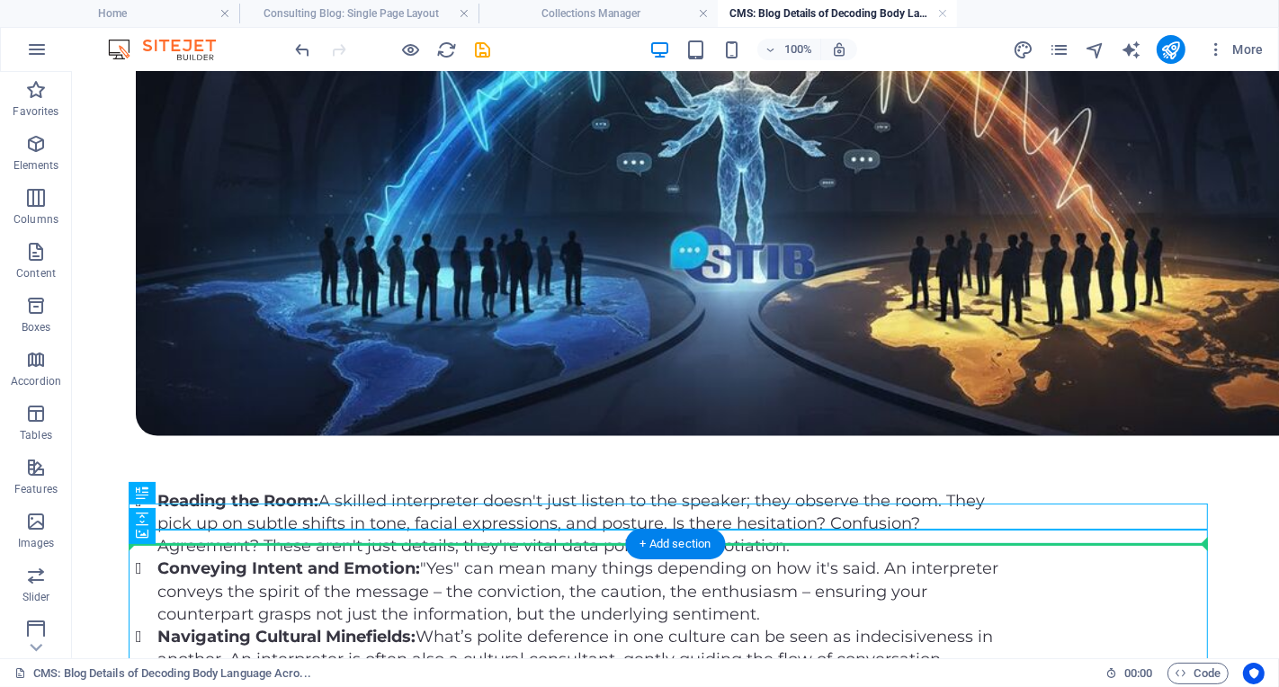
scroll to position [1526, 0]
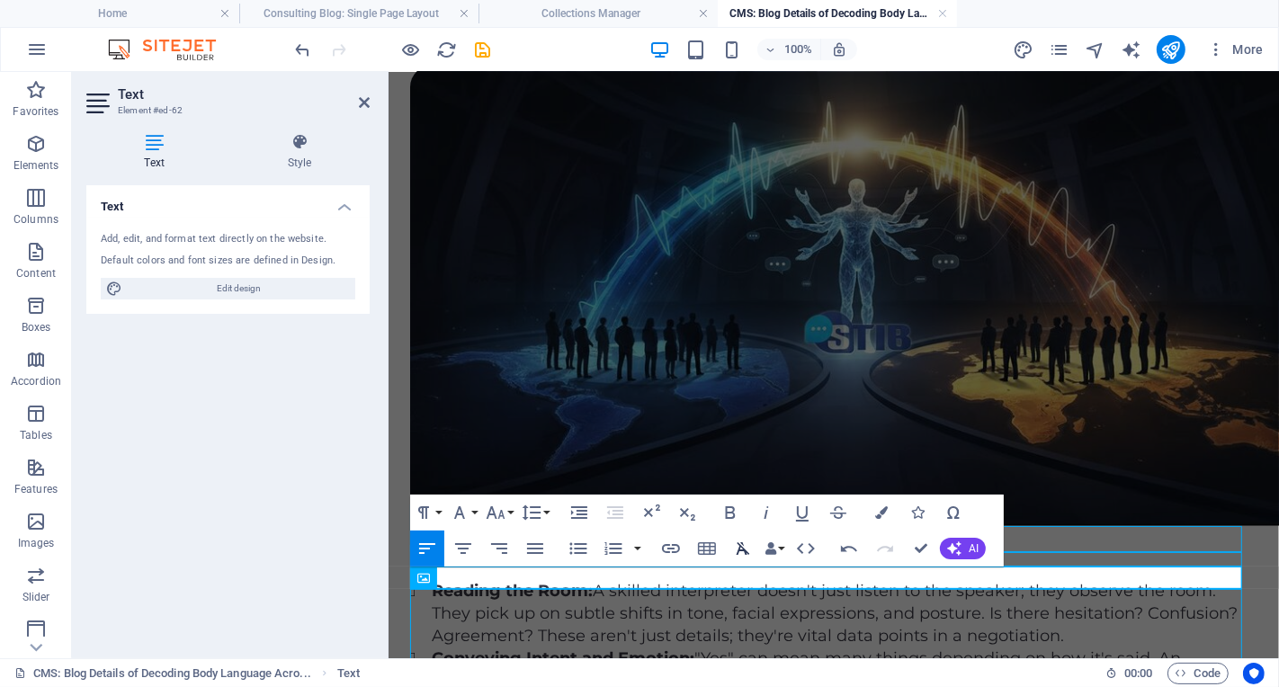
click at [746, 550] on icon "button" at bounding box center [743, 549] width 22 height 22
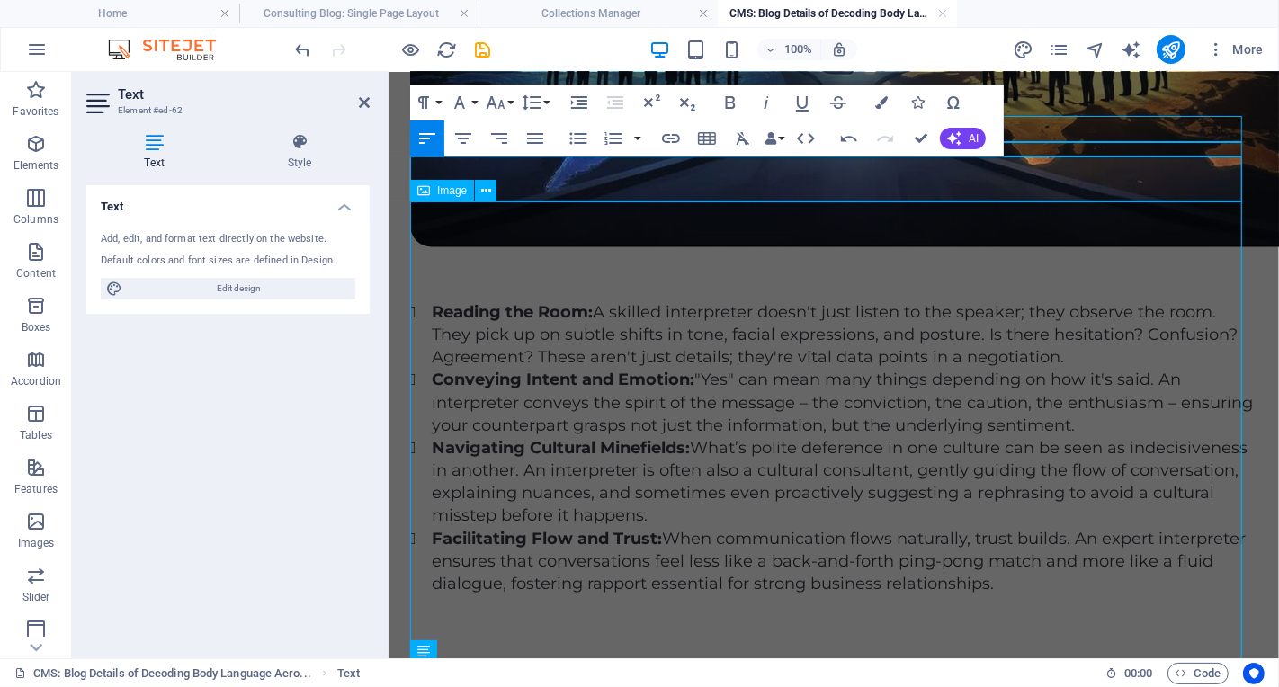
scroll to position [1940, 0]
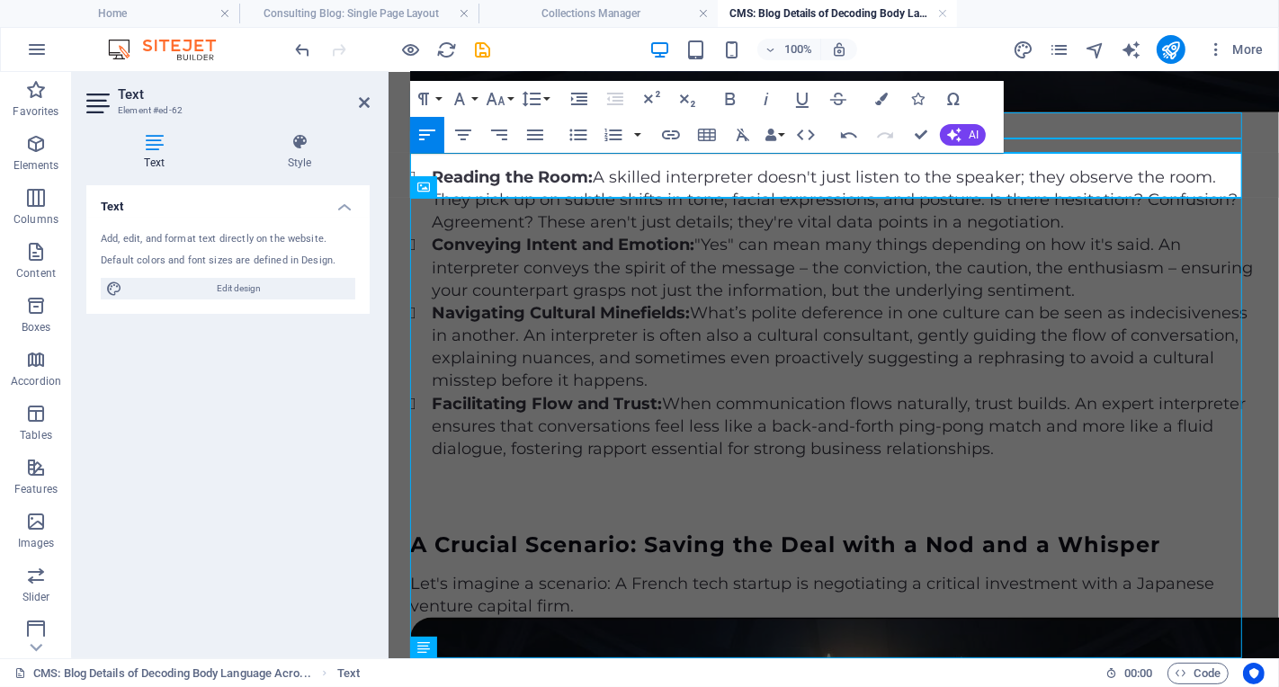
click at [623, 572] on p "Let's imagine a scenario: A French tech startup is negotiating a critical inves…" at bounding box center [832, 594] width 847 height 45
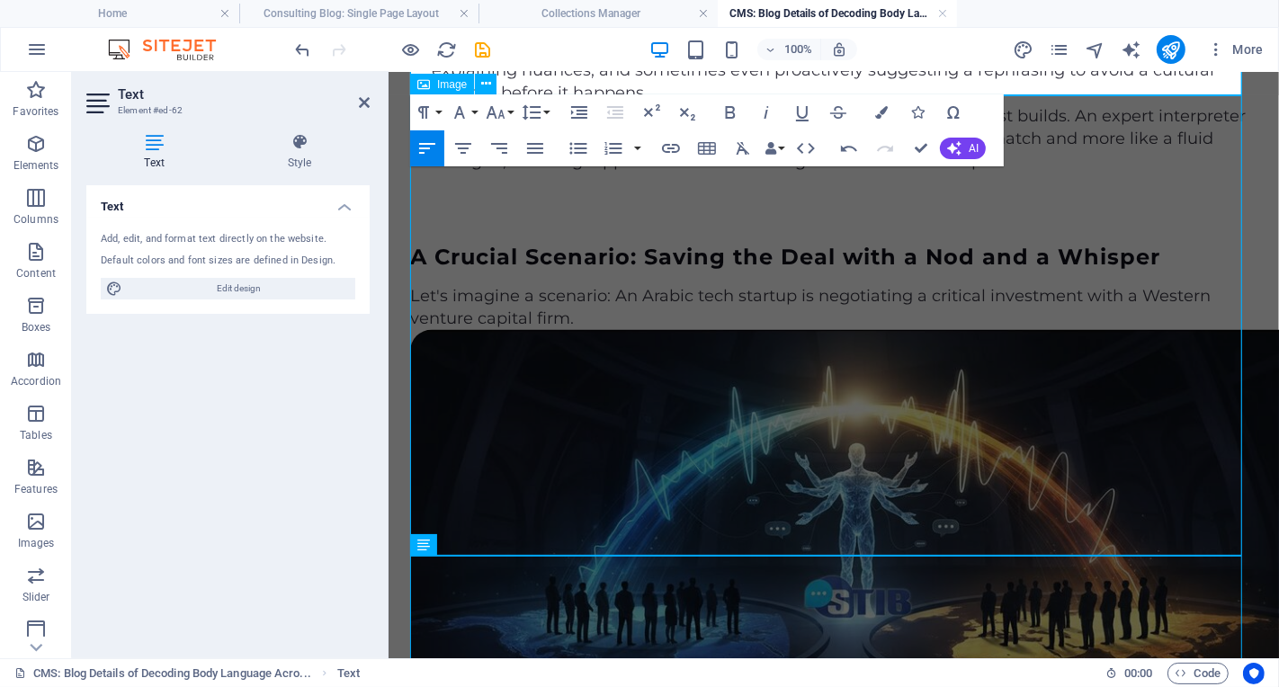
scroll to position [2270, 0]
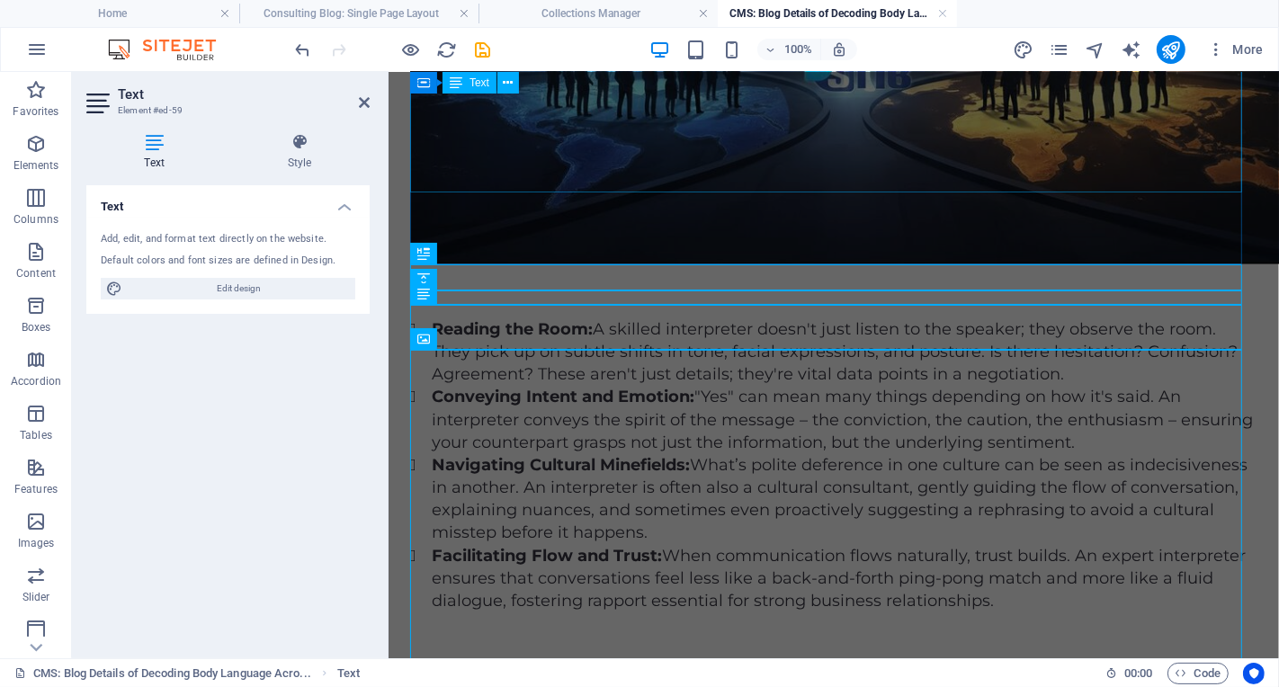
click at [869, 318] on div "Reading the Room: A skilled interpreter doesn't just listen to the speaker; the…" at bounding box center [832, 465] width 847 height 294
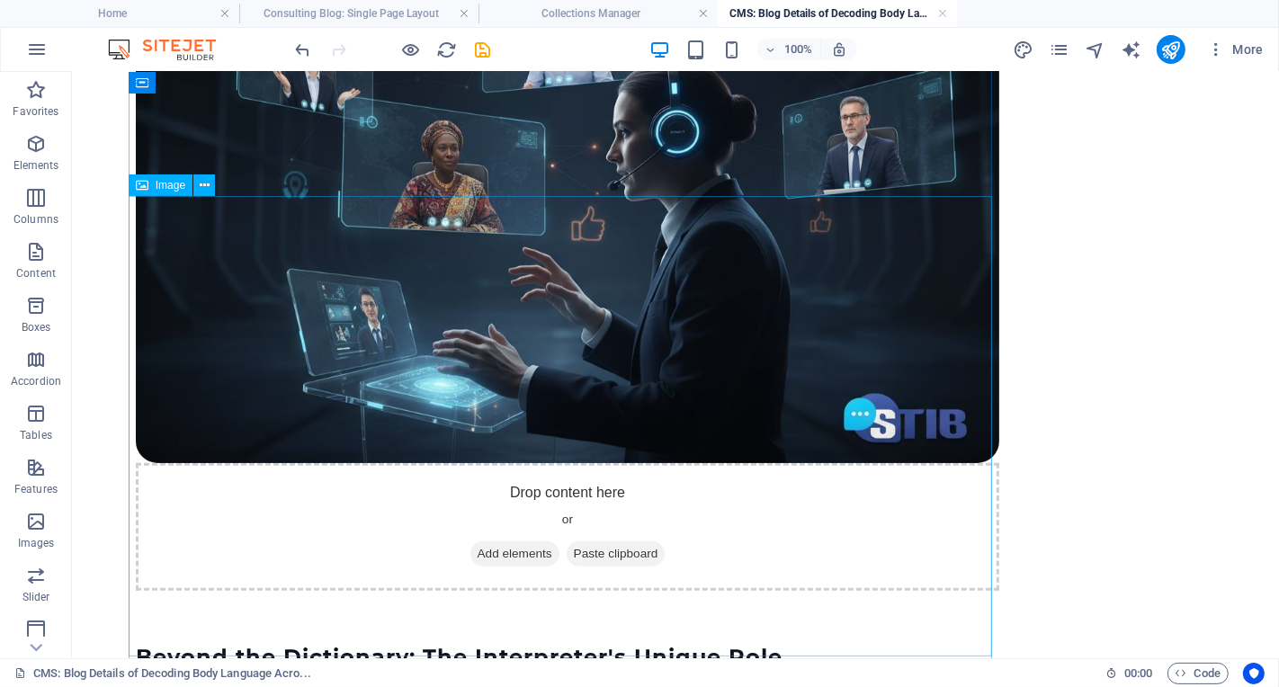
scroll to position [682, 0]
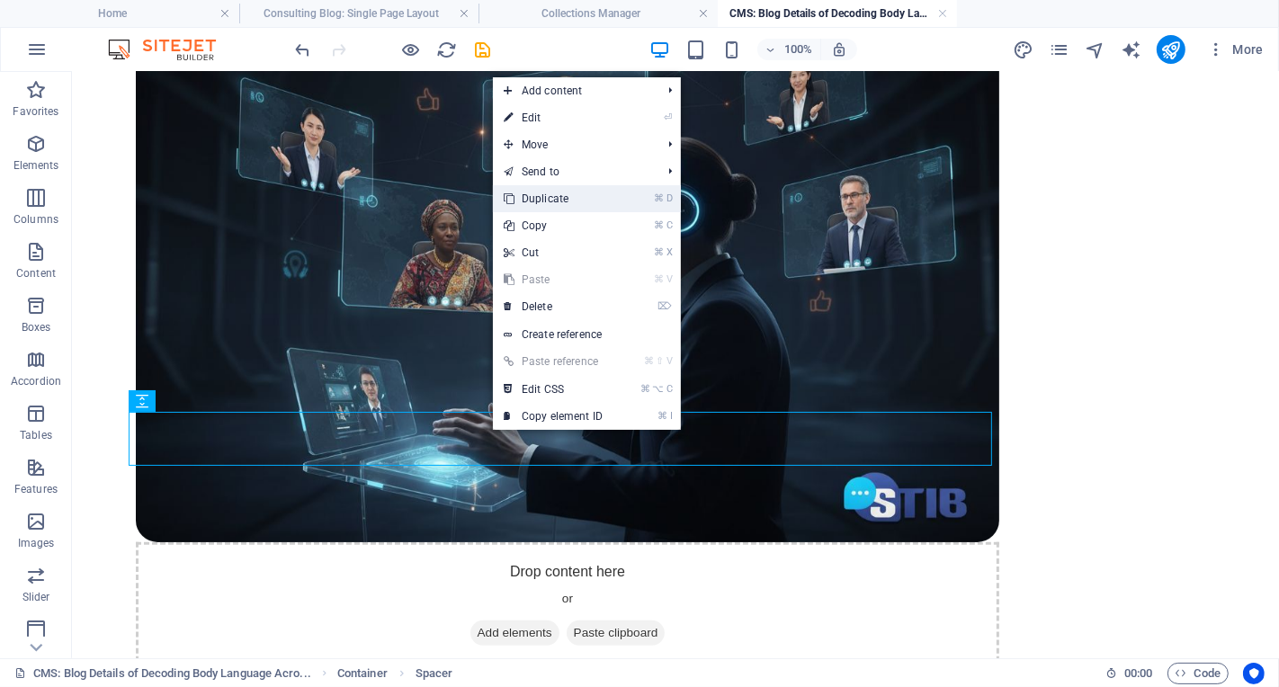
click at [578, 206] on link "⌘ D Duplicate" at bounding box center [553, 198] width 121 height 27
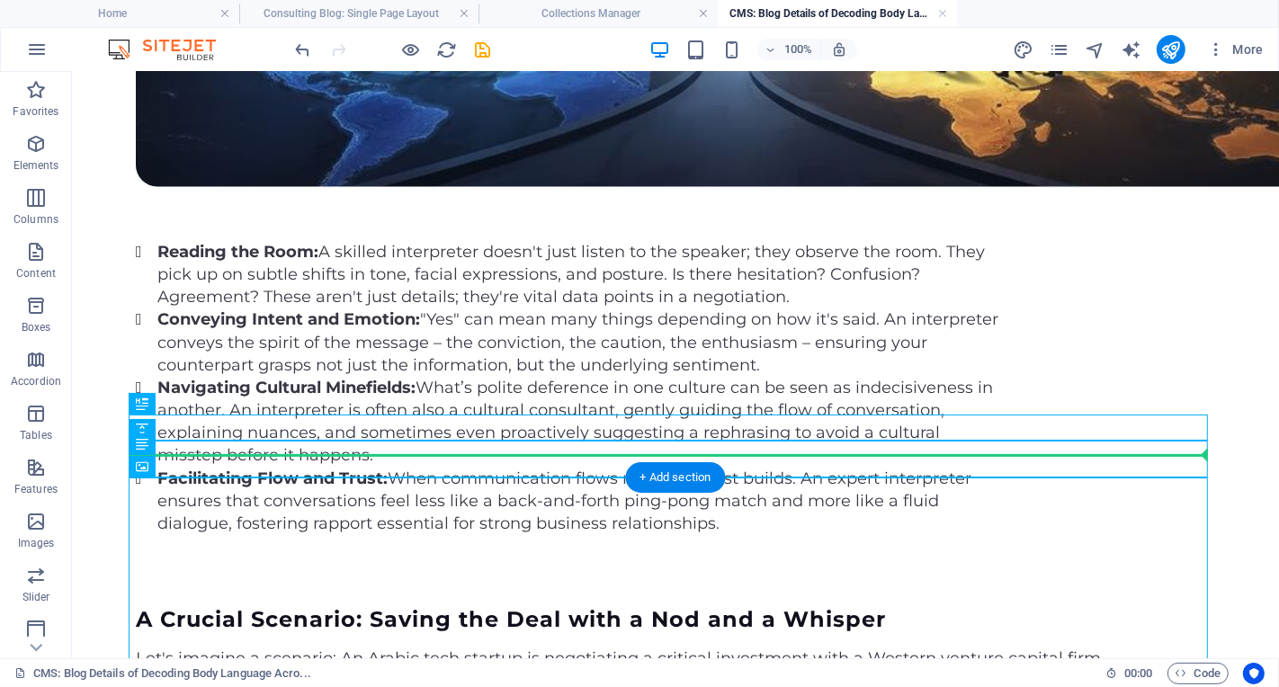
scroll to position [1917, 0]
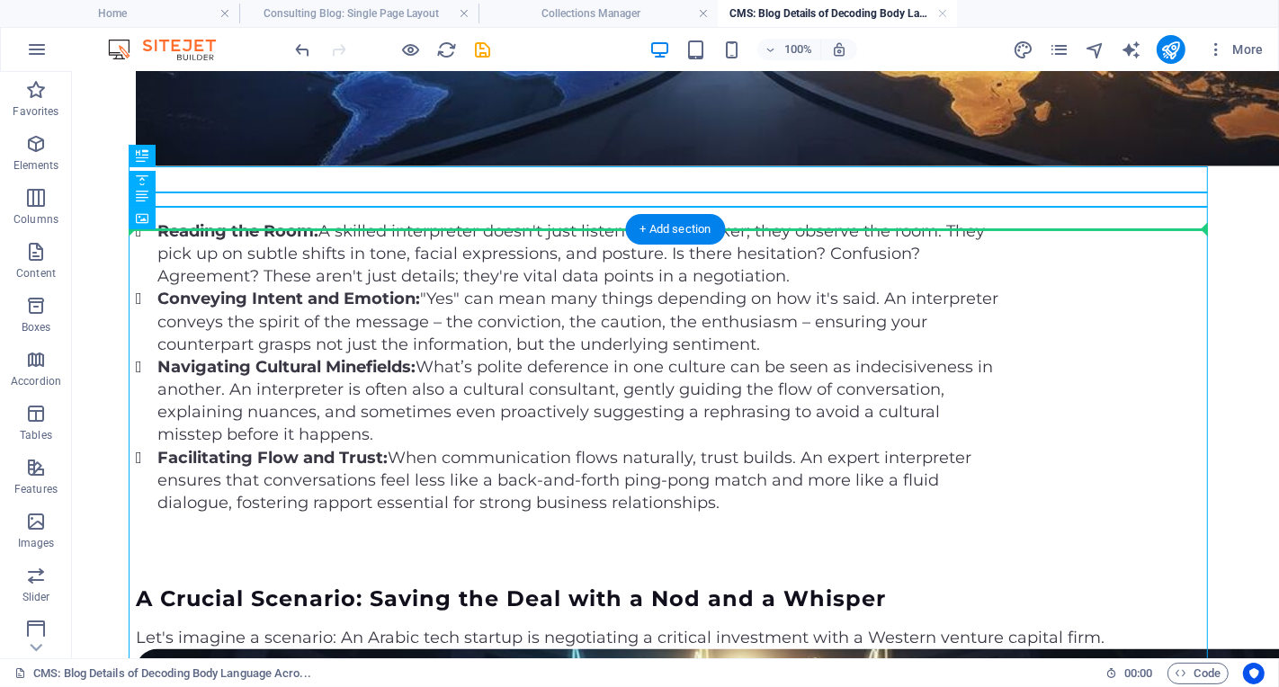
drag, startPoint x: 250, startPoint y: 263, endPoint x: 363, endPoint y: 229, distance: 117.5
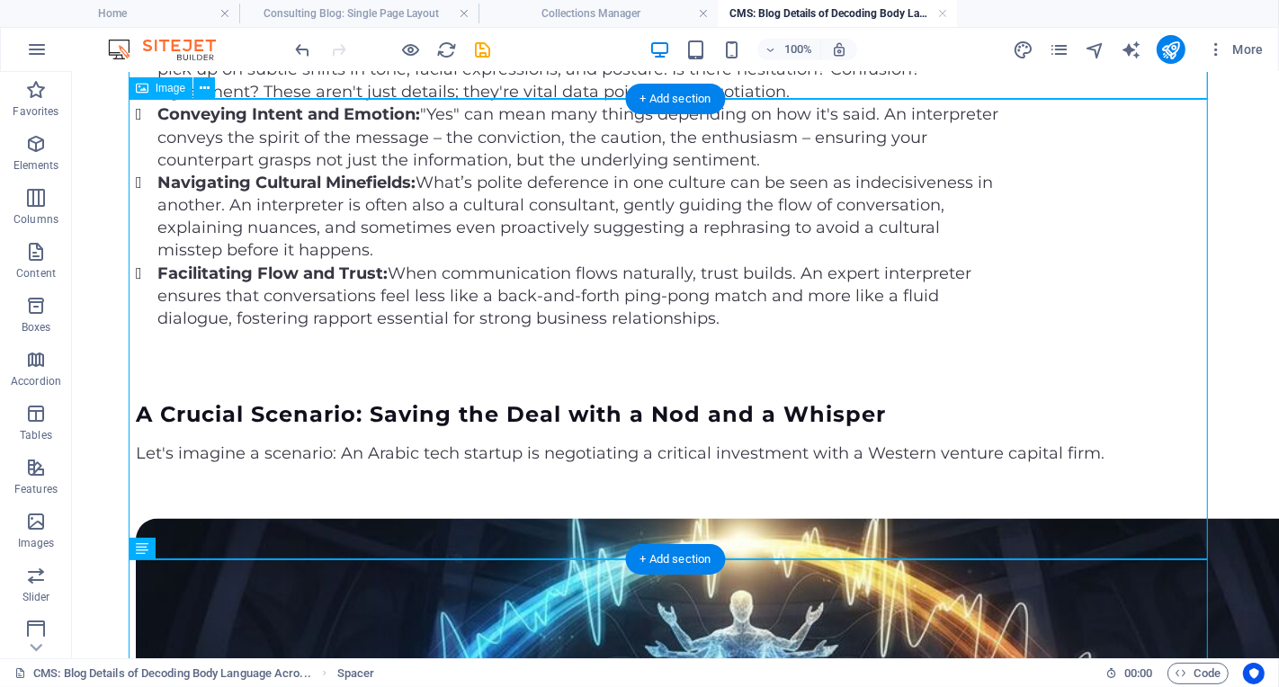
scroll to position [2043, 0]
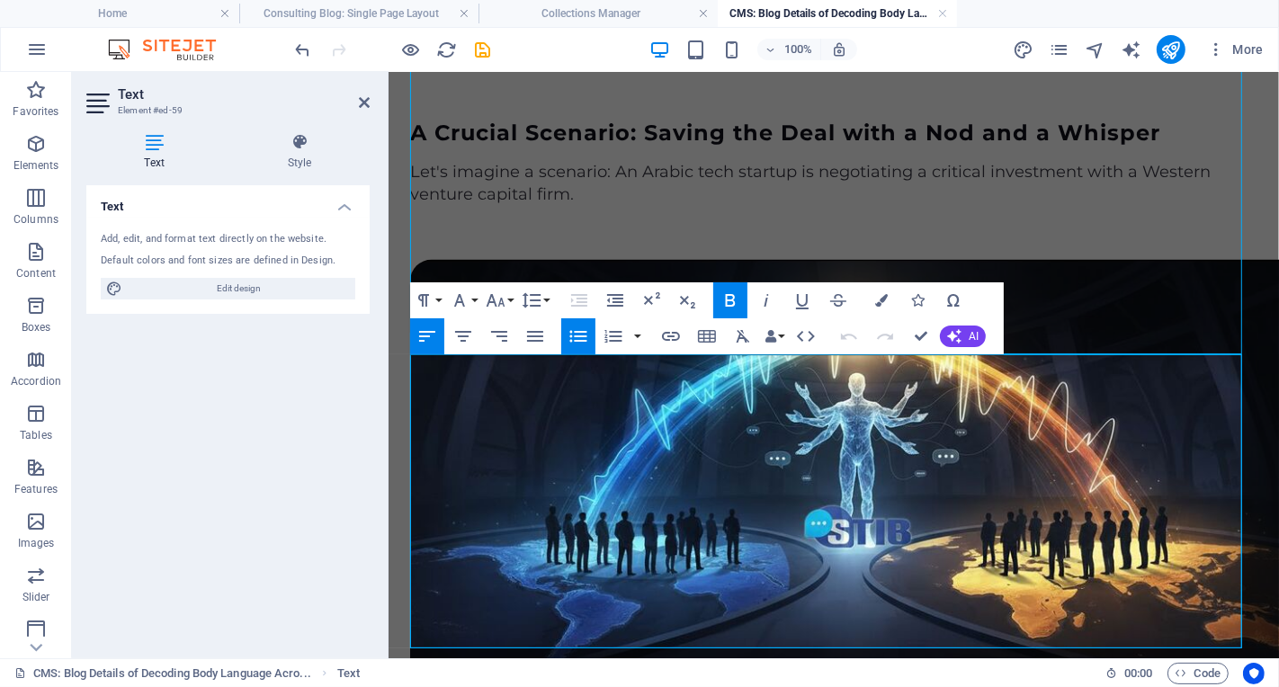
scroll to position [2452, 0]
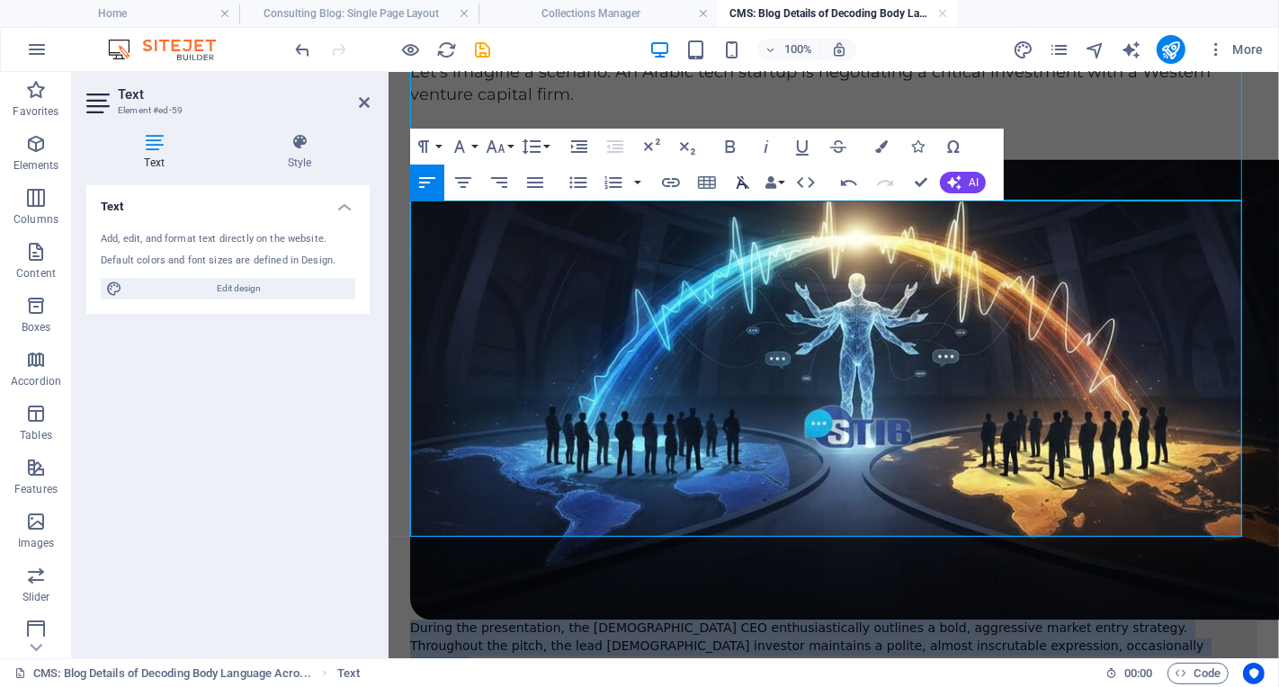
click at [743, 185] on icon "button" at bounding box center [743, 183] width 22 height 22
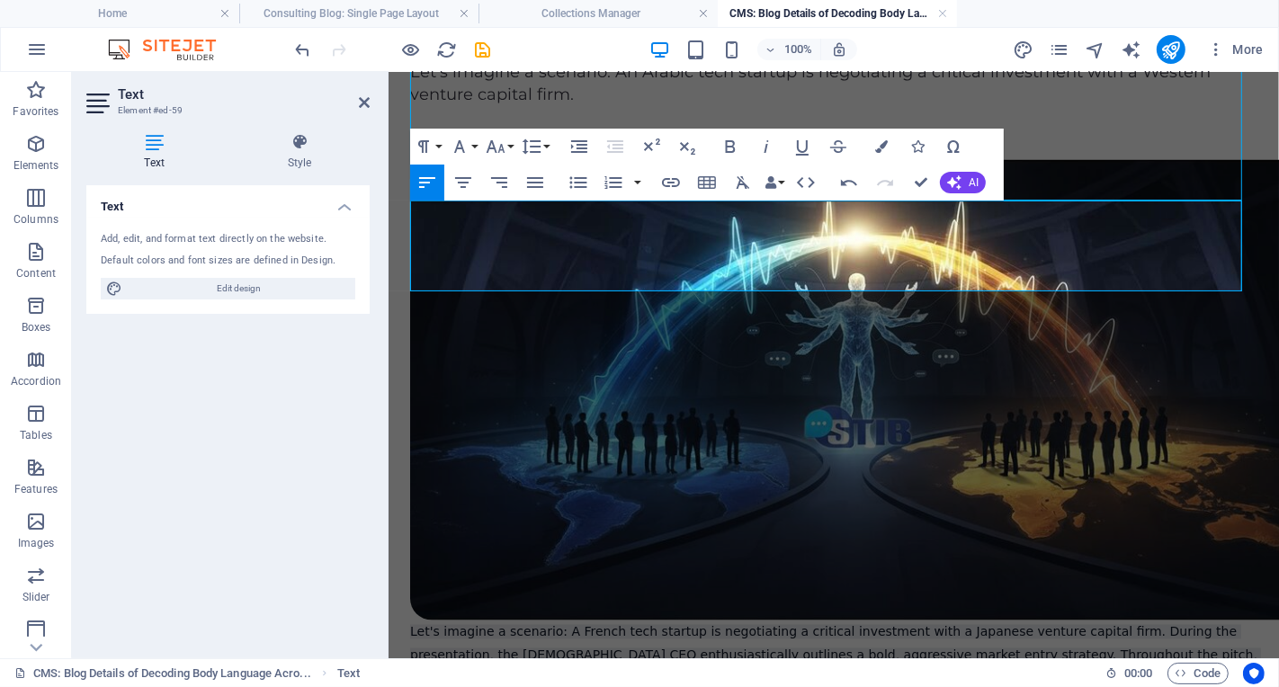
click at [851, 620] on p "Let's imagine a scenario: A French tech startup is negotiating a critical inves…" at bounding box center [832, 665] width 847 height 91
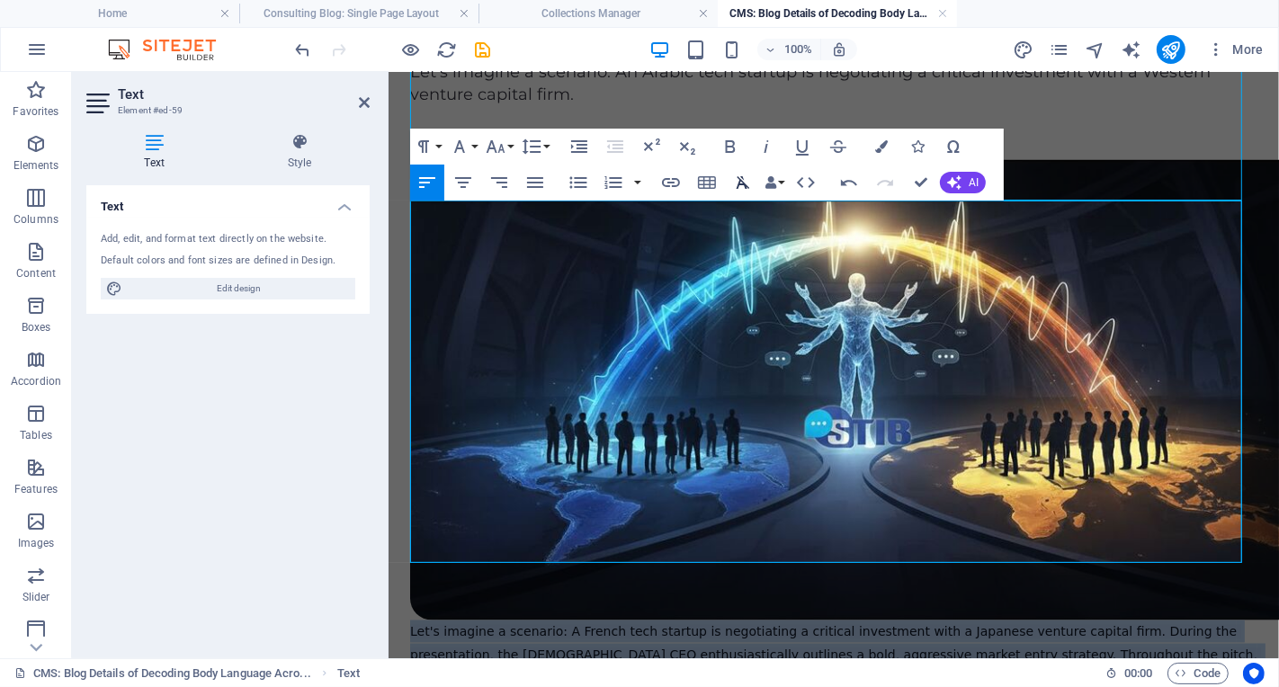
click at [734, 184] on icon "button" at bounding box center [743, 183] width 22 height 22
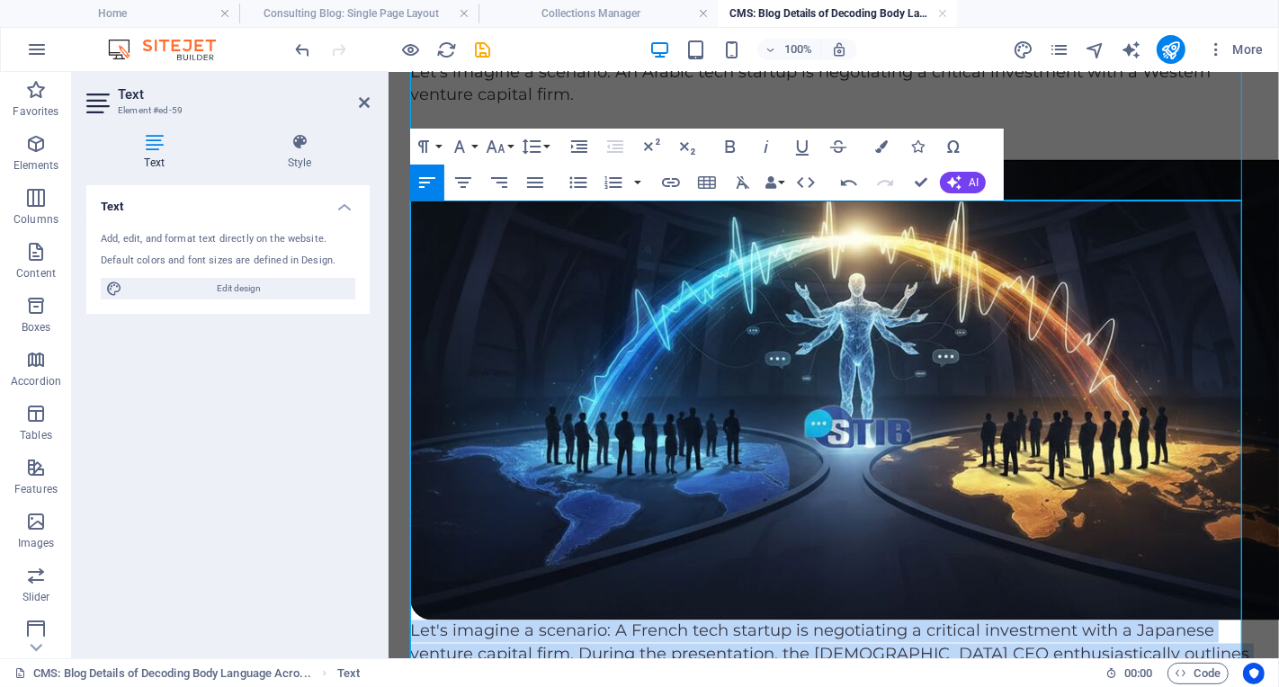
click at [883, 620] on p "Let's imagine a scenario: A French tech startup is negotiating a critical inves…" at bounding box center [832, 665] width 847 height 91
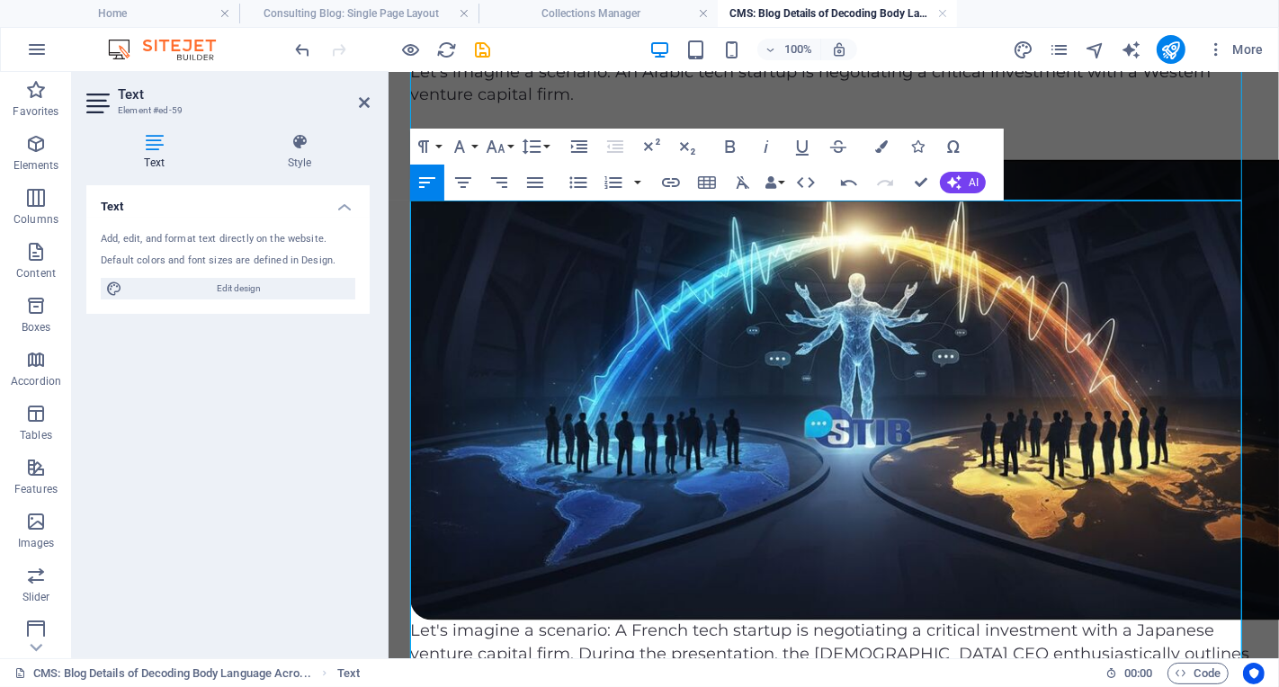
click at [918, 620] on p "Let's imagine a scenario: A French tech startup is negotiating a critical inves…" at bounding box center [832, 665] width 847 height 91
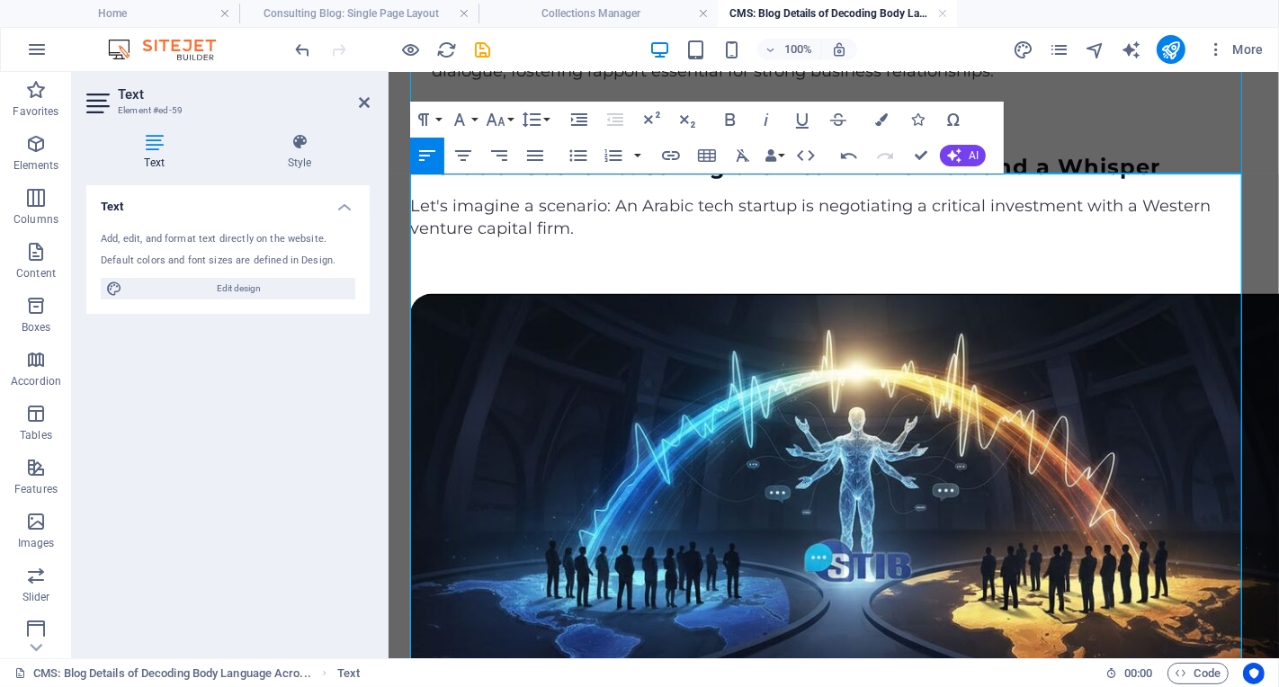
scroll to position [2317, 0]
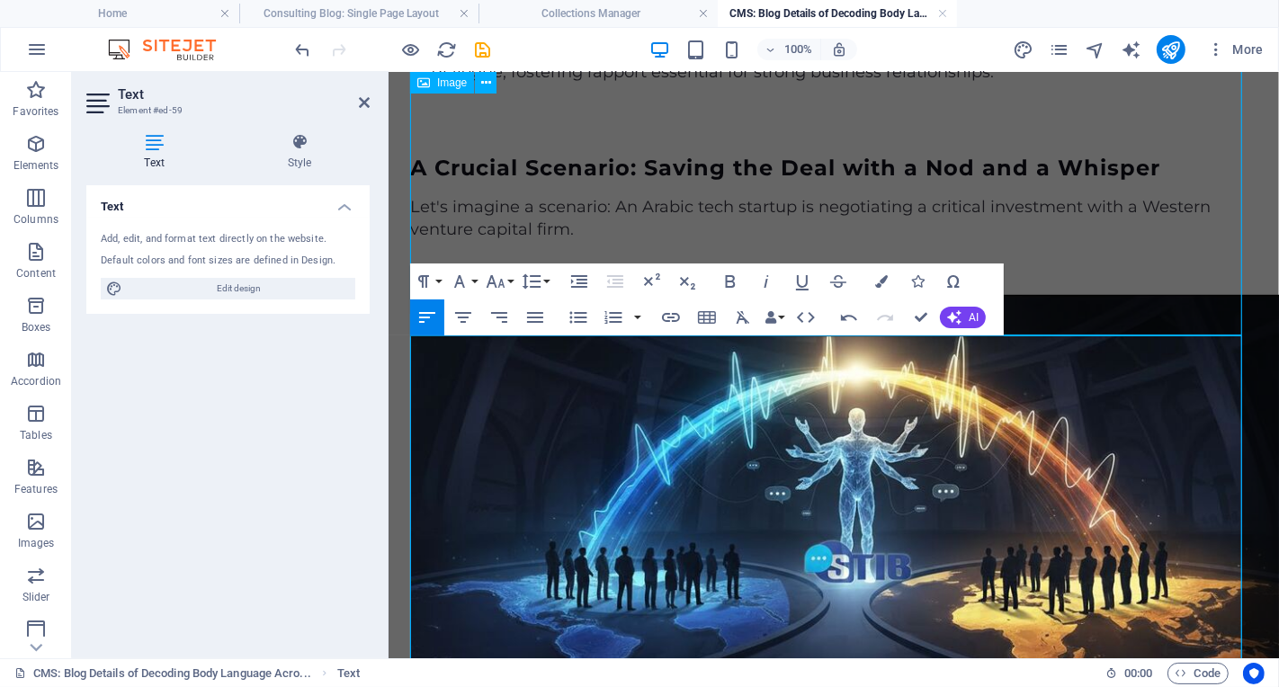
click at [924, 294] on figure at bounding box center [832, 524] width 847 height 461
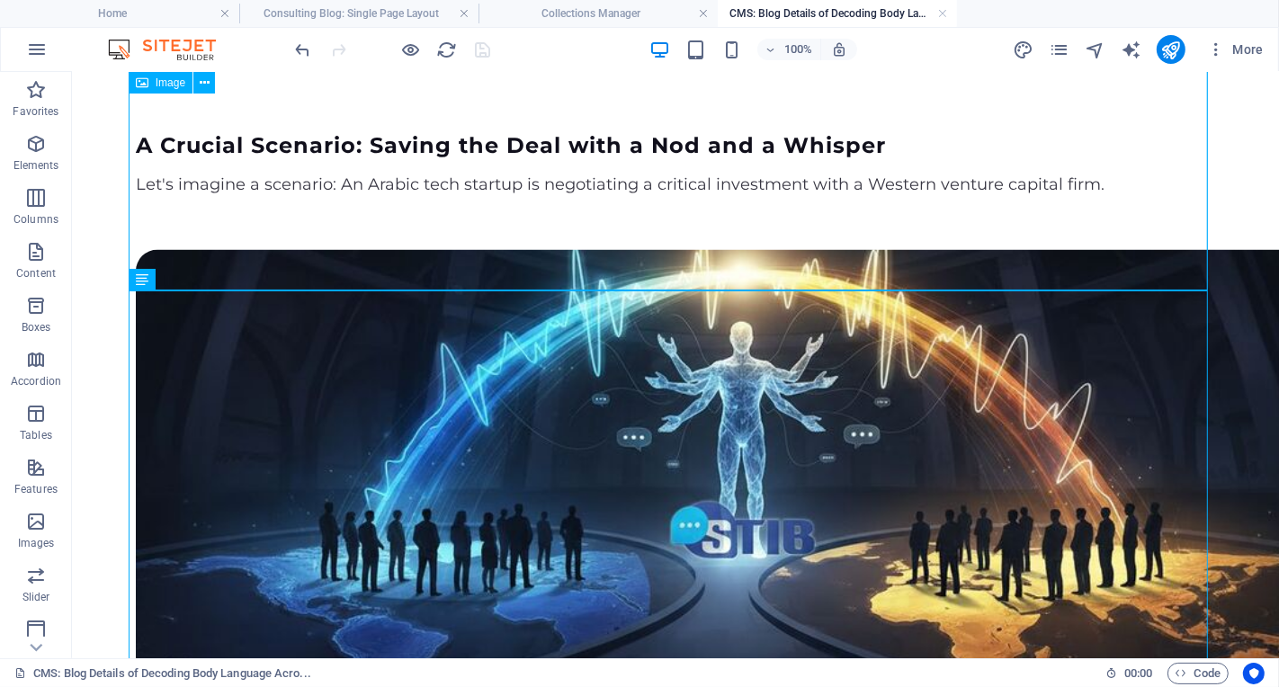
click at [171, 85] on span "Image" at bounding box center [171, 82] width 30 height 11
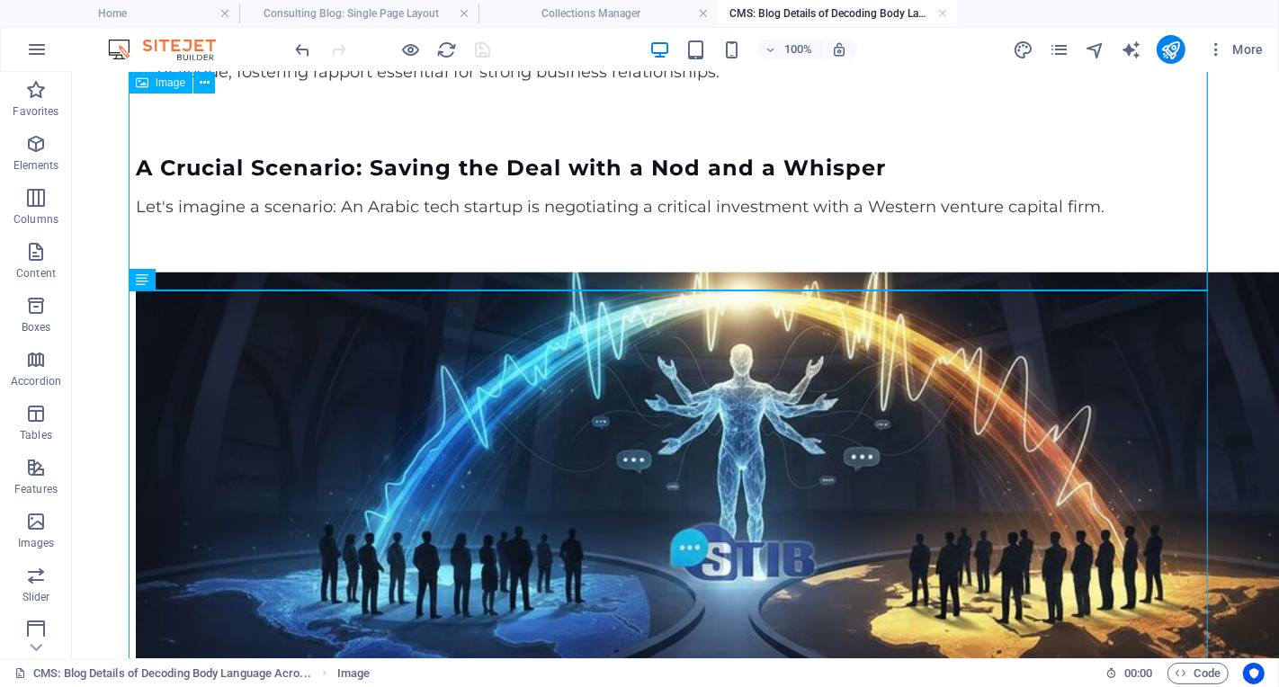
select select "vw"
select select "px"
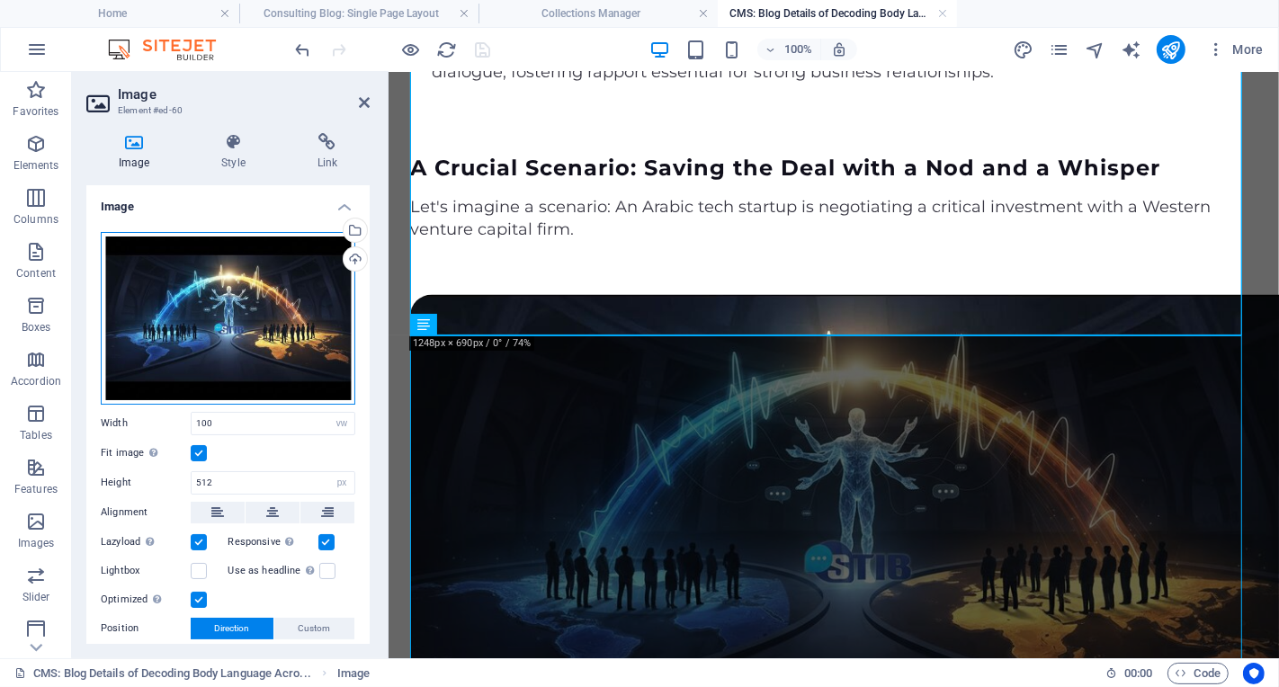
click at [229, 353] on div "Drag files here, click to choose files or select files from Files or our free s…" at bounding box center [228, 318] width 255 height 173
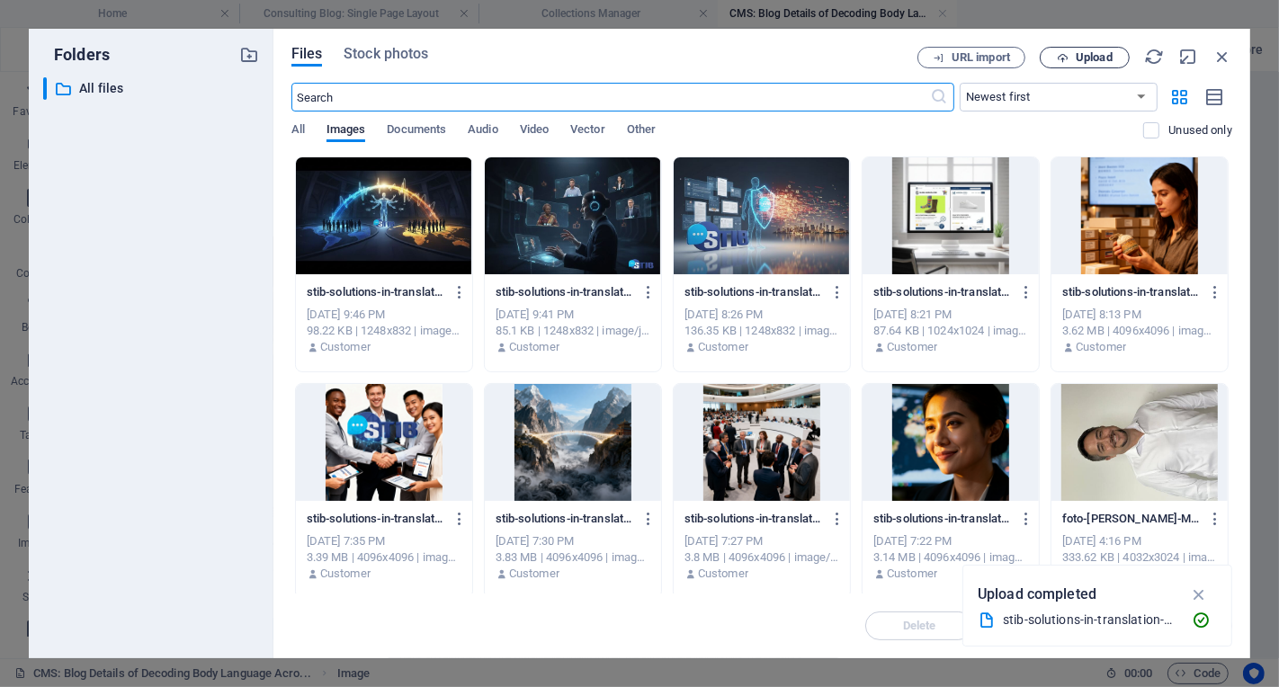
click at [1100, 61] on span "Upload" at bounding box center [1094, 57] width 37 height 11
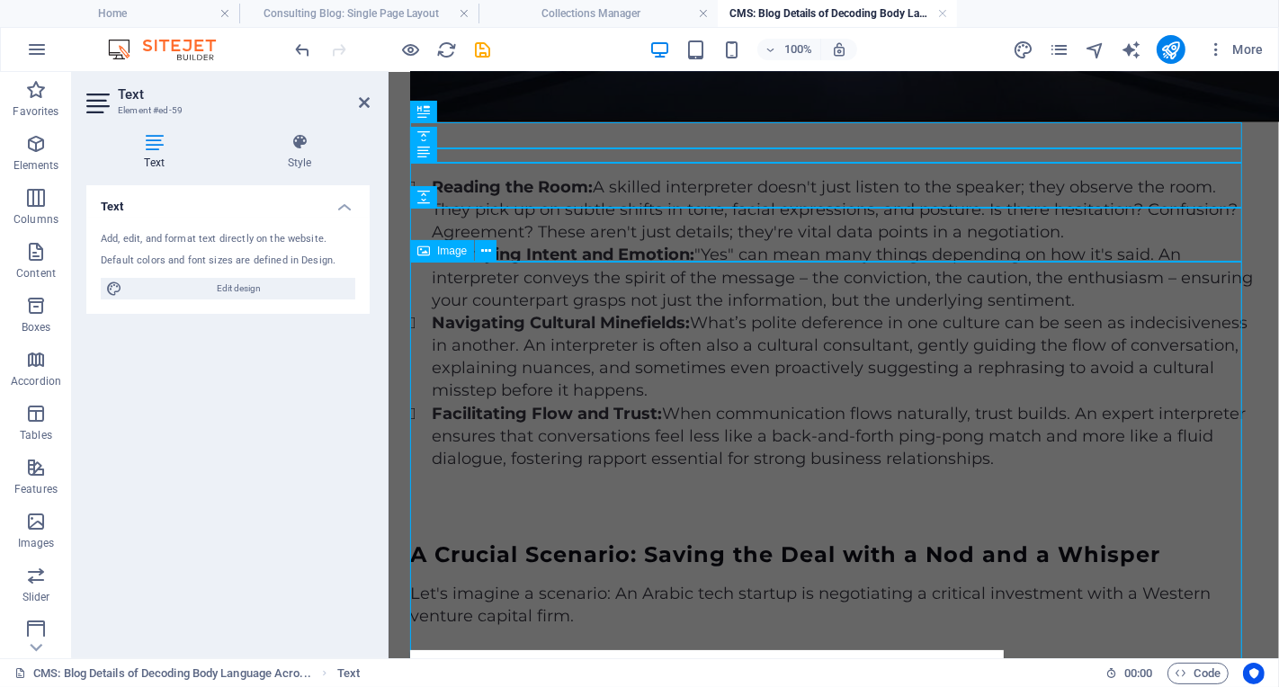
scroll to position [1889, 0]
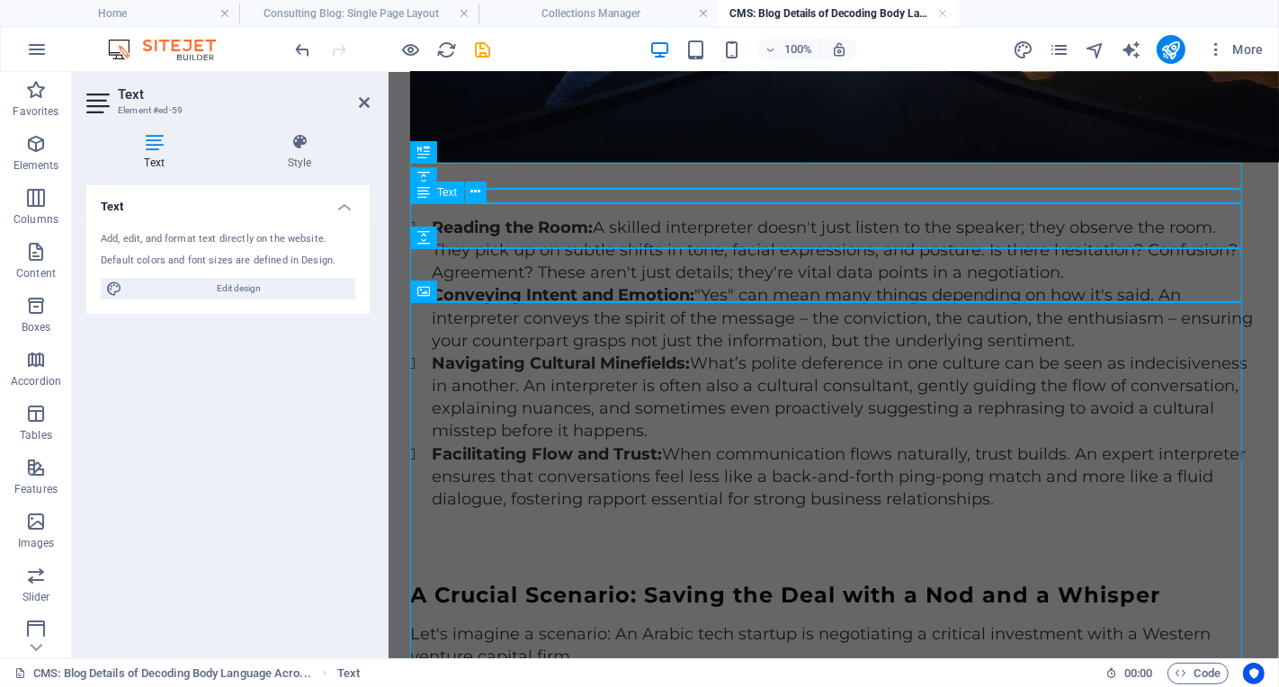
drag, startPoint x: 633, startPoint y: 222, endPoint x: 952, endPoint y: 220, distance: 318.5
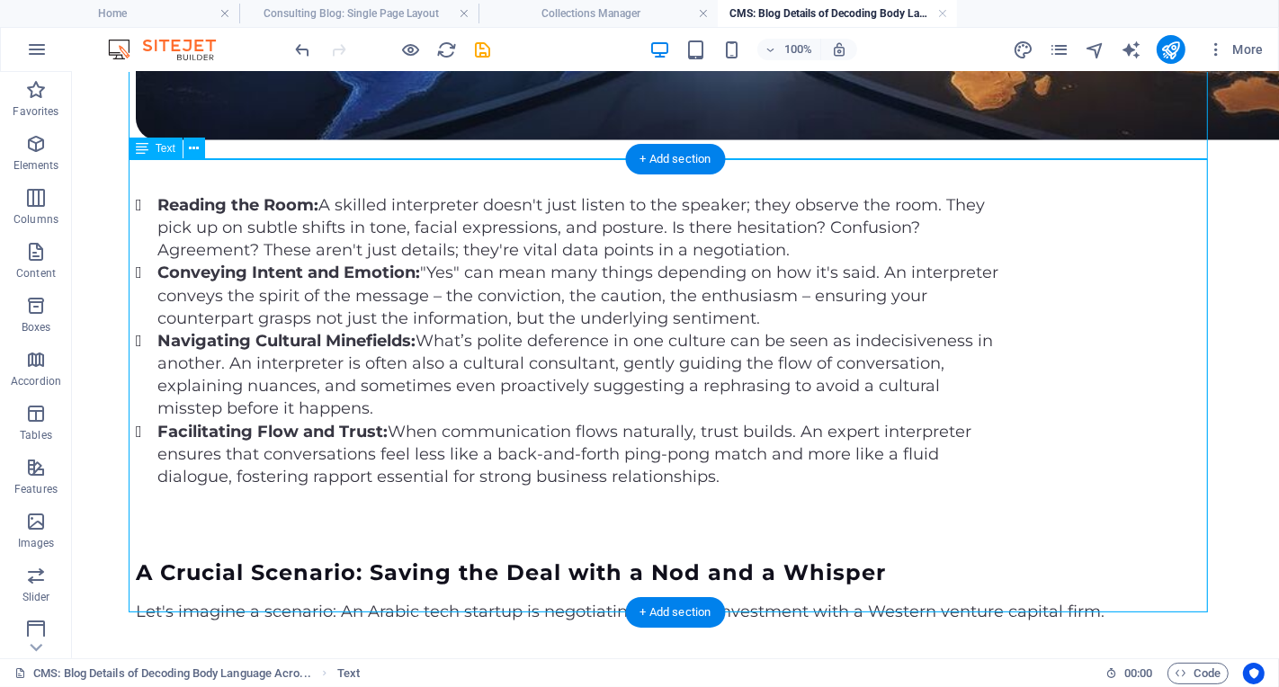
scroll to position [2469, 0]
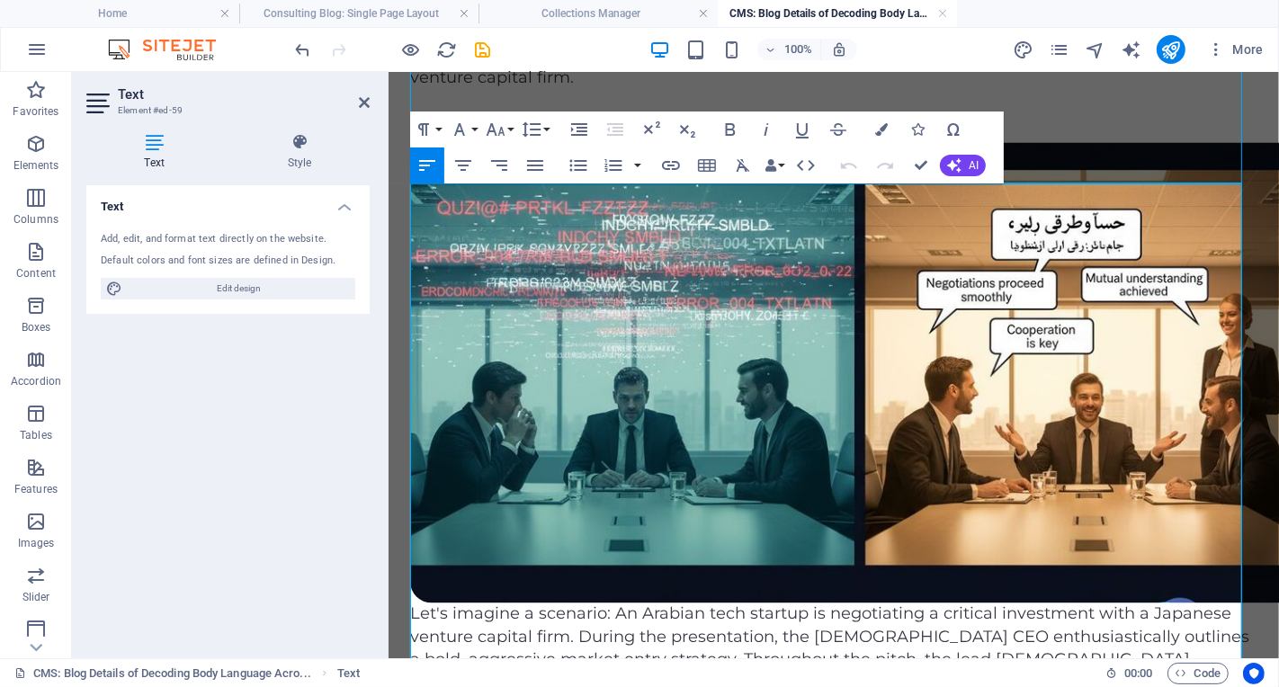
click at [694, 603] on p "Let's imagine a scenario: An Arabian tech startup is negotiating a critical inv…" at bounding box center [832, 648] width 847 height 91
click at [1158, 146] on figure at bounding box center [832, 372] width 847 height 461
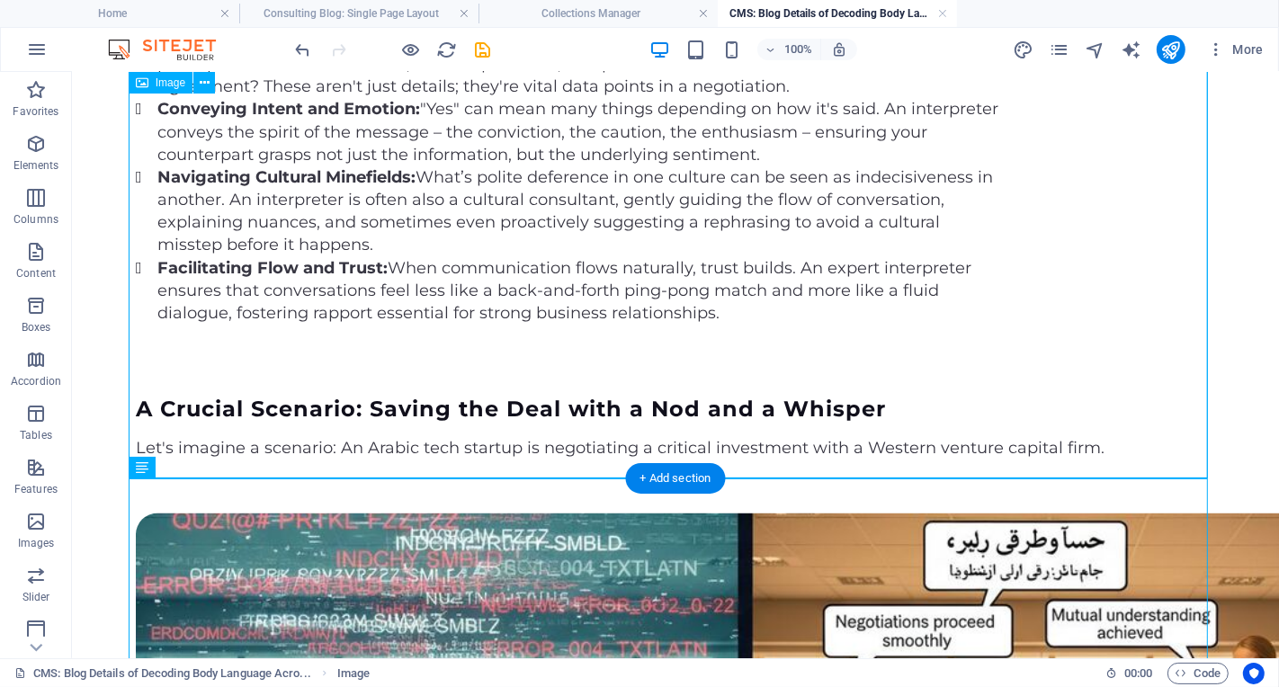
scroll to position [1952, 0]
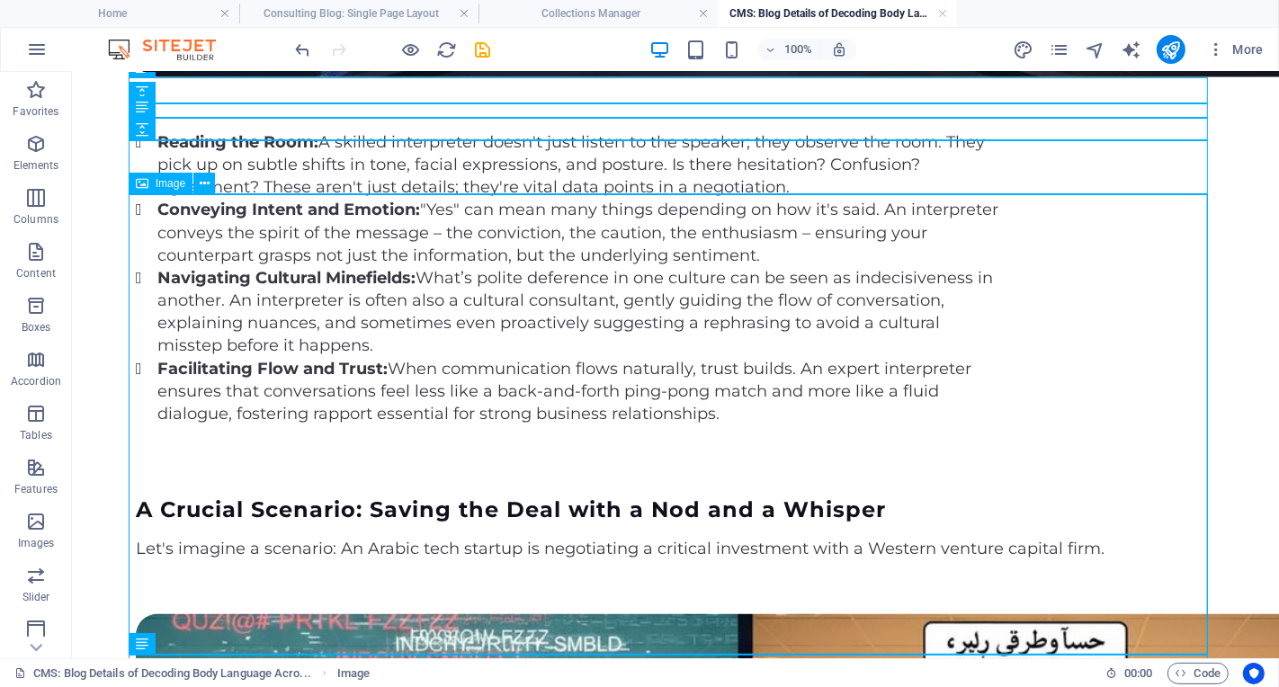
click at [179, 184] on span "Image" at bounding box center [171, 183] width 30 height 11
select select "vw"
select select "px"
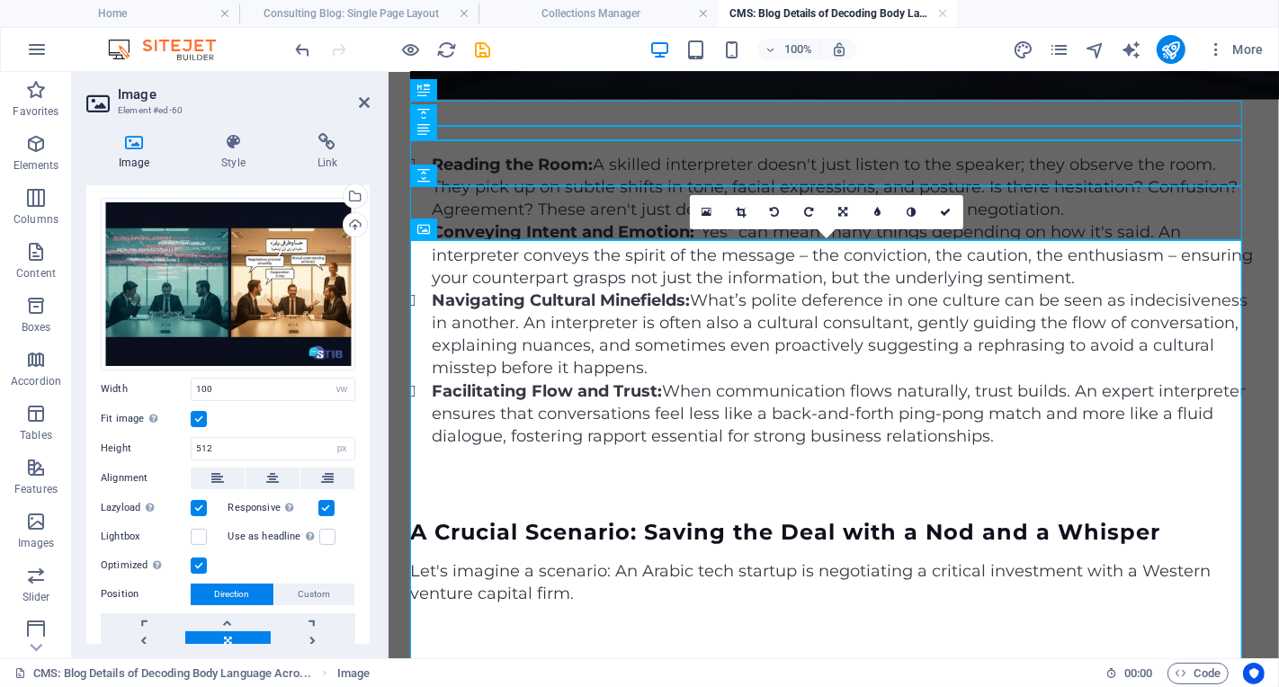
scroll to position [160, 0]
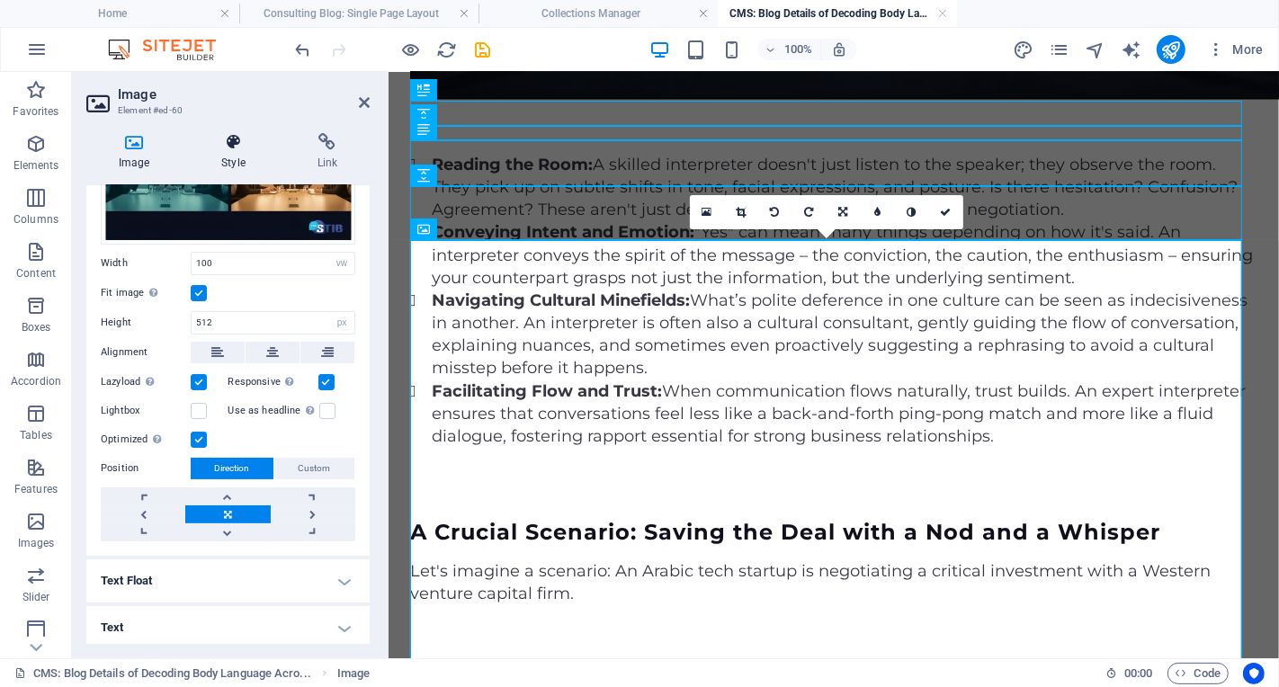
click at [230, 152] on h4 "Style" at bounding box center [236, 152] width 95 height 38
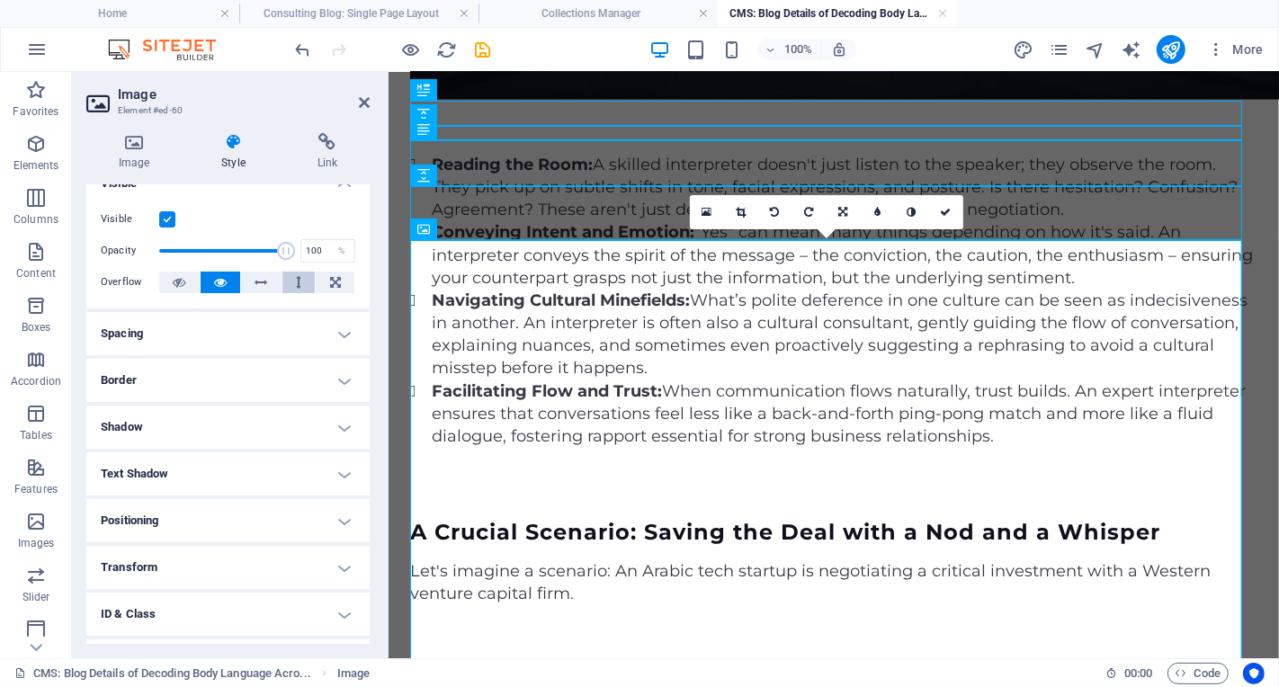
scroll to position [0, 0]
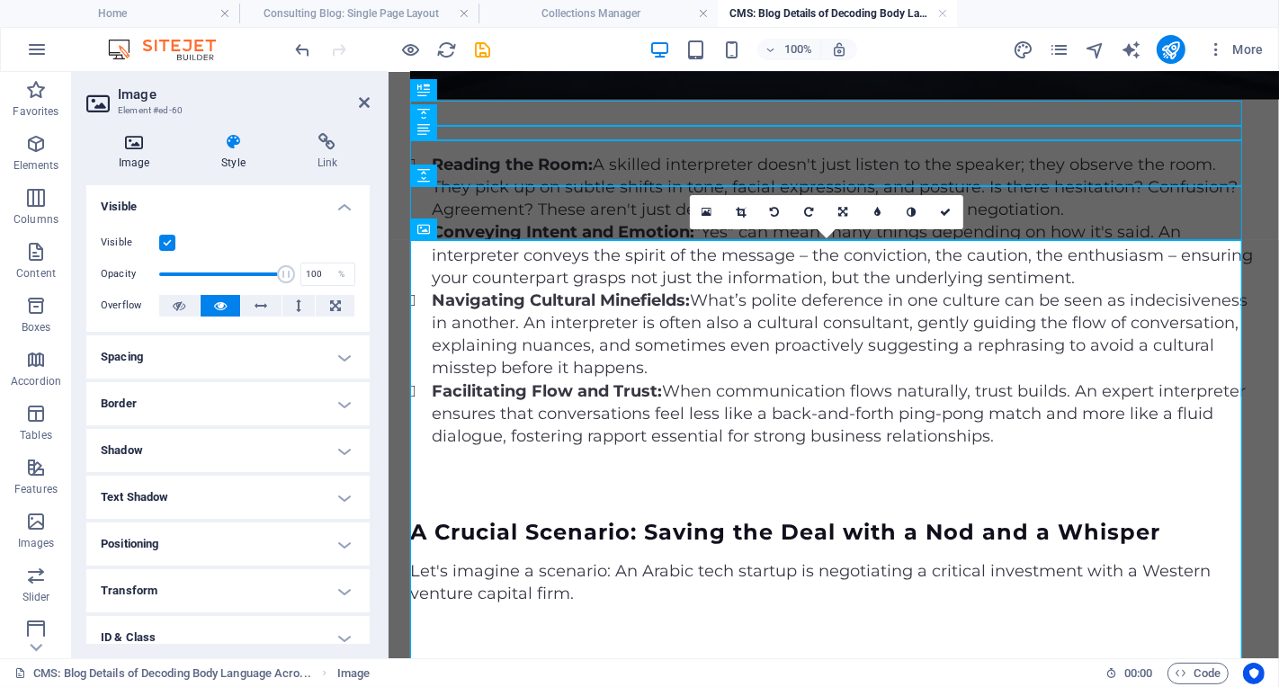
click at [144, 148] on icon at bounding box center [133, 142] width 95 height 18
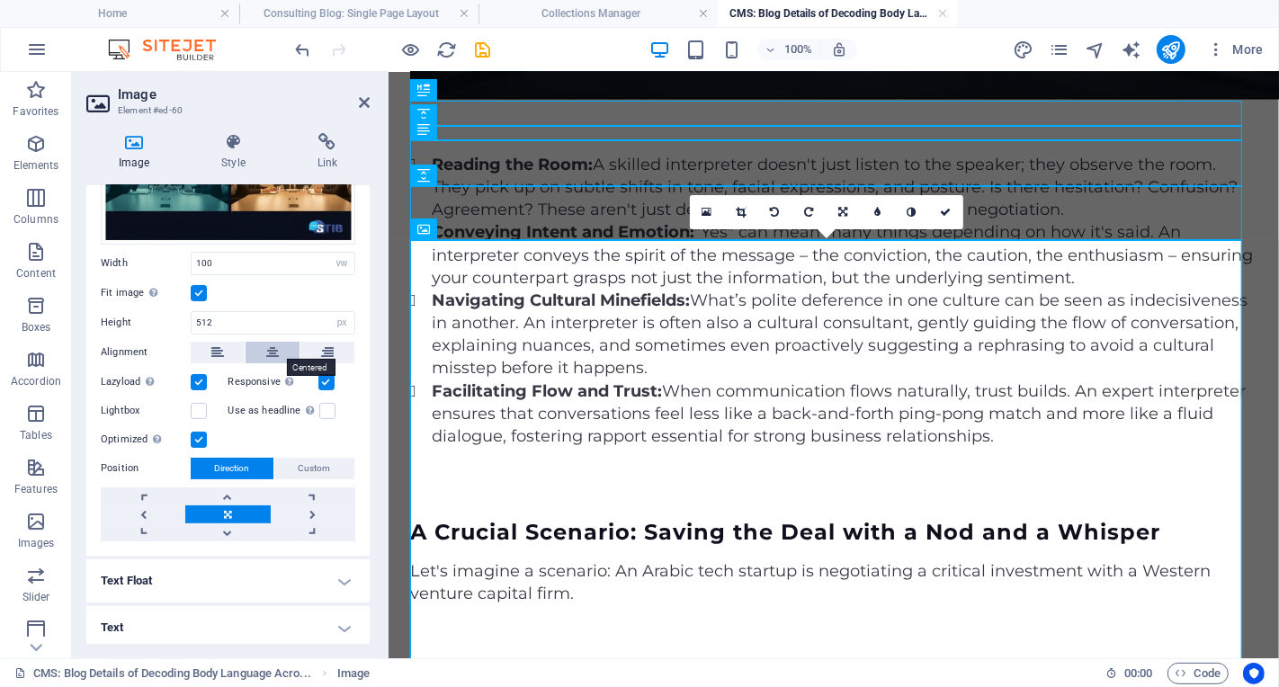
click at [276, 353] on icon at bounding box center [272, 353] width 13 height 22
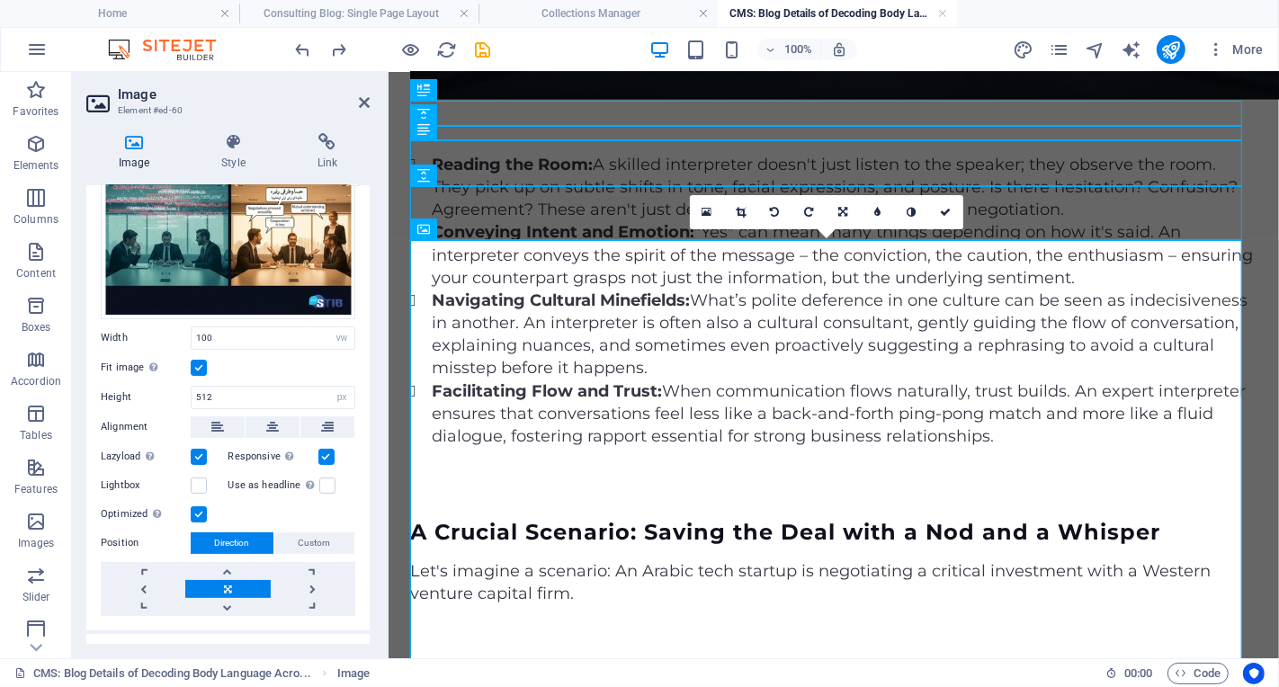
scroll to position [160, 0]
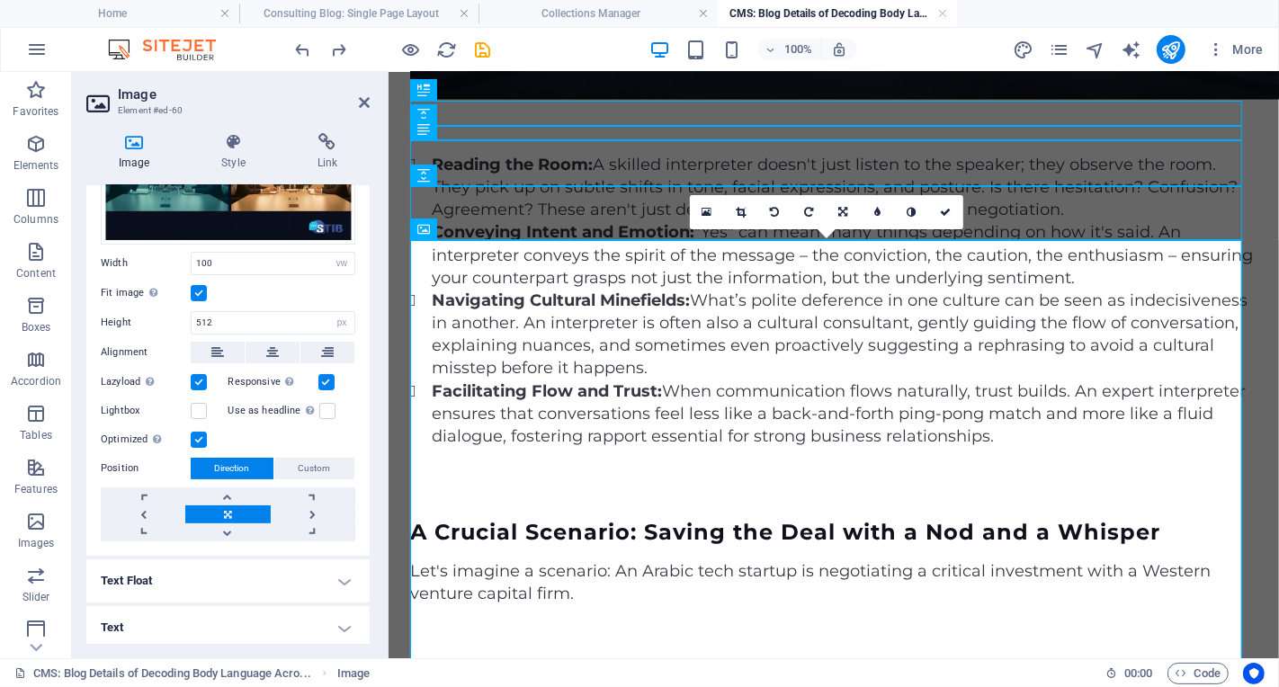
click at [347, 572] on h4 "Text Float" at bounding box center [227, 581] width 283 height 43
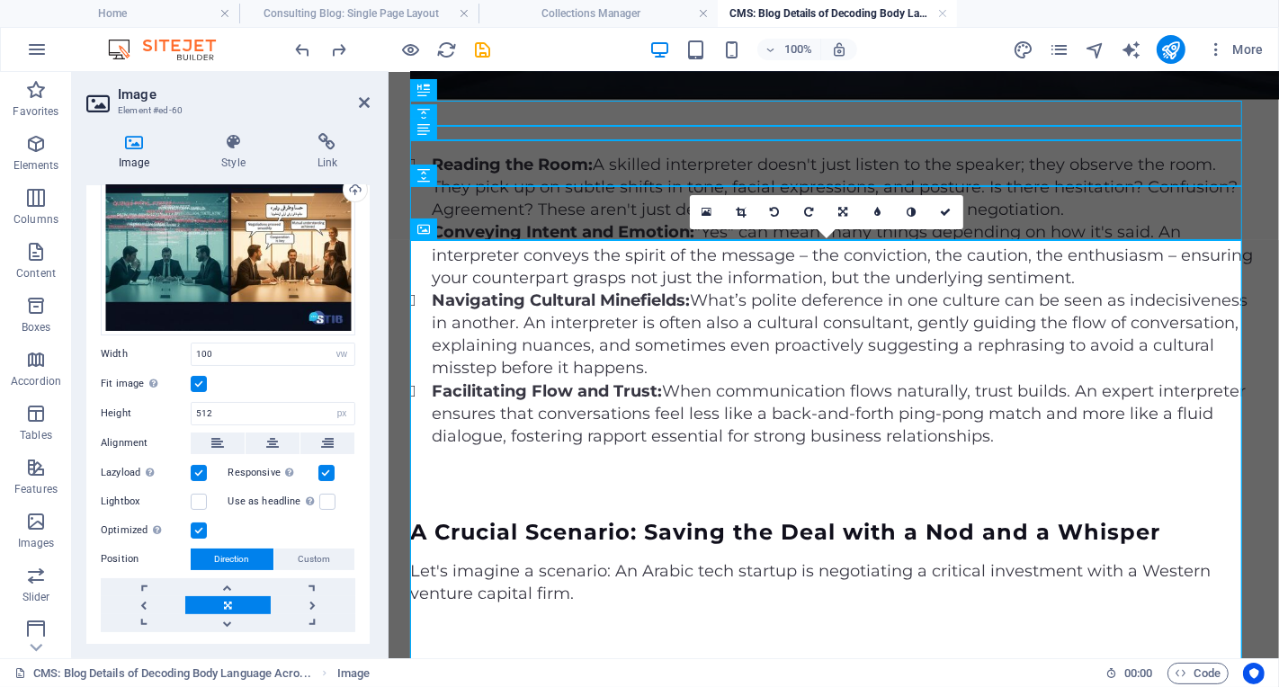
scroll to position [0, 0]
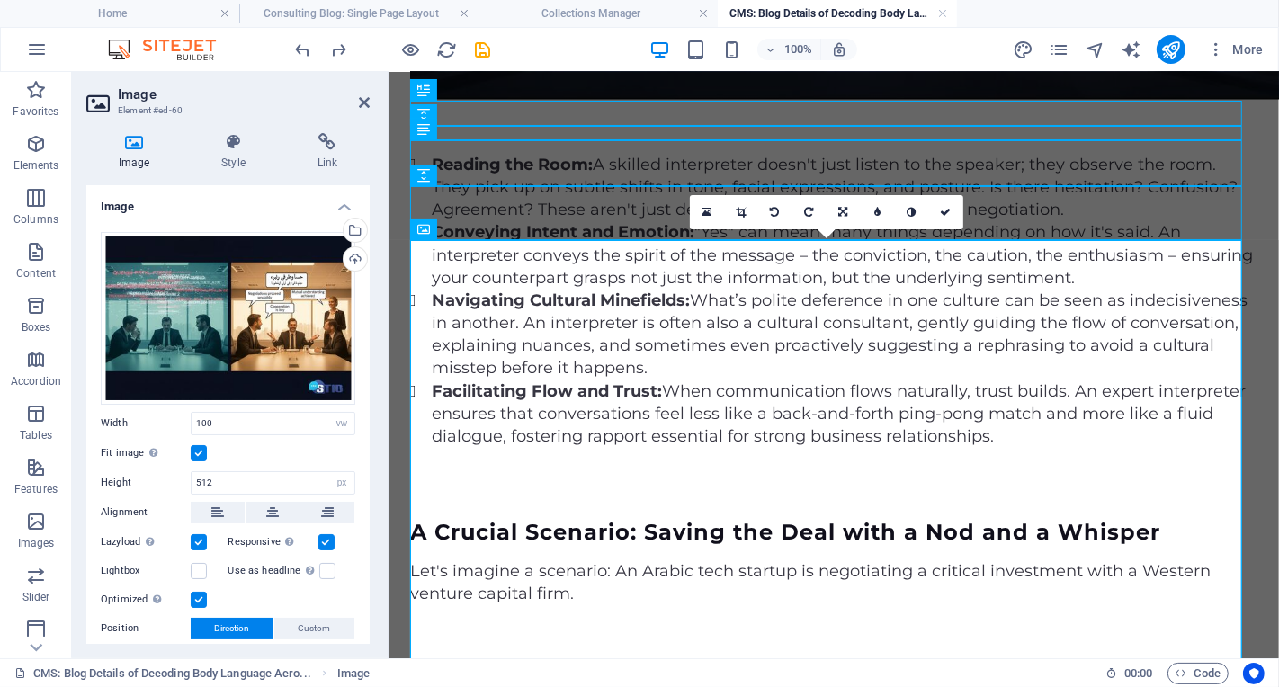
click at [1243, 220] on div "Lorem Ipsum is simply dummy text of the printing and typesetting industry. Lore…" at bounding box center [833, 302] width 891 height 4367
click at [1188, 605] on div at bounding box center [832, 632] width 847 height 54
select select "px"
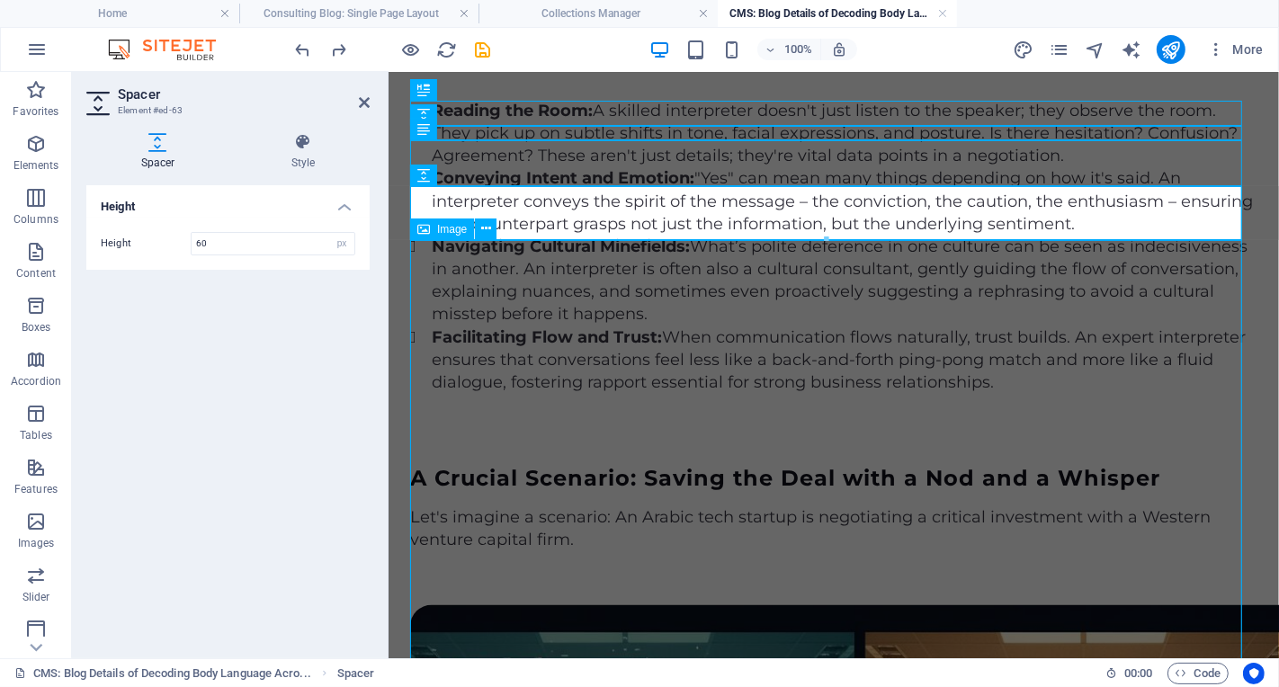
scroll to position [2121, 0]
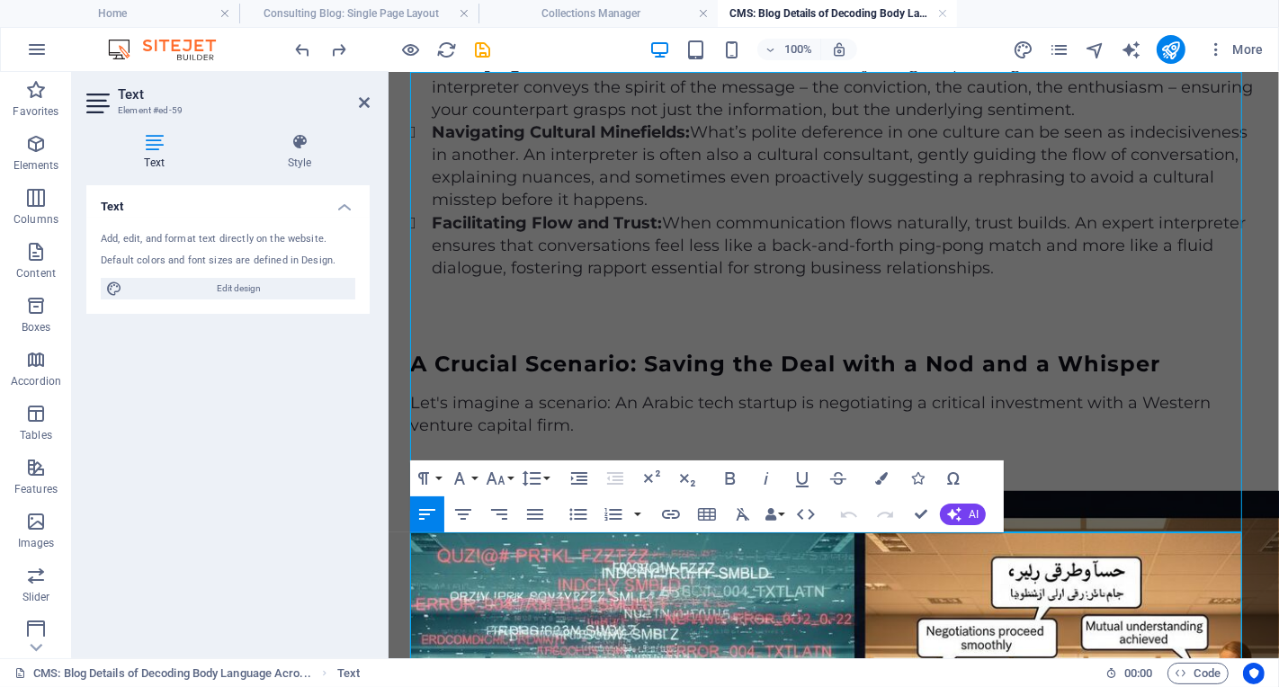
drag, startPoint x: 1141, startPoint y: 543, endPoint x: 1219, endPoint y: 542, distance: 78.3
drag, startPoint x: 937, startPoint y: 589, endPoint x: 1007, endPoint y: 586, distance: 70.3
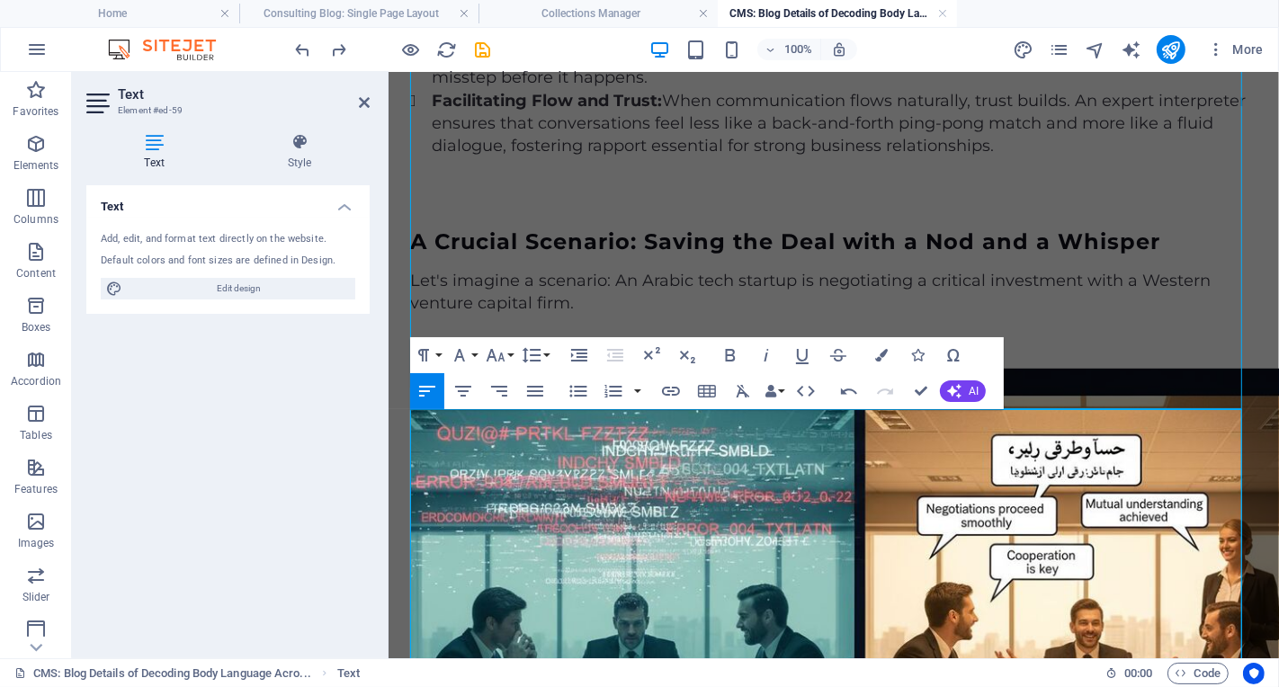
scroll to position [2250, 0]
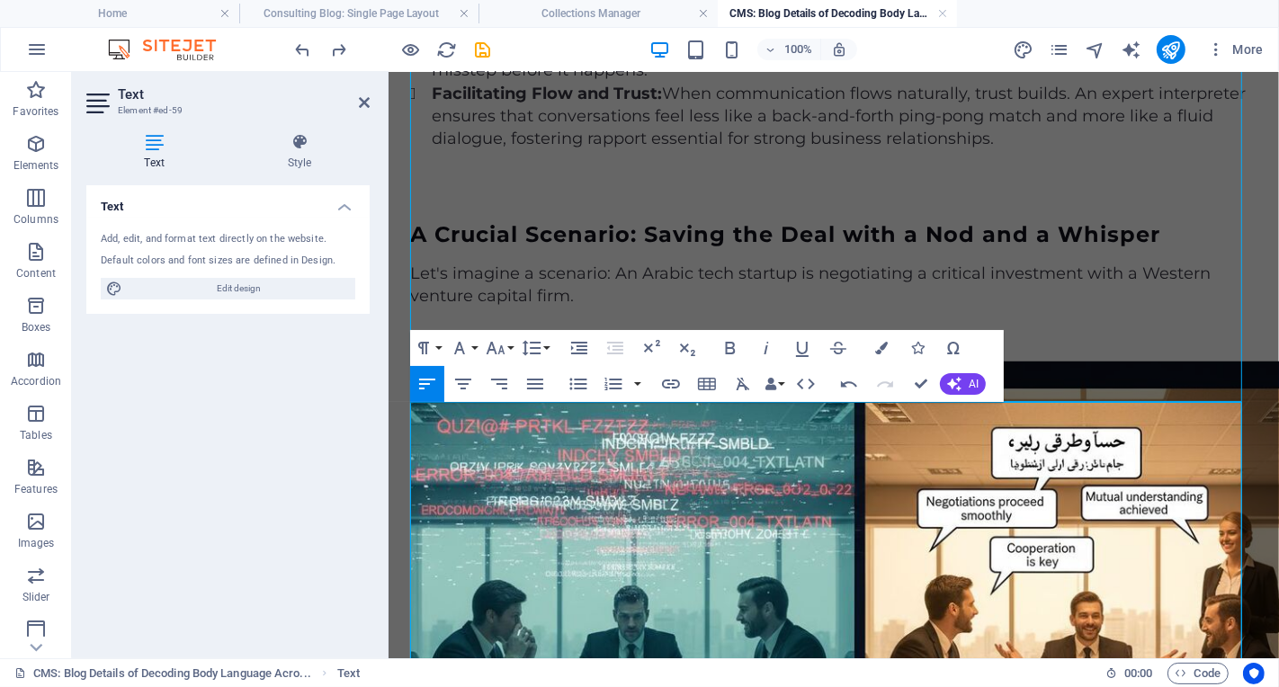
drag, startPoint x: 749, startPoint y: 526, endPoint x: 821, endPoint y: 526, distance: 72.0
drag, startPoint x: 991, startPoint y: 525, endPoint x: 1044, endPoint y: 521, distance: 52.3
drag, startPoint x: 624, startPoint y: 411, endPoint x: 690, endPoint y: 411, distance: 65.7
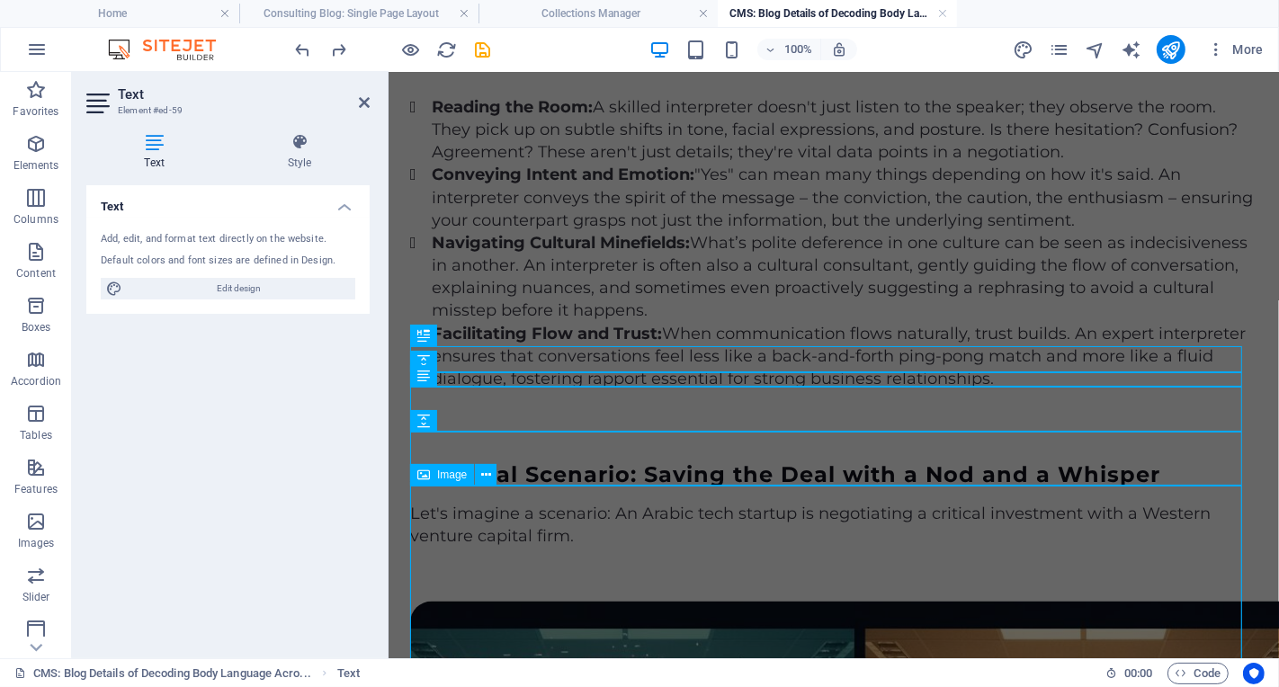
scroll to position [1701, 0]
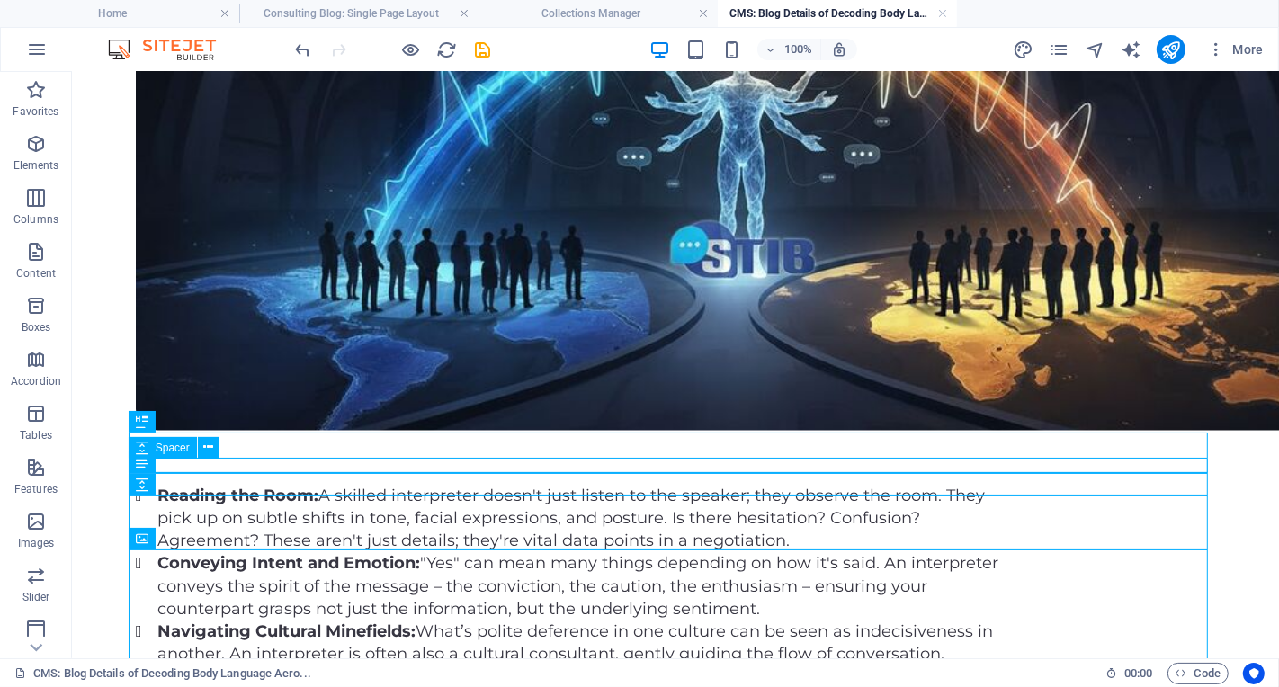
scroll to position [1599, 0]
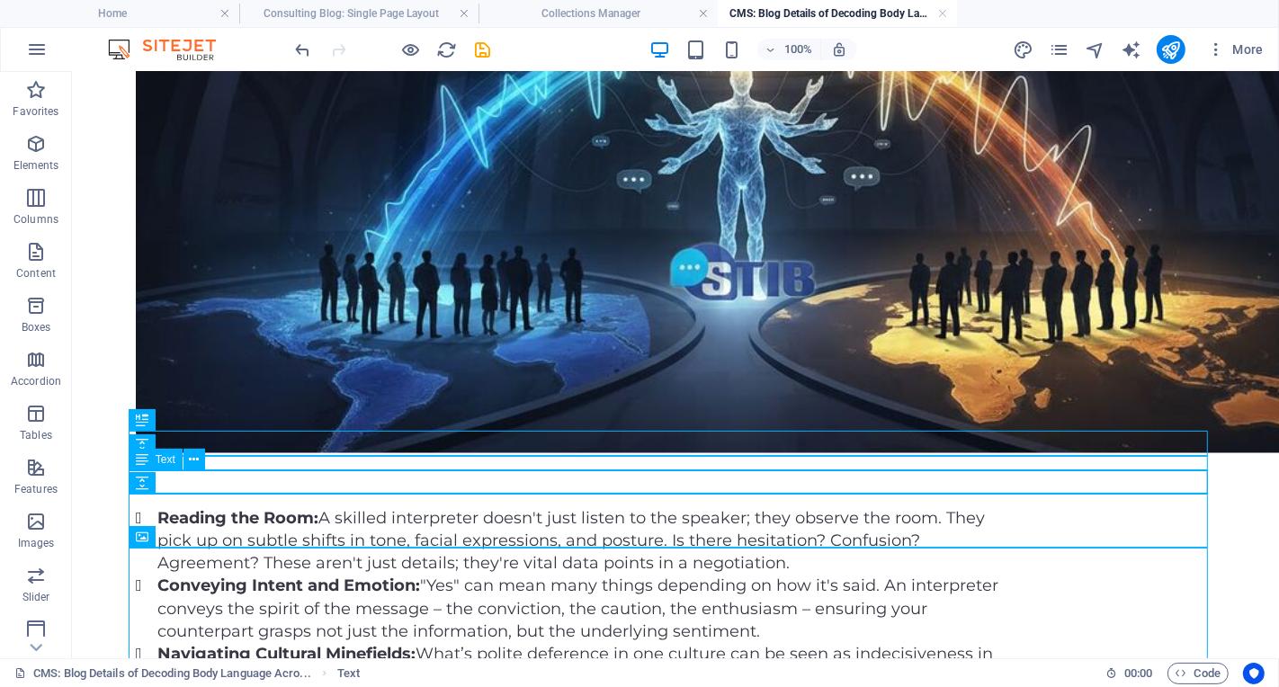
scroll to position [1621, 0]
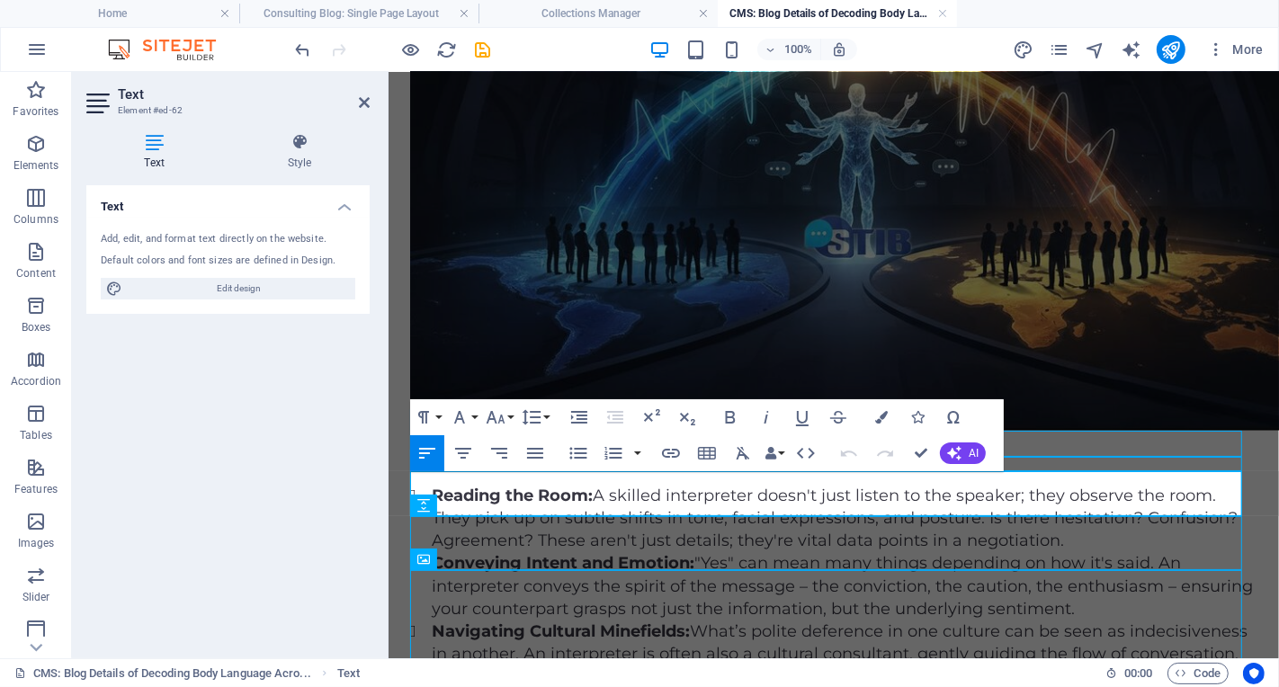
drag, startPoint x: 623, startPoint y: 482, endPoint x: 689, endPoint y: 482, distance: 65.7
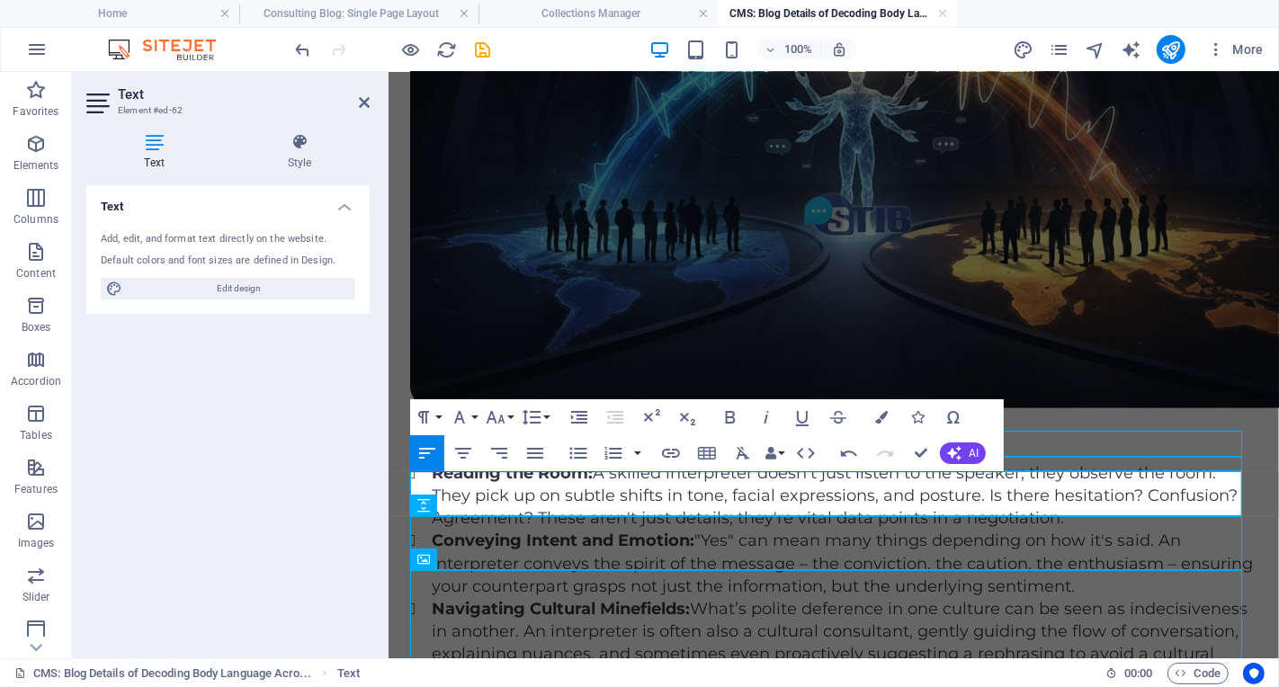
scroll to position [1599, 0]
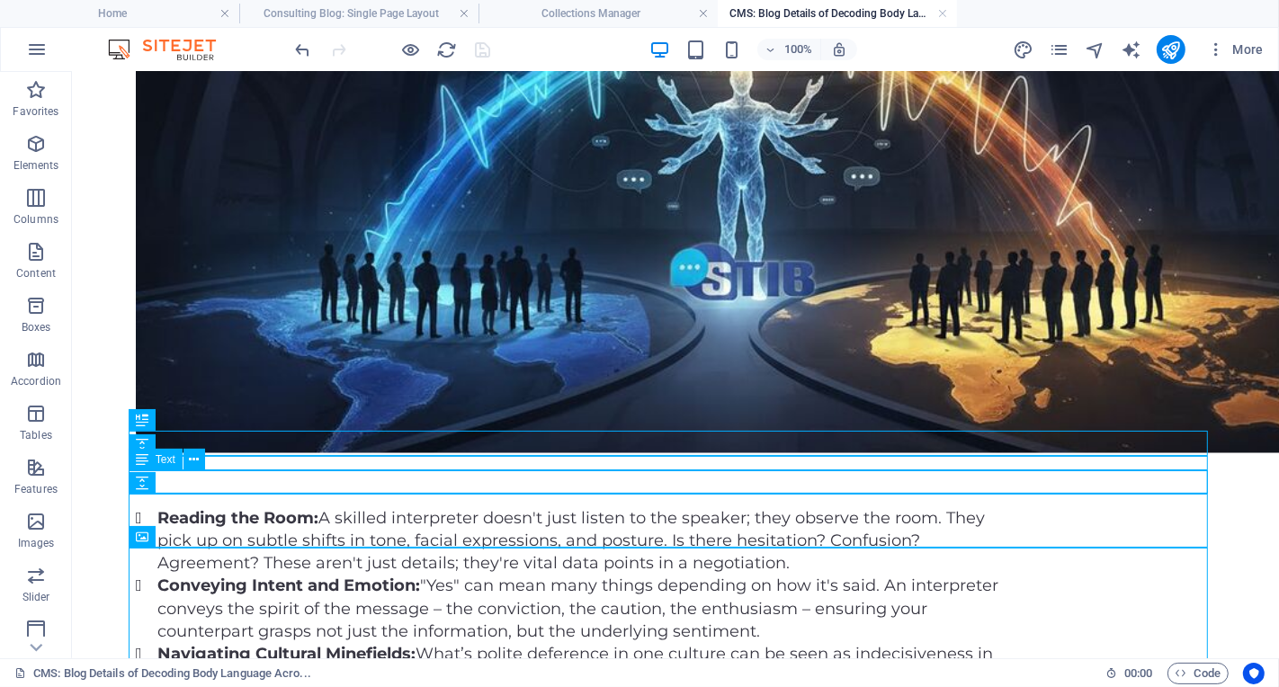
scroll to position [1621, 0]
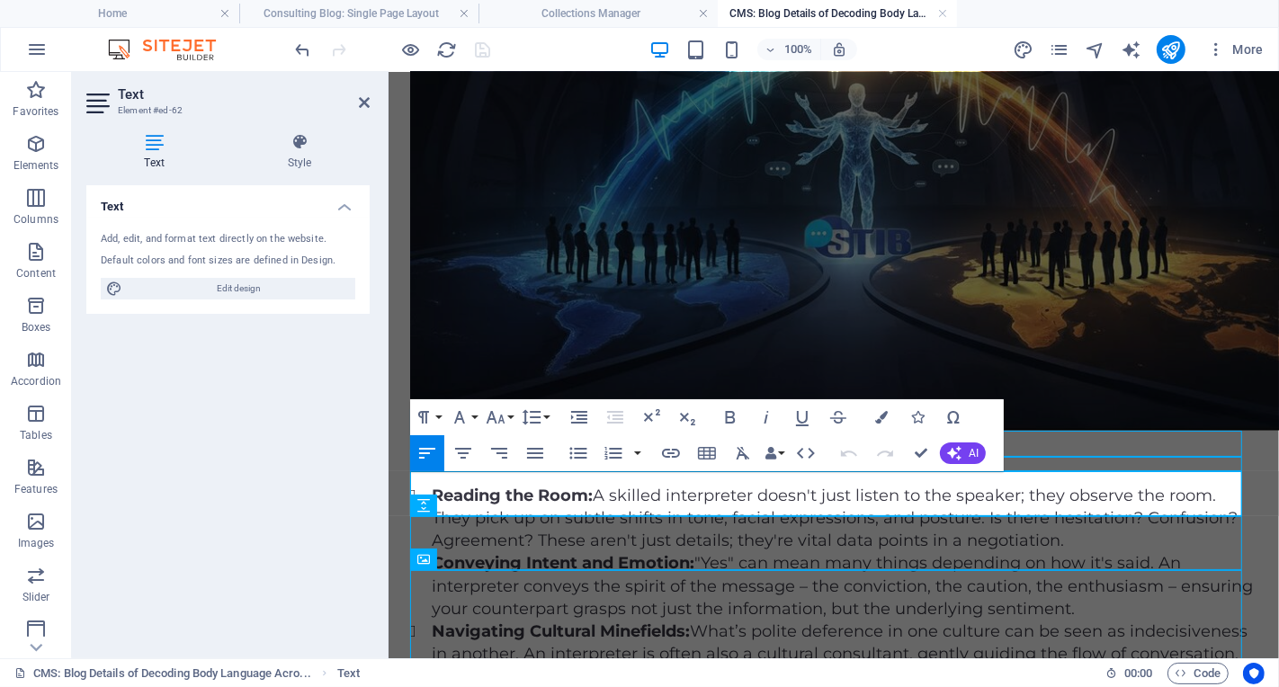
drag, startPoint x: 1134, startPoint y: 483, endPoint x: 1206, endPoint y: 490, distance: 72.3
click at [1075, 484] on div "Reading the Room: A skilled interpreter doesn't just listen to the speaker; the…" at bounding box center [832, 631] width 847 height 294
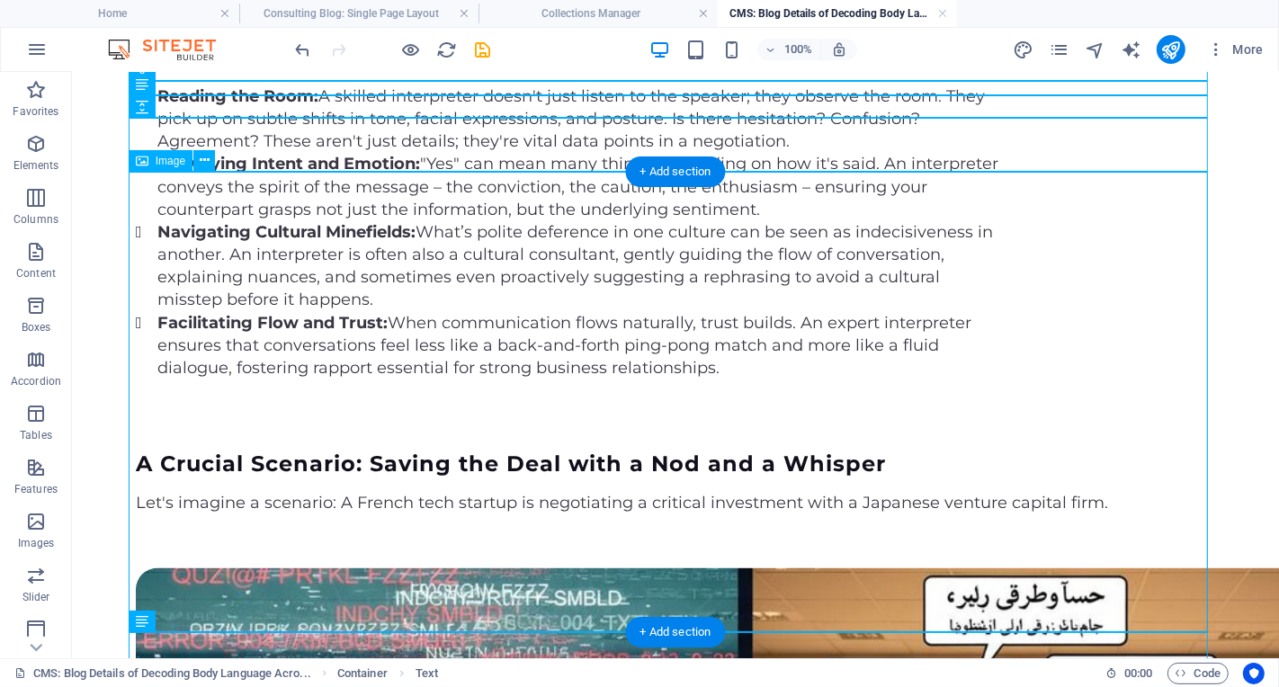
scroll to position [2000, 0]
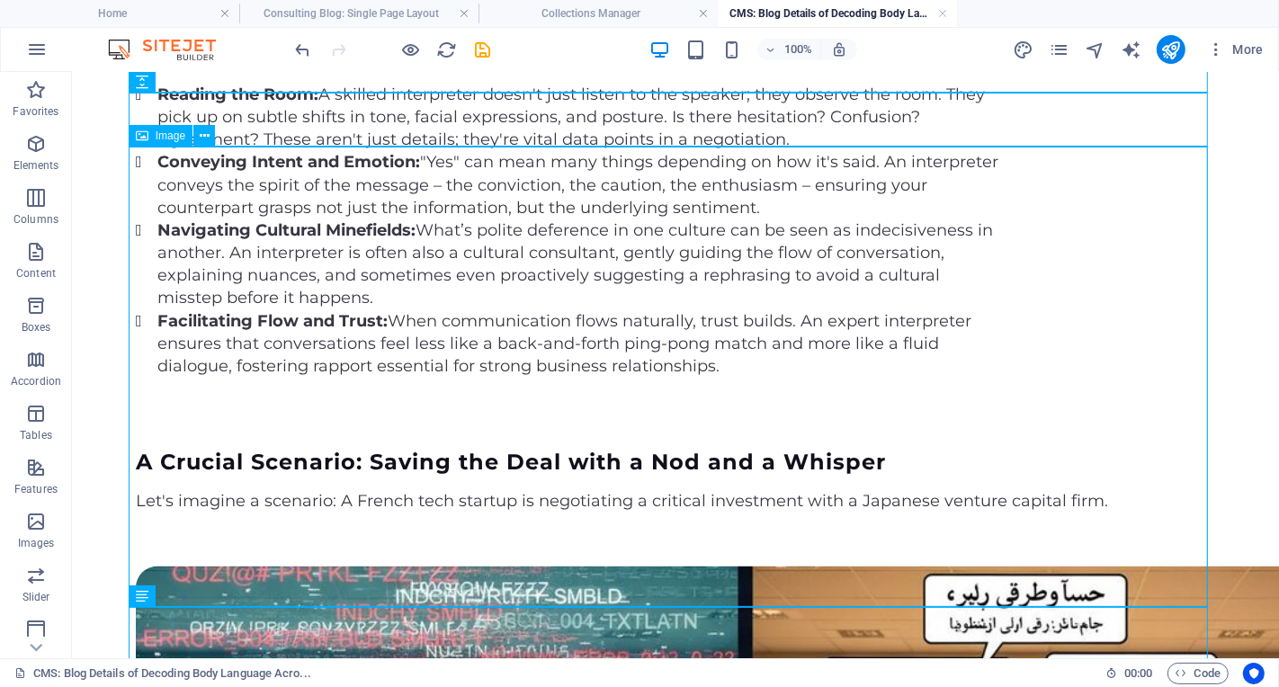
click at [178, 141] on span "Image" at bounding box center [171, 135] width 30 height 11
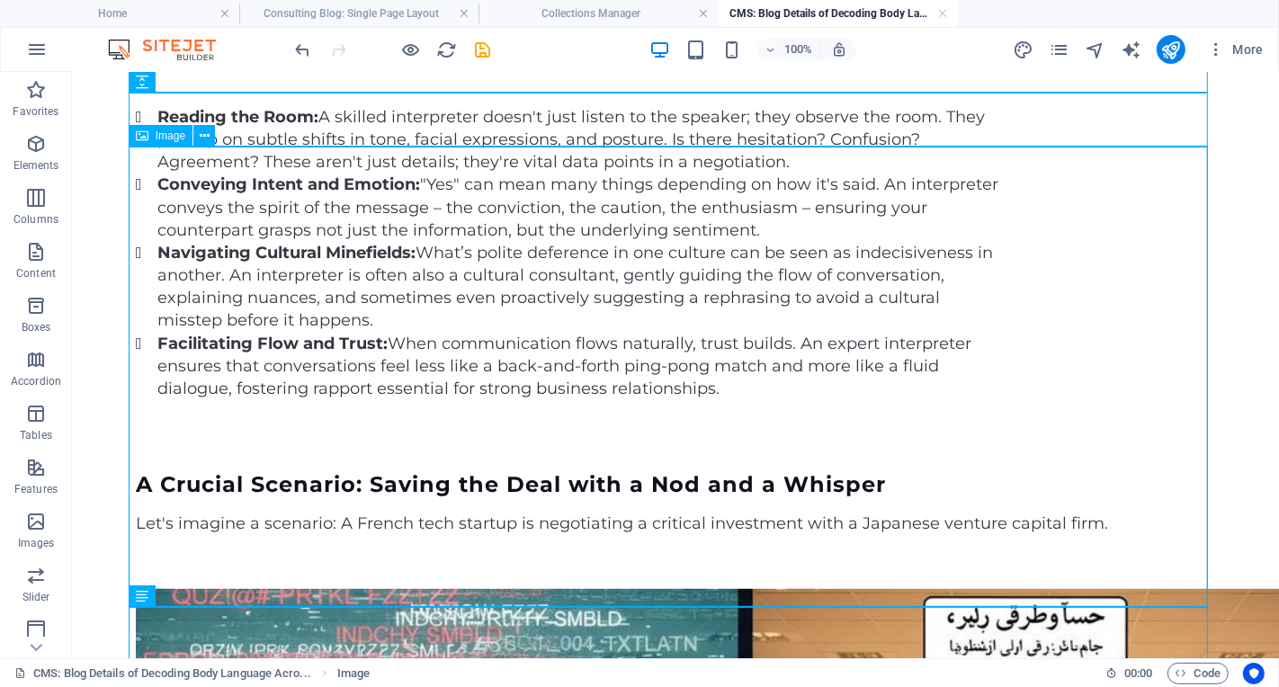
scroll to position [2022, 0]
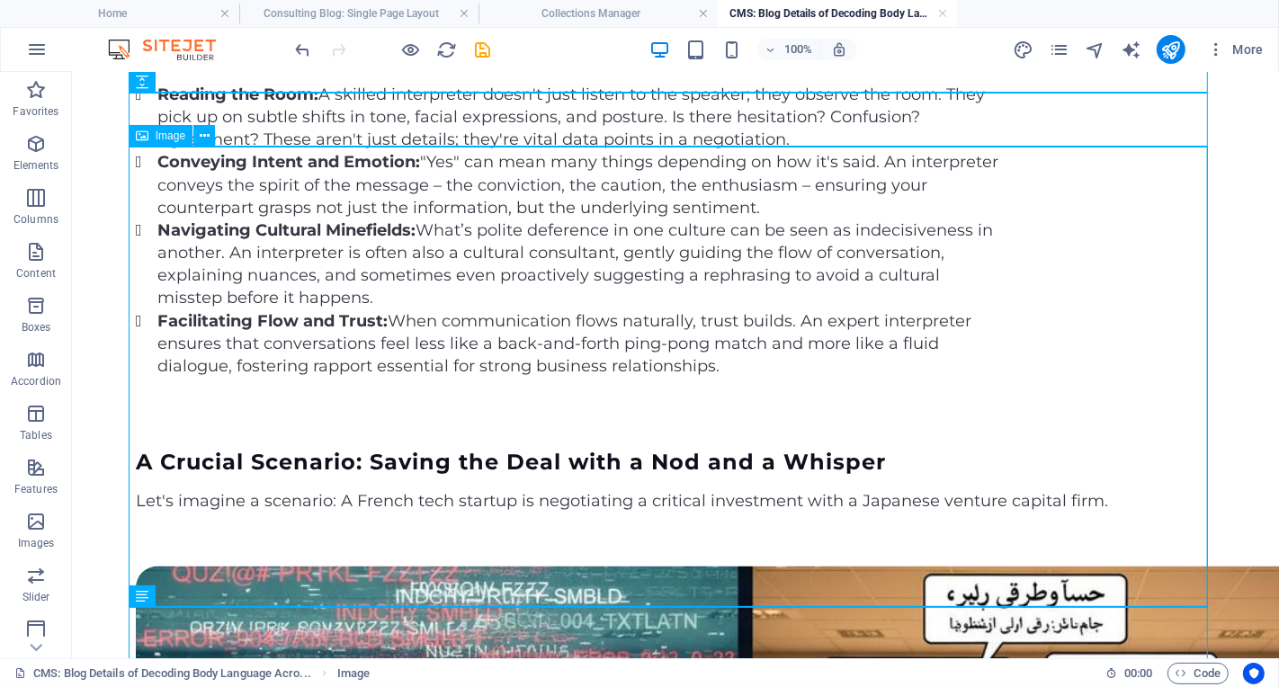
select select "vw"
select select "px"
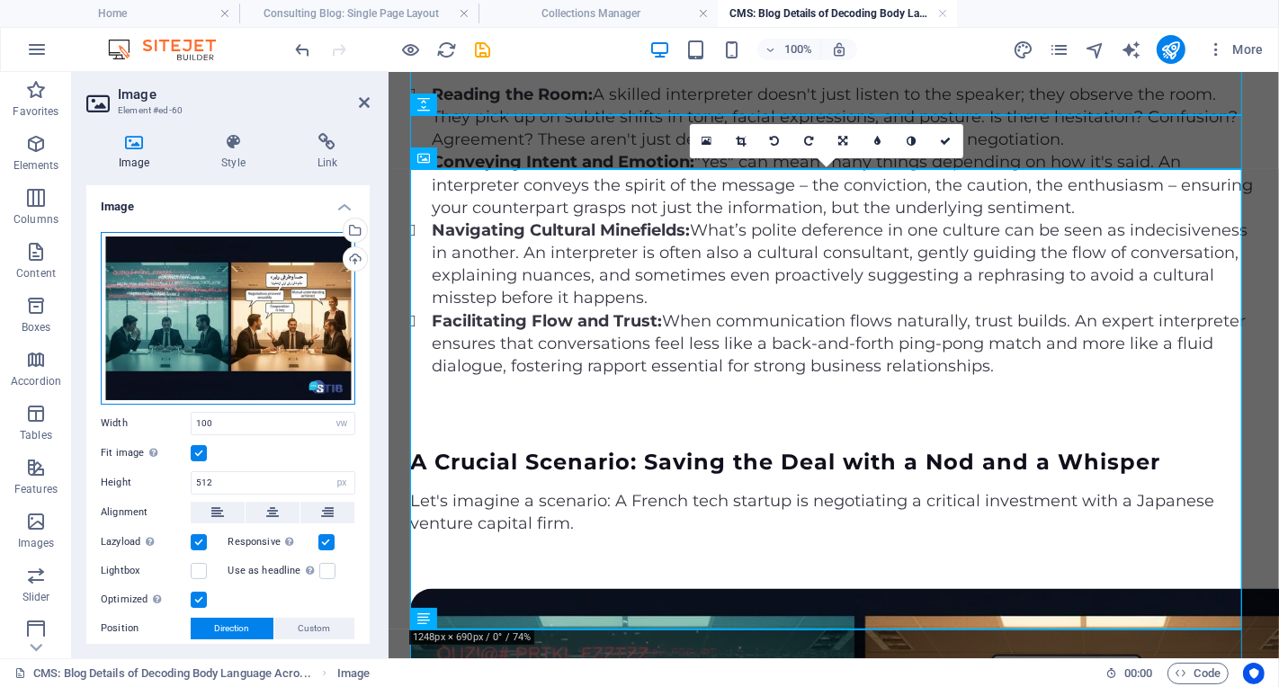
click at [226, 349] on div "Drag files here, click to choose files or select files from Files or our free s…" at bounding box center [228, 318] width 255 height 173
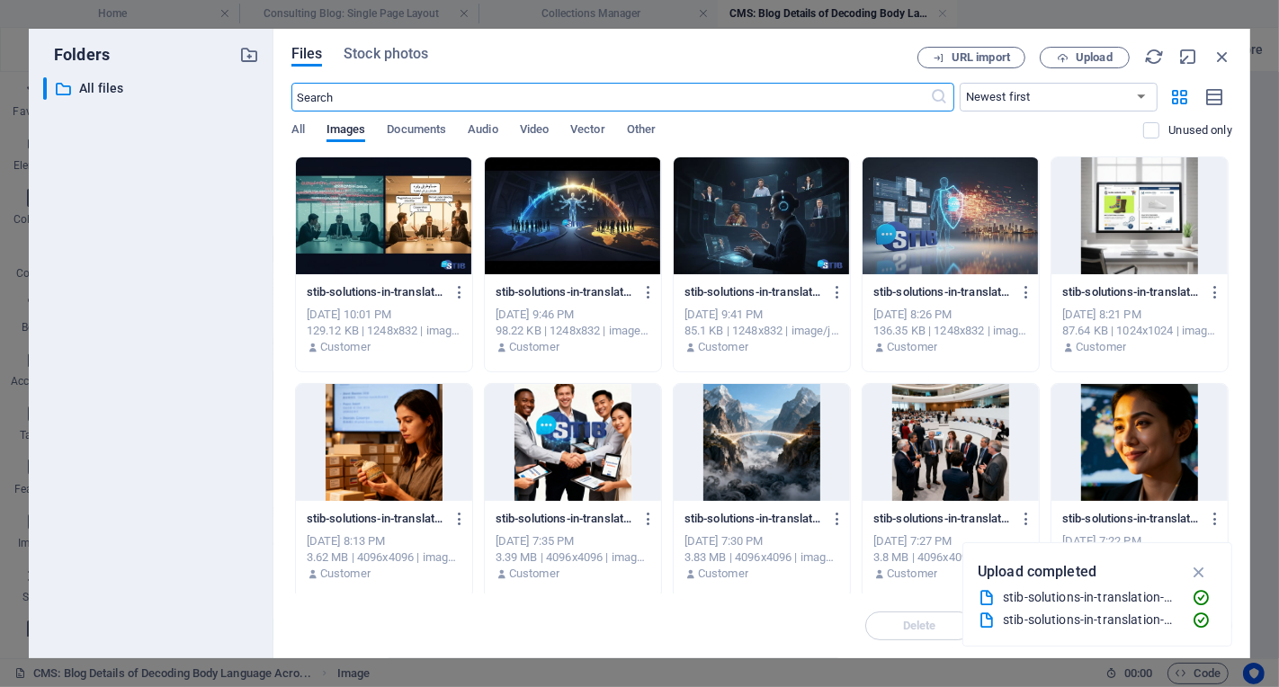
click at [1092, 45] on div "Files Stock photos URL import Upload ​ Newest first Oldest first Name (A-Z) Nam…" at bounding box center [762, 344] width 977 height 630
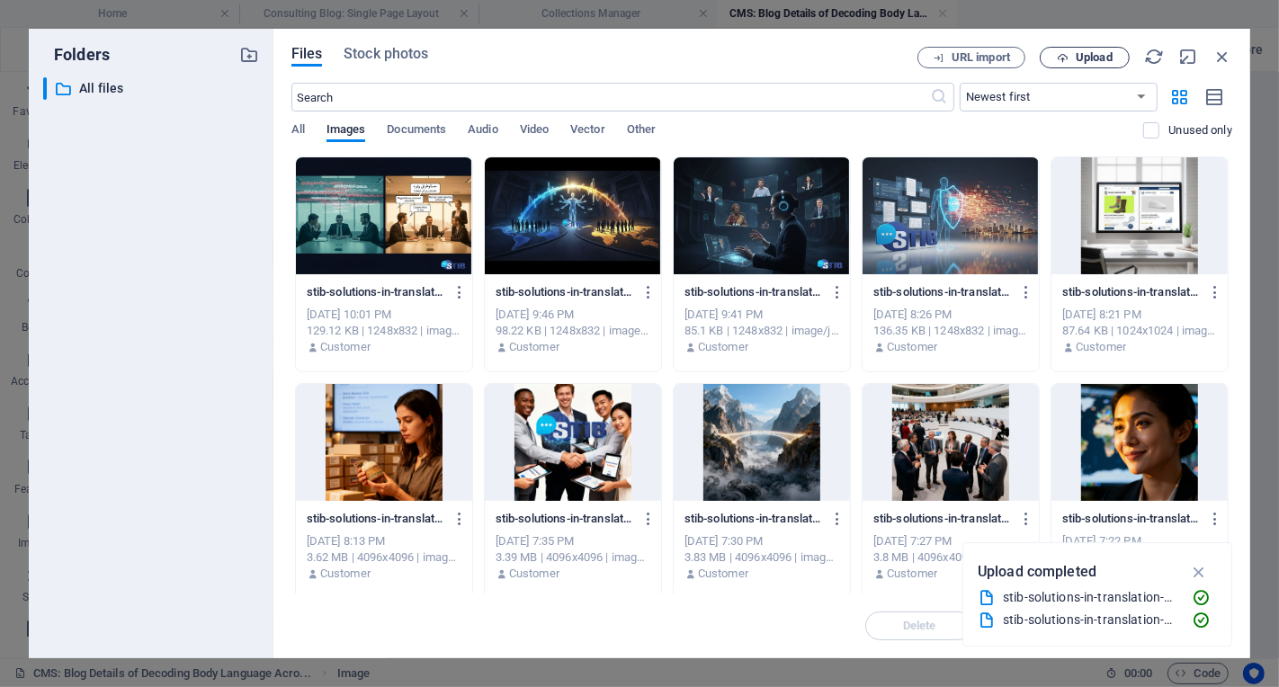
click at [1092, 53] on span "Upload" at bounding box center [1094, 57] width 37 height 11
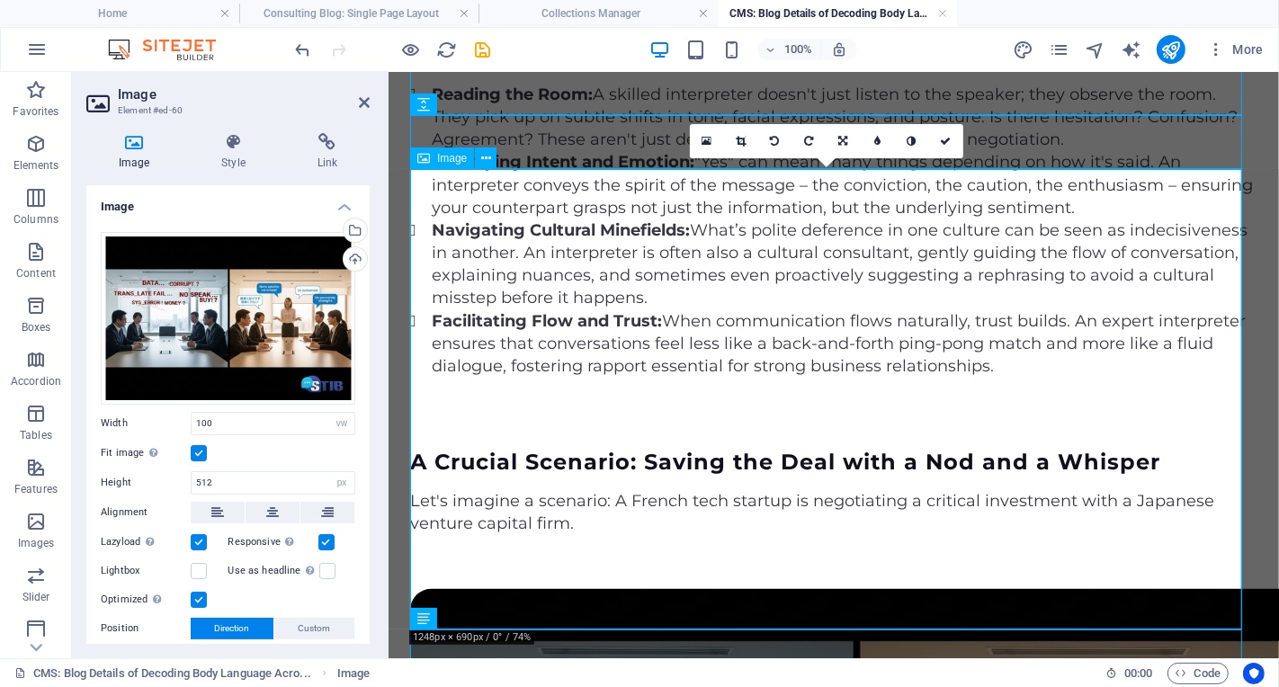
click at [599, 534] on div at bounding box center [832, 561] width 847 height 54
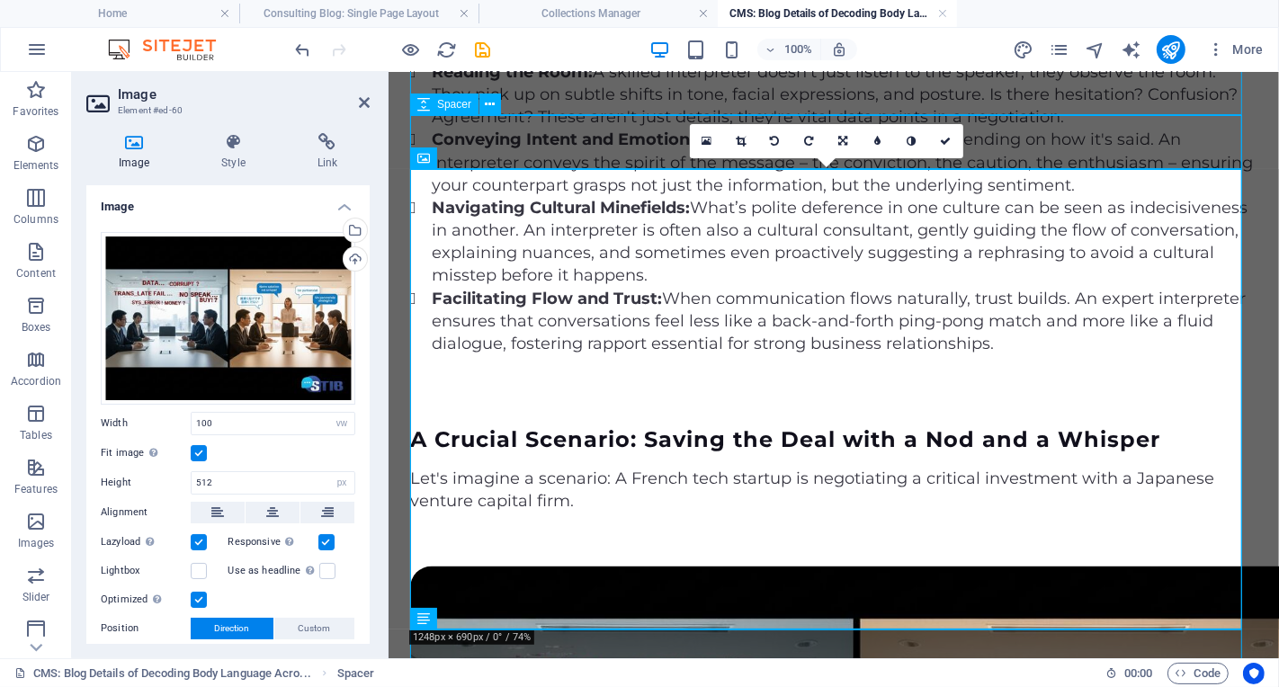
scroll to position [2000, 0]
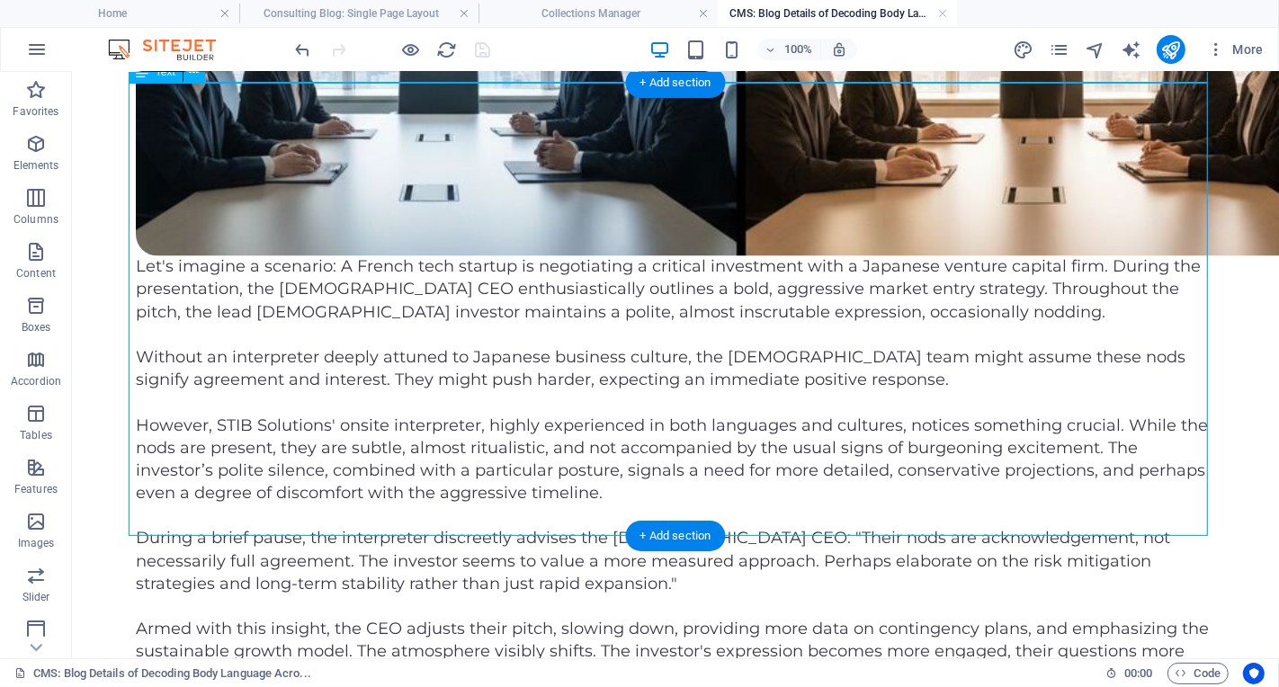
scroll to position [2903, 0]
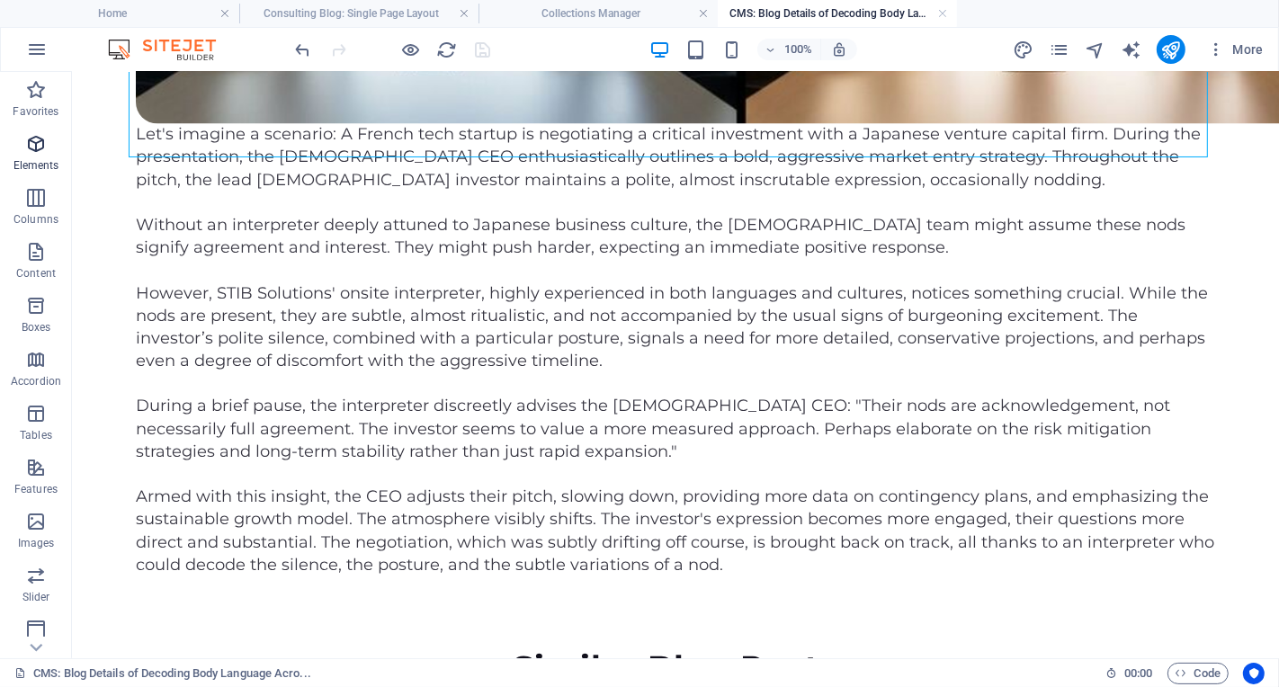
click at [38, 159] on p "Elements" at bounding box center [36, 165] width 46 height 14
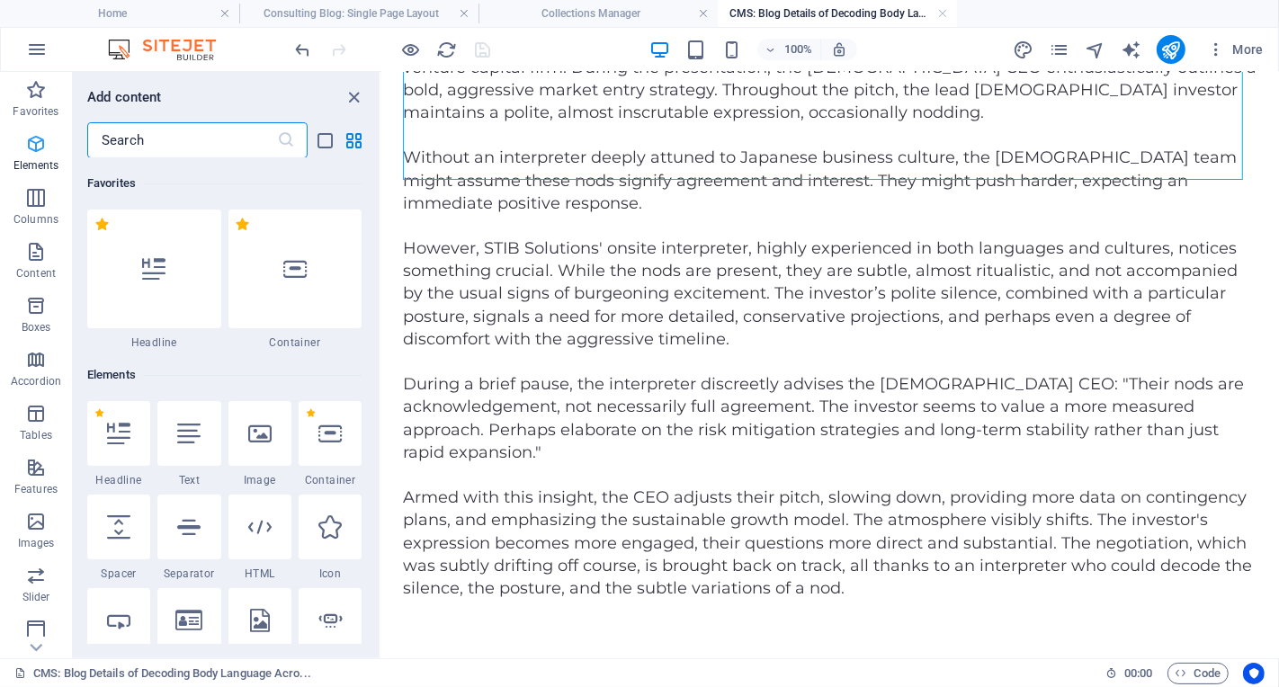
scroll to position [191, 0]
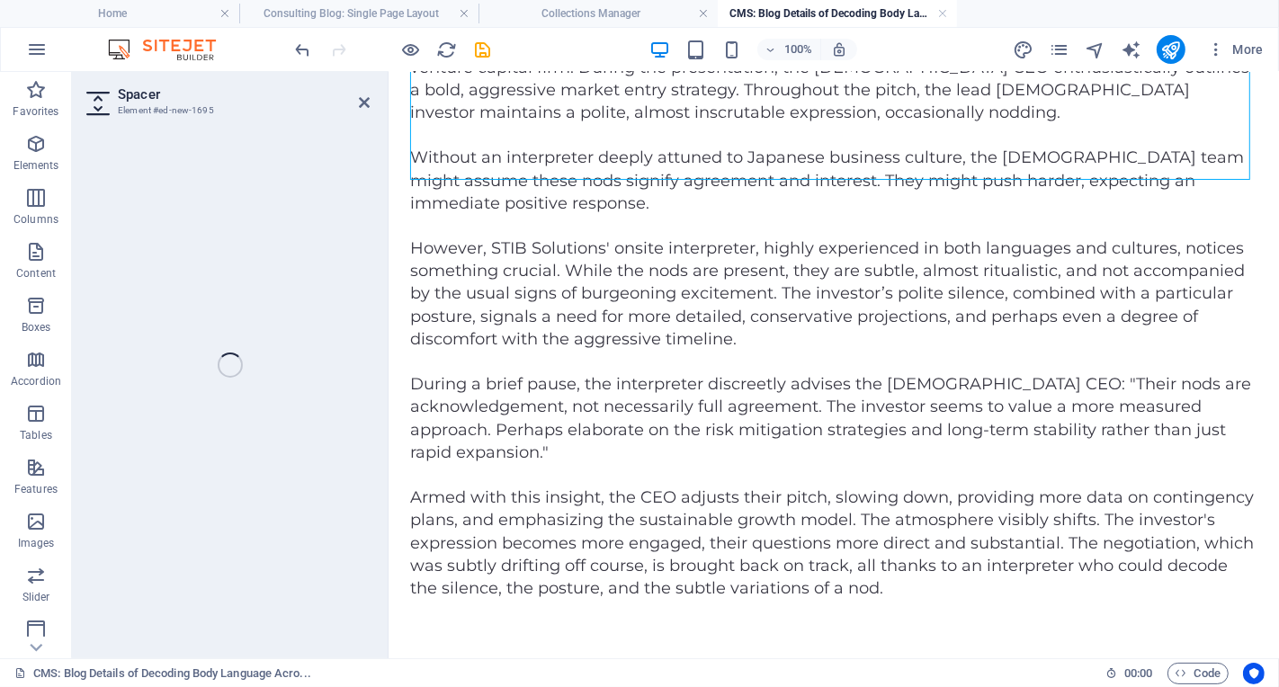
select select "px"
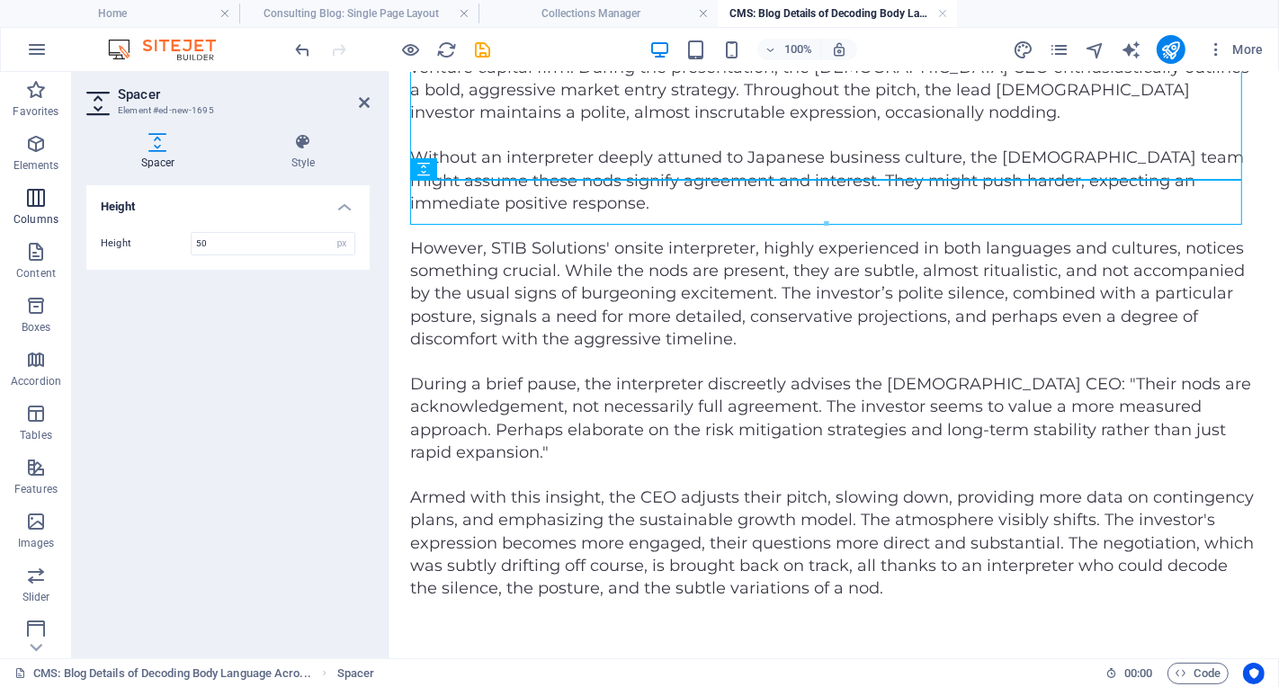
click at [35, 218] on p "Columns" at bounding box center [35, 219] width 45 height 14
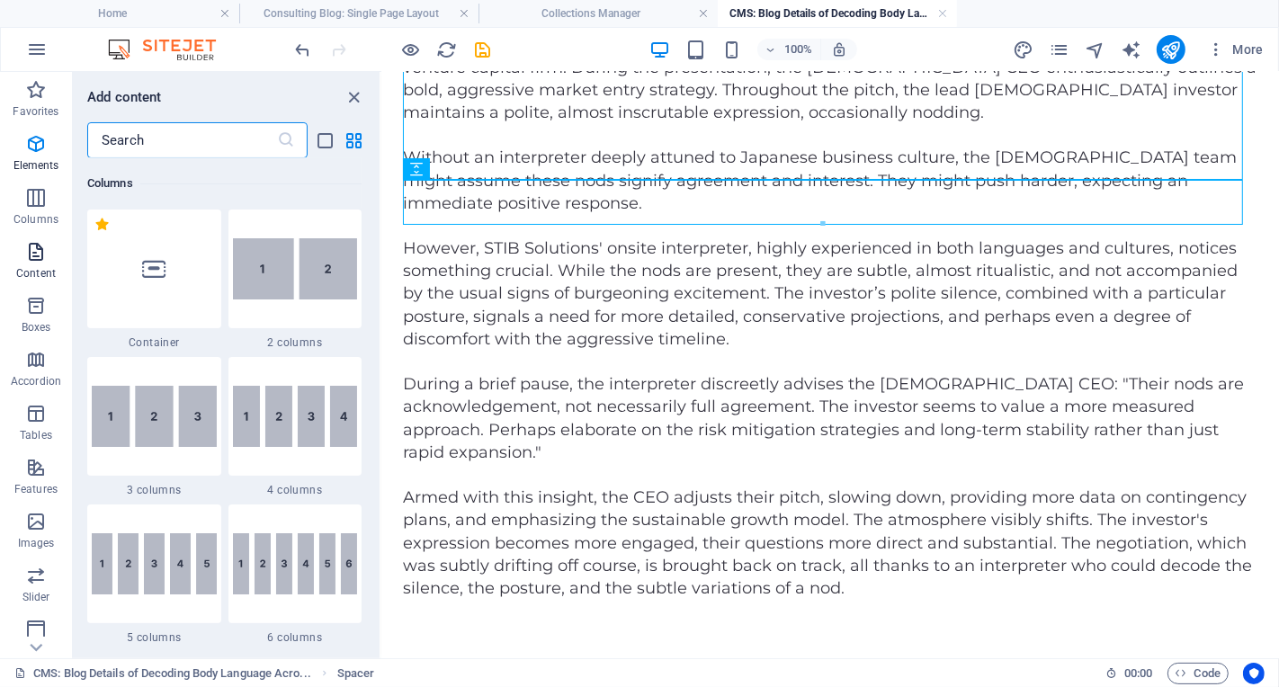
click at [43, 262] on icon "button" at bounding box center [36, 252] width 22 height 22
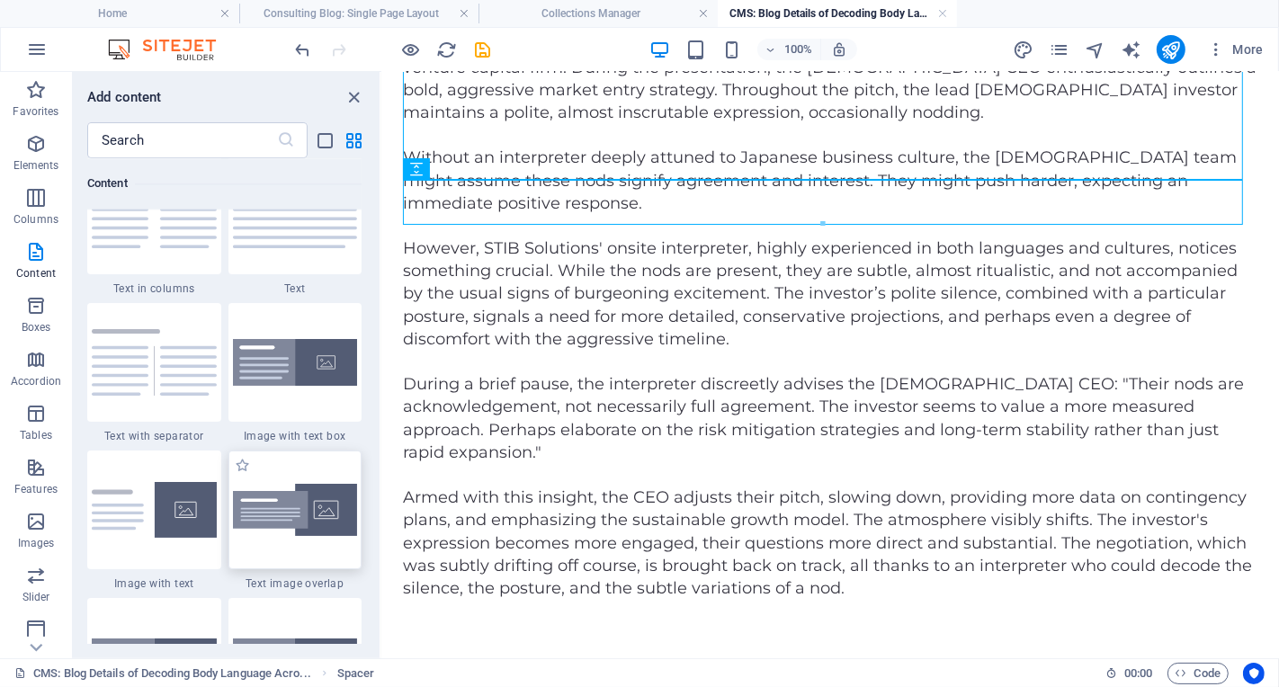
scroll to position [3203, 0]
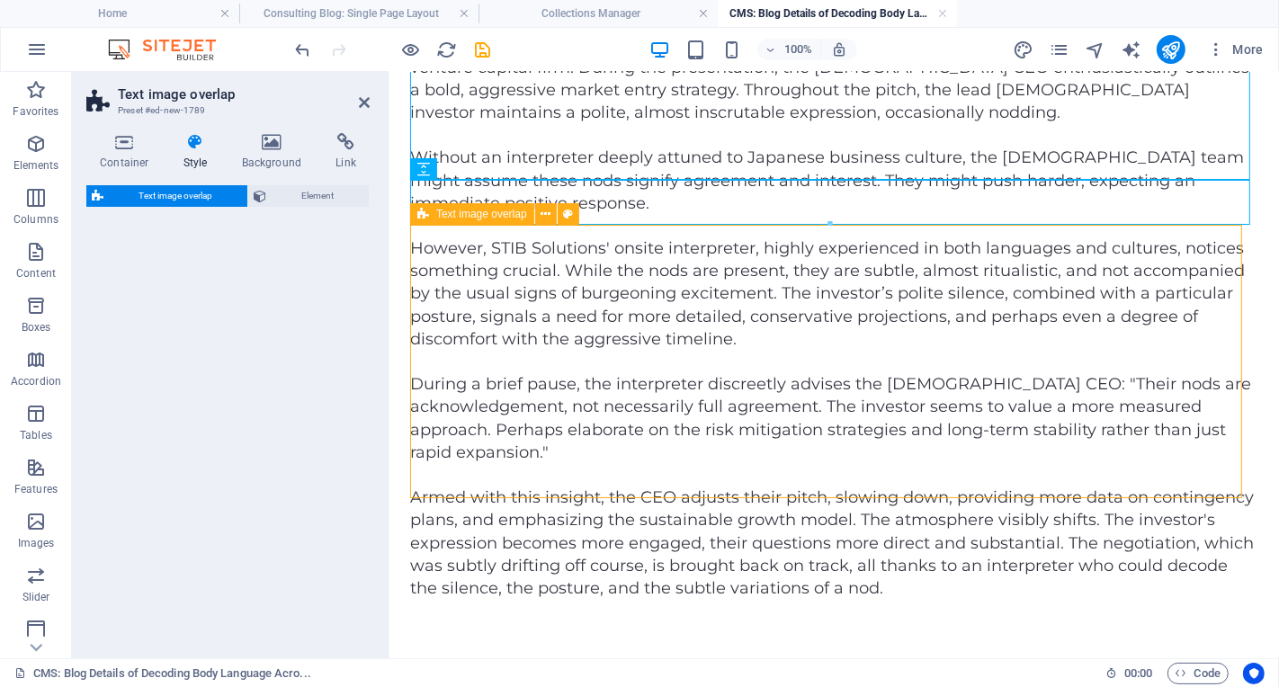
select select "rem"
select select "px"
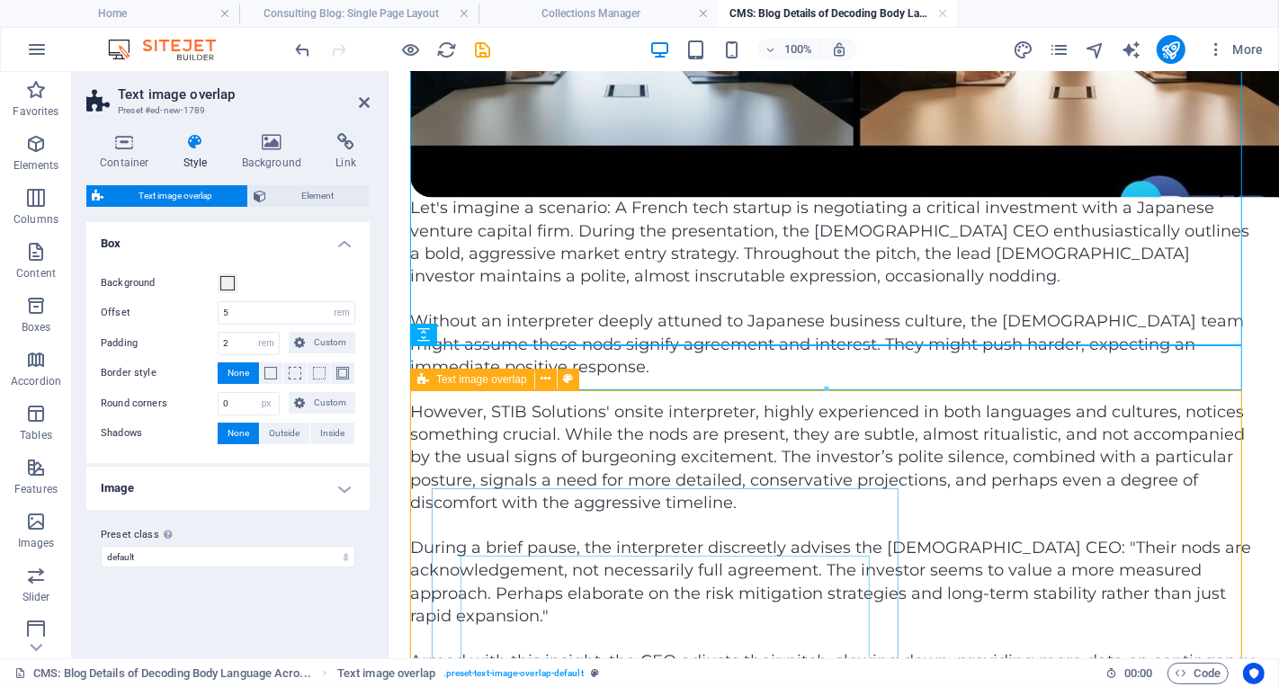
scroll to position [3051, 0]
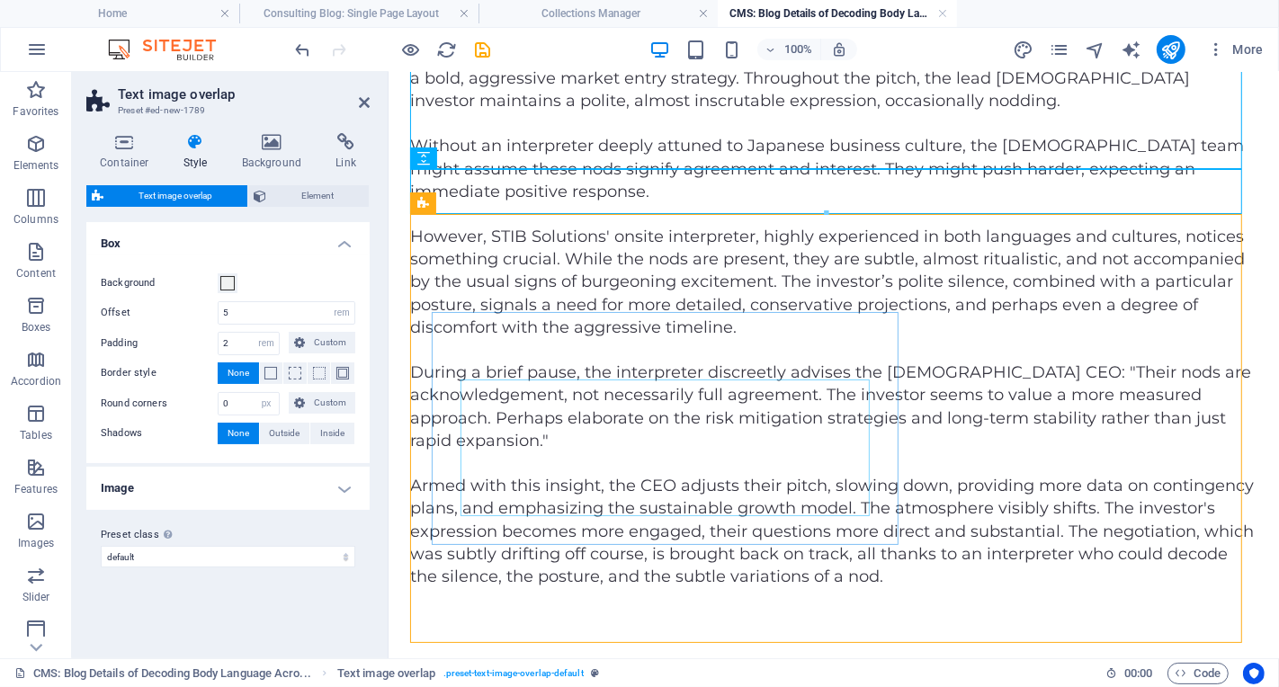
drag, startPoint x: 308, startPoint y: 514, endPoint x: 789, endPoint y: 1, distance: 703.3
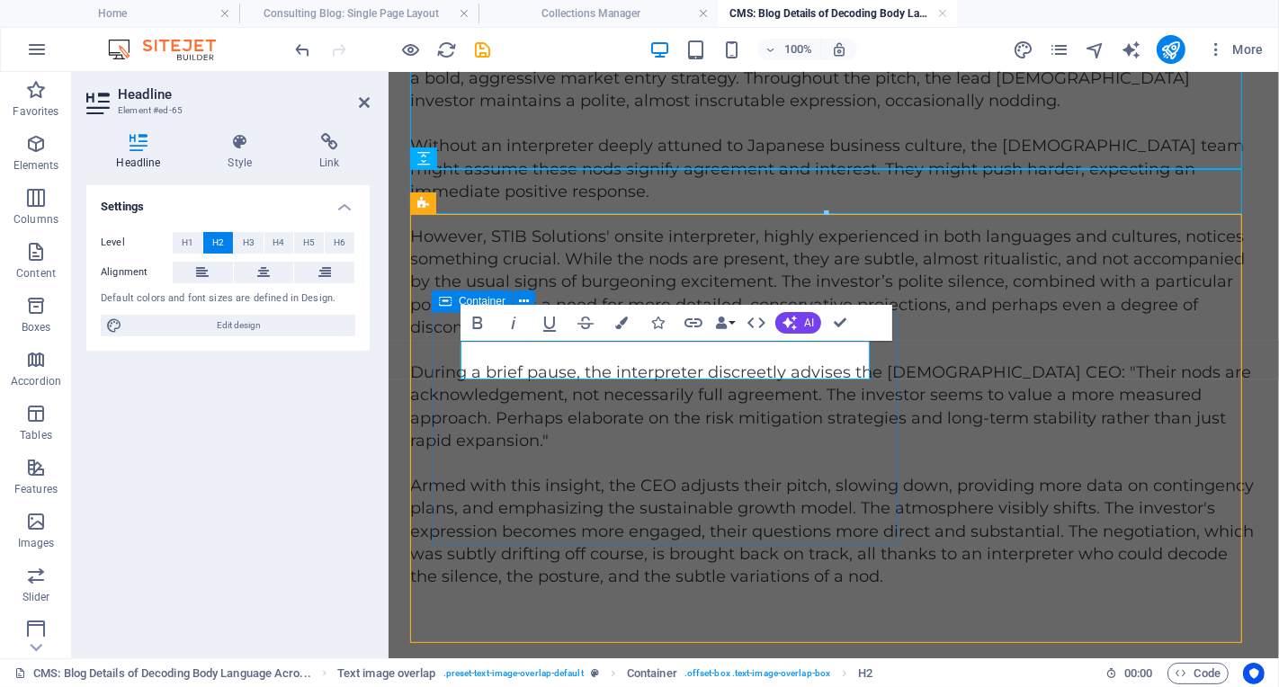
scroll to position [3024, 0]
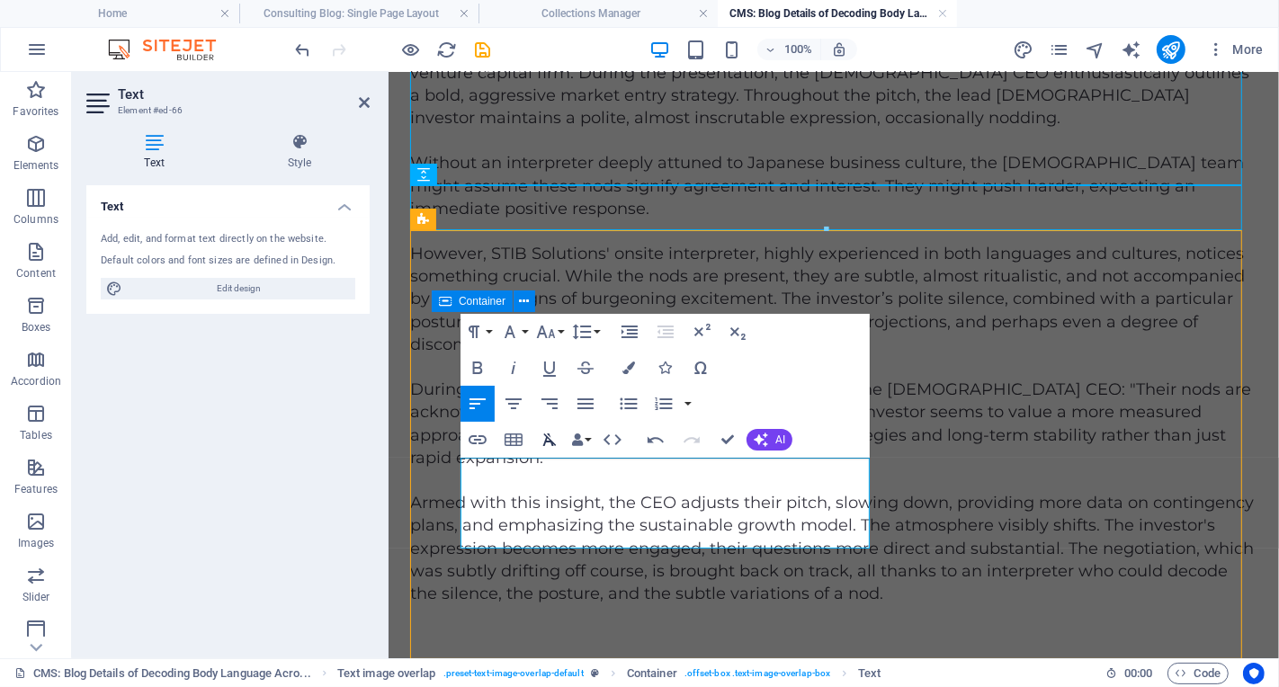
click at [549, 440] on icon "button" at bounding box center [550, 440] width 22 height 22
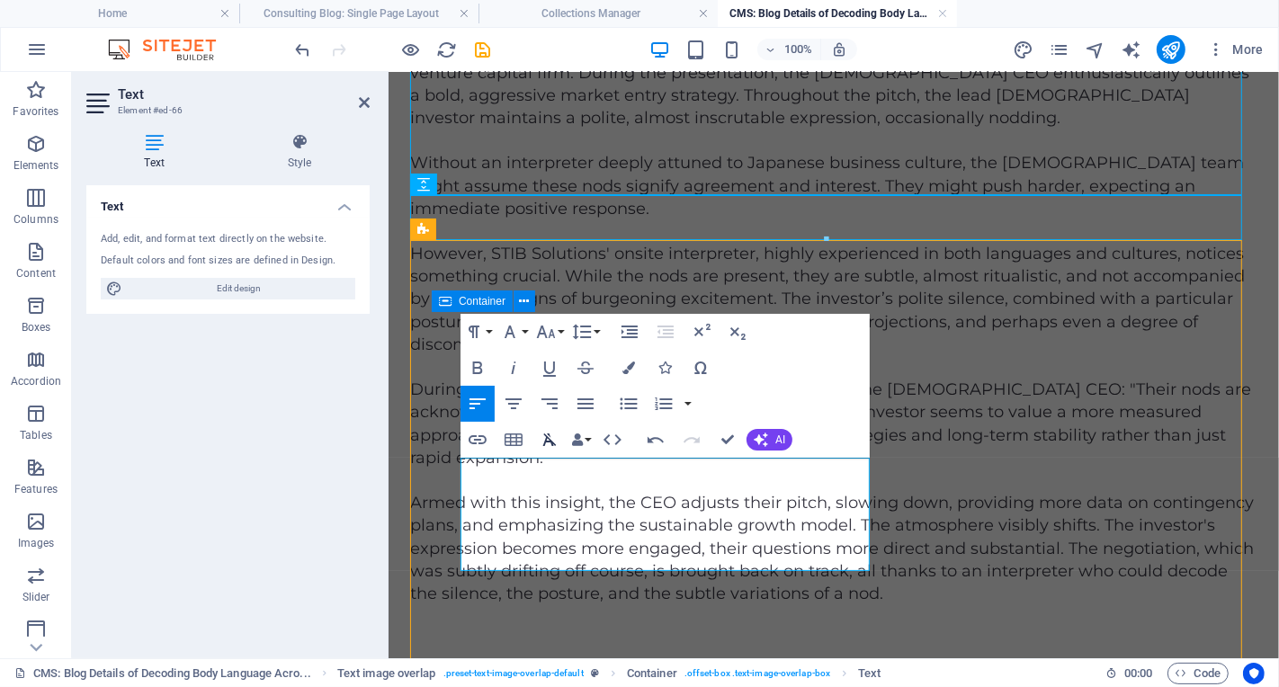
scroll to position [3024, 0]
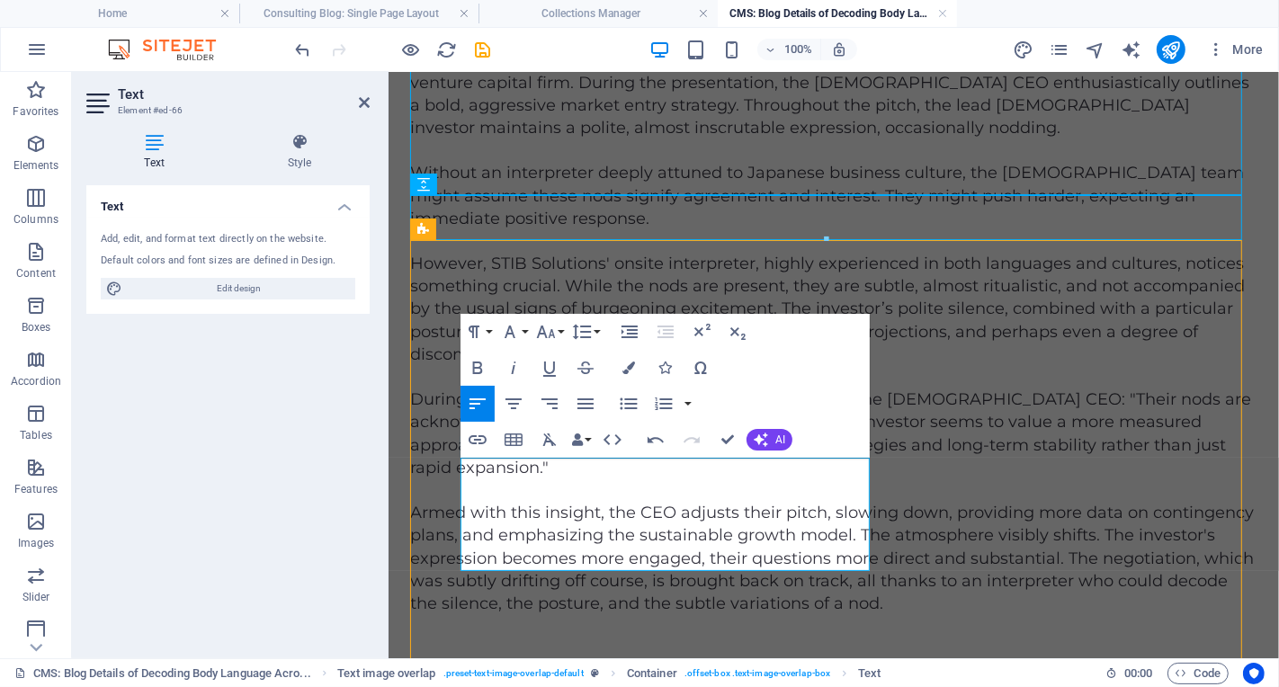
click at [307, 534] on div "Text Add, edit, and format text directly on the website. Default colors and fon…" at bounding box center [227, 414] width 283 height 459
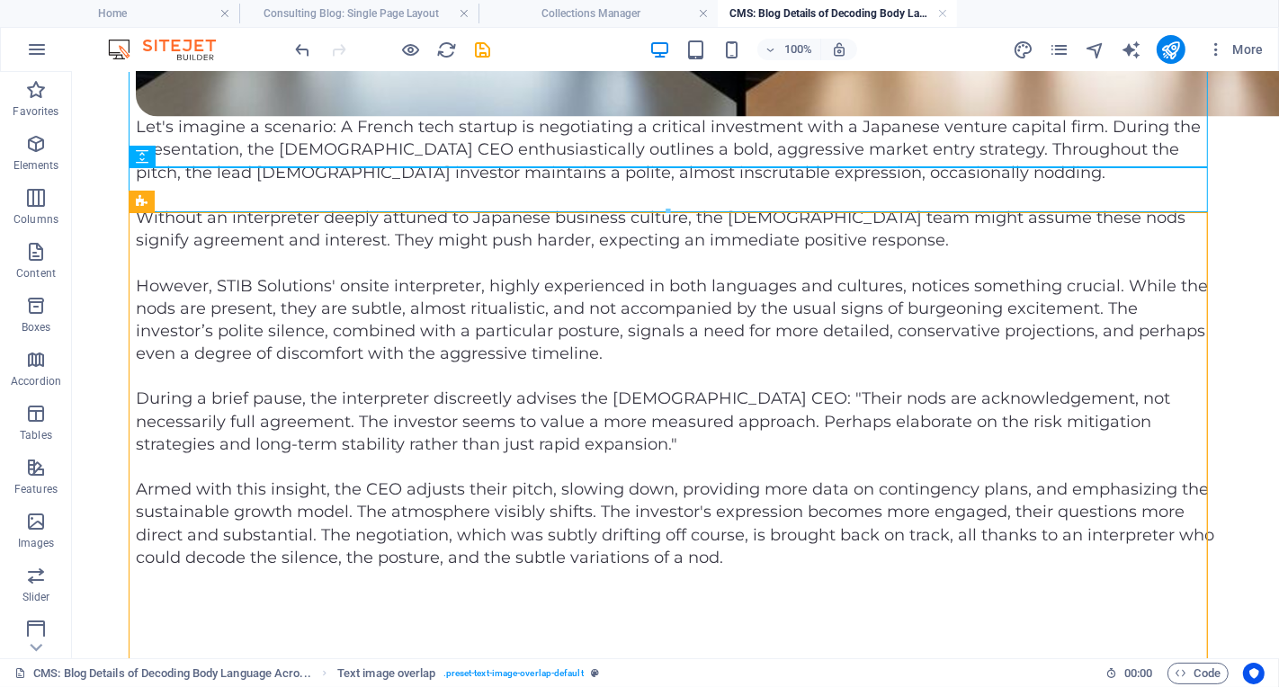
scroll to position [2922, 0]
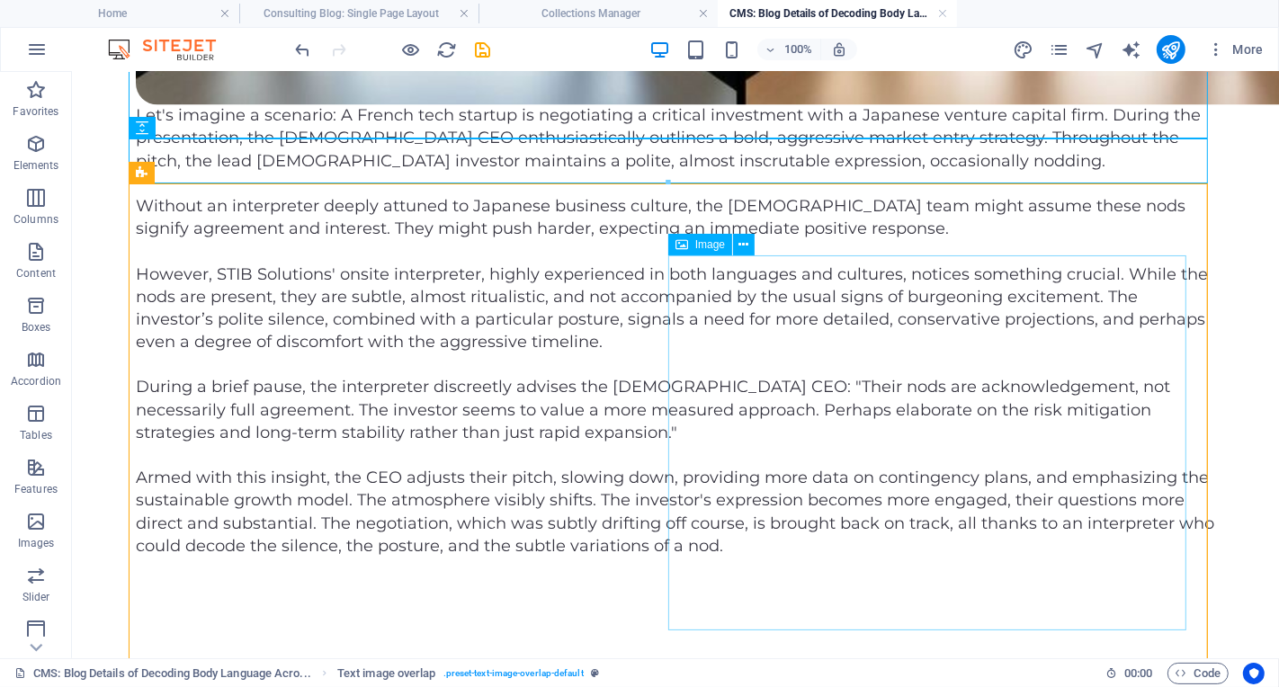
click at [704, 245] on span "Image" at bounding box center [710, 244] width 30 height 11
select select "%"
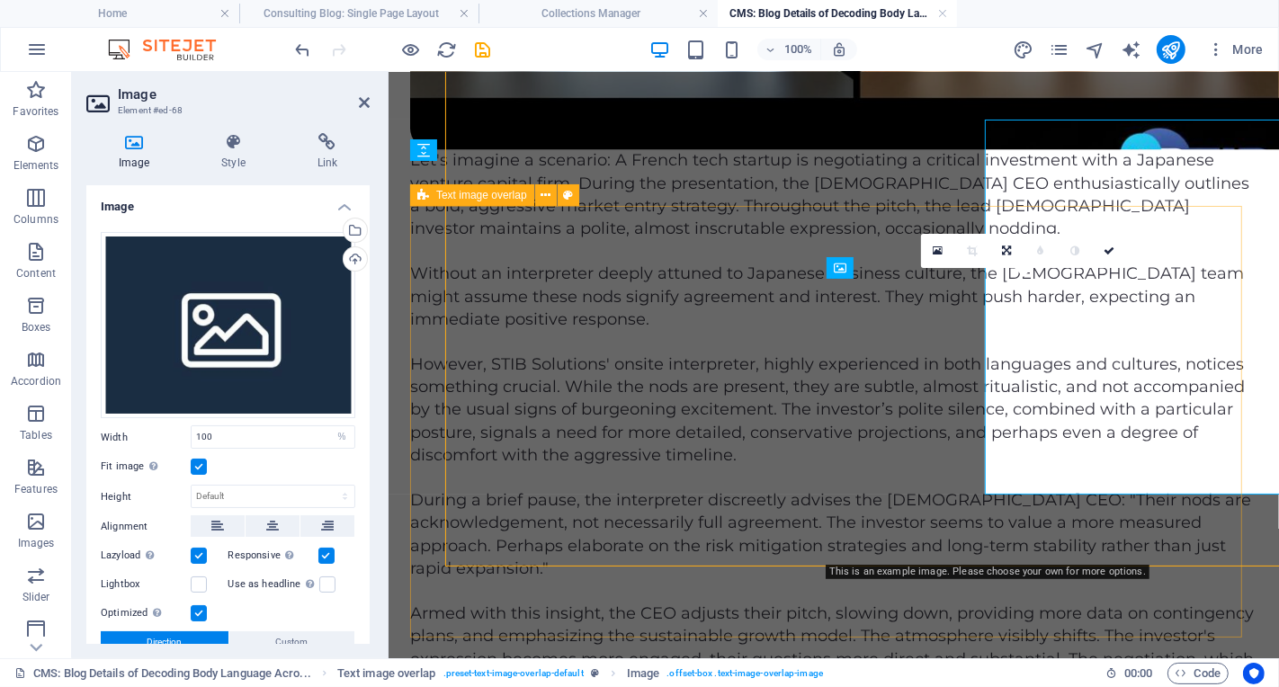
scroll to position [3058, 0]
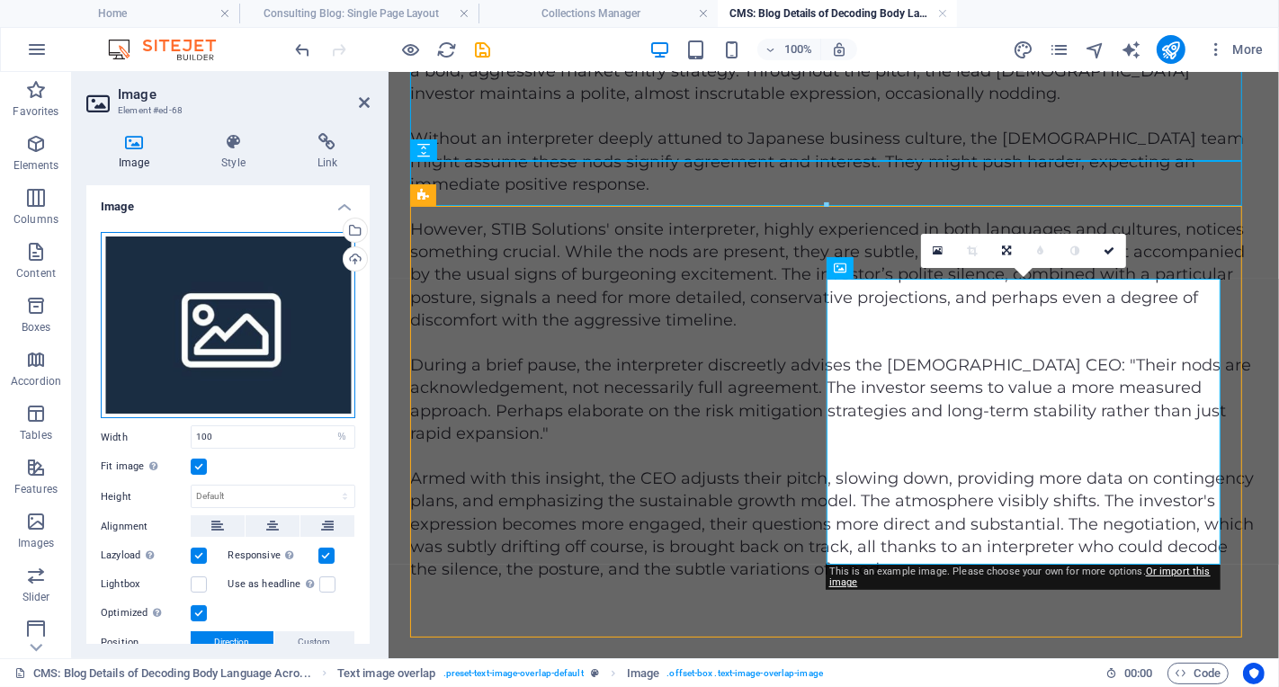
click at [224, 363] on div "Drag files here, click to choose files or select files from Files or our free s…" at bounding box center [228, 325] width 255 height 187
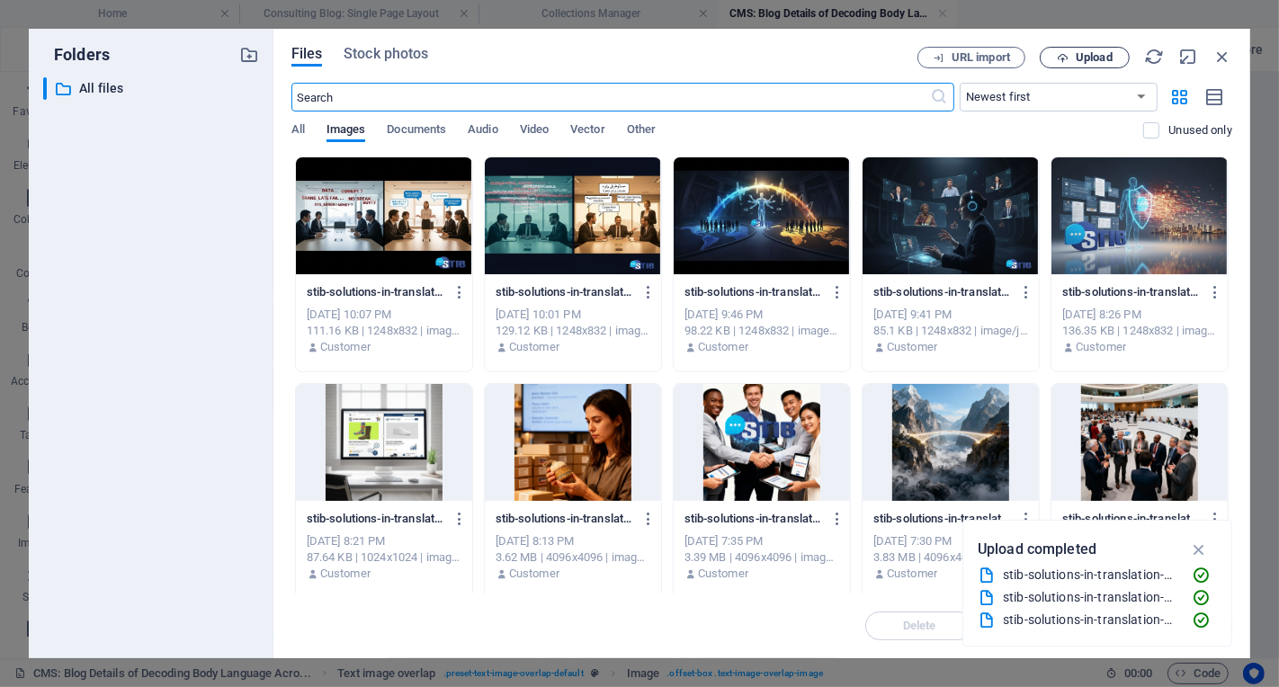
click at [1094, 62] on span "Upload" at bounding box center [1094, 57] width 37 height 11
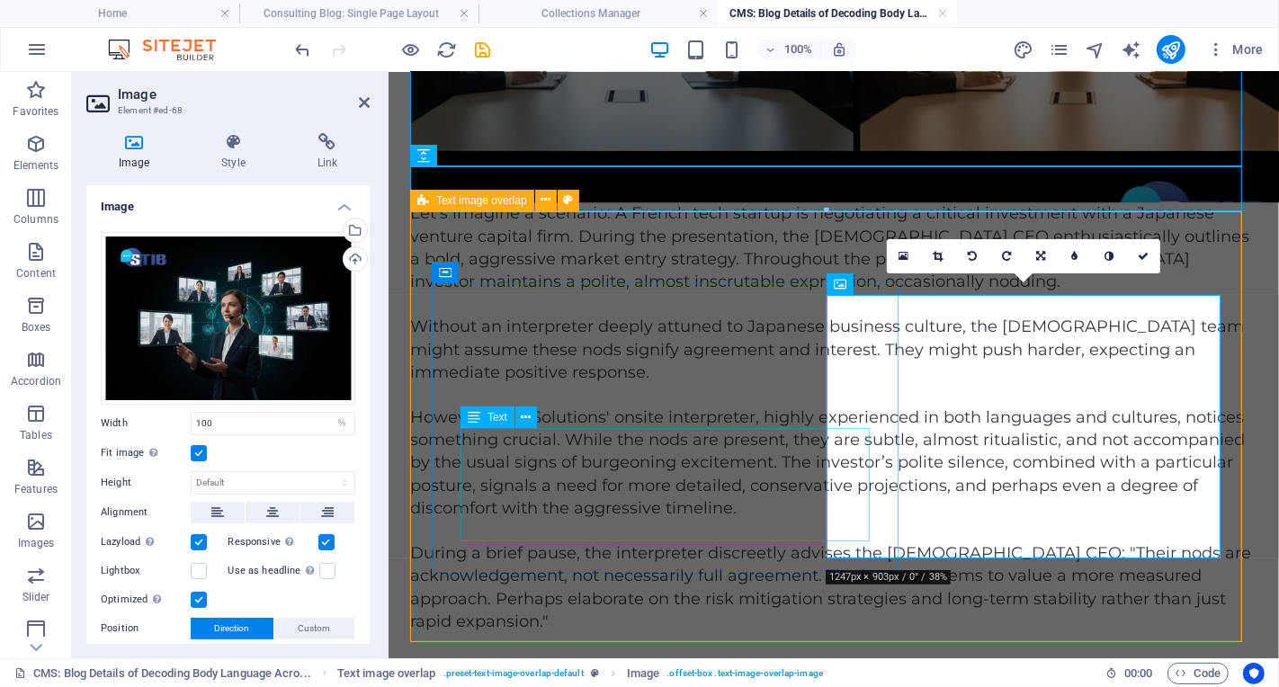
scroll to position [3053, 0]
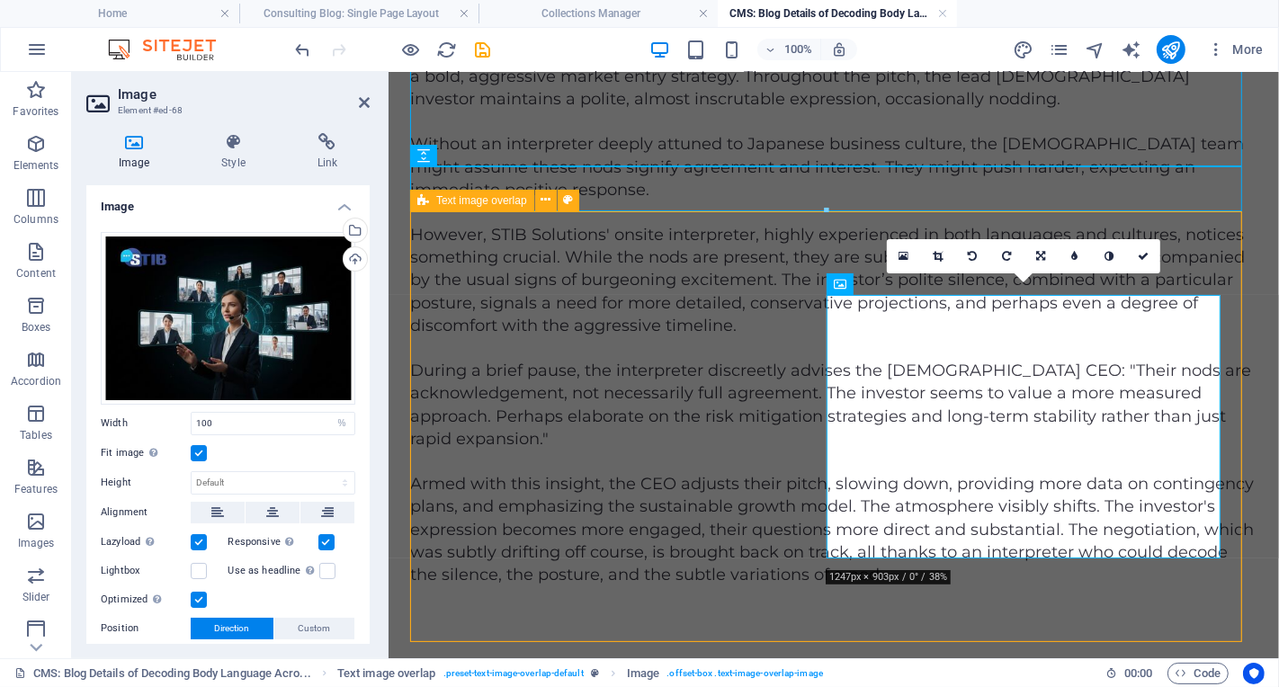
select select "rem"
select select "px"
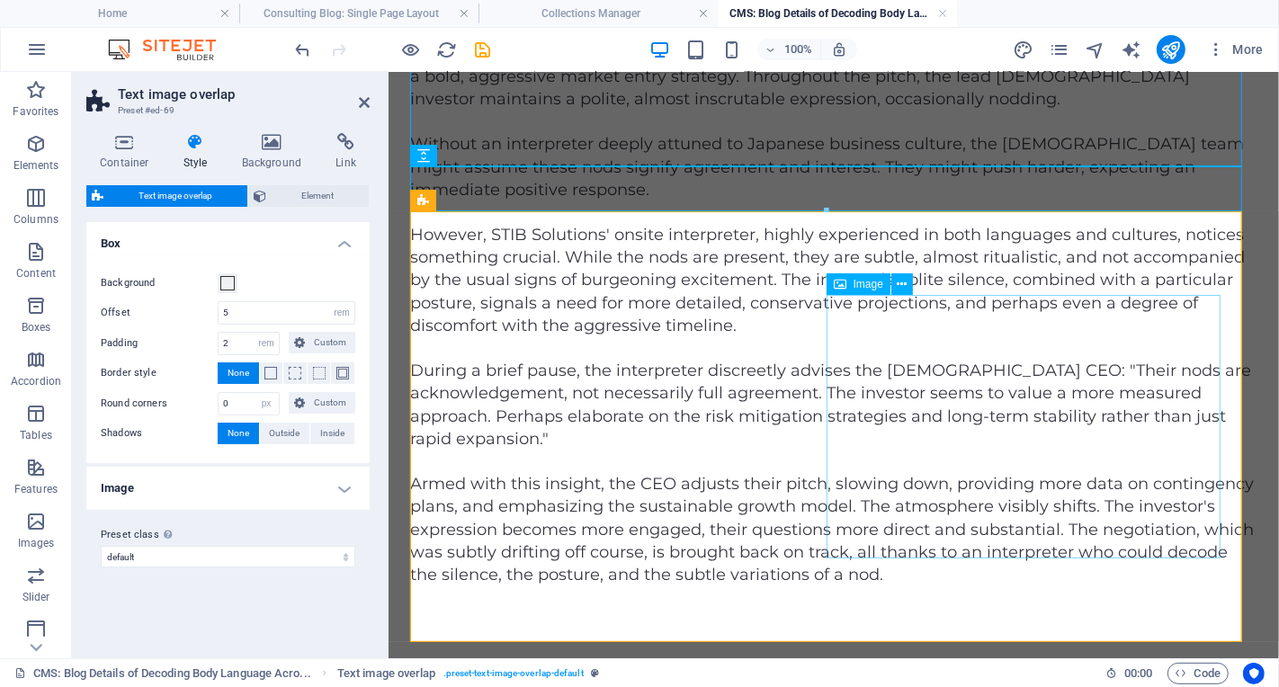
select select "%"
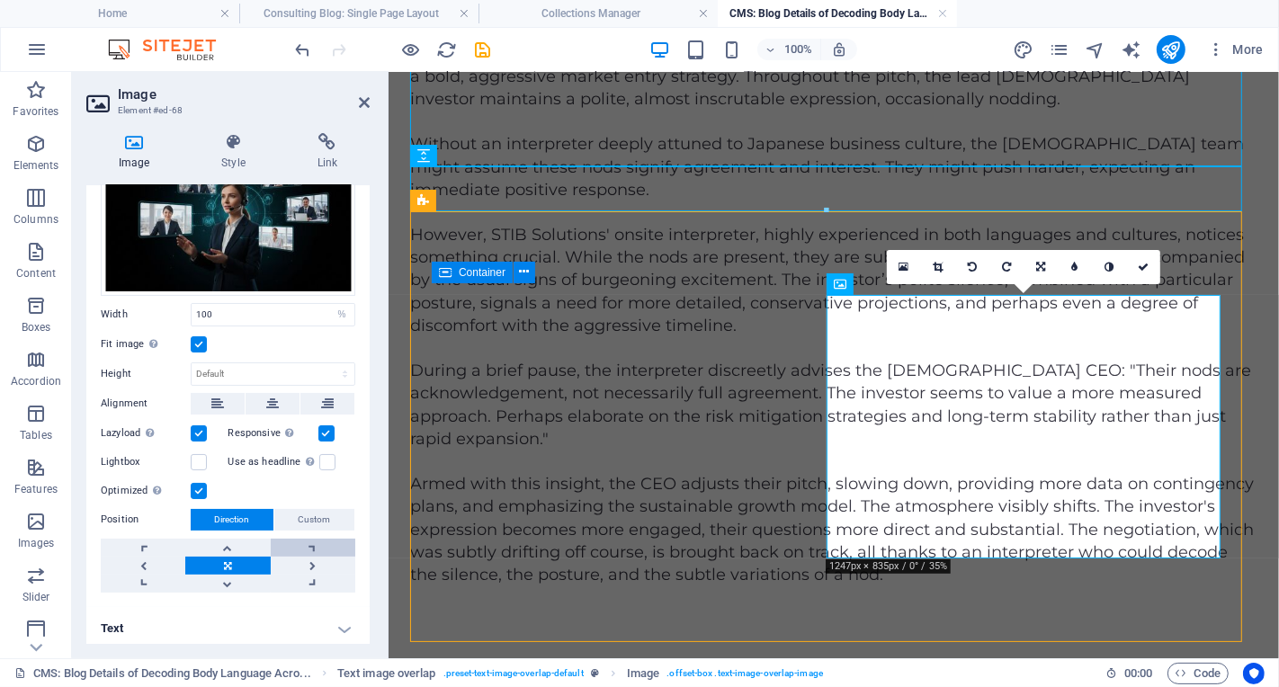
scroll to position [110, 0]
click at [336, 628] on h4 "Text" at bounding box center [227, 627] width 283 height 43
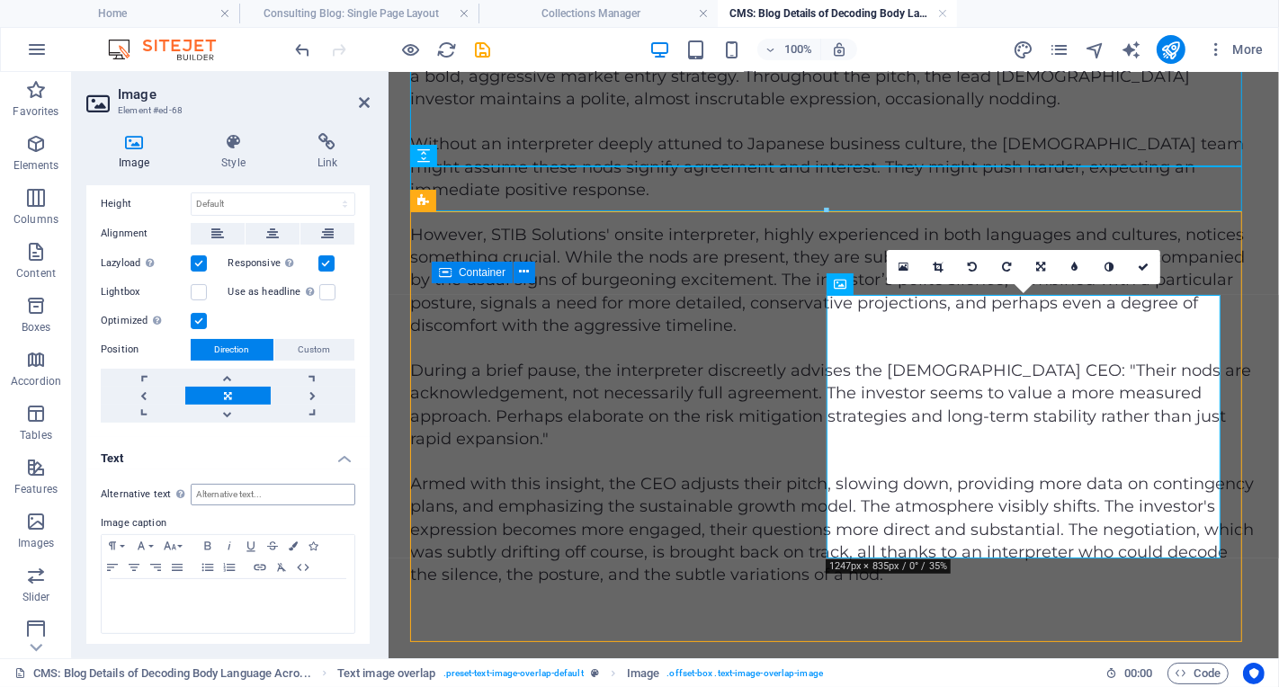
scroll to position [0, 0]
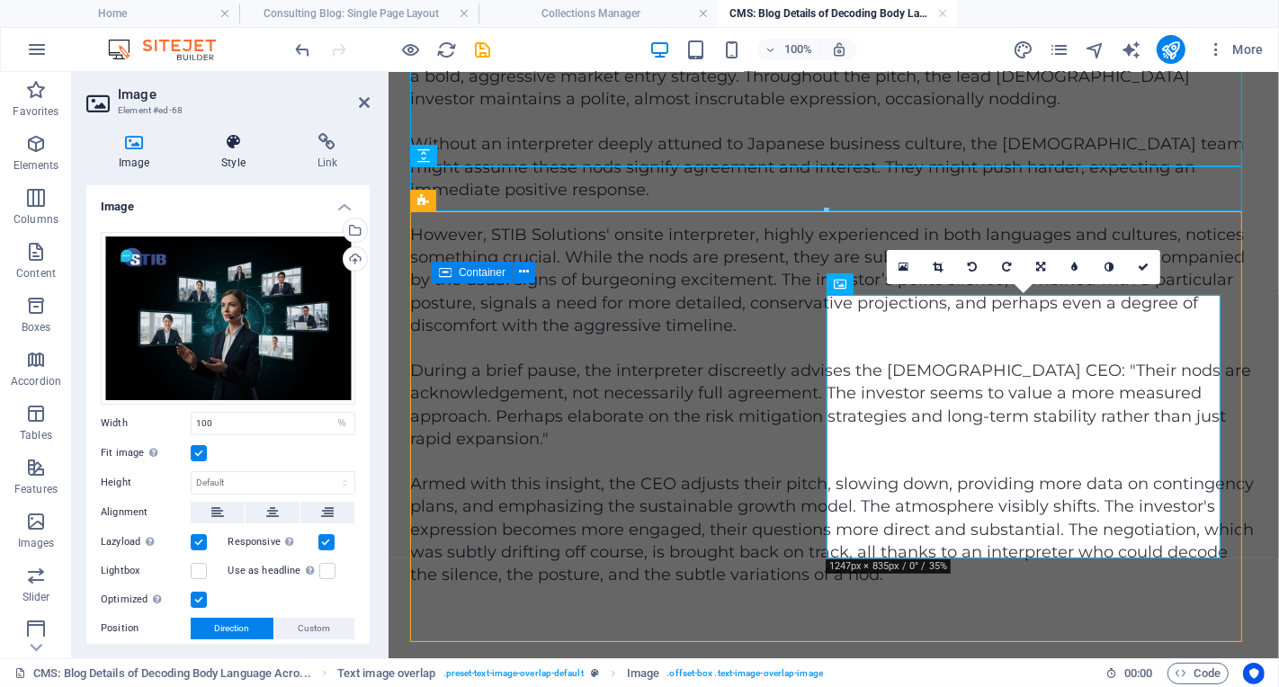
click at [229, 164] on h4 "Style" at bounding box center [236, 152] width 95 height 38
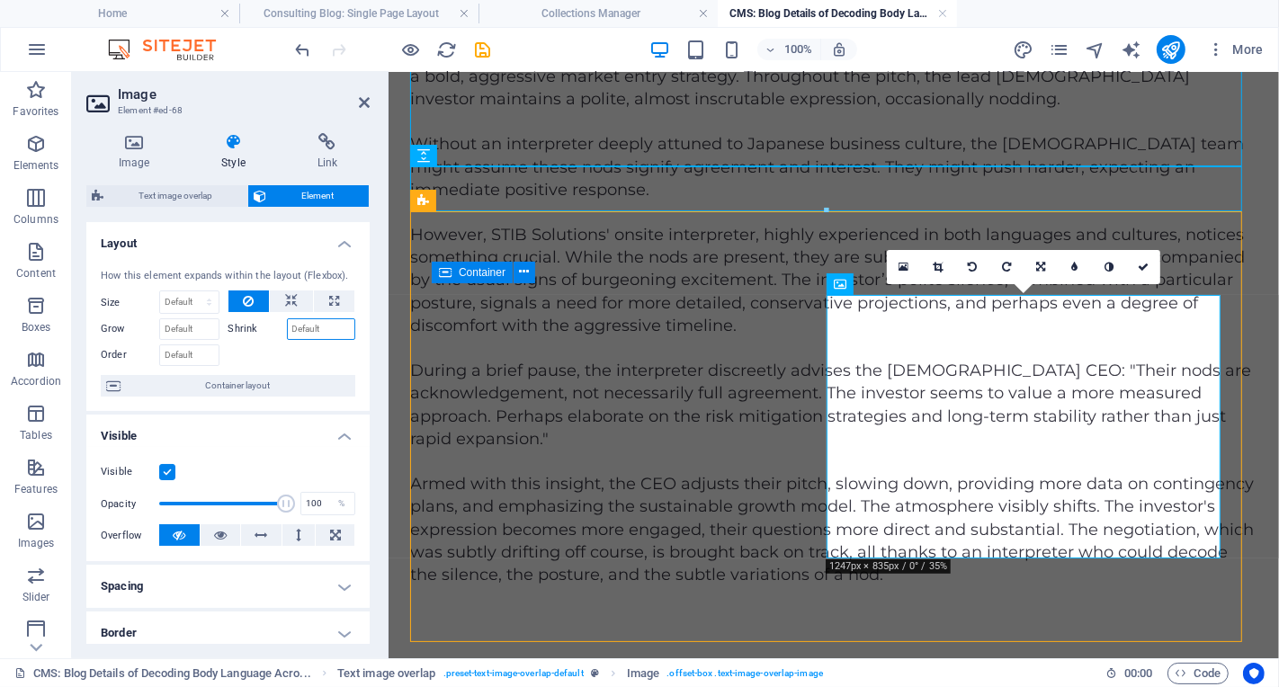
click at [341, 328] on input "Shrink" at bounding box center [321, 329] width 69 height 22
type input "50"
click at [293, 361] on div at bounding box center [293, 353] width 128 height 26
click at [315, 331] on input "50" at bounding box center [321, 329] width 69 height 22
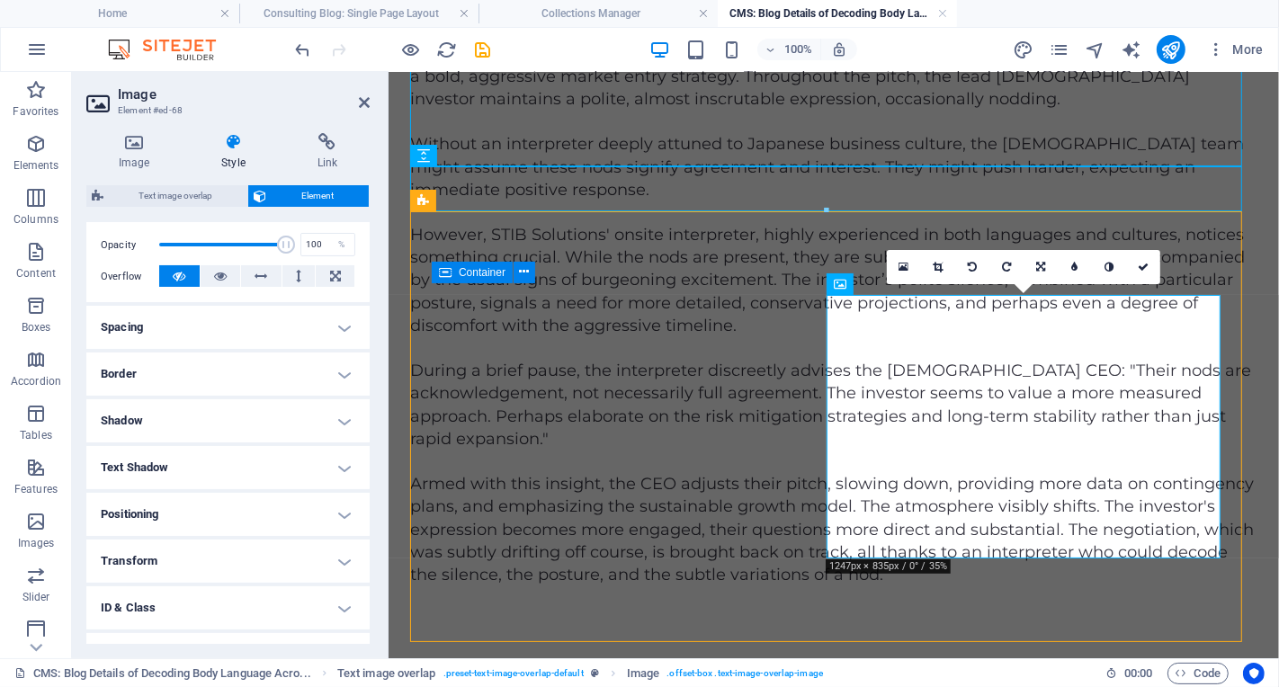
scroll to position [259, 0]
click at [335, 505] on h4 "Positioning" at bounding box center [227, 514] width 283 height 43
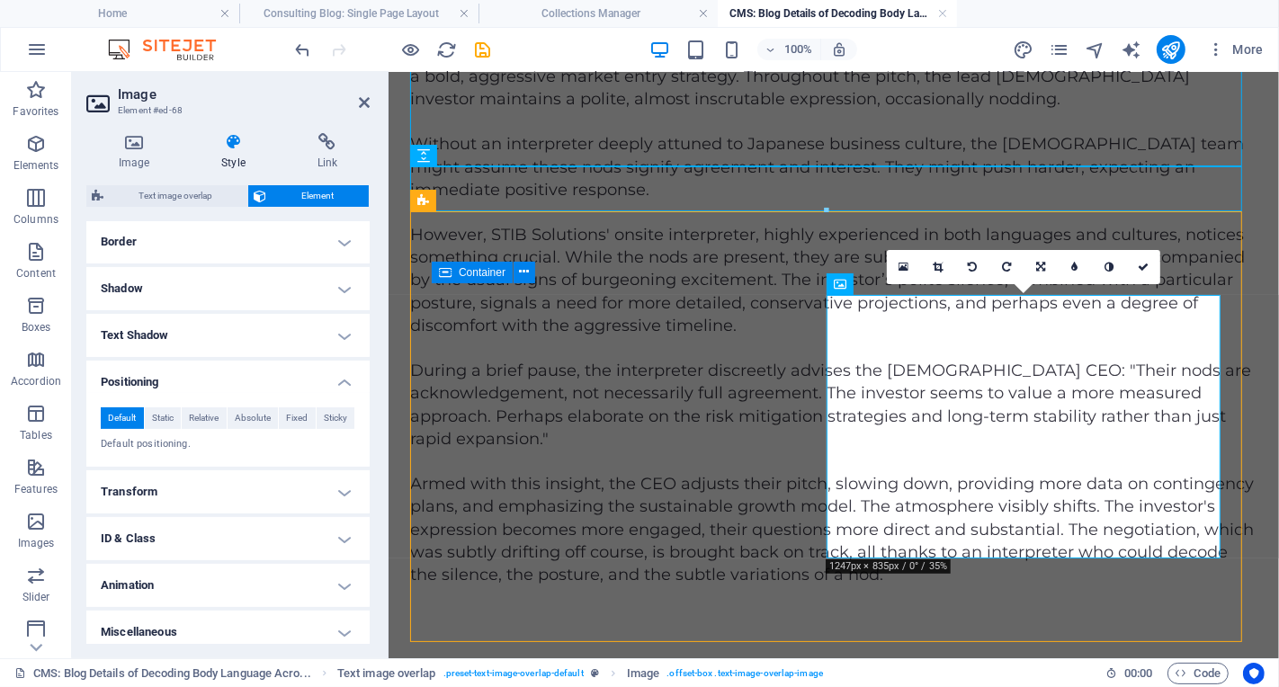
scroll to position [399, 0]
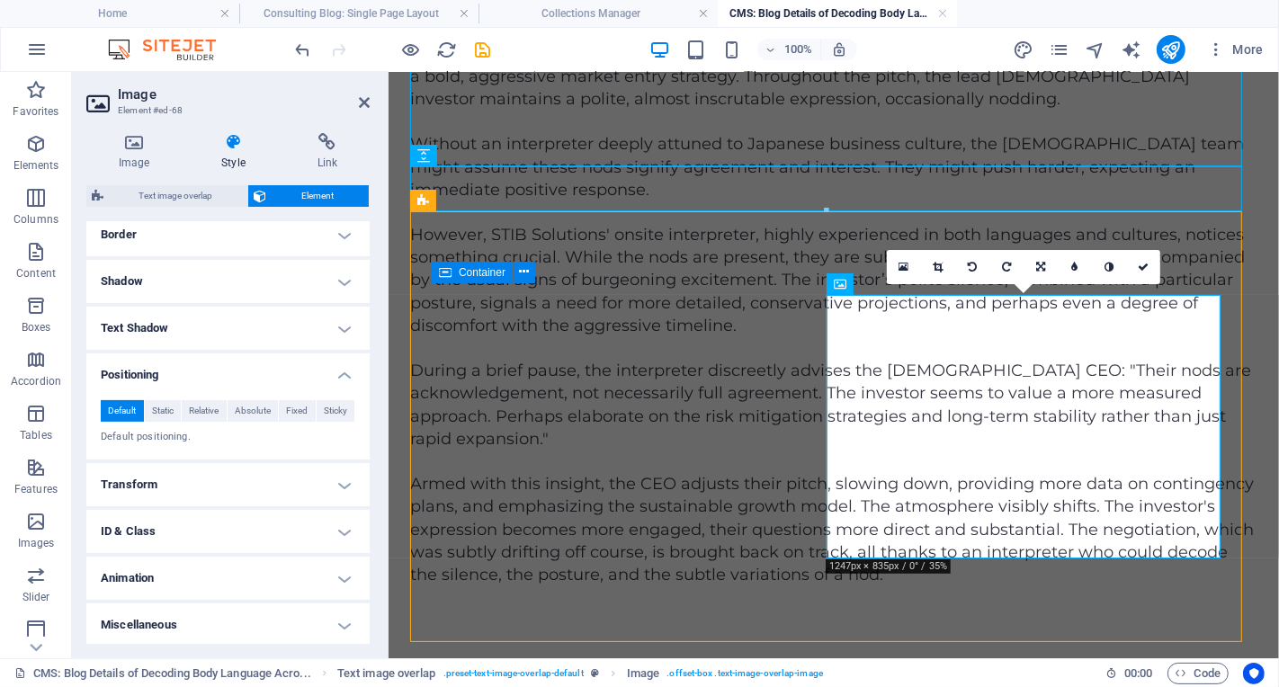
click at [333, 489] on h4 "Transform" at bounding box center [227, 484] width 283 height 43
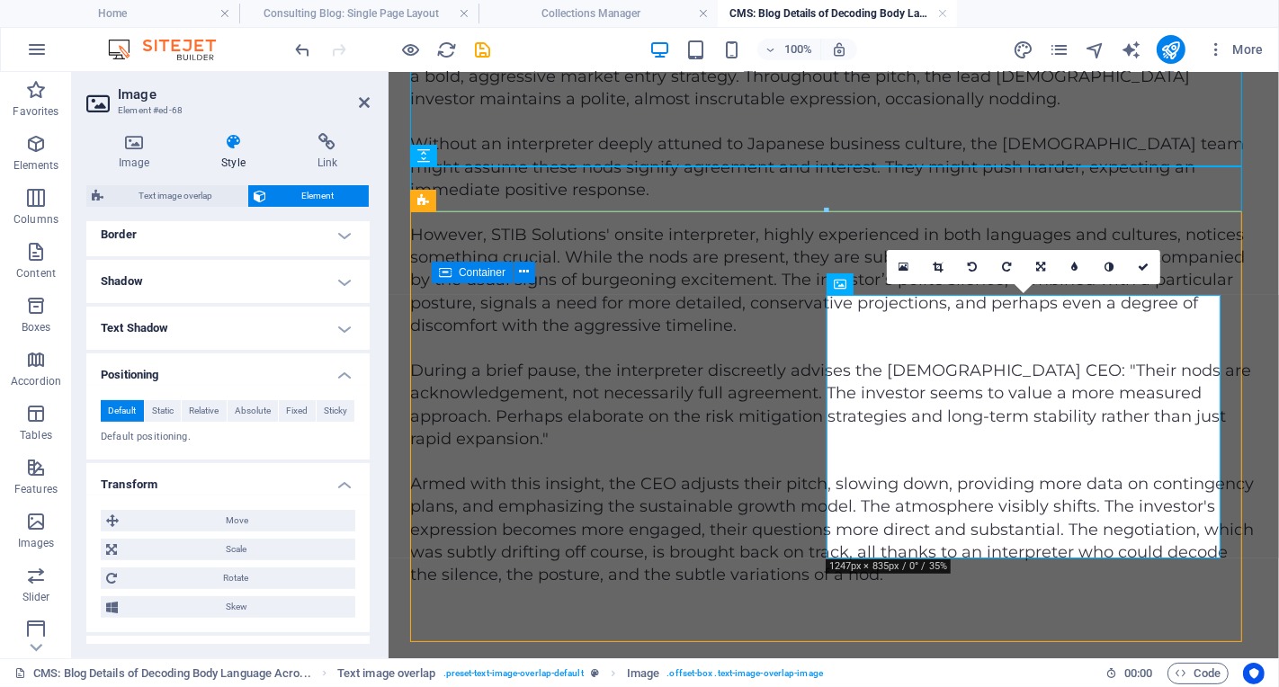
click at [333, 489] on h4 "Transform" at bounding box center [227, 479] width 283 height 32
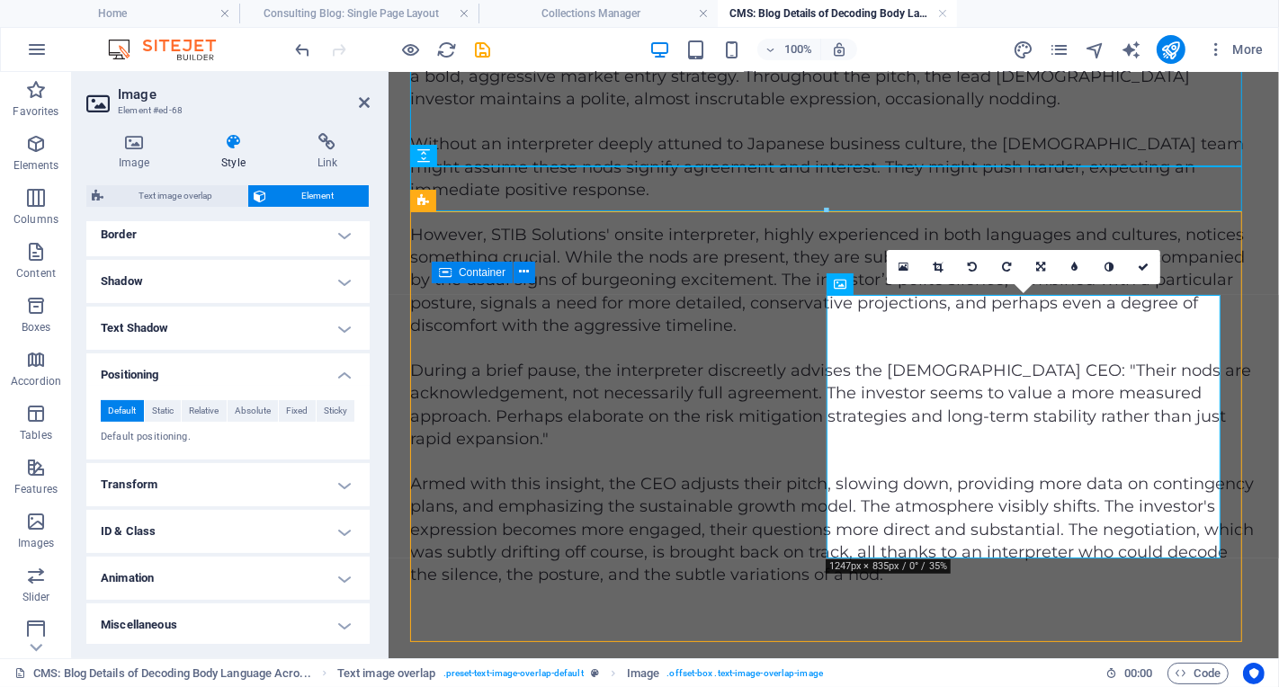
click at [333, 489] on h4 "Transform" at bounding box center [227, 484] width 283 height 43
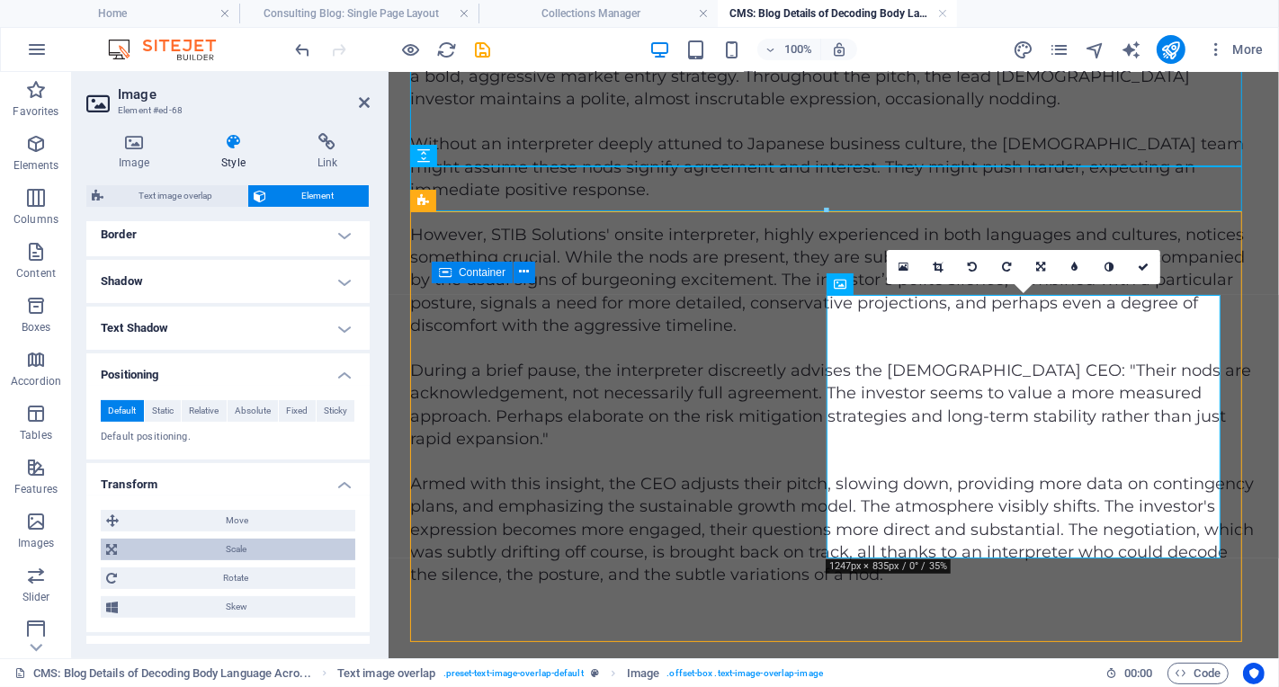
click at [290, 545] on span "Scale" at bounding box center [236, 550] width 228 height 22
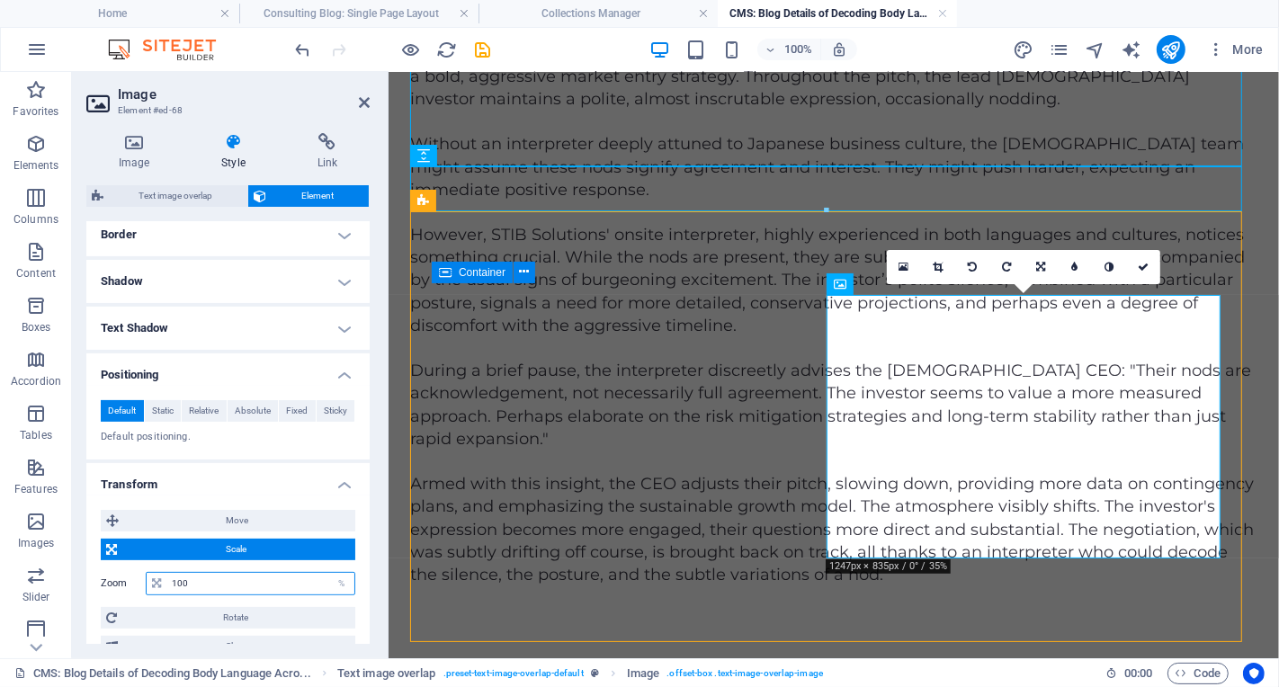
drag, startPoint x: 260, startPoint y: 585, endPoint x: 145, endPoint y: 574, distance: 115.7
click at [145, 574] on div "Zoom 100 %" at bounding box center [228, 583] width 255 height 23
type input "80"
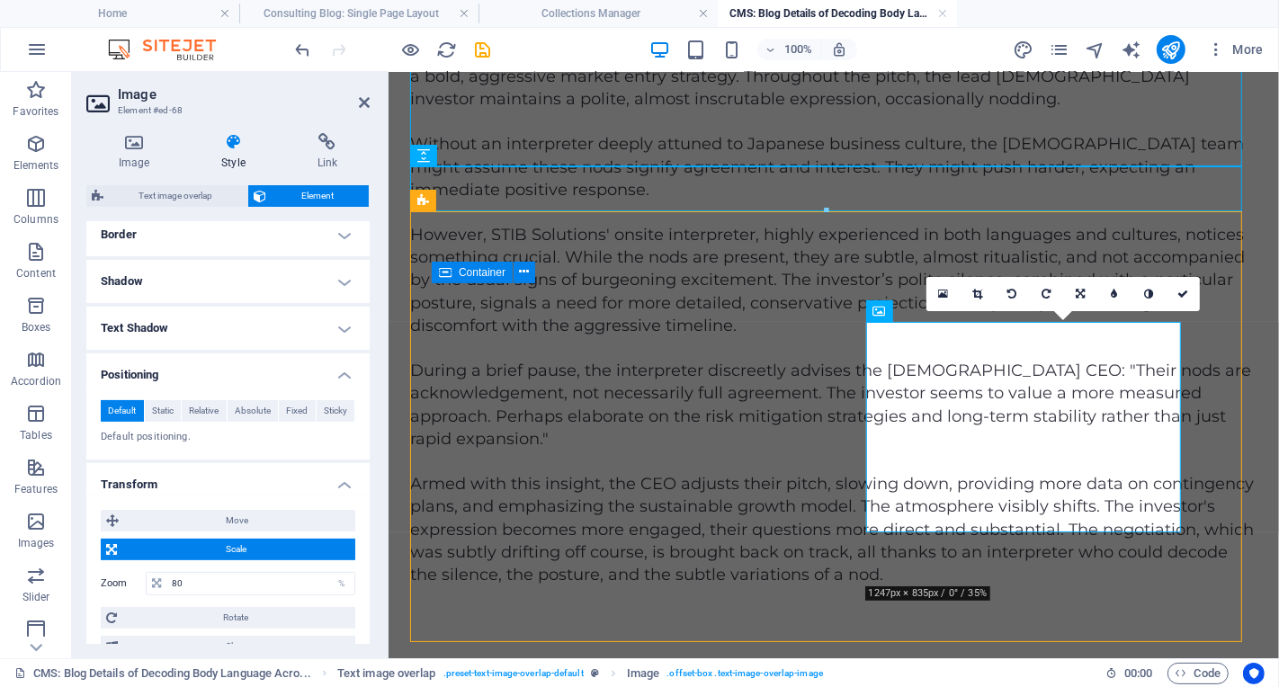
click at [380, 448] on div "Image Style Link Image Drag files here, click to choose files or select files f…" at bounding box center [228, 389] width 312 height 540
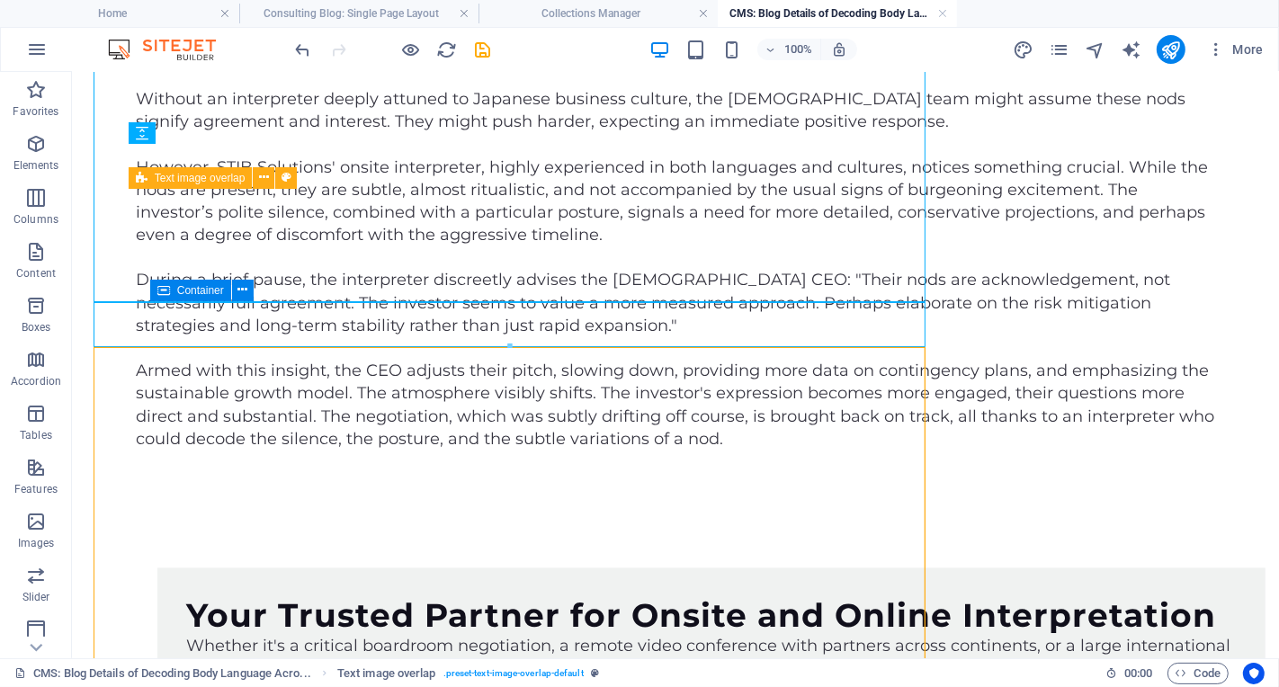
scroll to position [2917, 0]
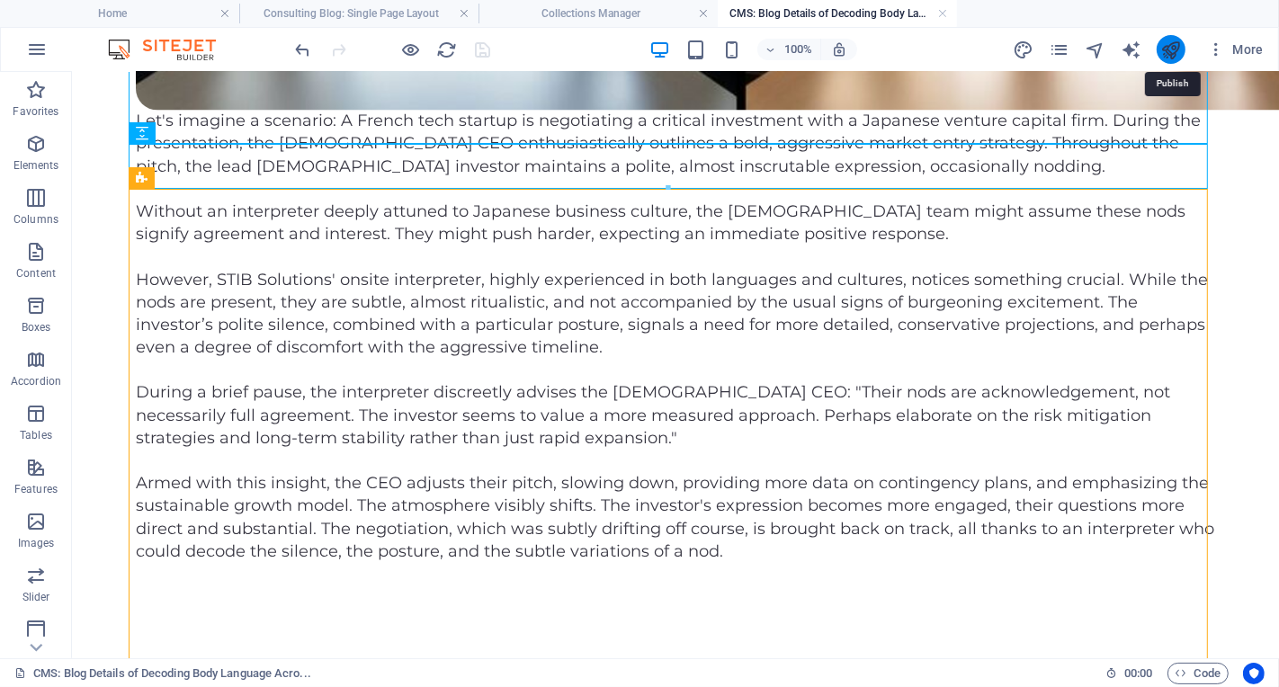
click at [1174, 49] on icon "publish" at bounding box center [1171, 50] width 21 height 21
